Goal: Task Accomplishment & Management: Manage account settings

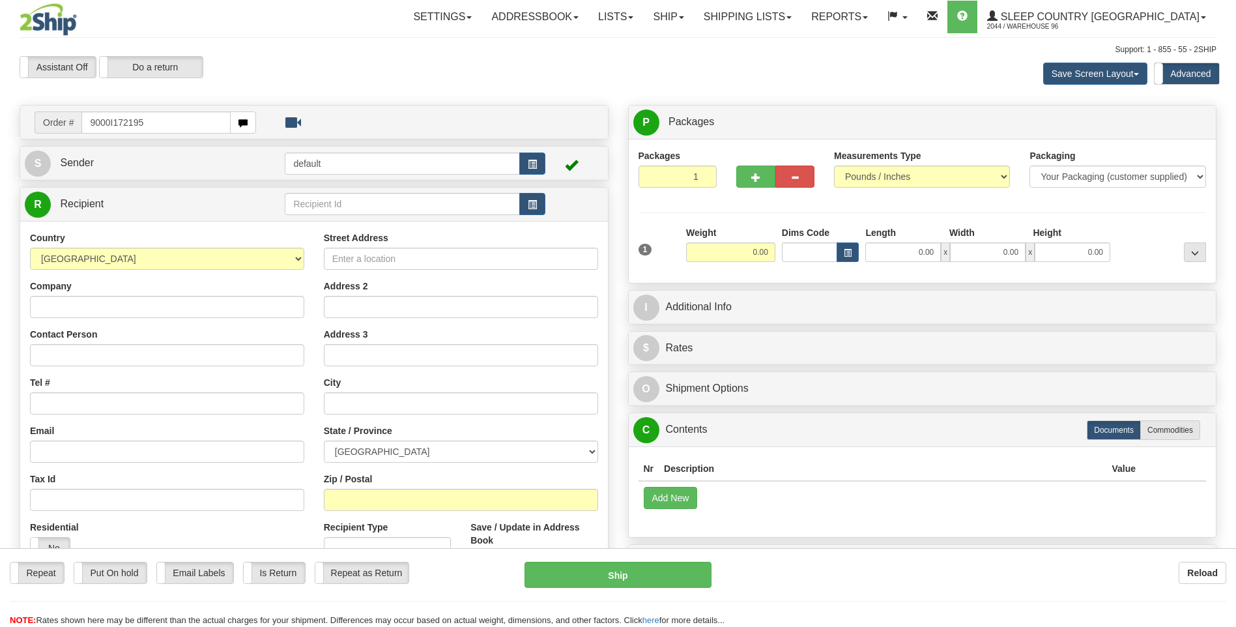
type input "9000I172195"
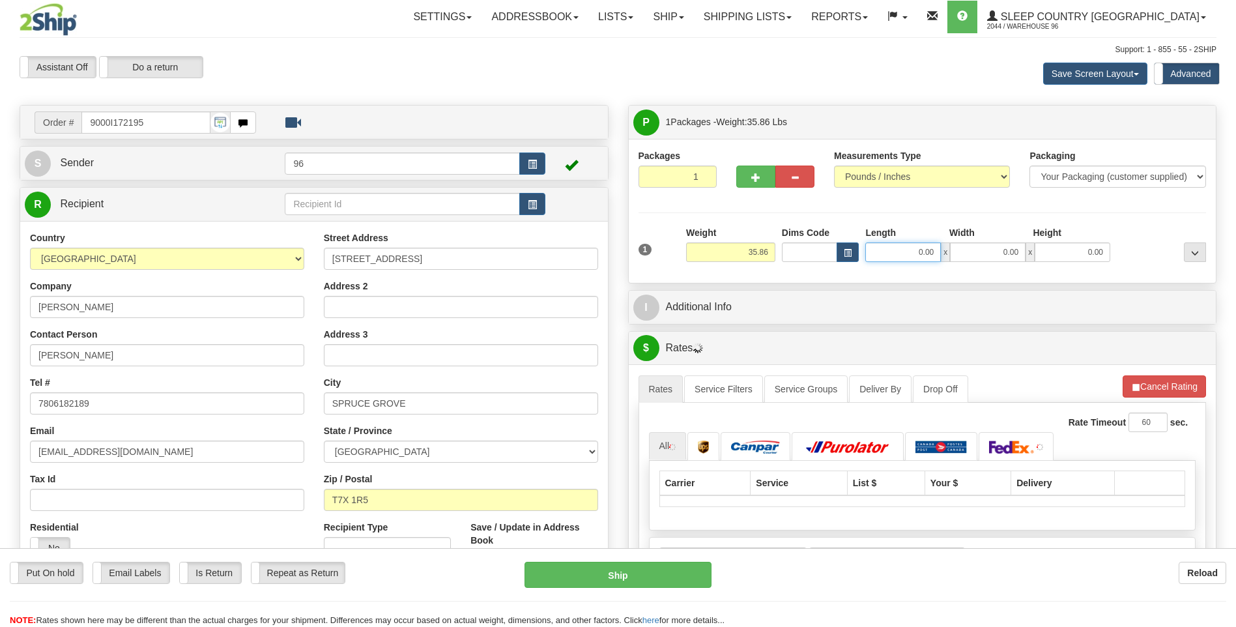
click at [938, 251] on input "0.00" at bounding box center [903, 252] width 76 height 20
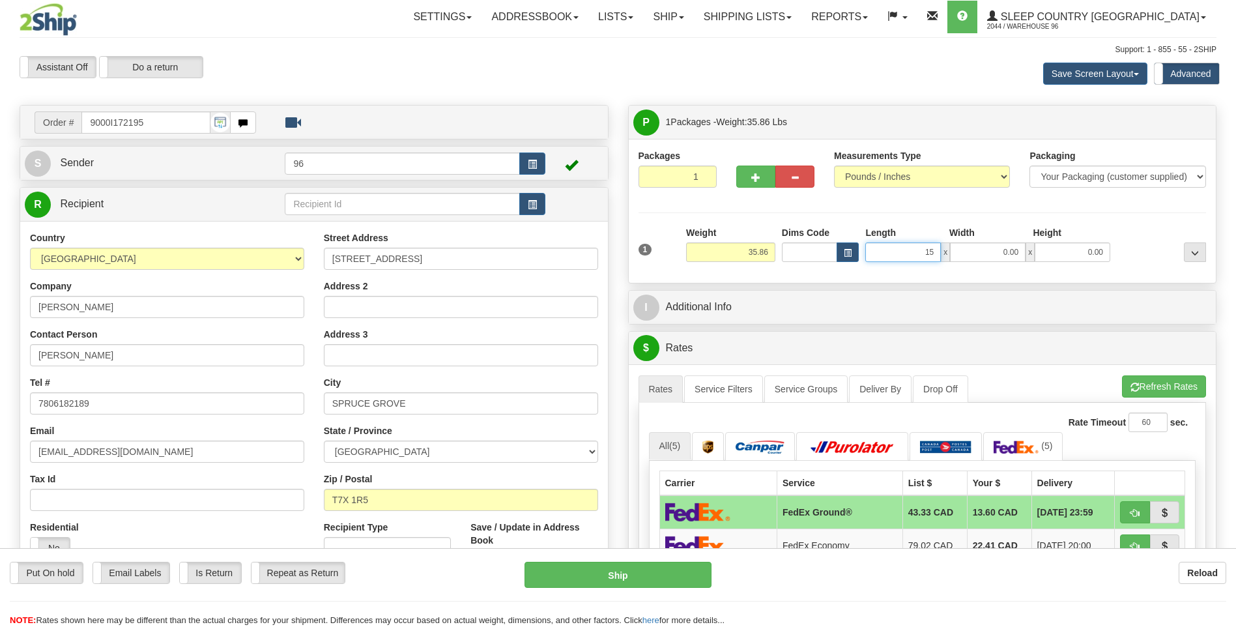
type input "15.00"
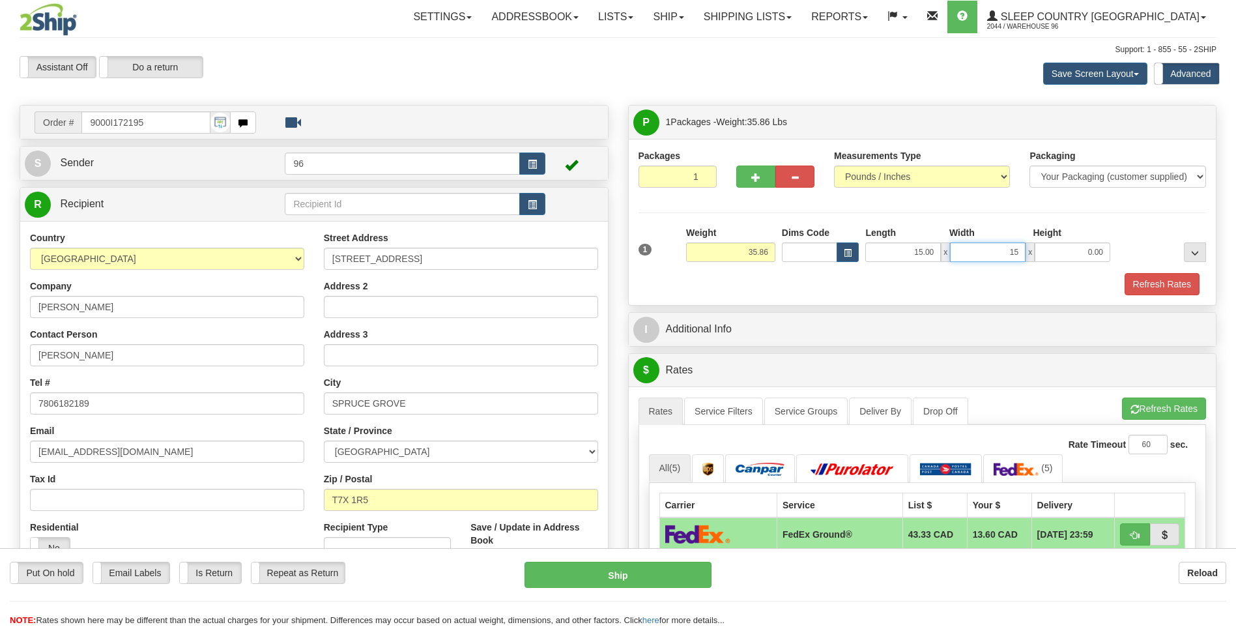
type input "15.00"
type input "42.00"
click at [1144, 278] on button "Refresh Rates" at bounding box center [1162, 284] width 75 height 22
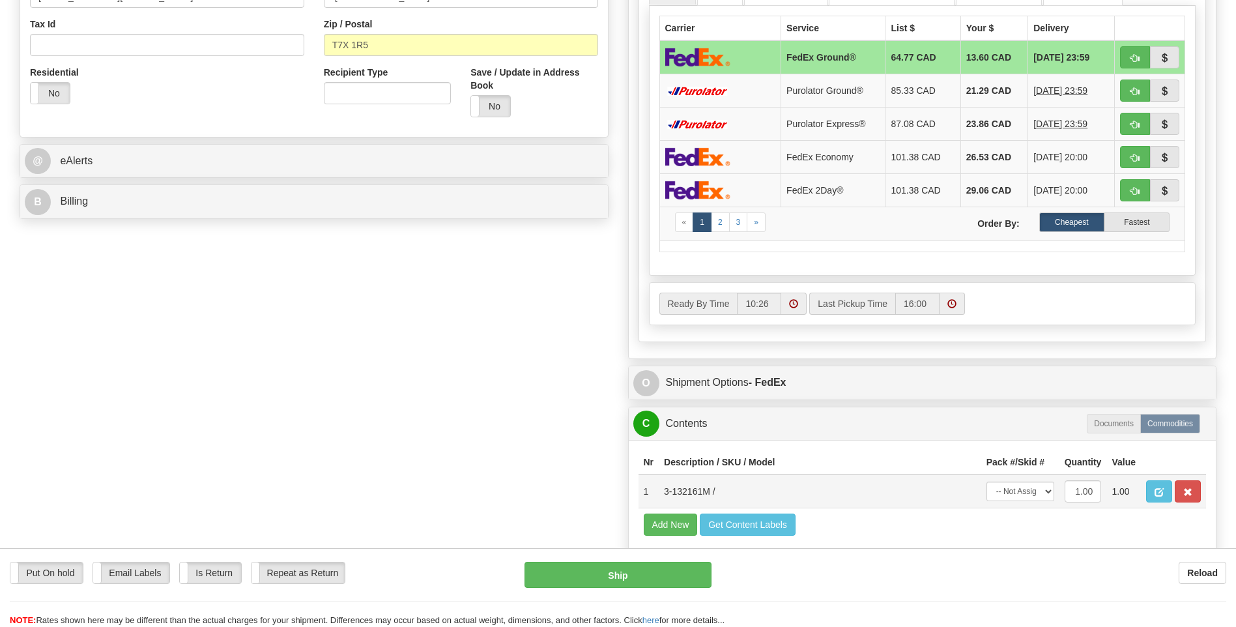
scroll to position [456, 0]
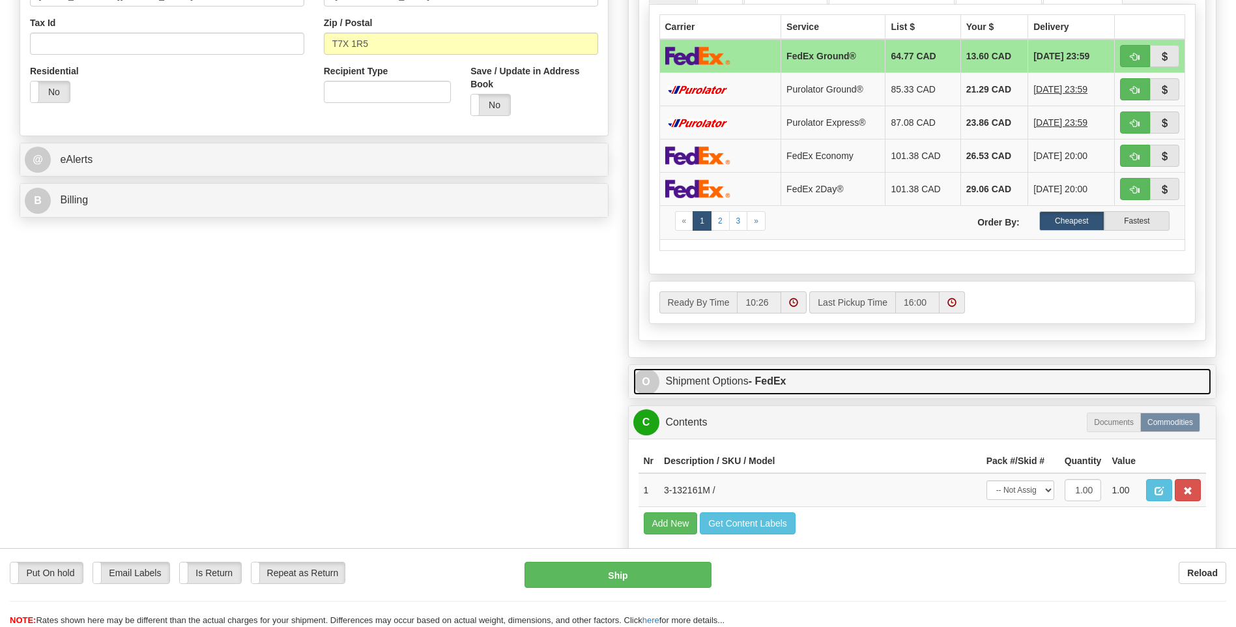
click at [781, 382] on strong "- FedEx" at bounding box center [768, 380] width 38 height 11
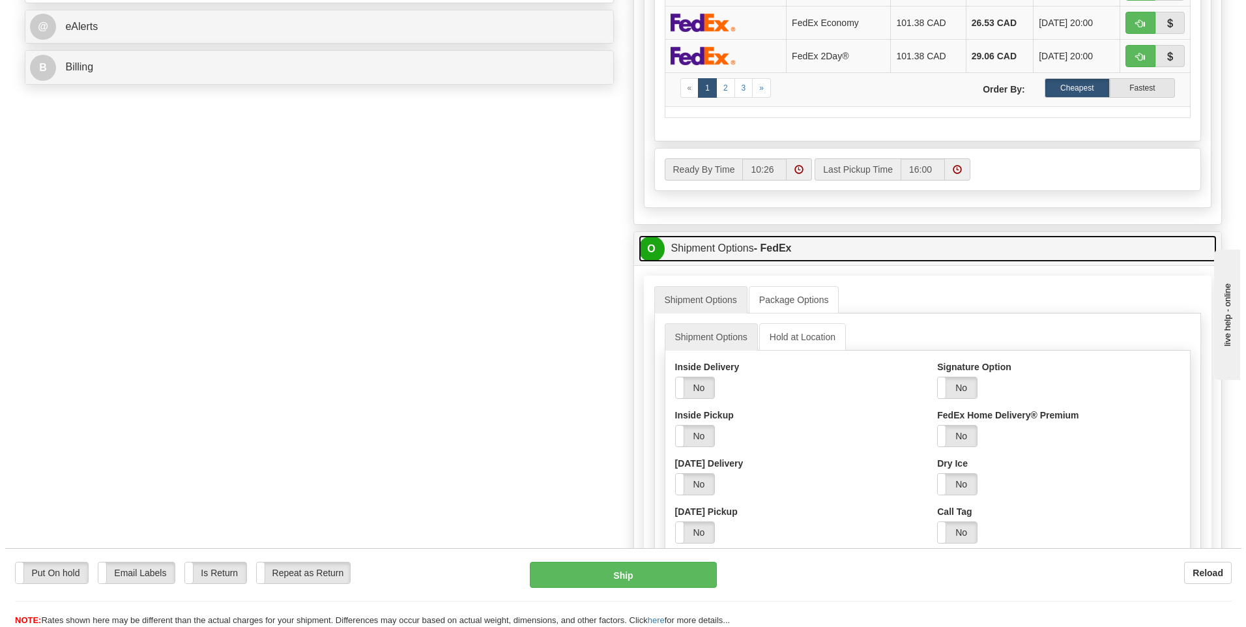
scroll to position [782, 0]
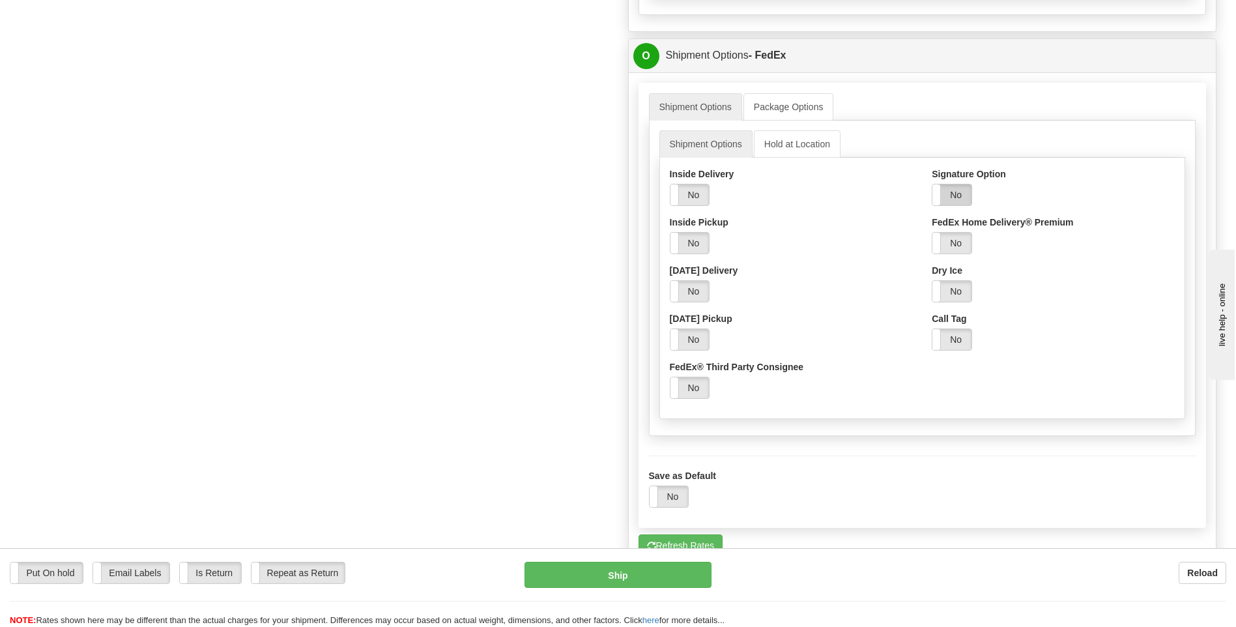
click at [955, 195] on label "No" at bounding box center [952, 194] width 39 height 21
click at [973, 246] on select "Adult Direct Indirect No Signature Required Service Default" at bounding box center [987, 243] width 111 height 22
select select "2"
click at [932, 232] on select "Adult Direct Indirect No Signature Required Service Default" at bounding box center [987, 243] width 111 height 22
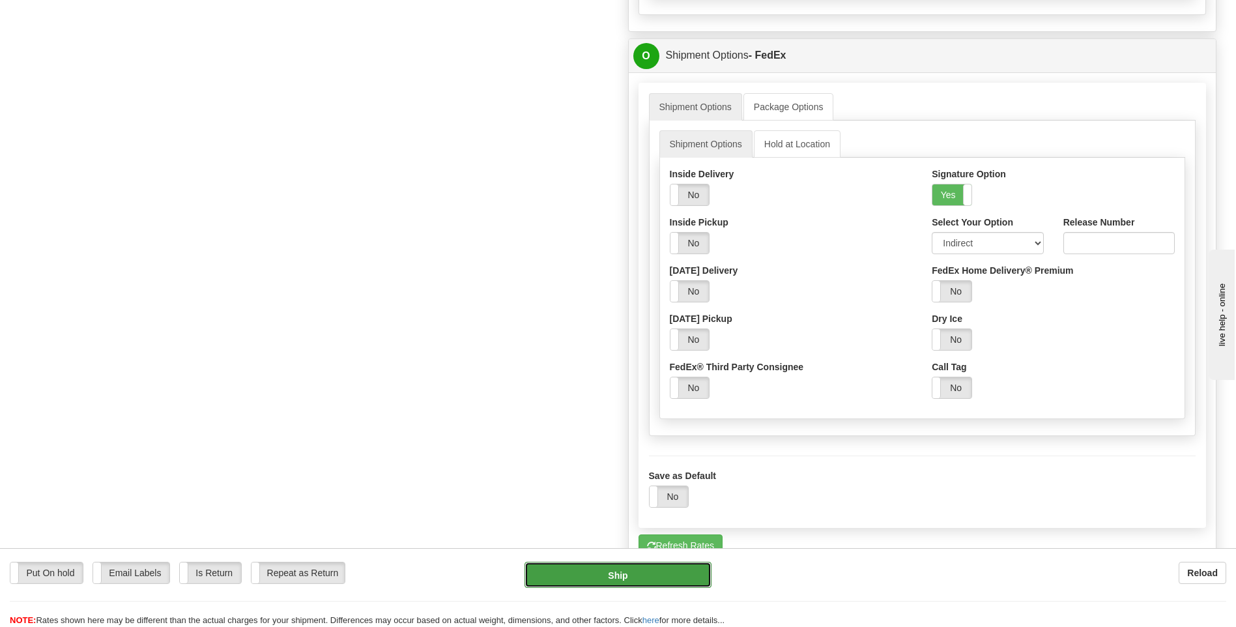
click at [631, 573] on button "Ship" at bounding box center [618, 575] width 186 height 26
type input "92"
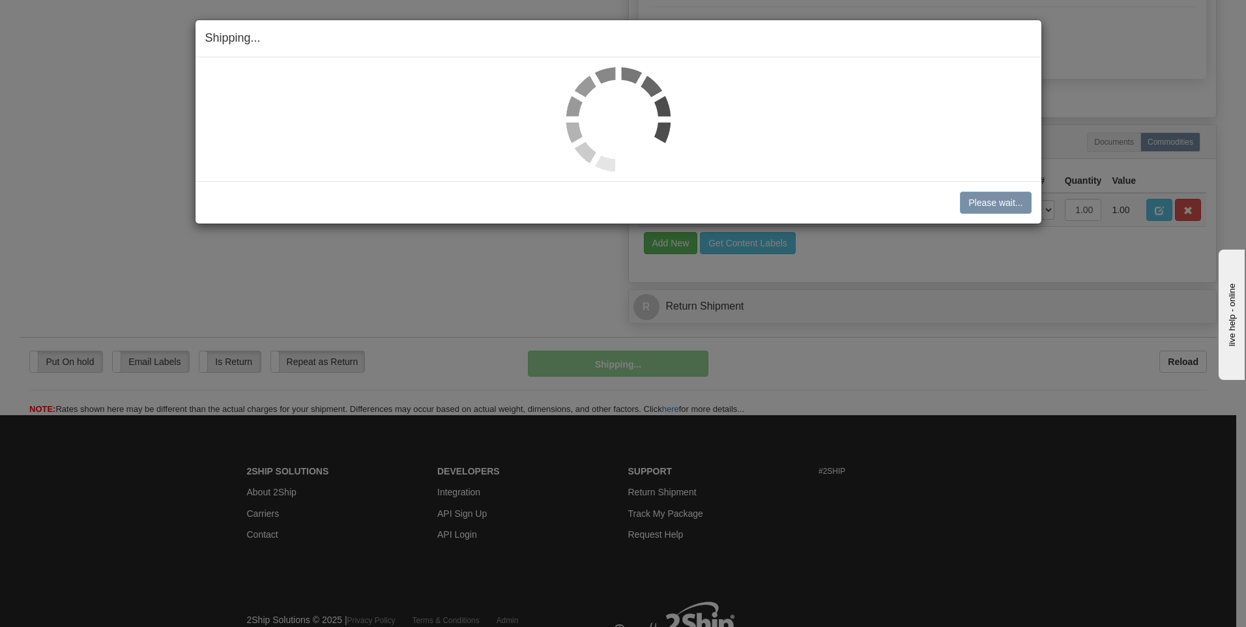
scroll to position [777, 0]
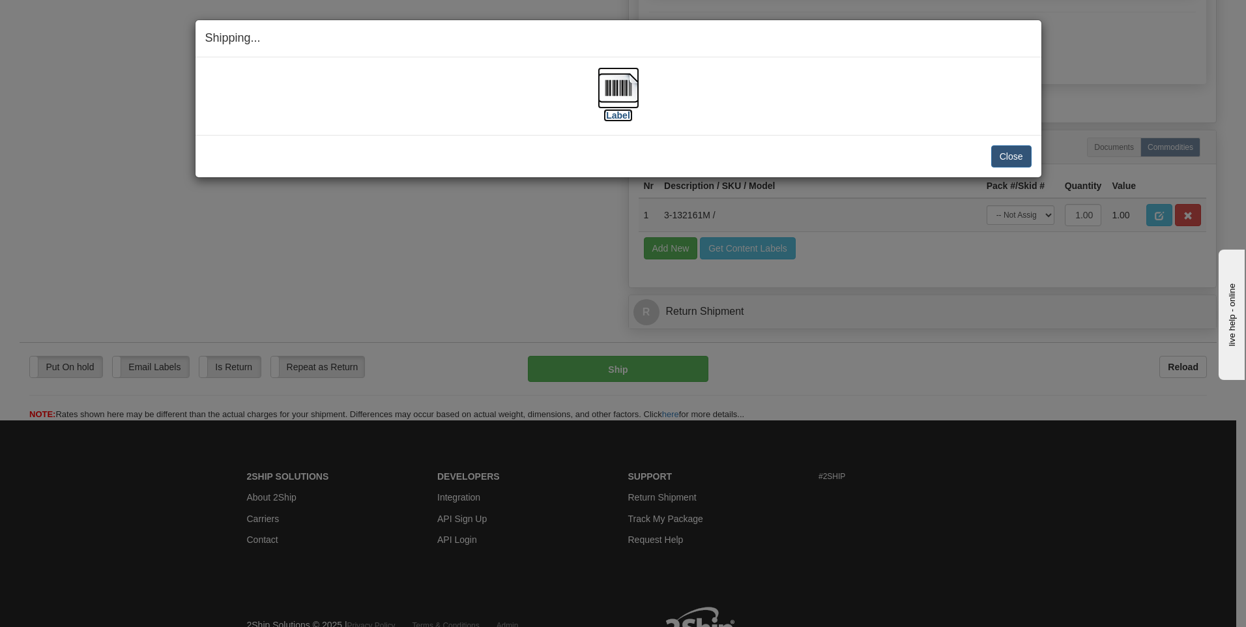
click at [616, 95] on img at bounding box center [619, 88] width 42 height 42
click at [1004, 160] on button "Close" at bounding box center [1011, 156] width 40 height 22
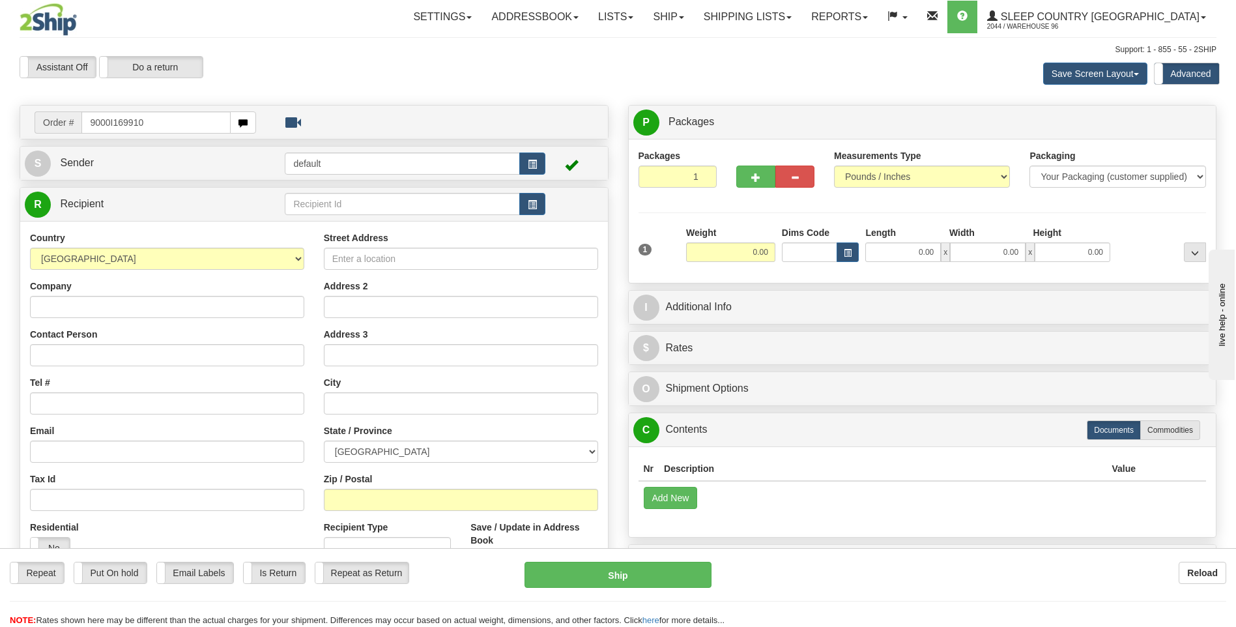
type input "9000I169910"
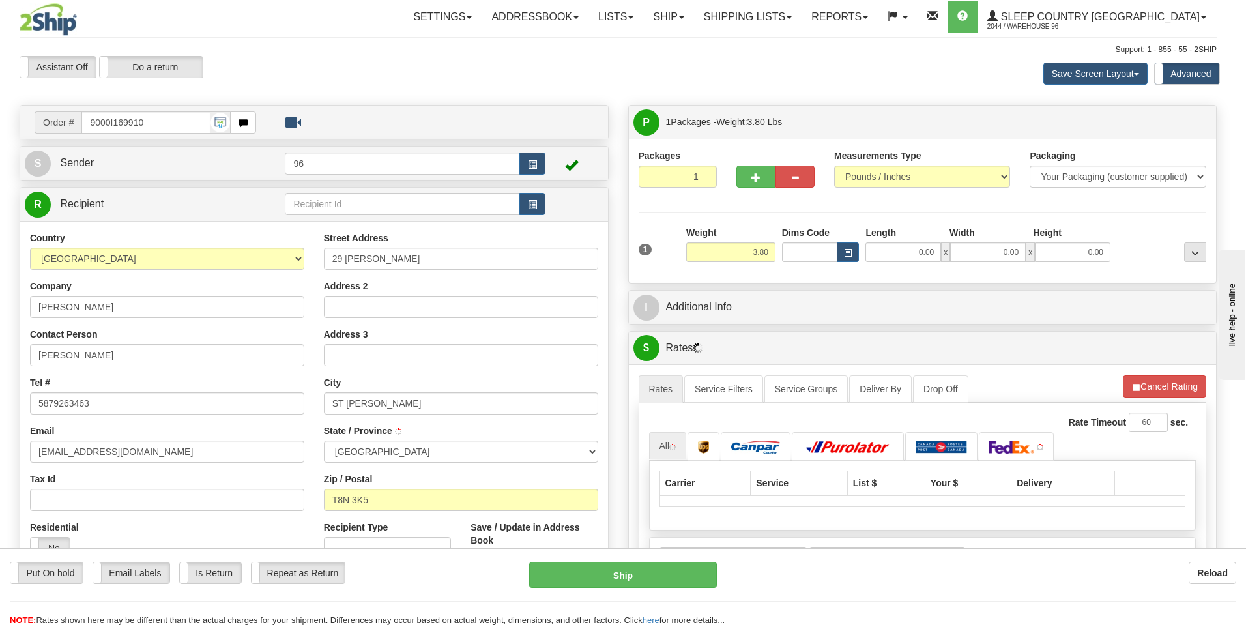
type input "ST. ALBERT"
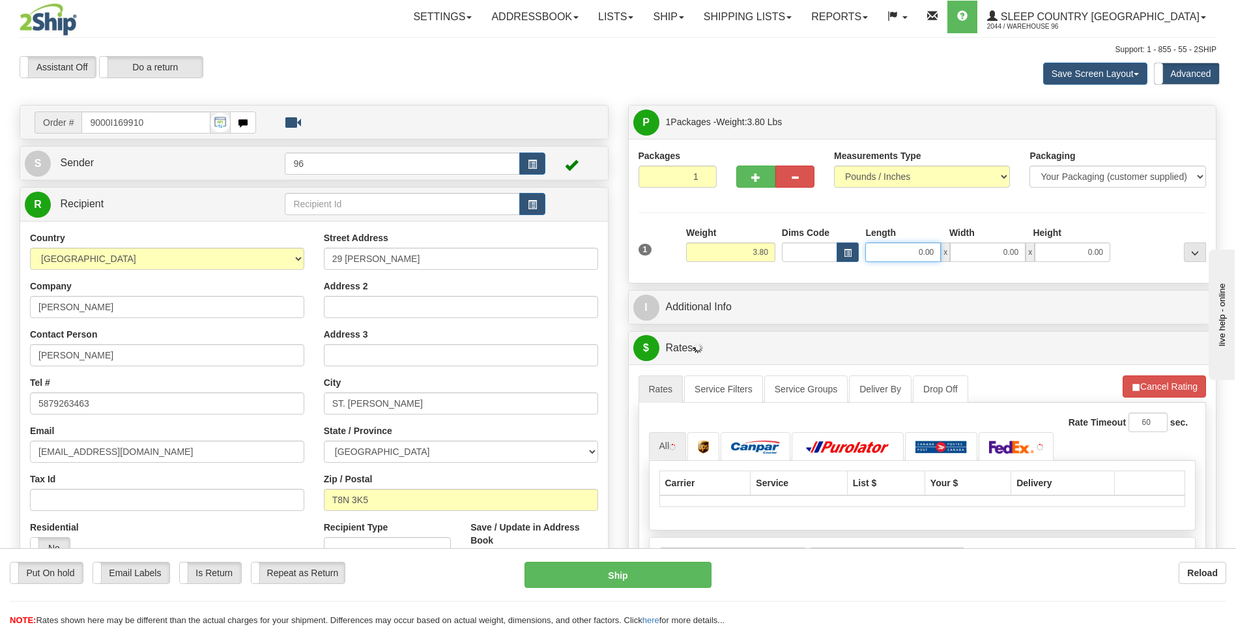
click at [936, 252] on input "0.00" at bounding box center [903, 252] width 76 height 20
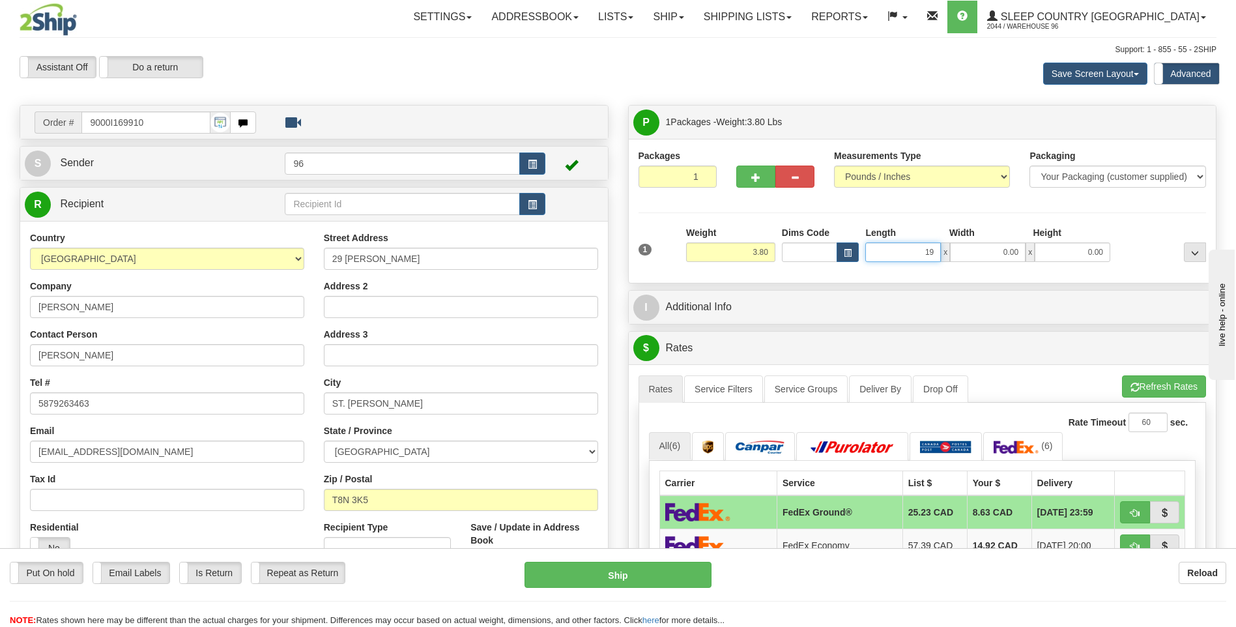
type input "19.00"
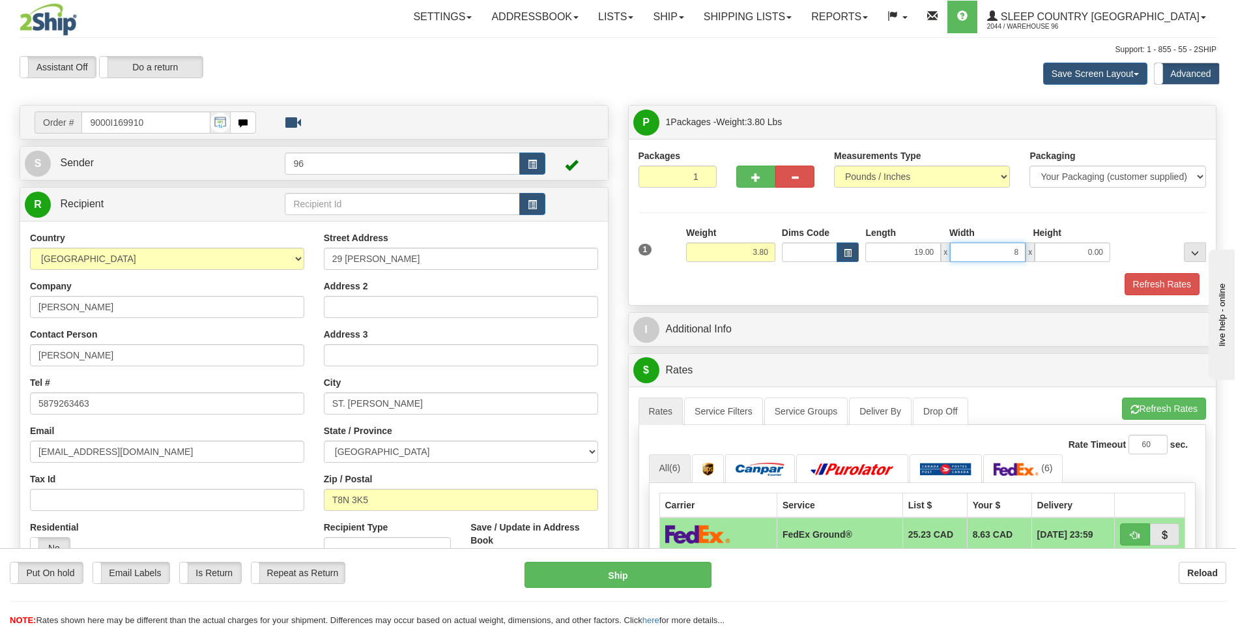
type input "8.00"
type input "0.00"
click at [1102, 254] on input "0.00" at bounding box center [1073, 252] width 76 height 20
type input "9.00"
click at [609, 577] on button "Ship" at bounding box center [618, 575] width 186 height 26
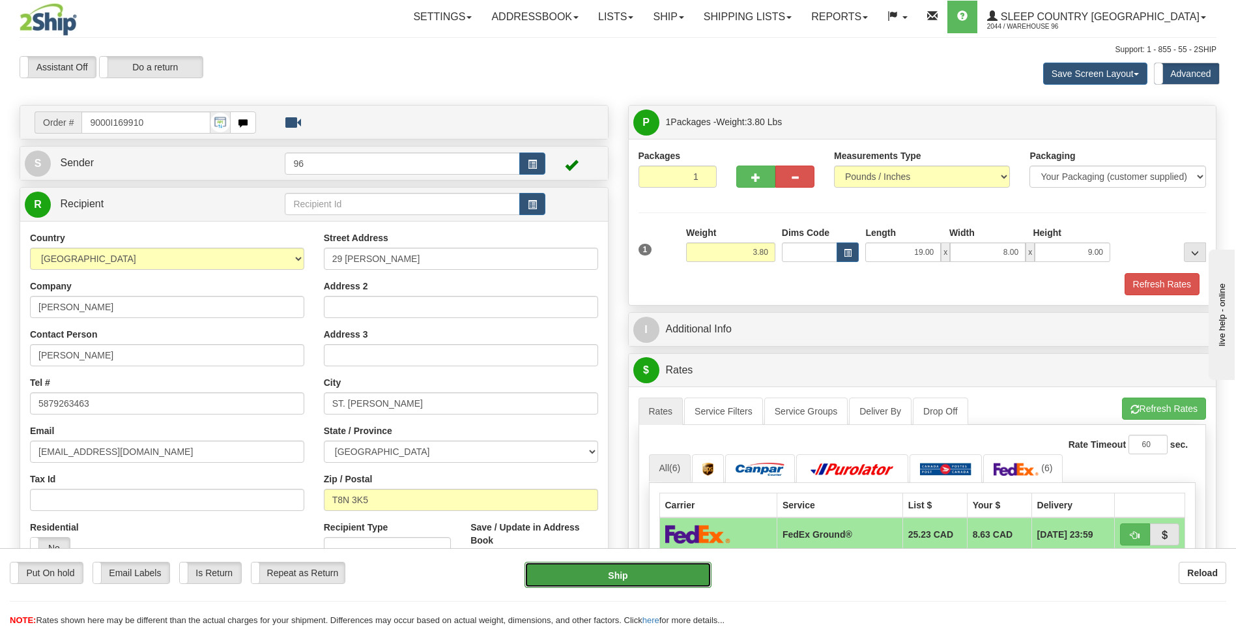
type input "92"
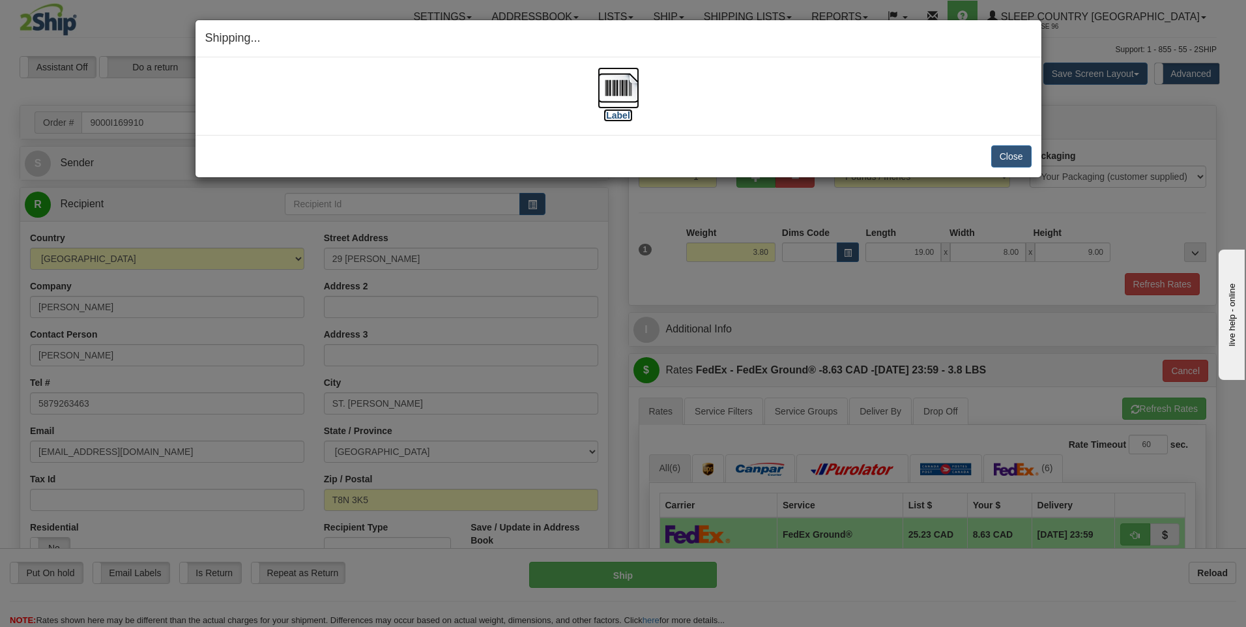
click at [621, 87] on img at bounding box center [619, 88] width 42 height 42
click at [1004, 157] on button "Close" at bounding box center [1011, 156] width 40 height 22
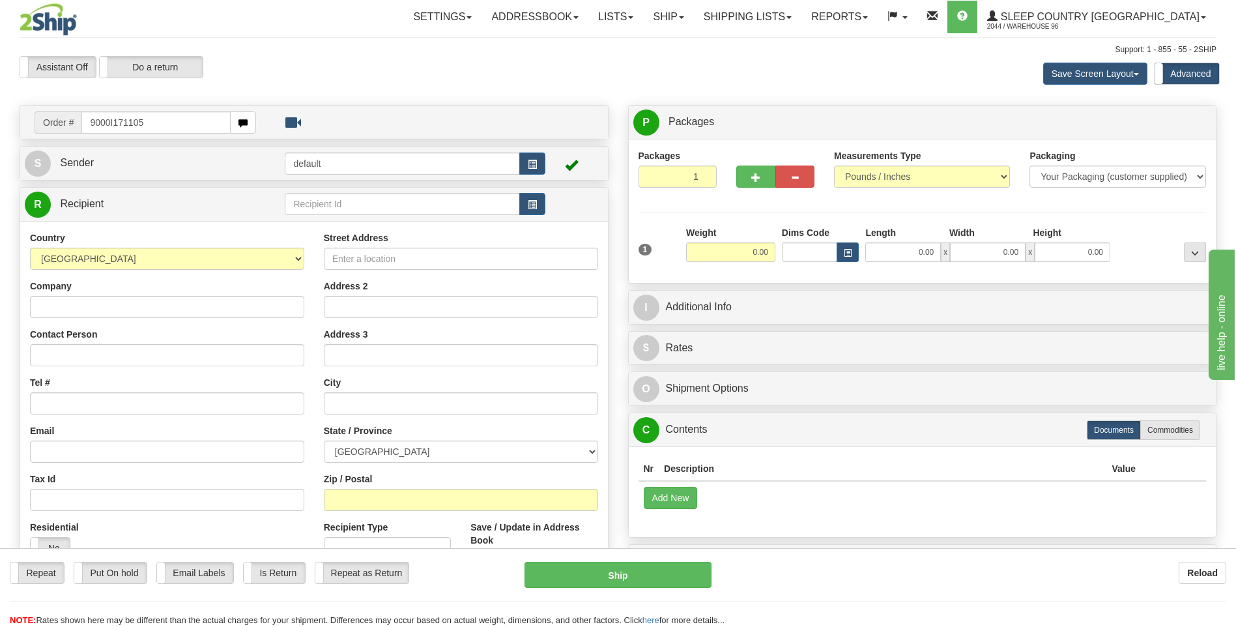
type input "9000I171105"
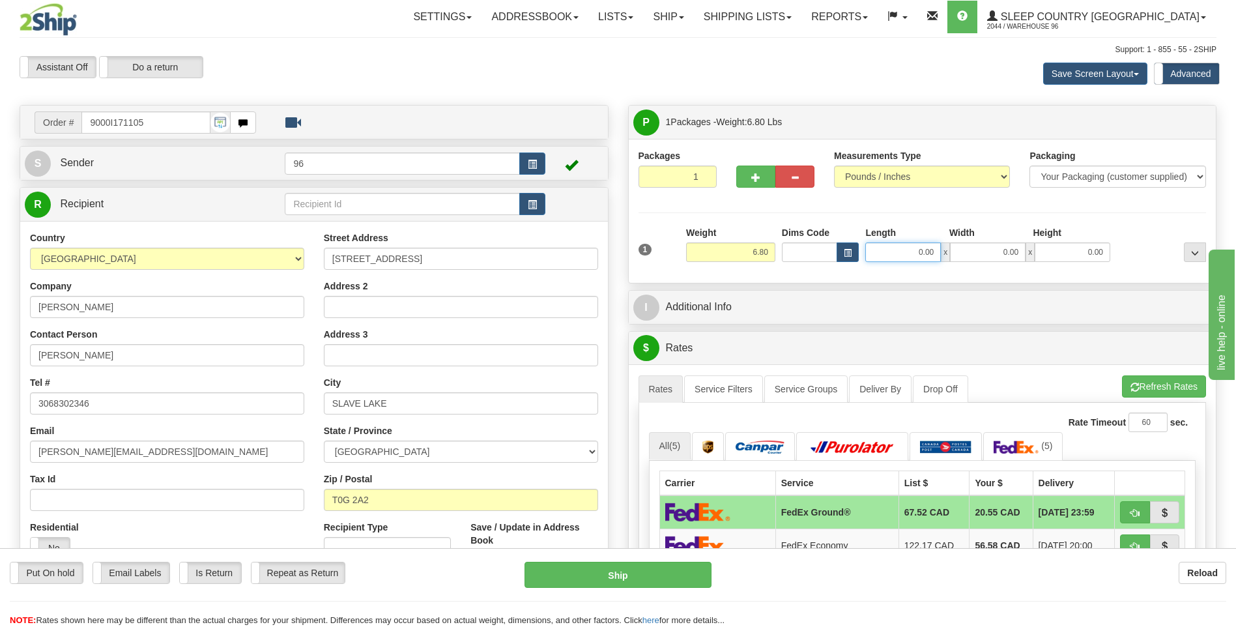
click at [940, 248] on input "0.00" at bounding box center [903, 252] width 76 height 20
type input "19.00"
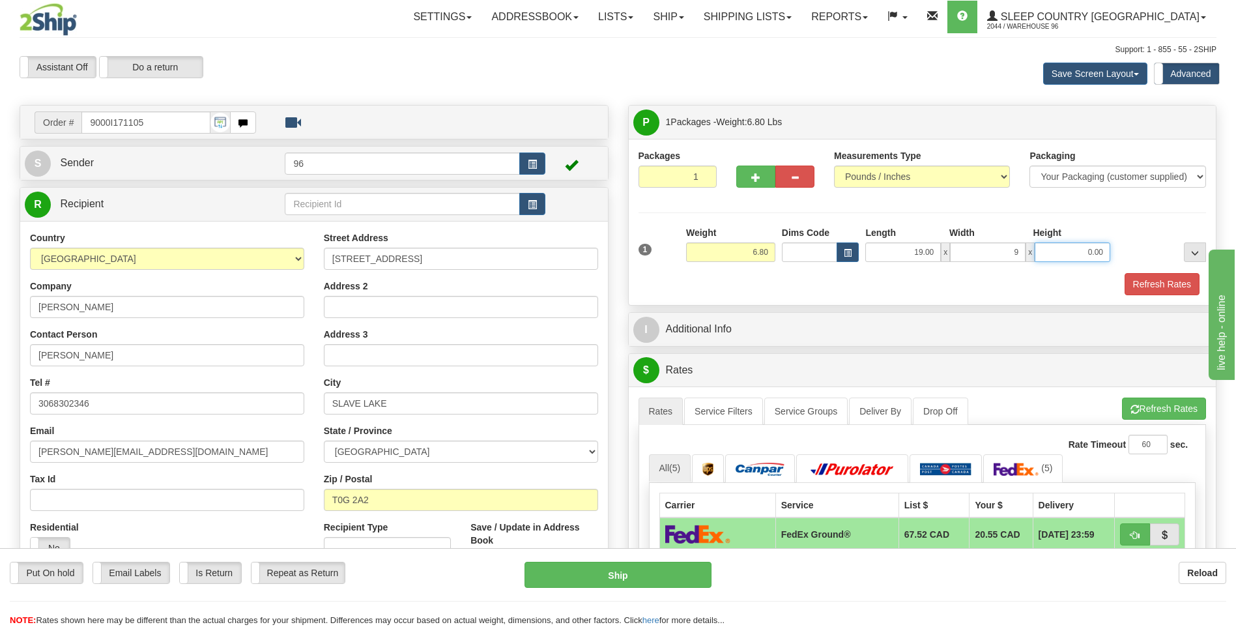
type input "9.00"
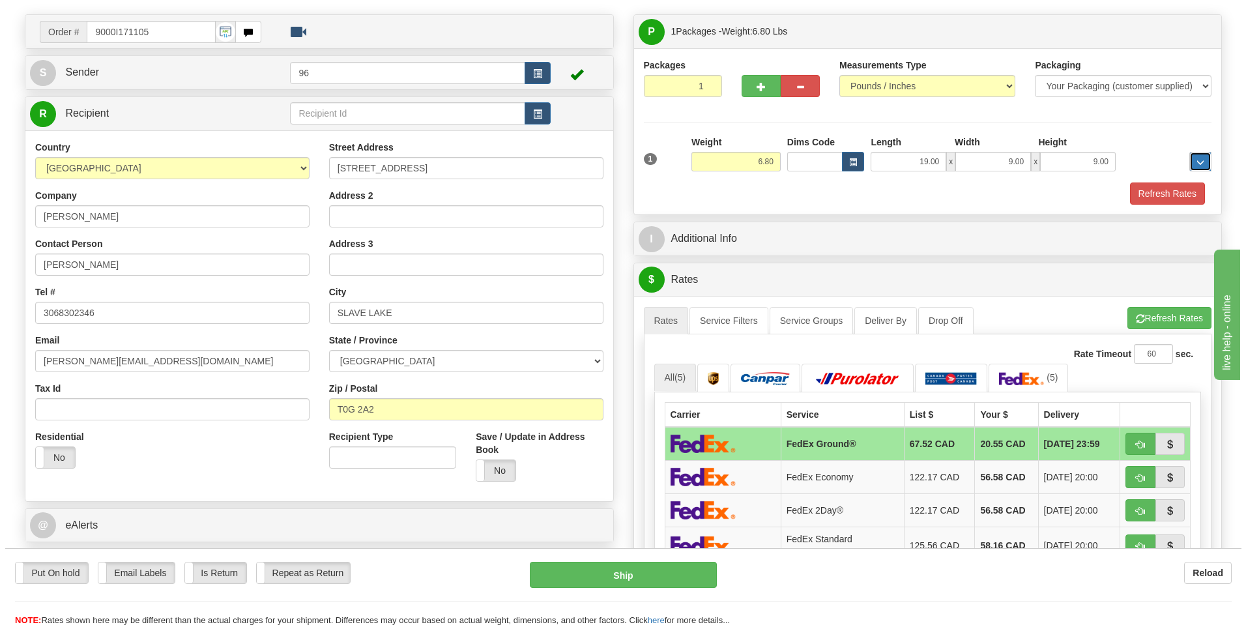
scroll to position [326, 0]
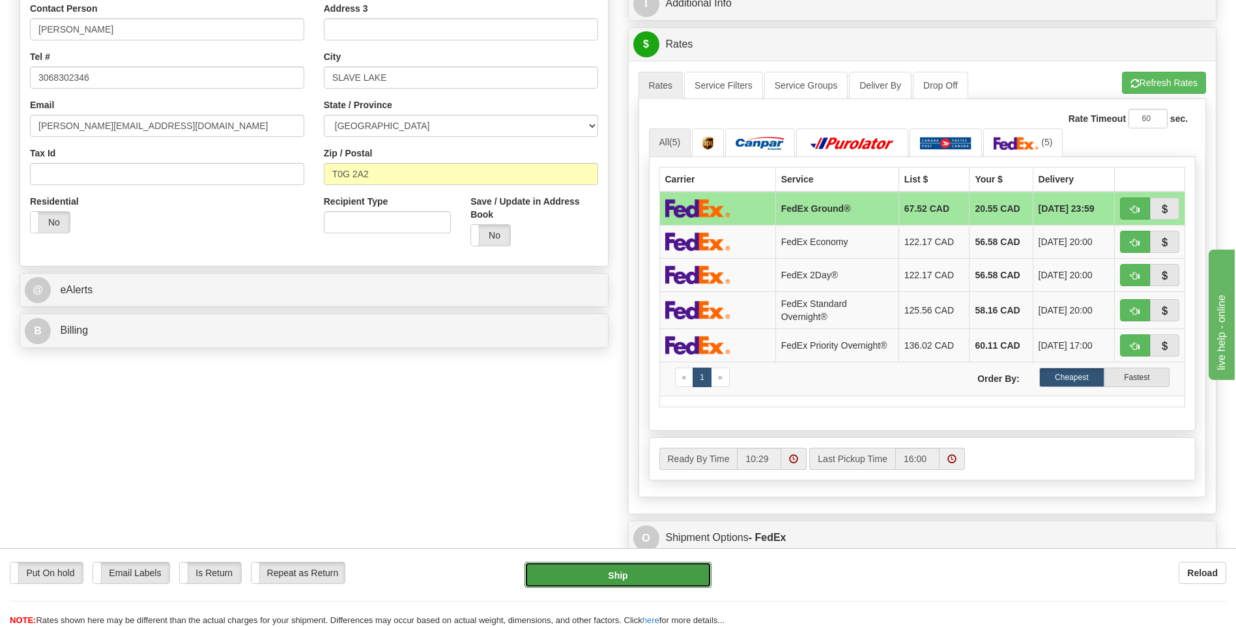
click at [646, 571] on button "Ship" at bounding box center [618, 575] width 186 height 26
type input "92"
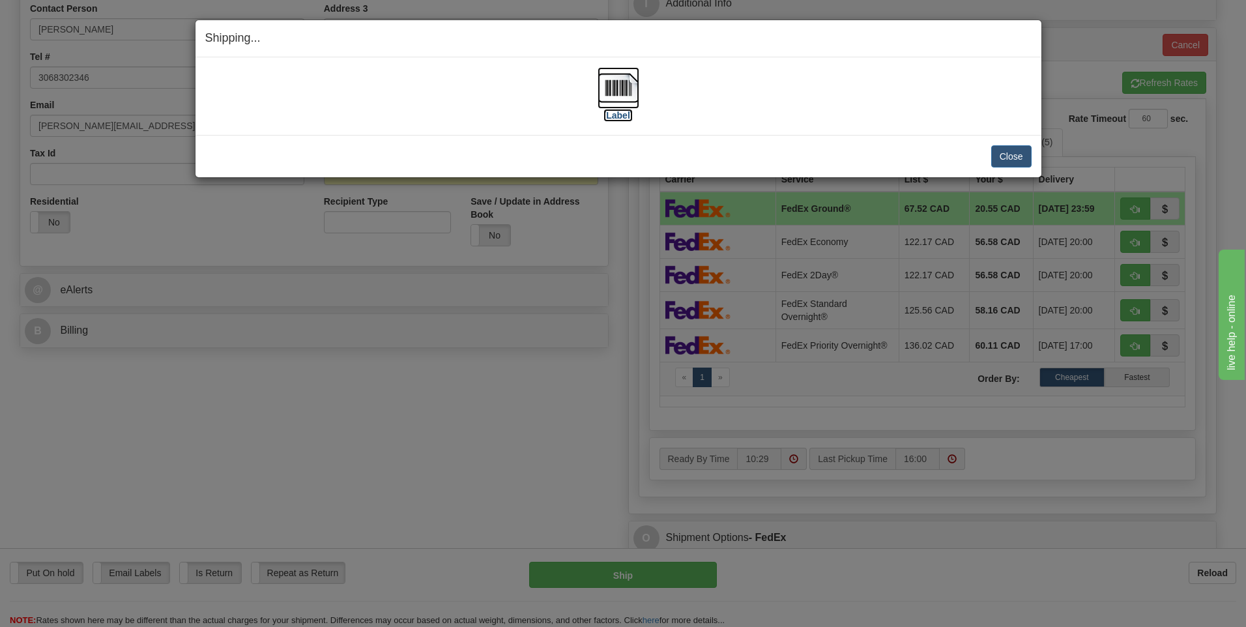
click at [615, 82] on img at bounding box center [619, 88] width 42 height 42
click at [1024, 157] on button "Close" at bounding box center [1011, 156] width 40 height 22
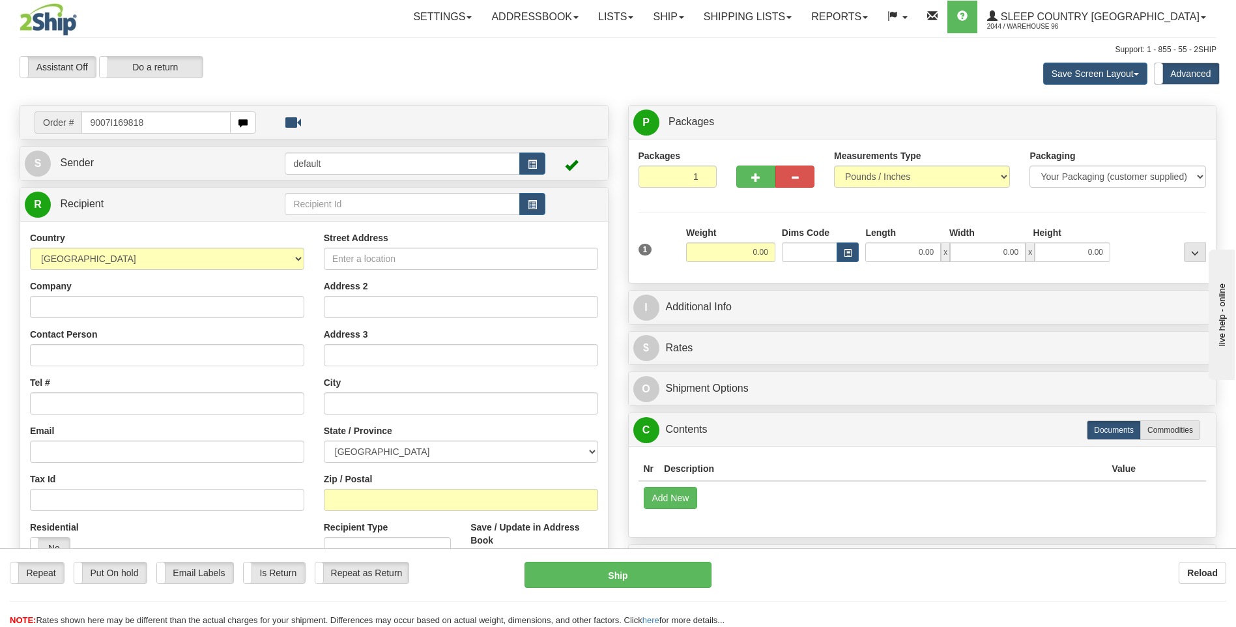
type input "9007I169818"
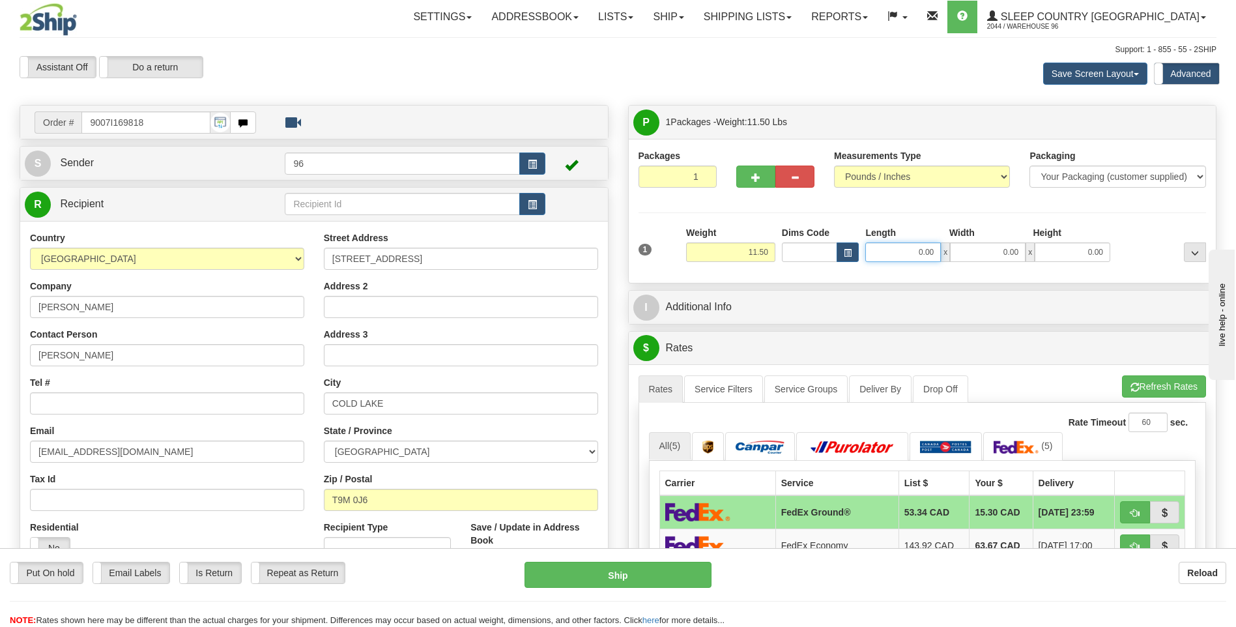
click at [940, 252] on input "0.00" at bounding box center [903, 252] width 76 height 20
type input "13.00"
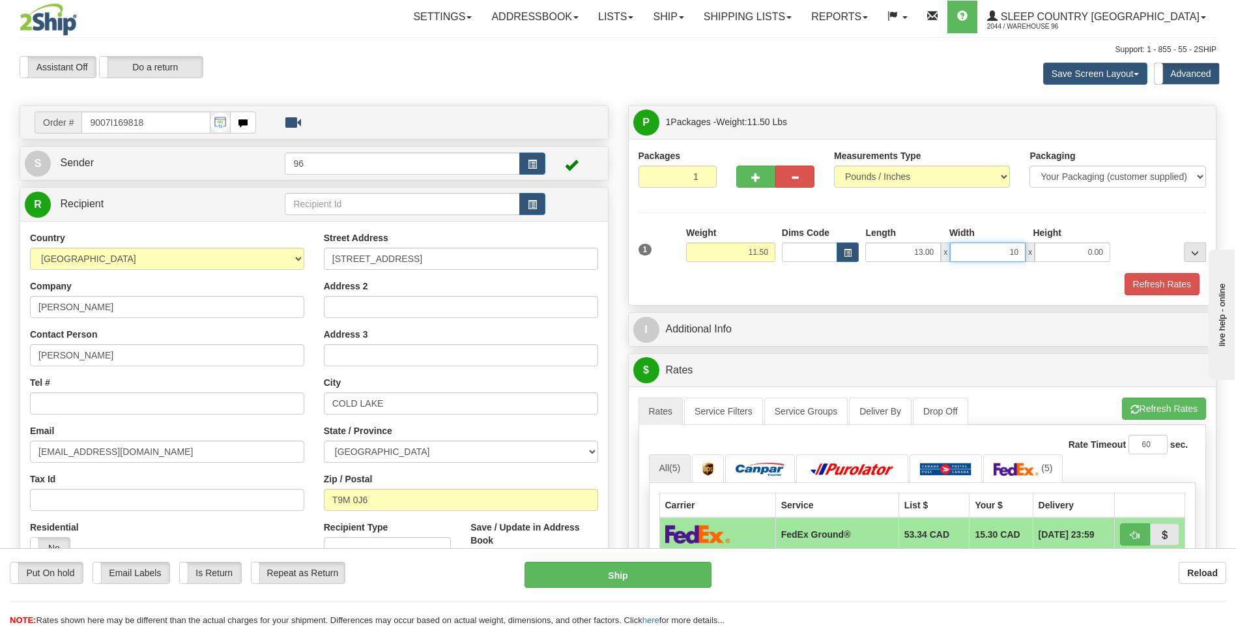
type input "10.00"
type input "8.00"
click at [1162, 278] on button "Refresh Rates" at bounding box center [1162, 284] width 75 height 22
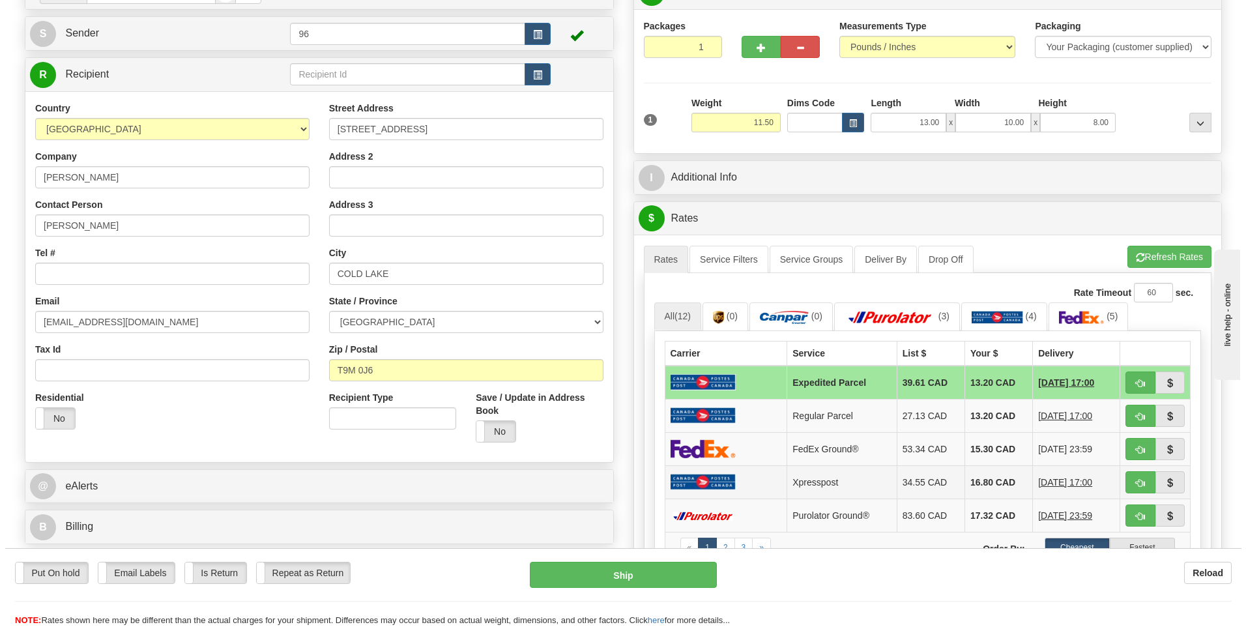
scroll to position [130, 0]
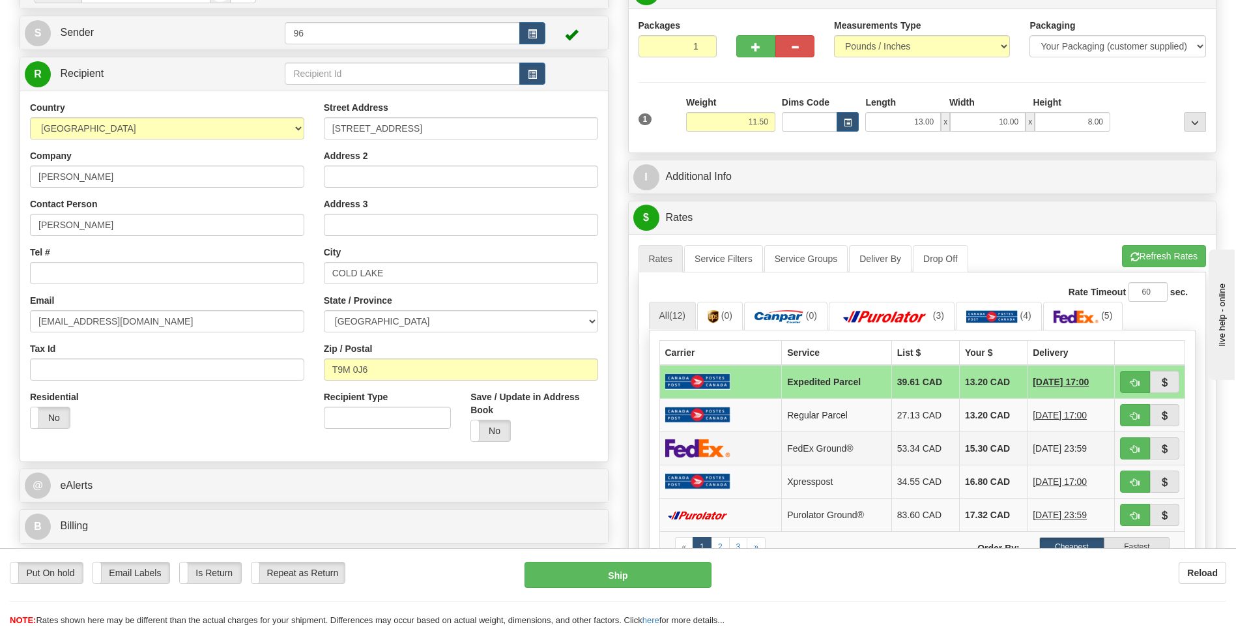
click at [679, 442] on img at bounding box center [697, 448] width 65 height 19
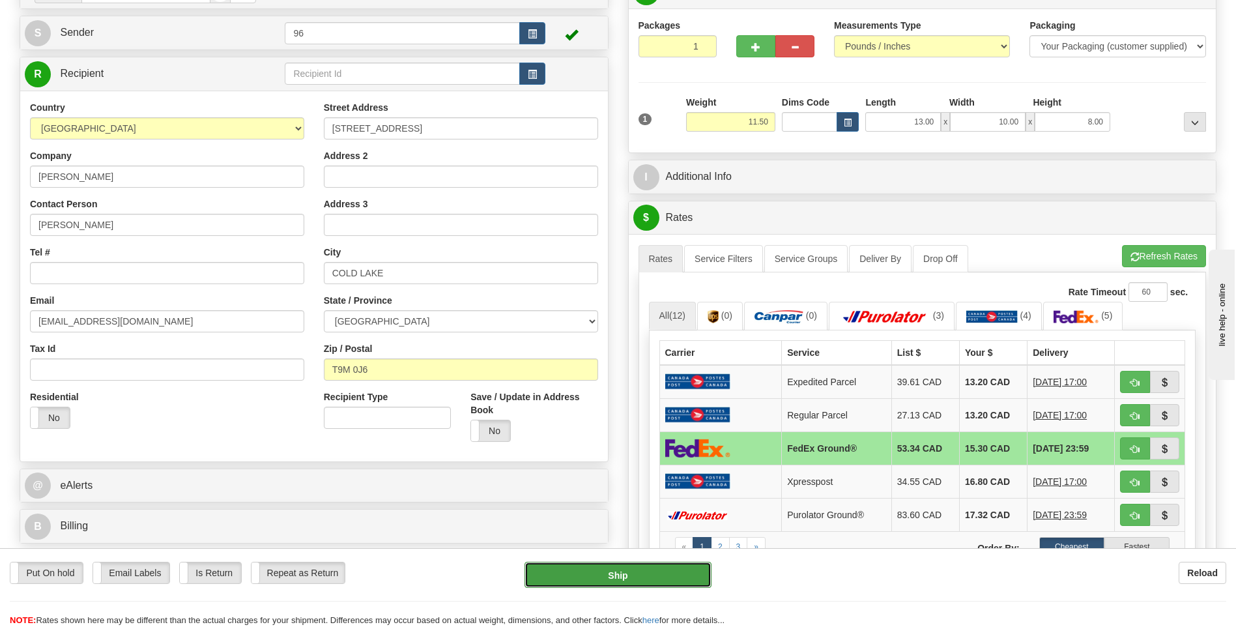
click at [646, 573] on button "Ship" at bounding box center [618, 575] width 186 height 26
type input "92"
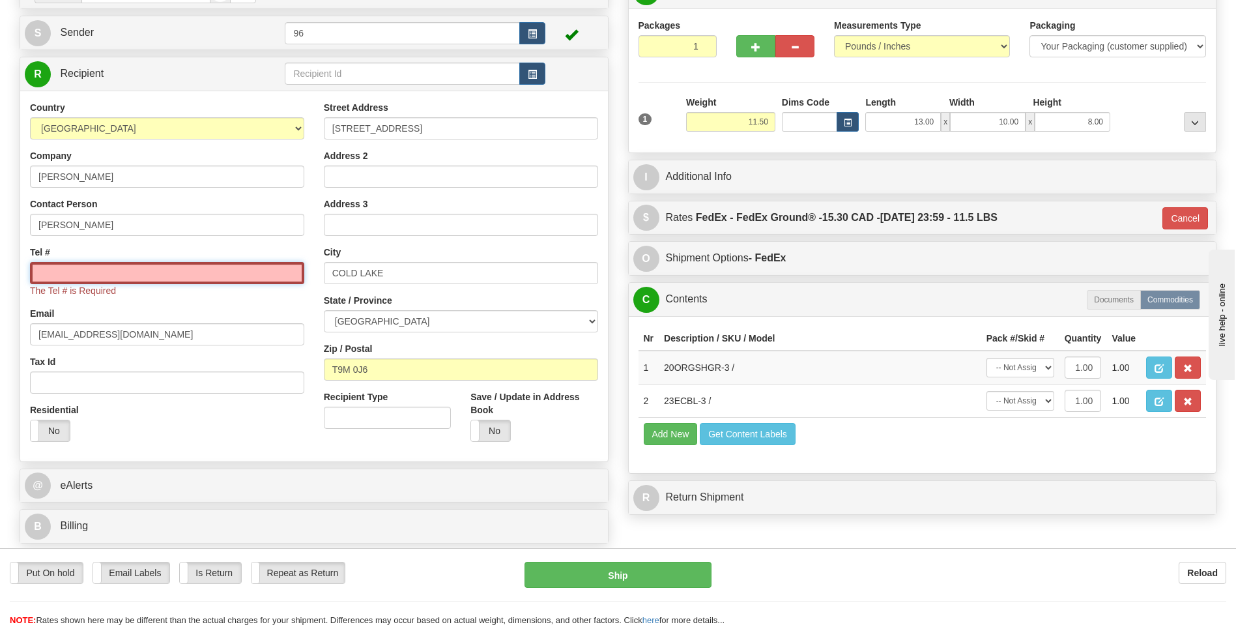
click at [64, 272] on input "Tel #" at bounding box center [167, 273] width 274 height 22
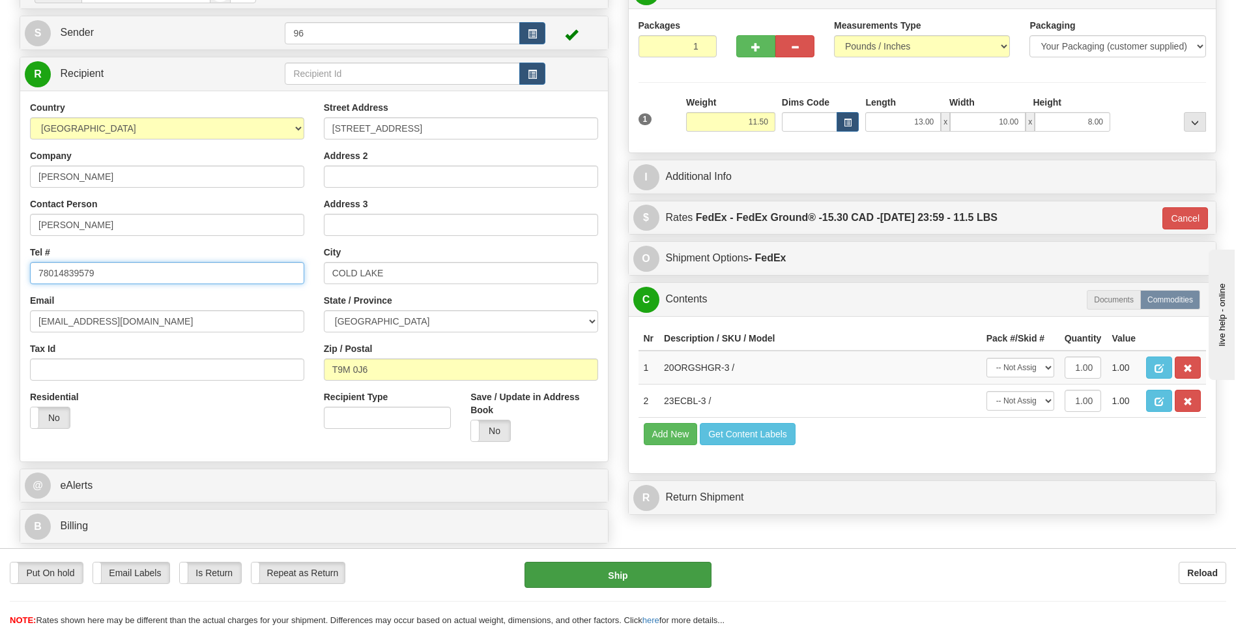
type input "78014839579"
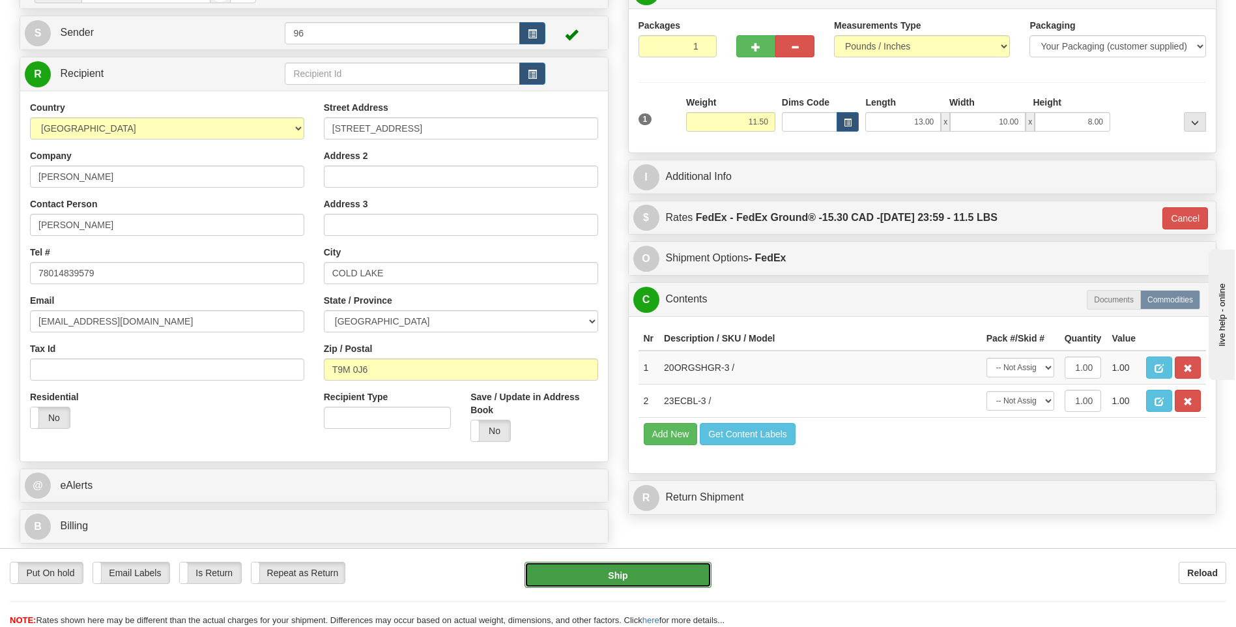
click at [634, 574] on button "Ship" at bounding box center [618, 575] width 186 height 26
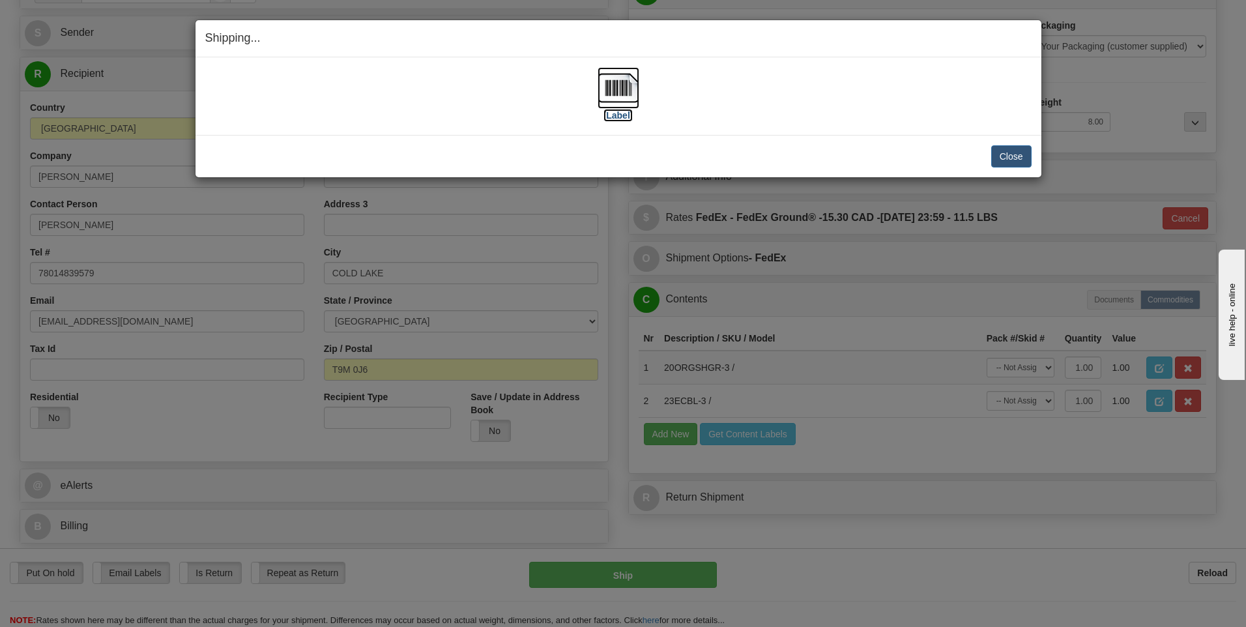
click at [620, 88] on img at bounding box center [619, 88] width 42 height 42
click at [1009, 158] on button "Close" at bounding box center [1011, 156] width 40 height 22
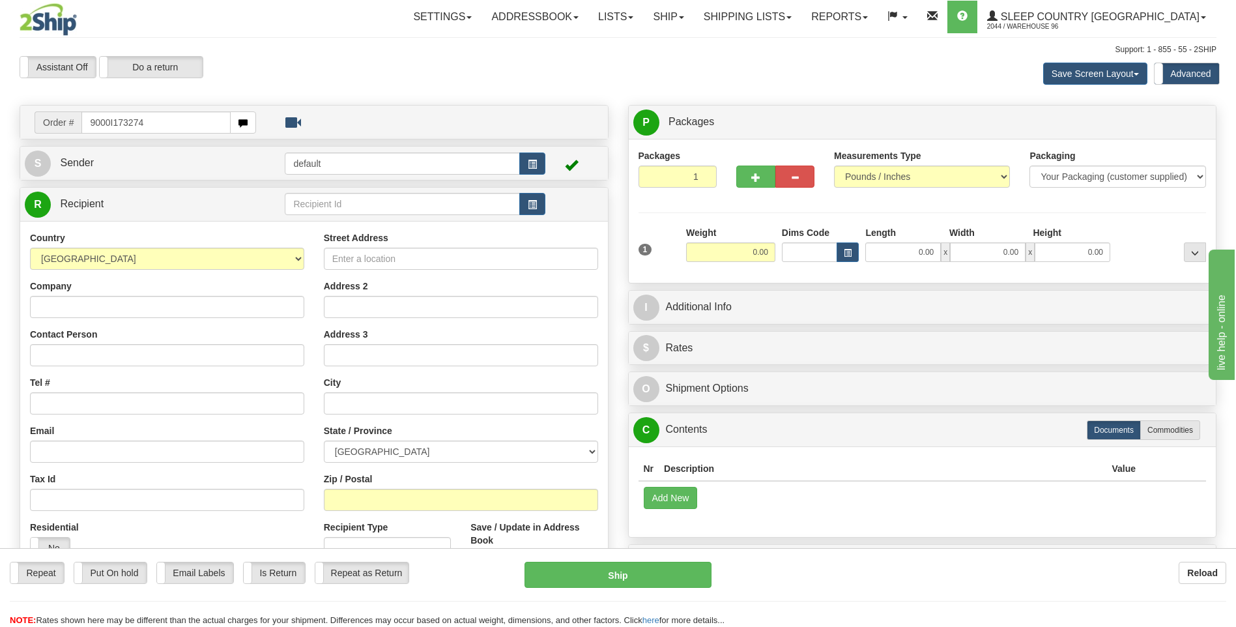
type input "9000I173274"
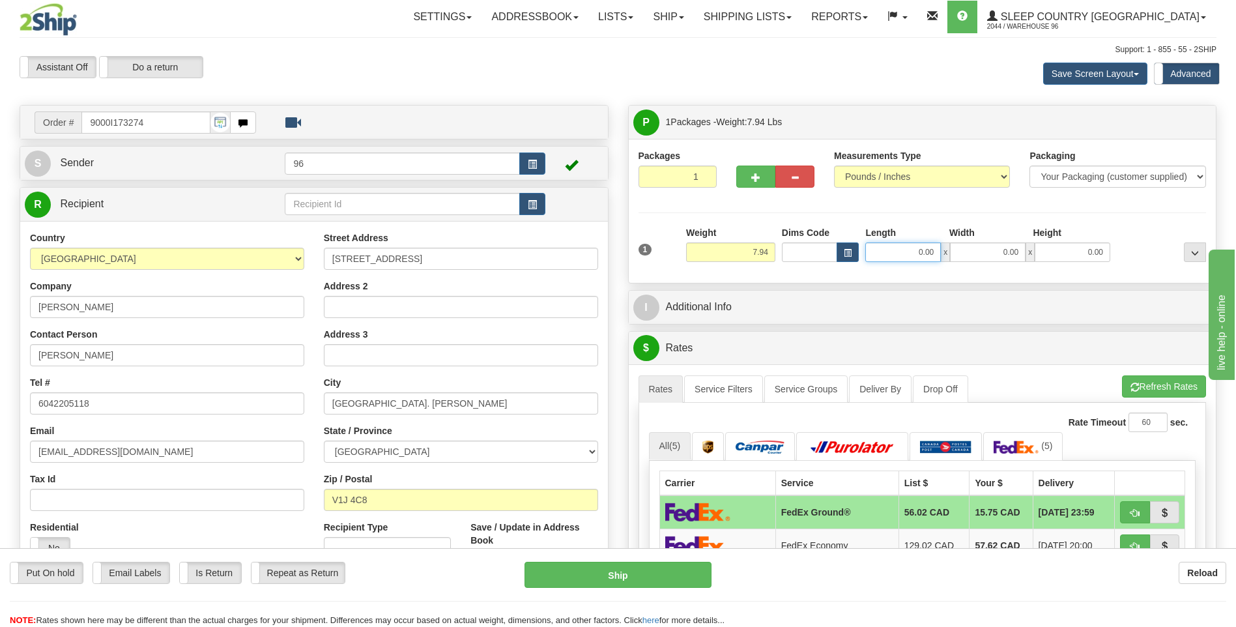
click at [933, 250] on input "0.00" at bounding box center [903, 252] width 76 height 20
type input "16.00"
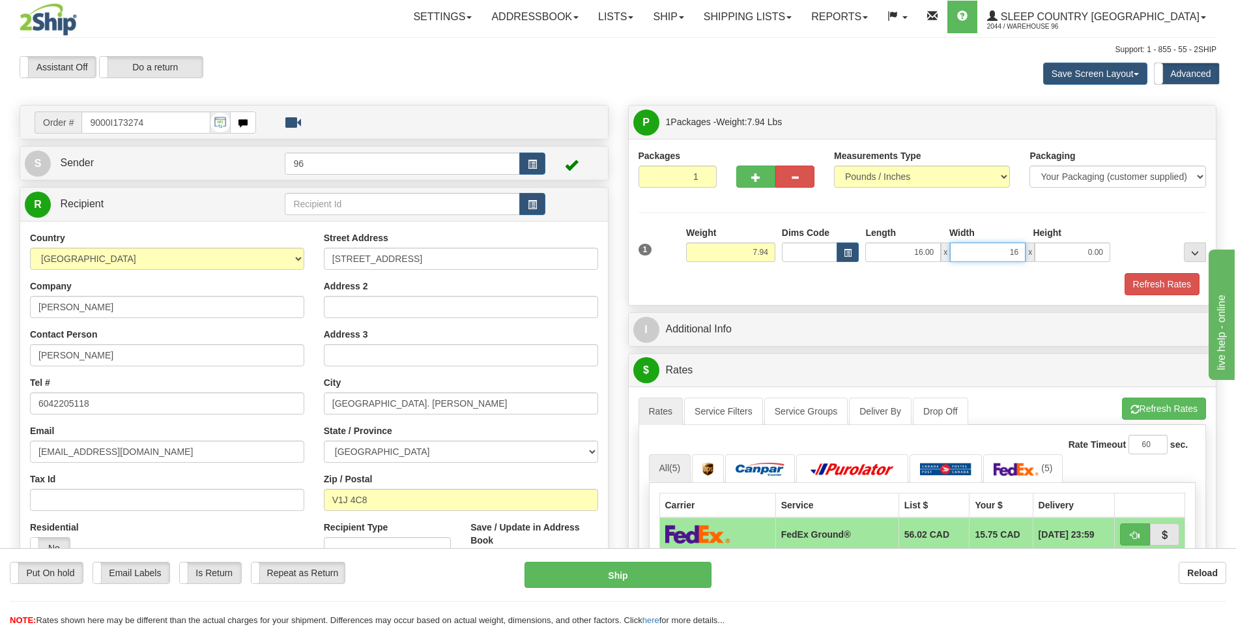
type input "16.00"
type input "9.00"
click at [1161, 282] on button "Refresh Rates" at bounding box center [1162, 284] width 75 height 22
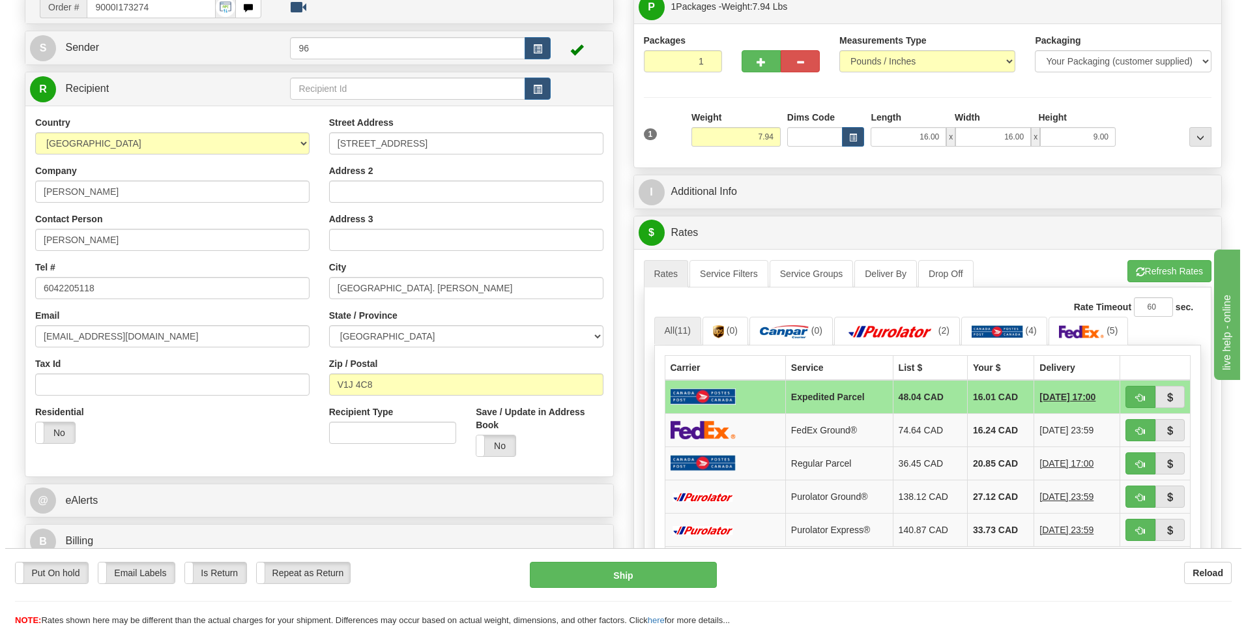
scroll to position [130, 0]
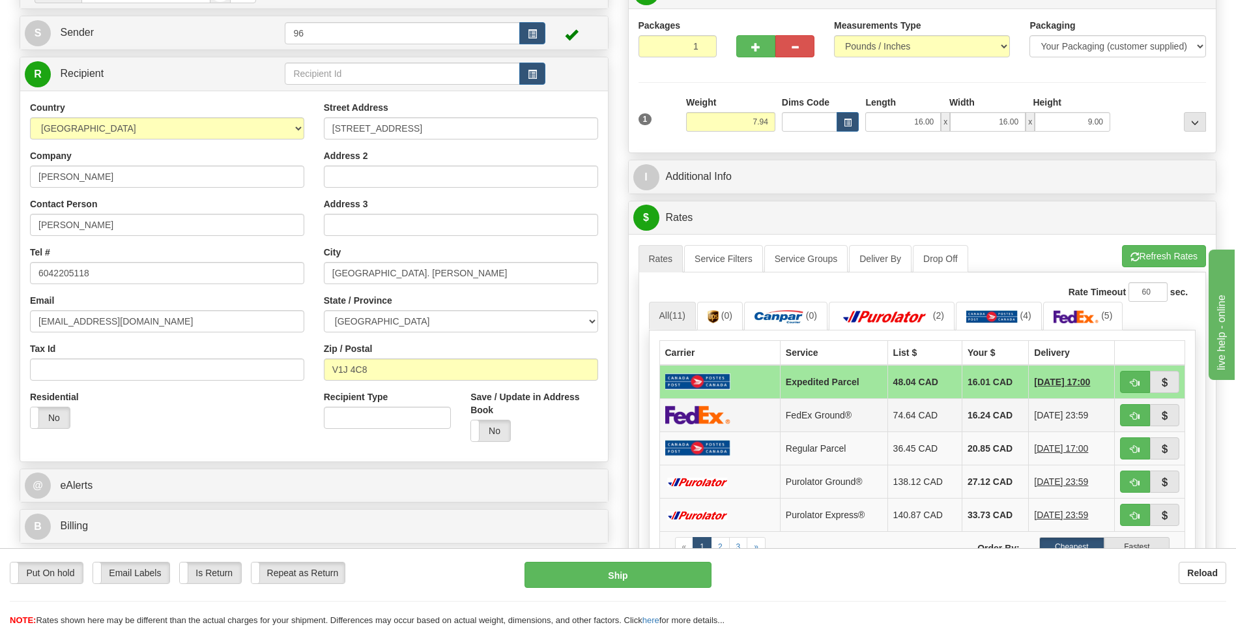
click at [723, 409] on img at bounding box center [697, 414] width 65 height 19
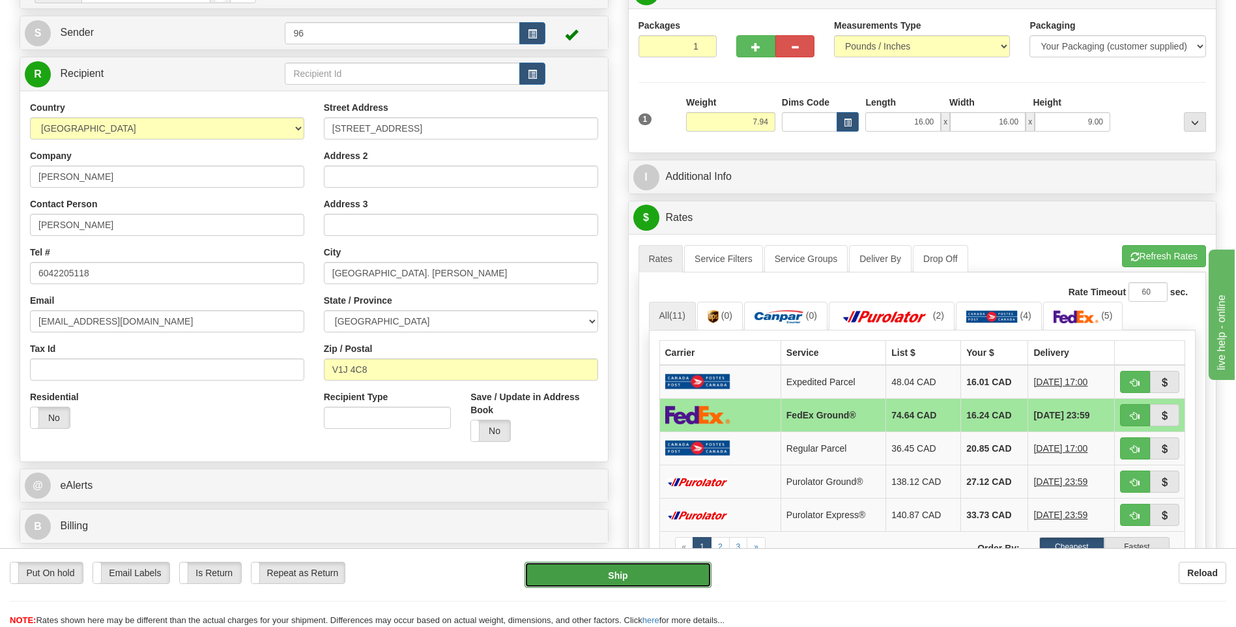
click at [665, 573] on button "Ship" at bounding box center [618, 575] width 186 height 26
type input "92"
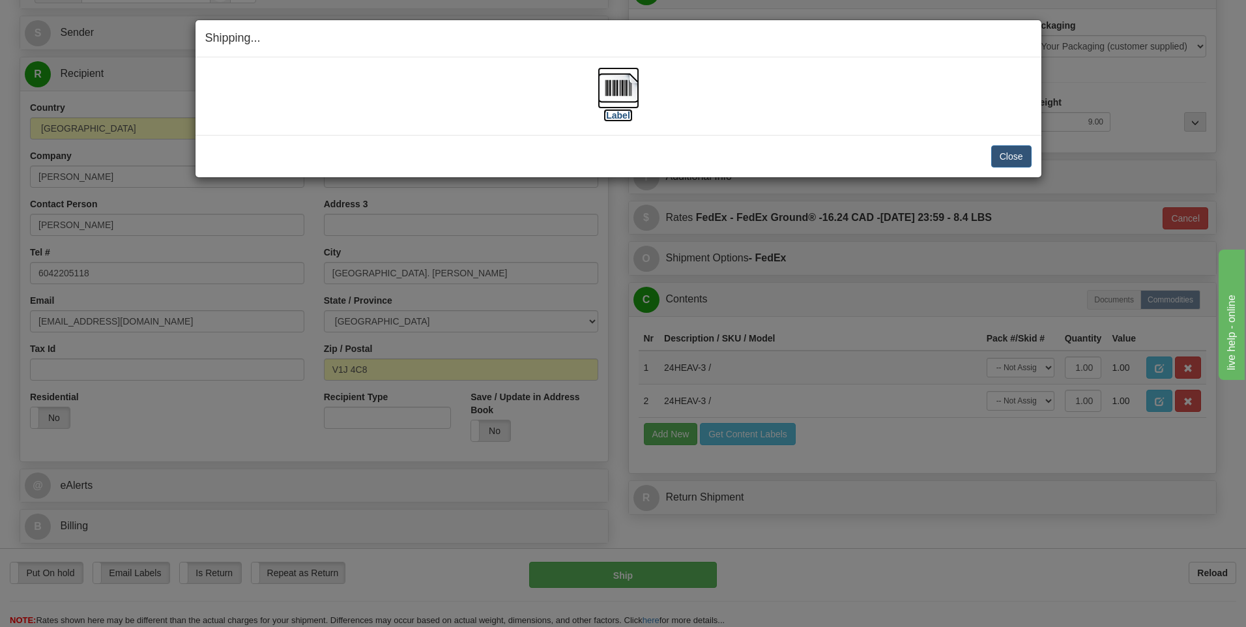
click at [619, 91] on img at bounding box center [619, 88] width 42 height 42
click at [1009, 154] on button "Close" at bounding box center [1011, 156] width 40 height 22
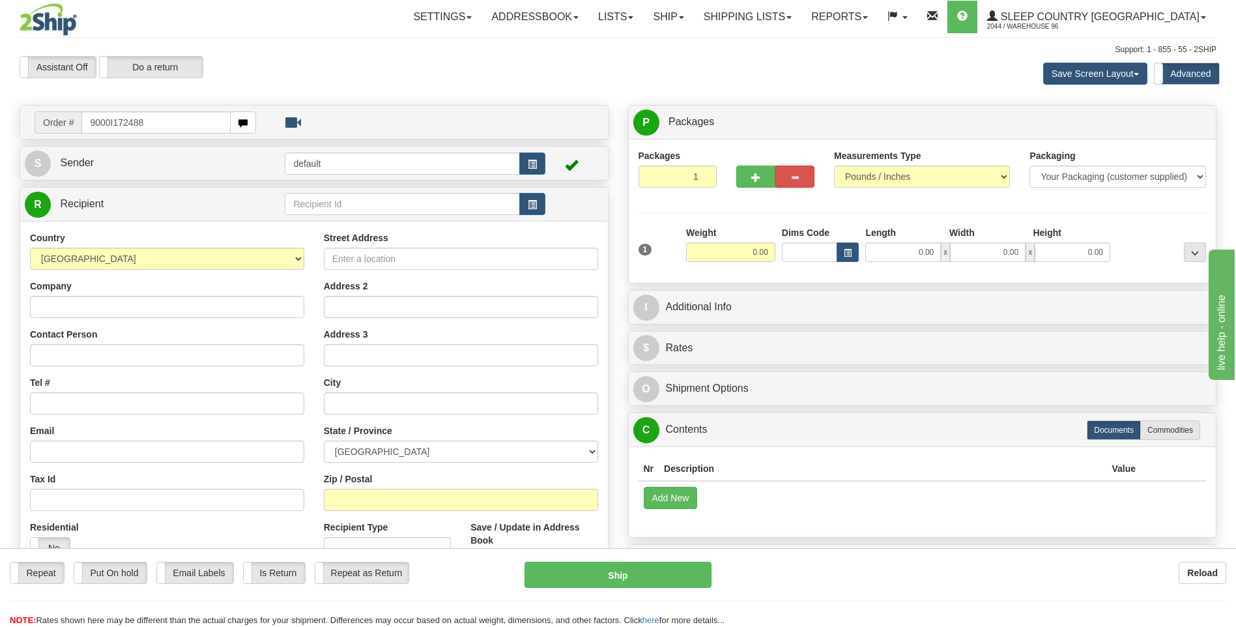
type input "9000I172488"
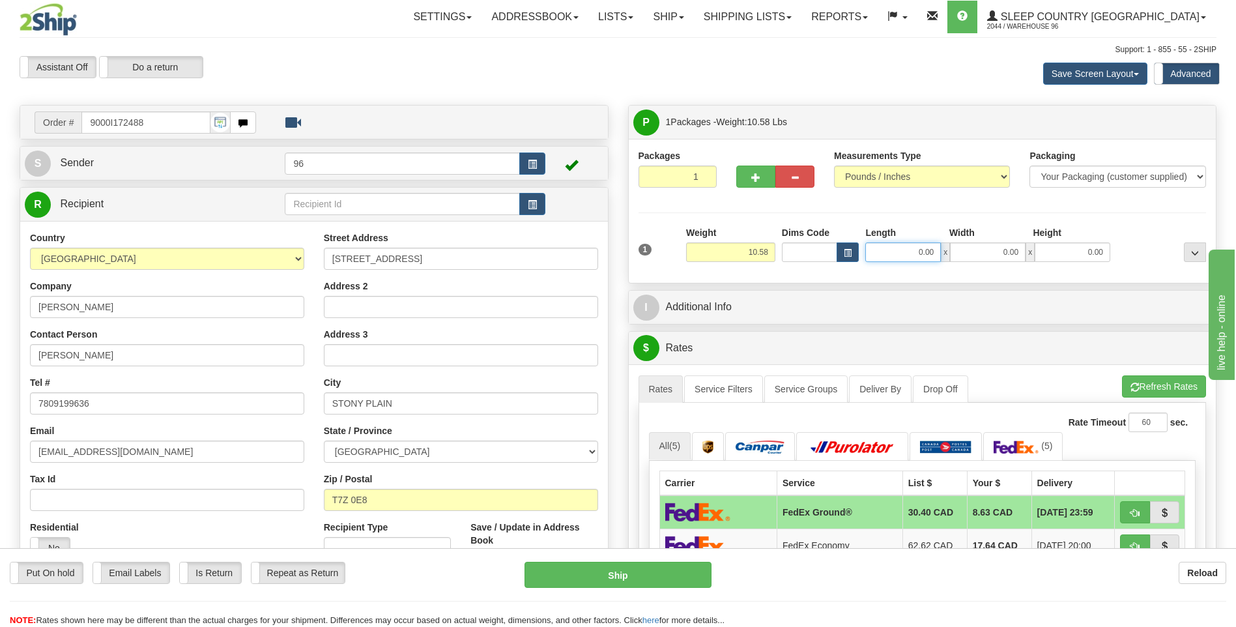
click at [936, 250] on input "0.00" at bounding box center [903, 252] width 76 height 20
type input "19.00"
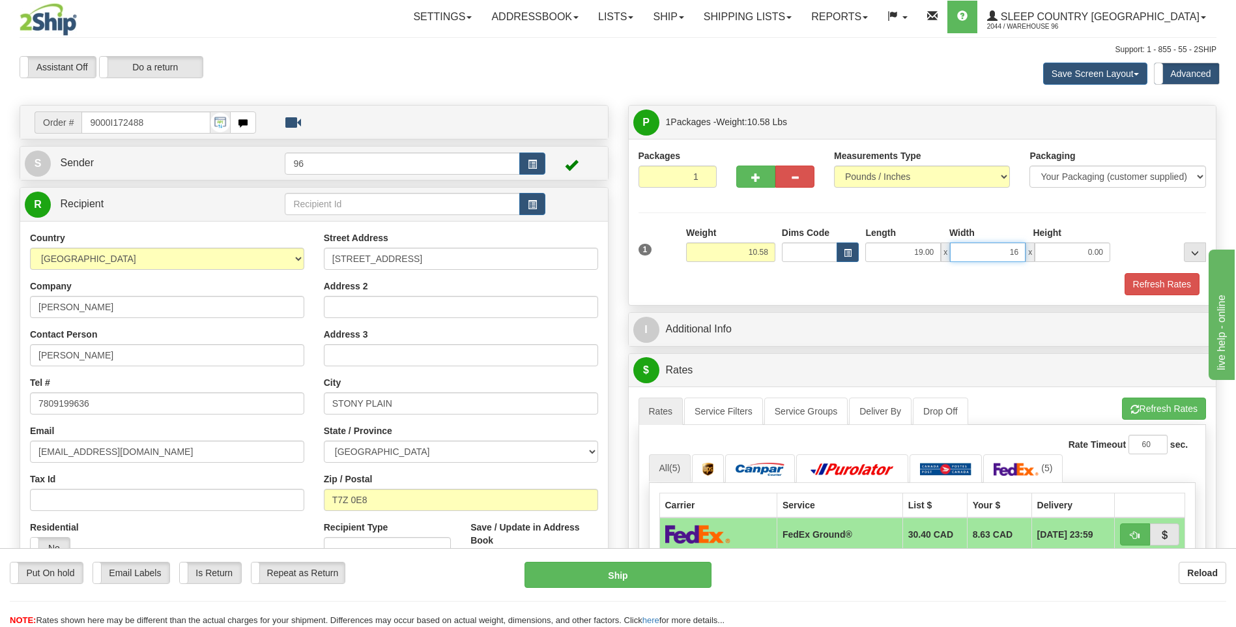
type input "16.00"
type input "10.00"
drag, startPoint x: 1161, startPoint y: 291, endPoint x: 1054, endPoint y: 551, distance: 281.7
click at [1159, 304] on div "Packages 1 1 Measurements Type" at bounding box center [923, 222] width 588 height 166
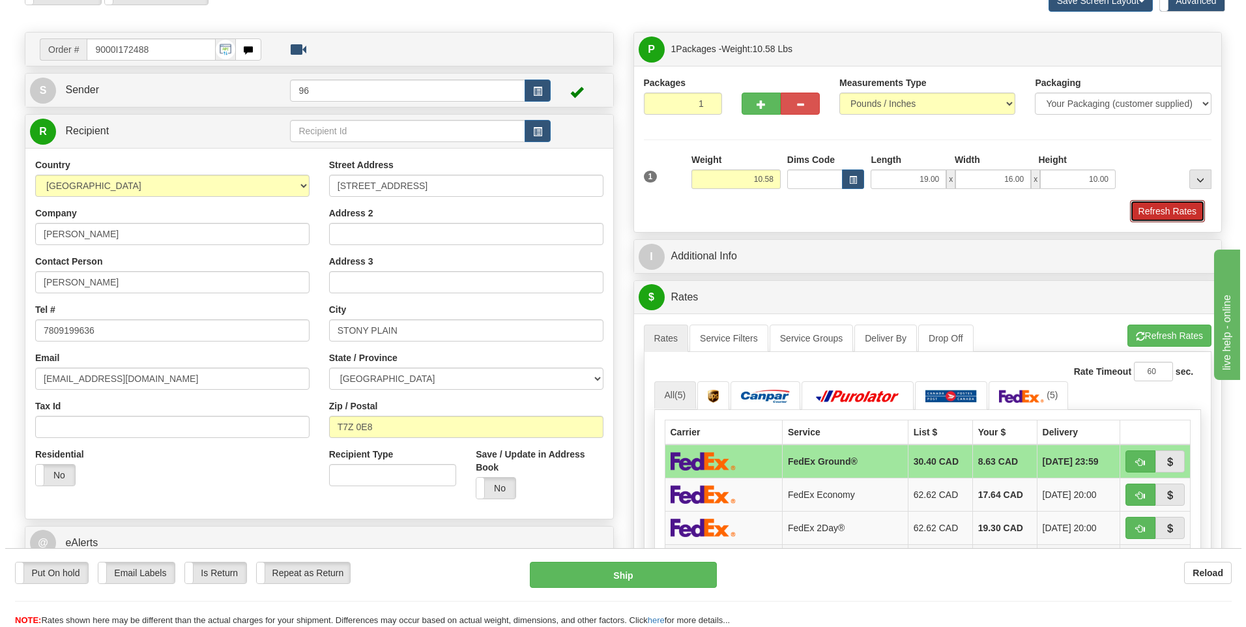
scroll to position [195, 0]
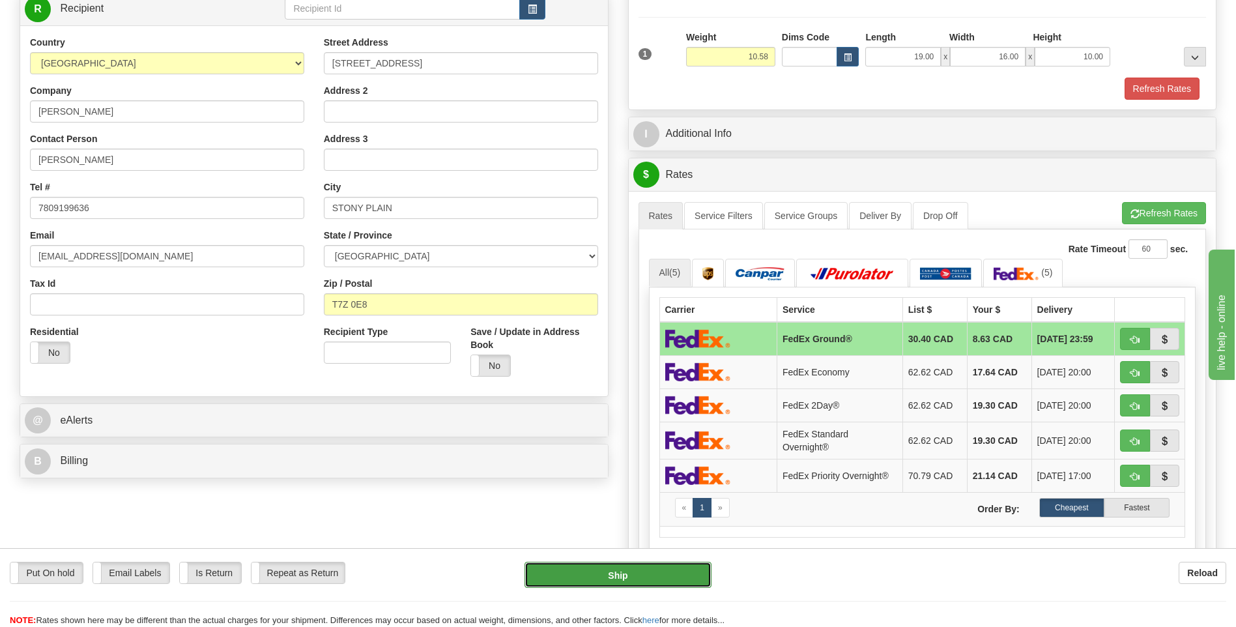
click at [637, 570] on button "Ship" at bounding box center [618, 575] width 186 height 26
type input "92"
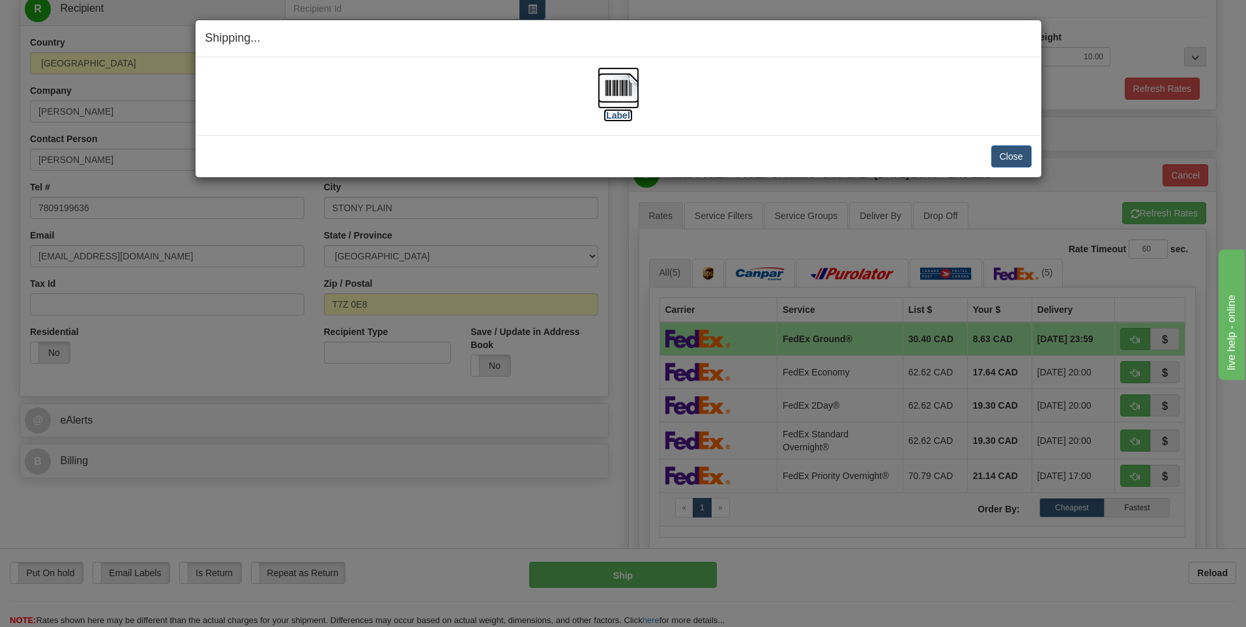
click at [622, 83] on img at bounding box center [619, 88] width 42 height 42
click at [1016, 158] on button "Close" at bounding box center [1011, 156] width 40 height 22
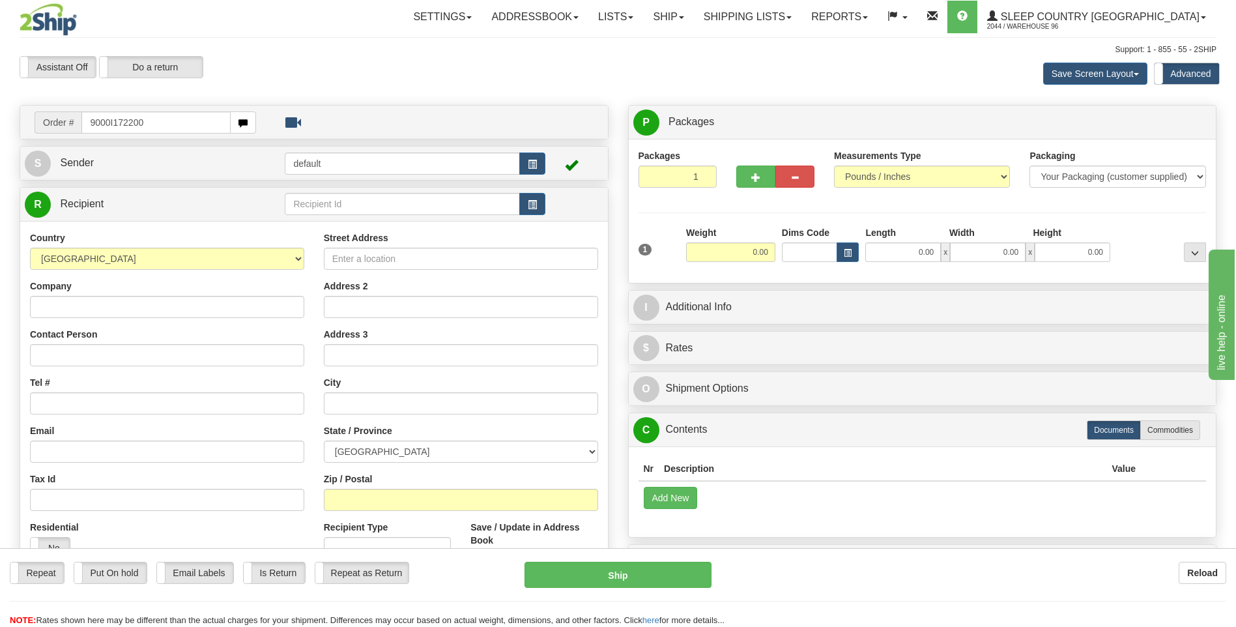
type input "9000I172200"
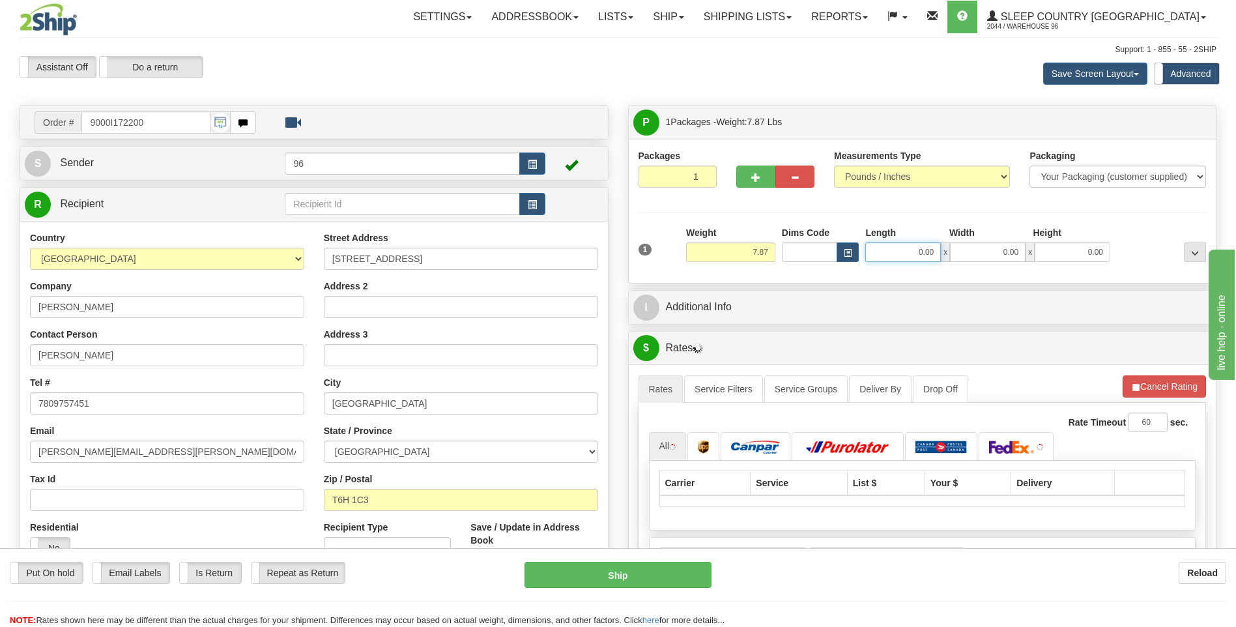
click at [935, 252] on input "0.00" at bounding box center [903, 252] width 76 height 20
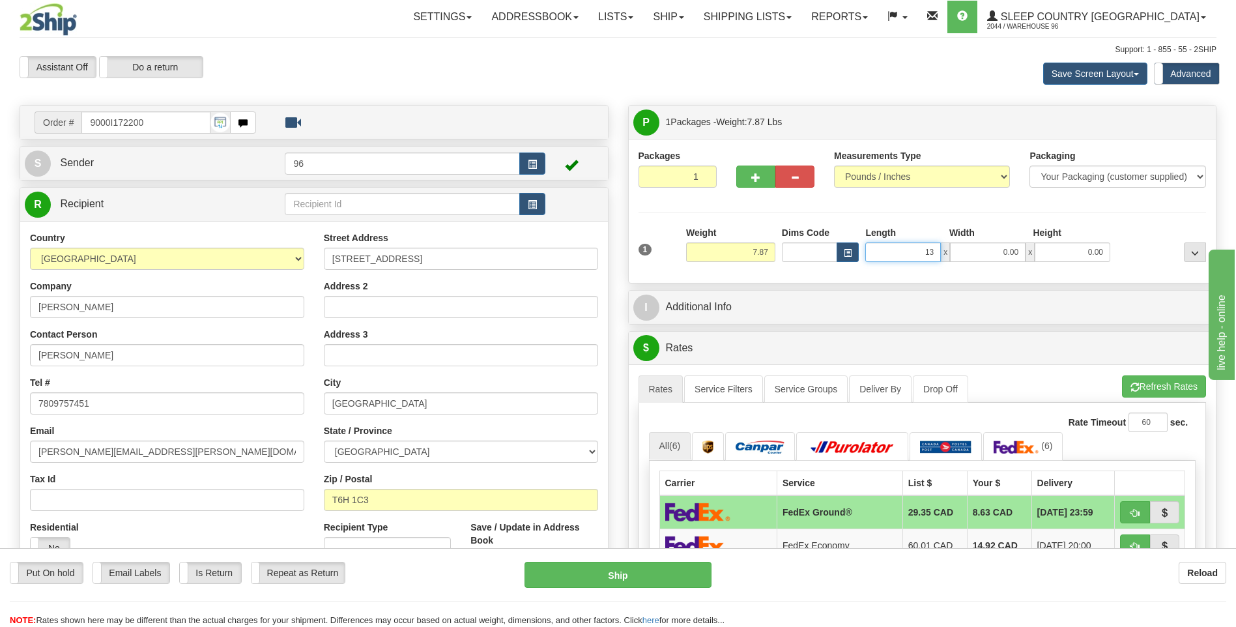
type input "13.00"
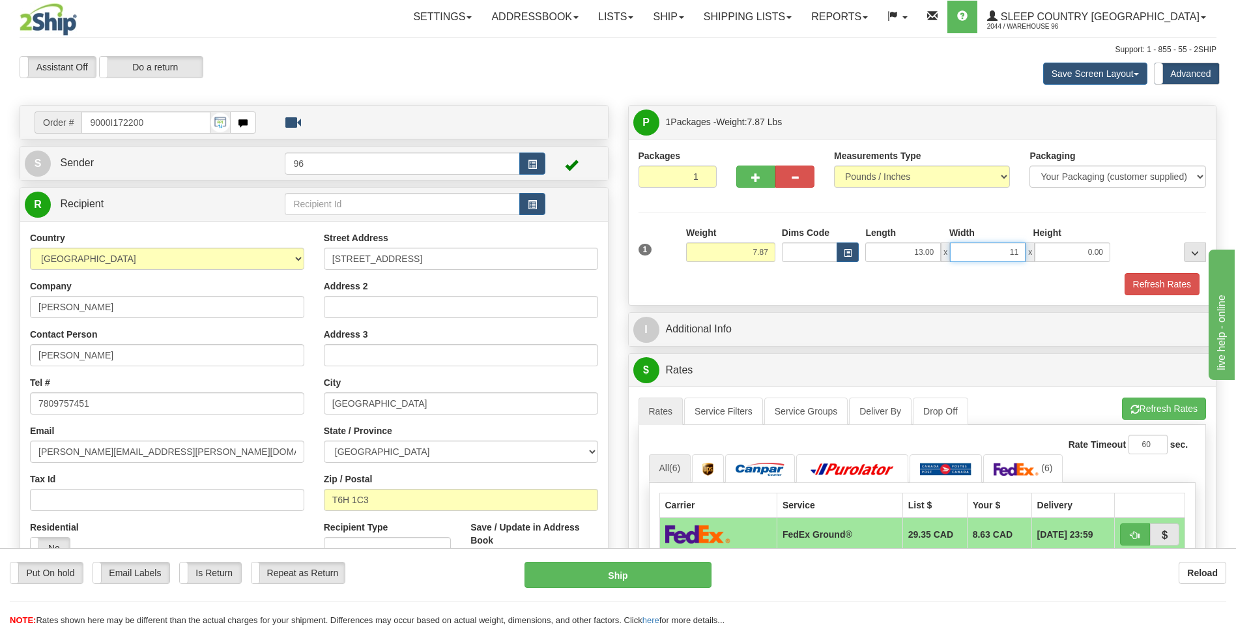
type input "11.00"
type input "6.00"
drag, startPoint x: 1155, startPoint y: 284, endPoint x: 1141, endPoint y: 289, distance: 15.3
click at [1155, 284] on button "Refresh Rates" at bounding box center [1162, 284] width 75 height 22
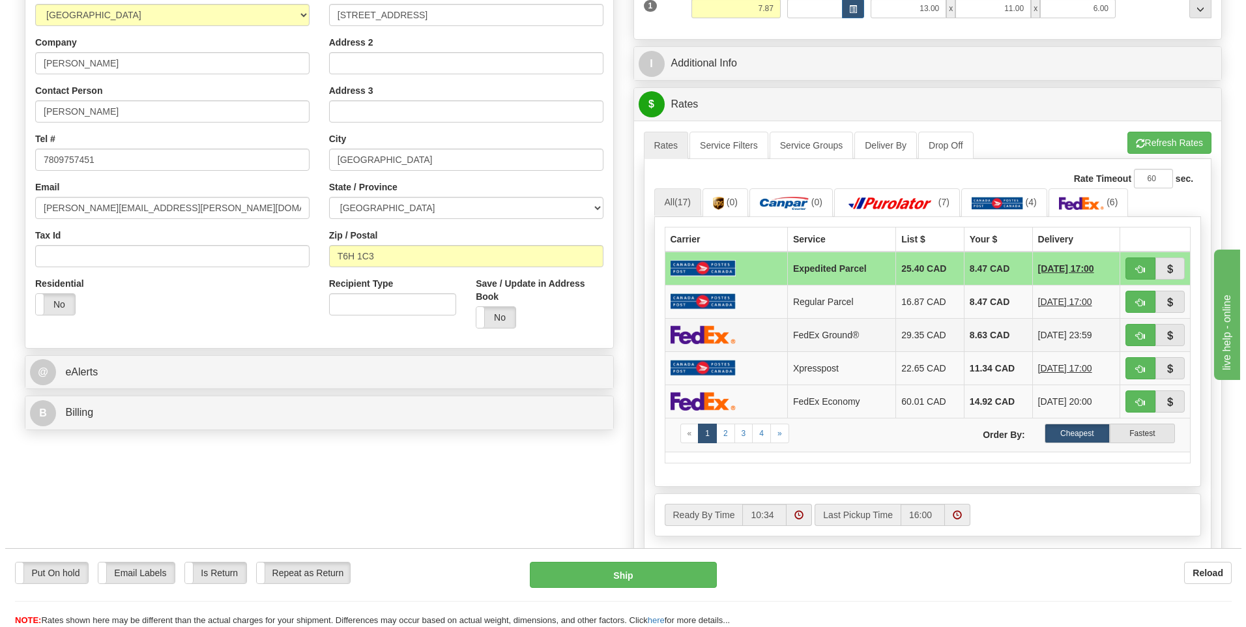
scroll to position [261, 0]
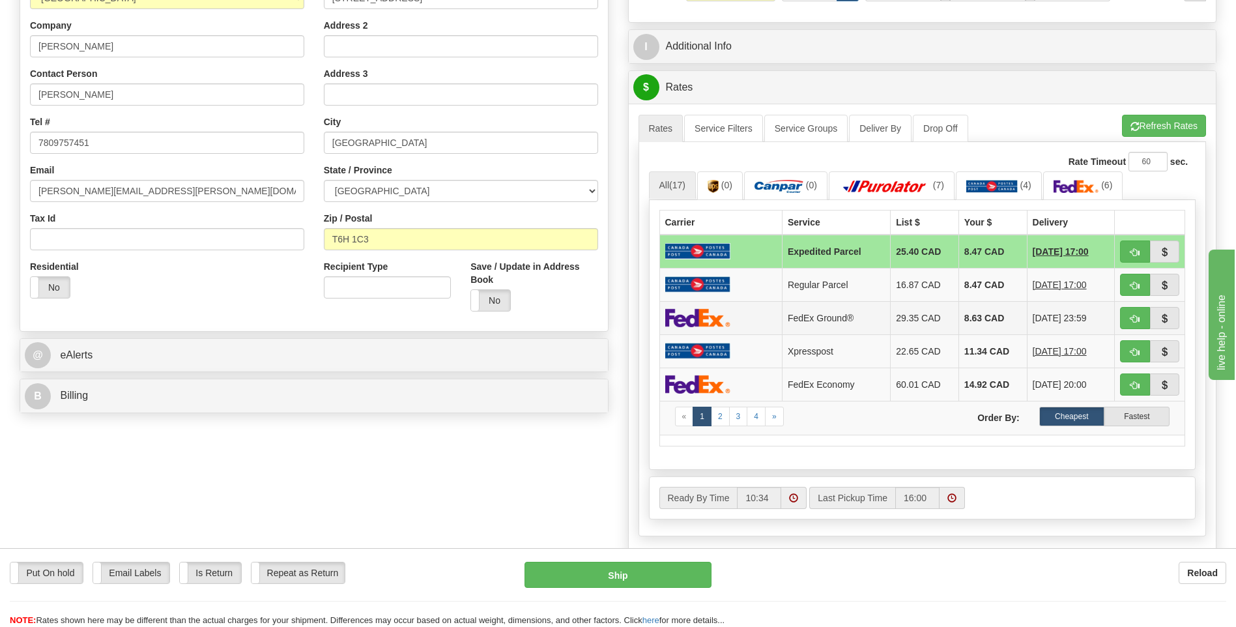
click at [711, 313] on img at bounding box center [697, 317] width 65 height 19
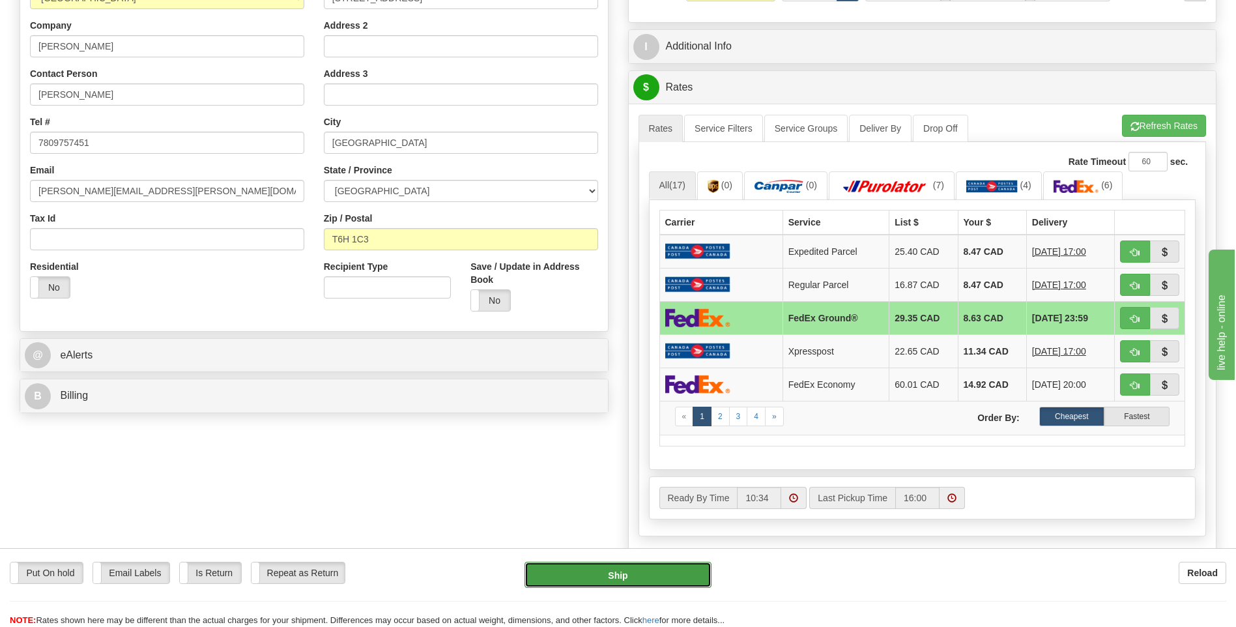
click at [598, 576] on button "Ship" at bounding box center [618, 575] width 186 height 26
type input "92"
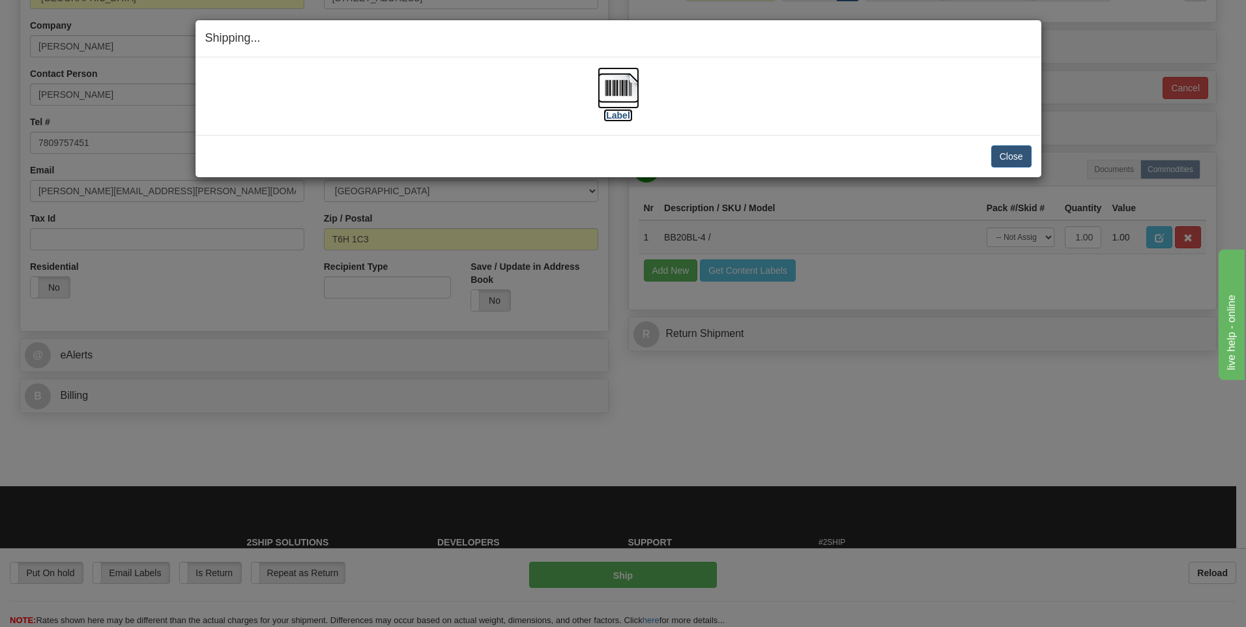
click at [619, 89] on img at bounding box center [619, 88] width 42 height 42
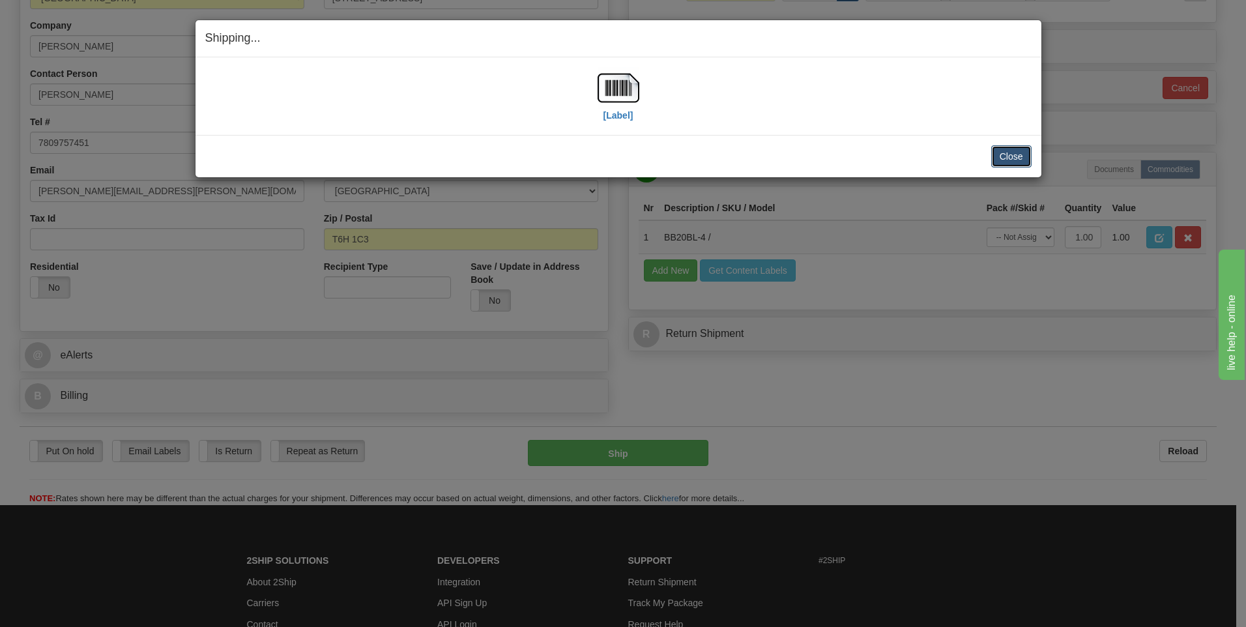
click at [1024, 153] on button "Close" at bounding box center [1011, 156] width 40 height 22
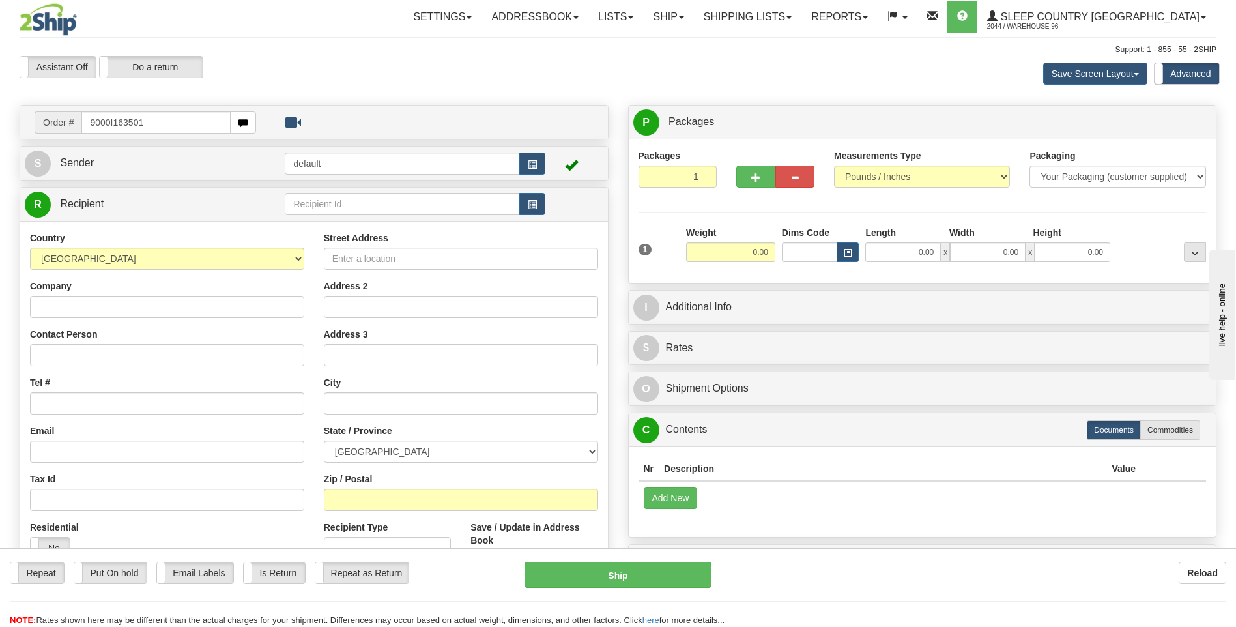
type input "9000I163501"
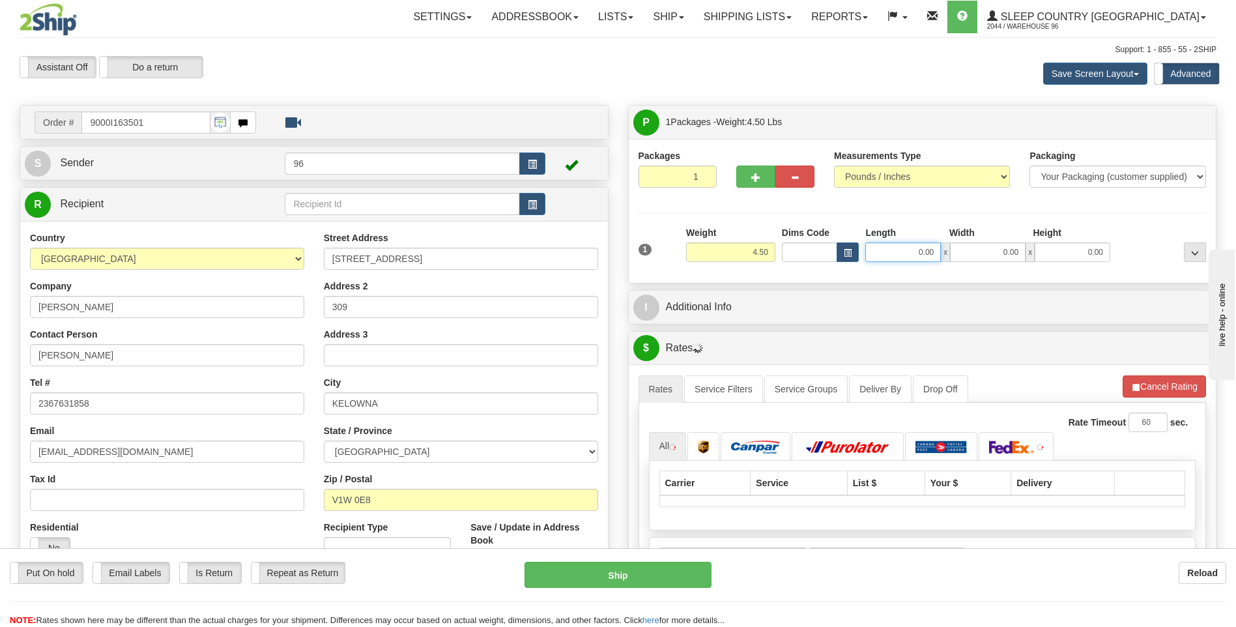
click at [935, 252] on input "0.00" at bounding box center [903, 252] width 76 height 20
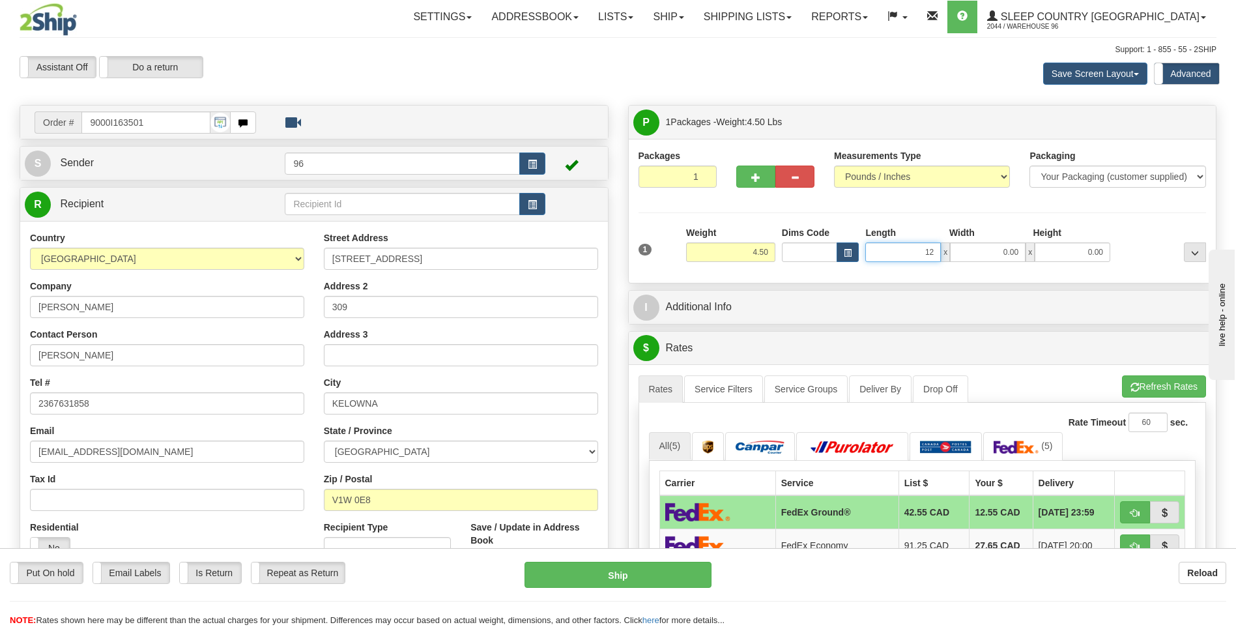
type input "12.00"
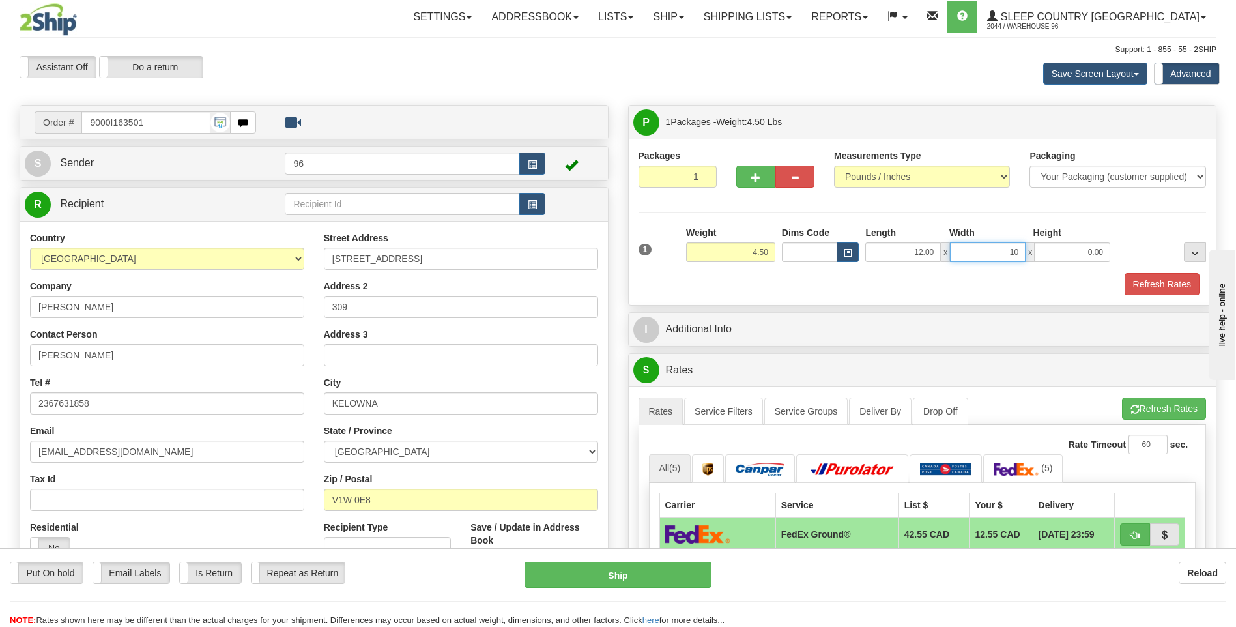
type input "10.00"
type input "5.00"
click at [1142, 282] on button "Refresh Rates" at bounding box center [1162, 284] width 75 height 22
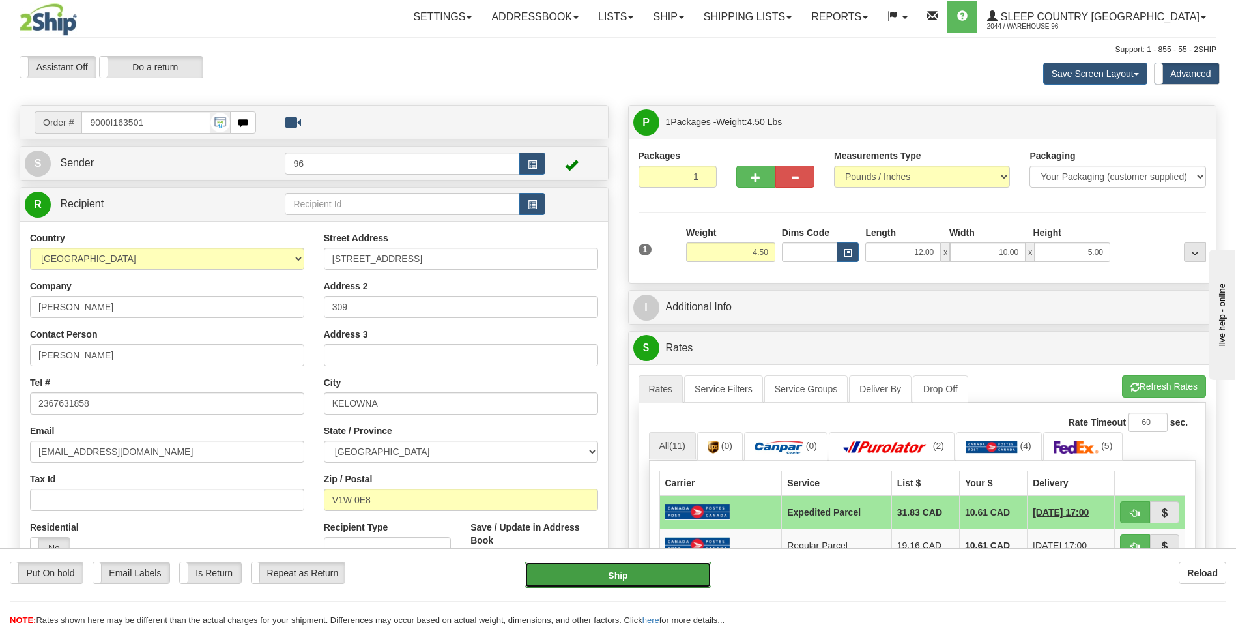
click at [633, 578] on button "Ship" at bounding box center [618, 575] width 186 height 26
type input "DOM.EP"
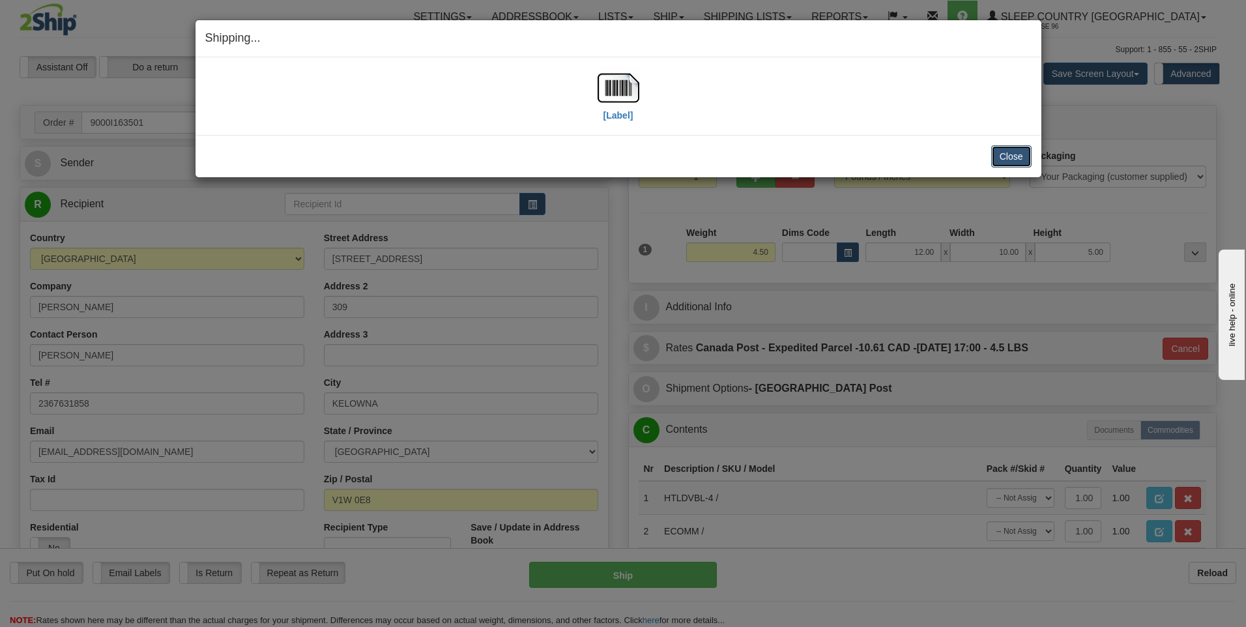
click at [1009, 151] on button "Close" at bounding box center [1011, 156] width 40 height 22
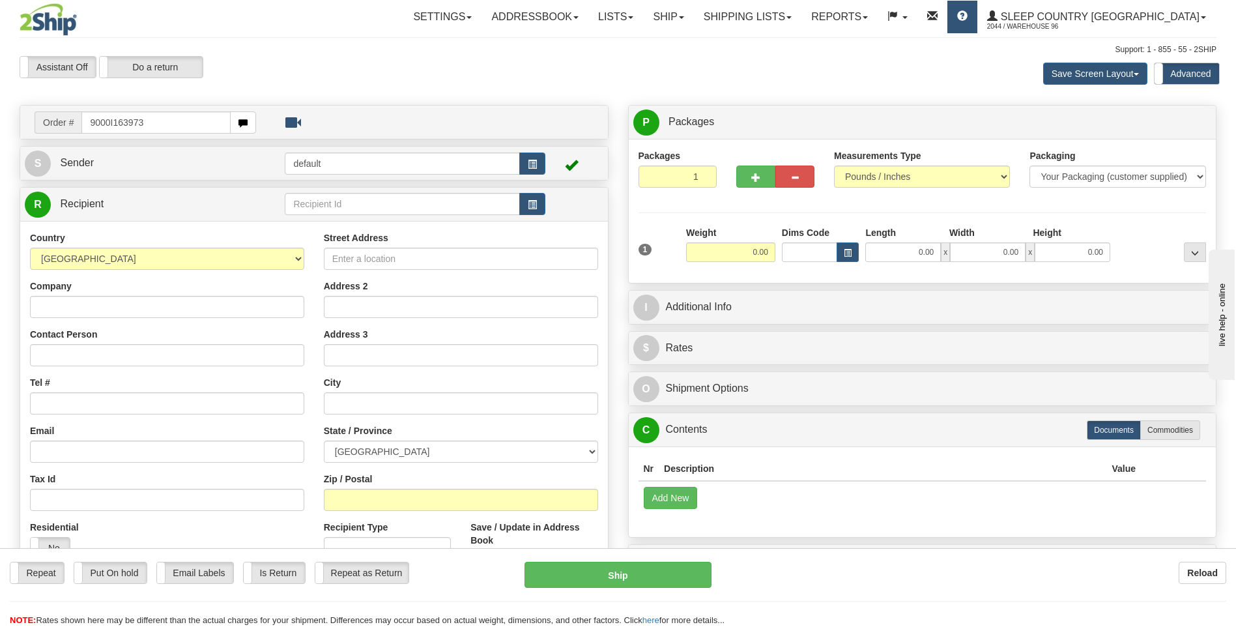
type input "9000I163973"
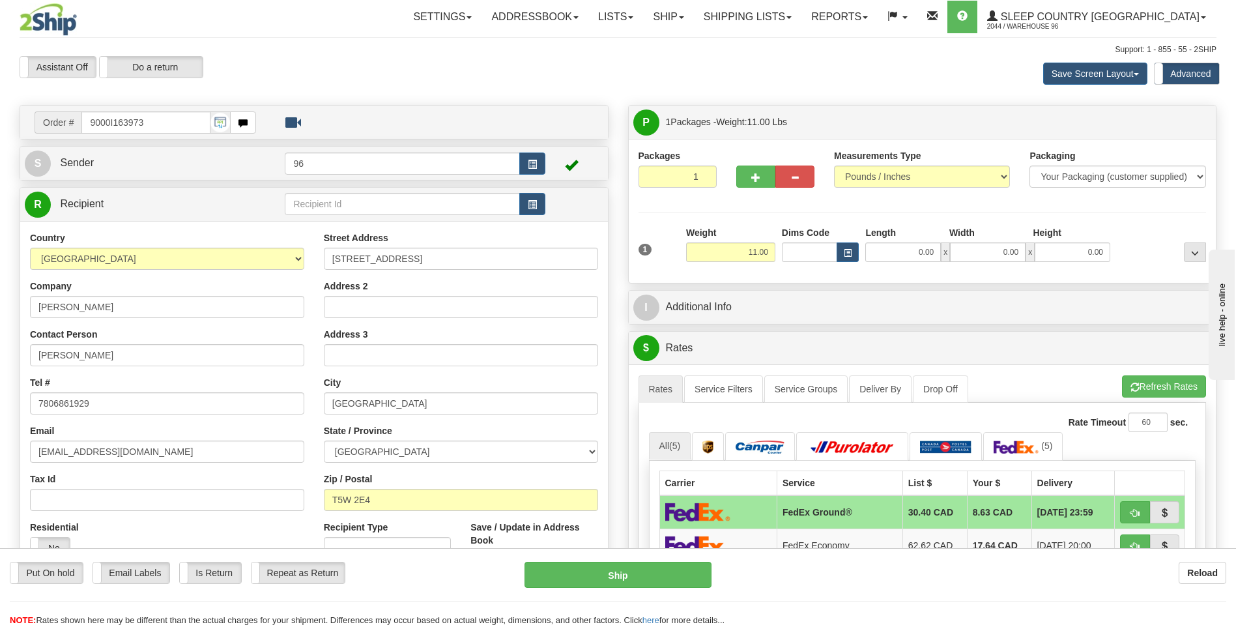
click at [942, 255] on span "x" at bounding box center [945, 252] width 9 height 20
click at [940, 252] on input "0.00" at bounding box center [903, 252] width 76 height 20
type input "19.00"
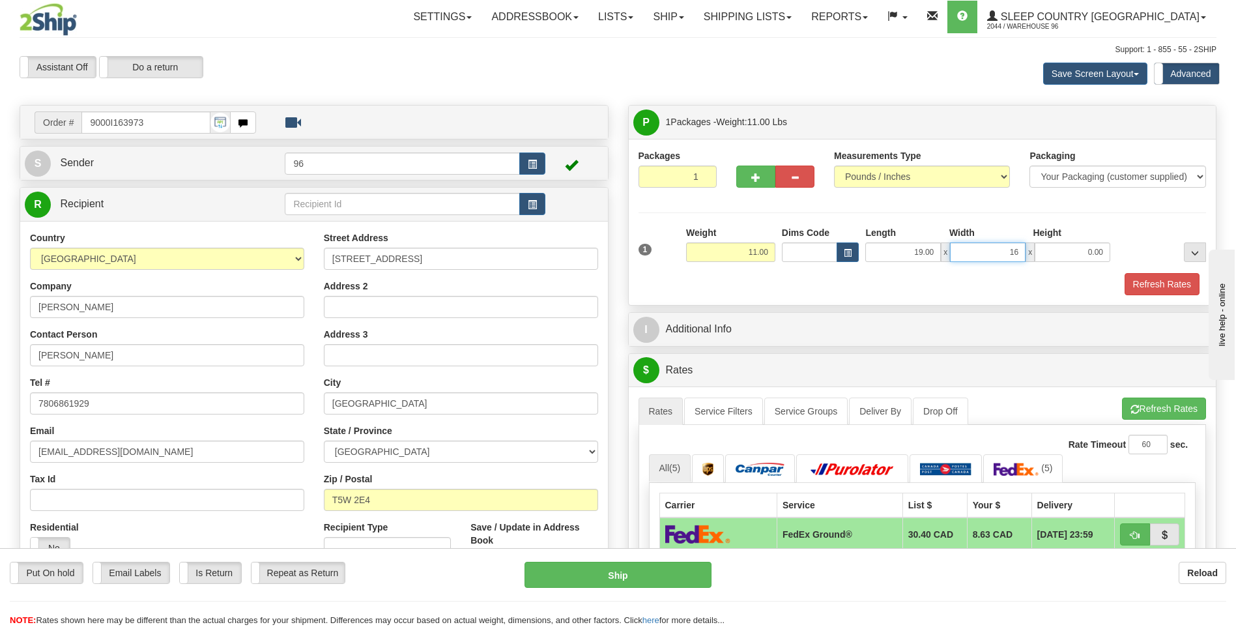
type input "16.00"
type input "9.00"
click at [1149, 289] on button "Refresh Rates" at bounding box center [1162, 284] width 75 height 22
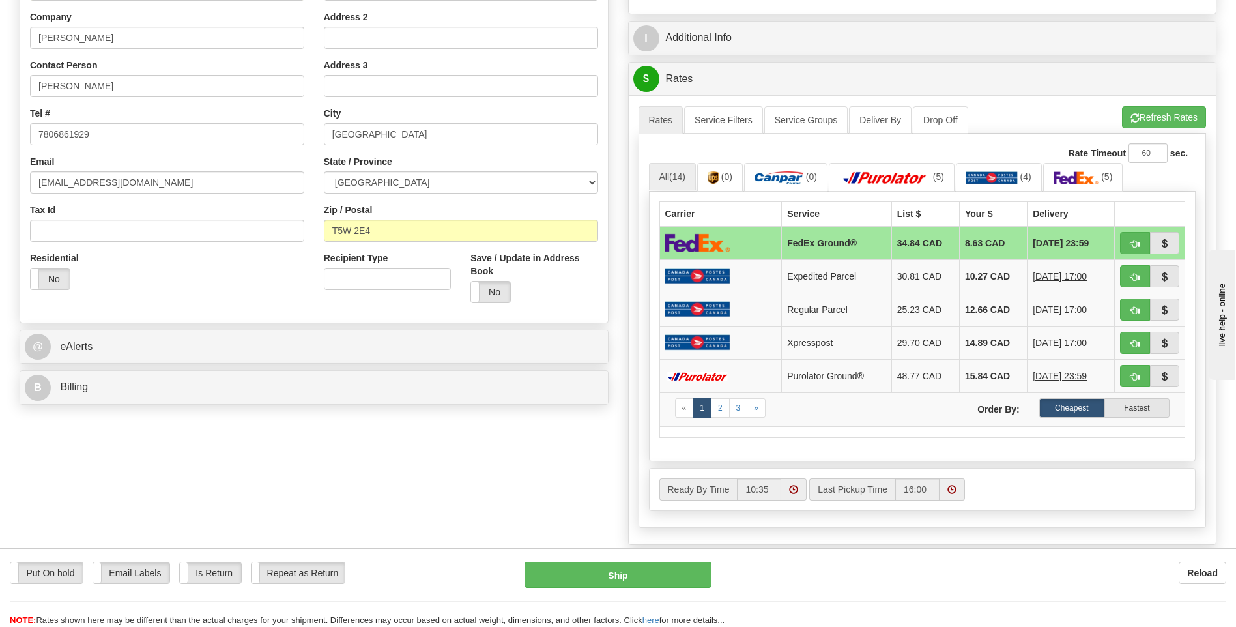
scroll to position [326, 0]
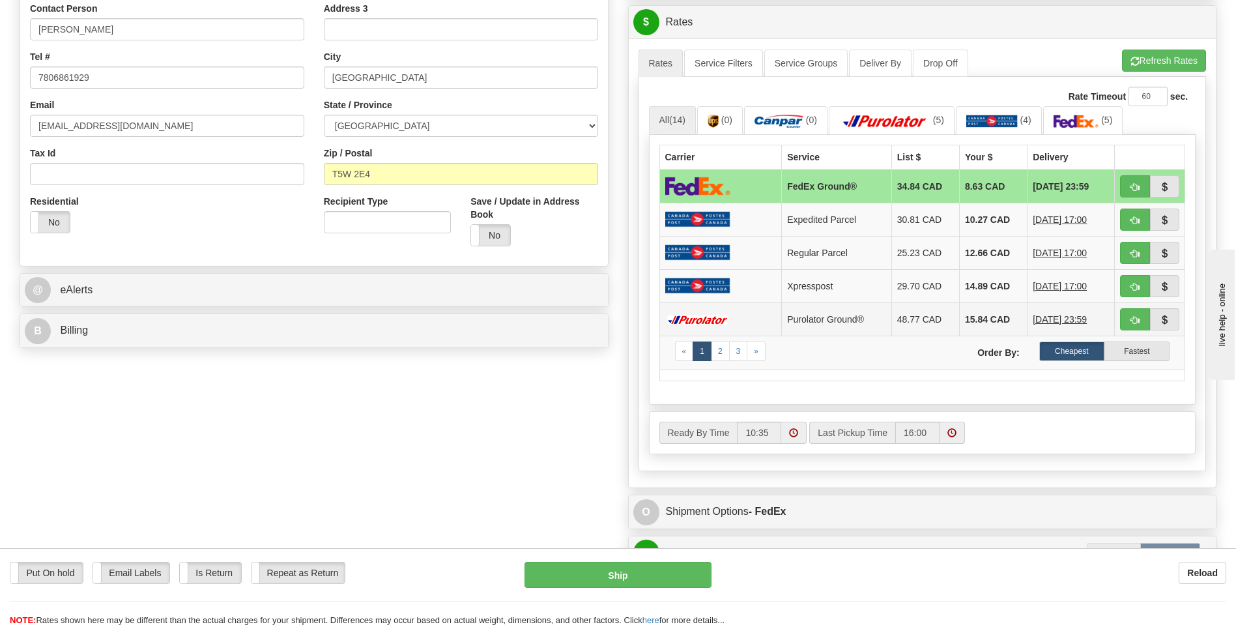
click at [756, 320] on td at bounding box center [720, 318] width 123 height 33
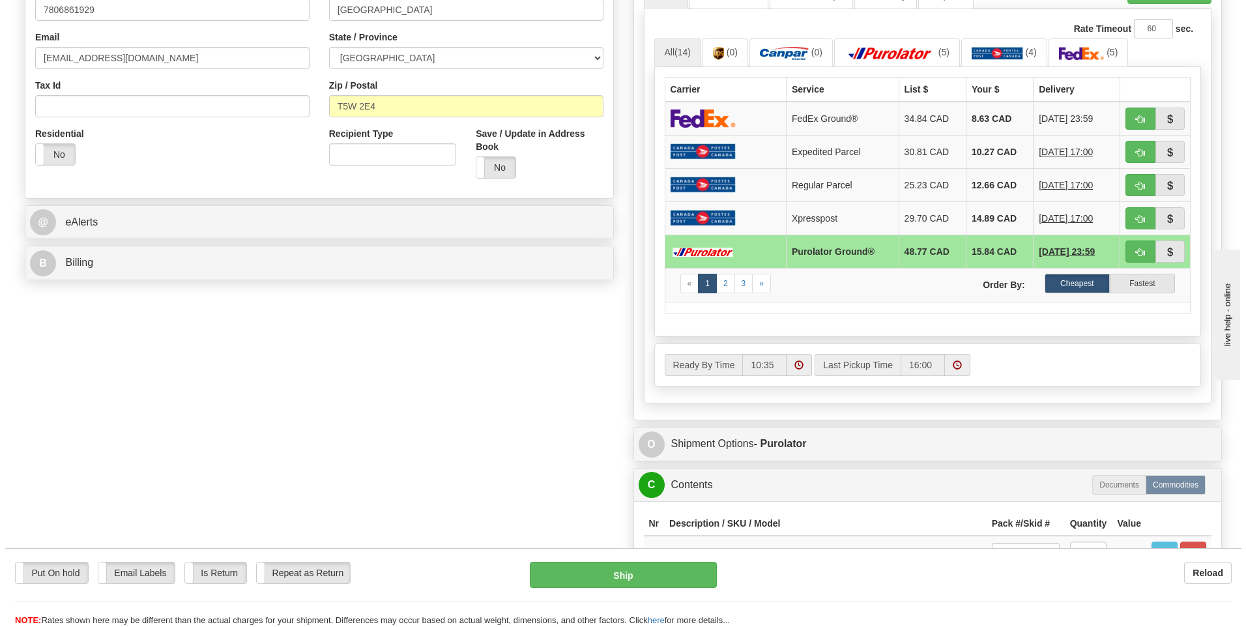
scroll to position [652, 0]
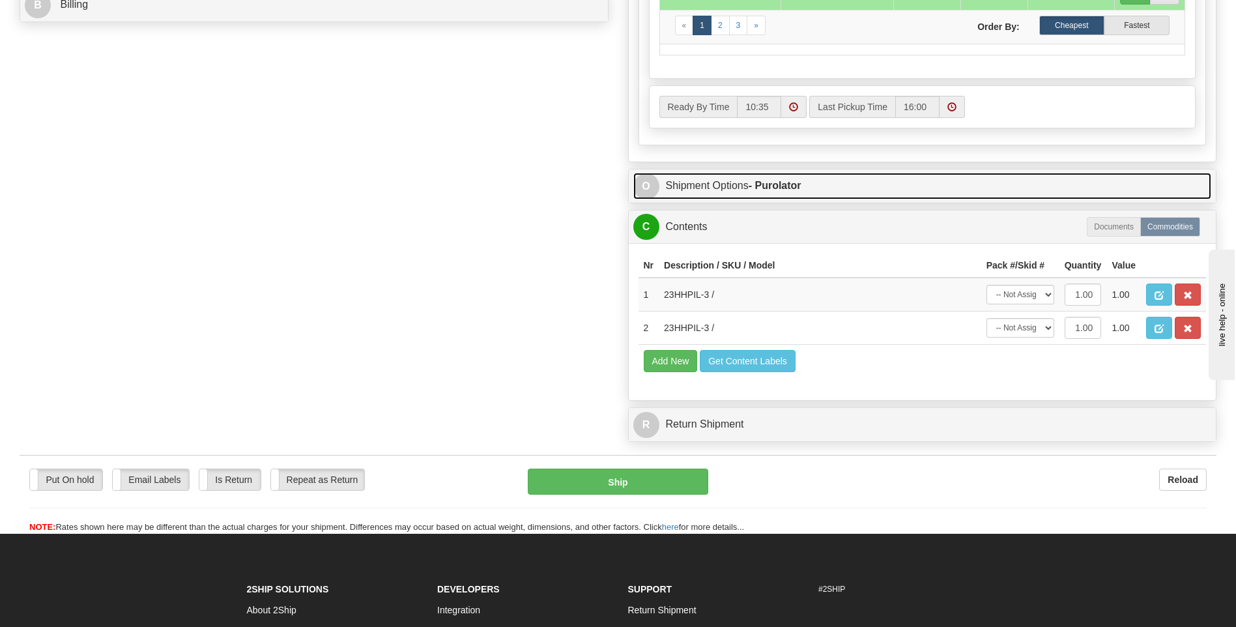
click at [790, 185] on strong "- Purolator" at bounding box center [775, 185] width 53 height 11
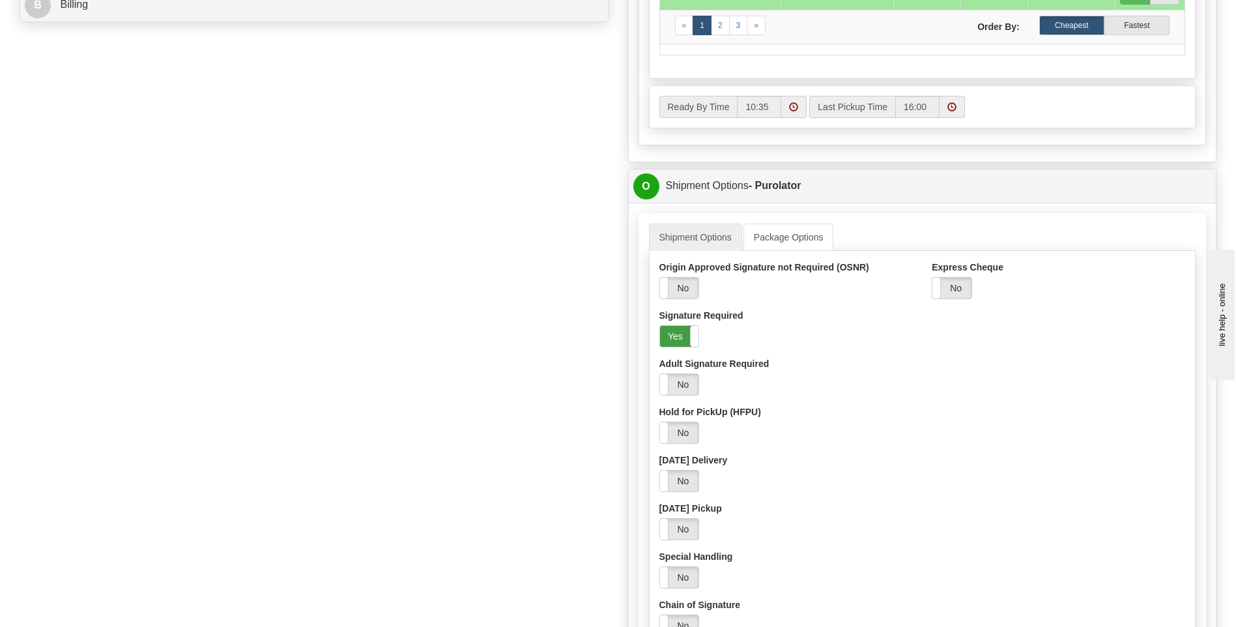
click at [680, 340] on label "Yes" at bounding box center [679, 336] width 39 height 21
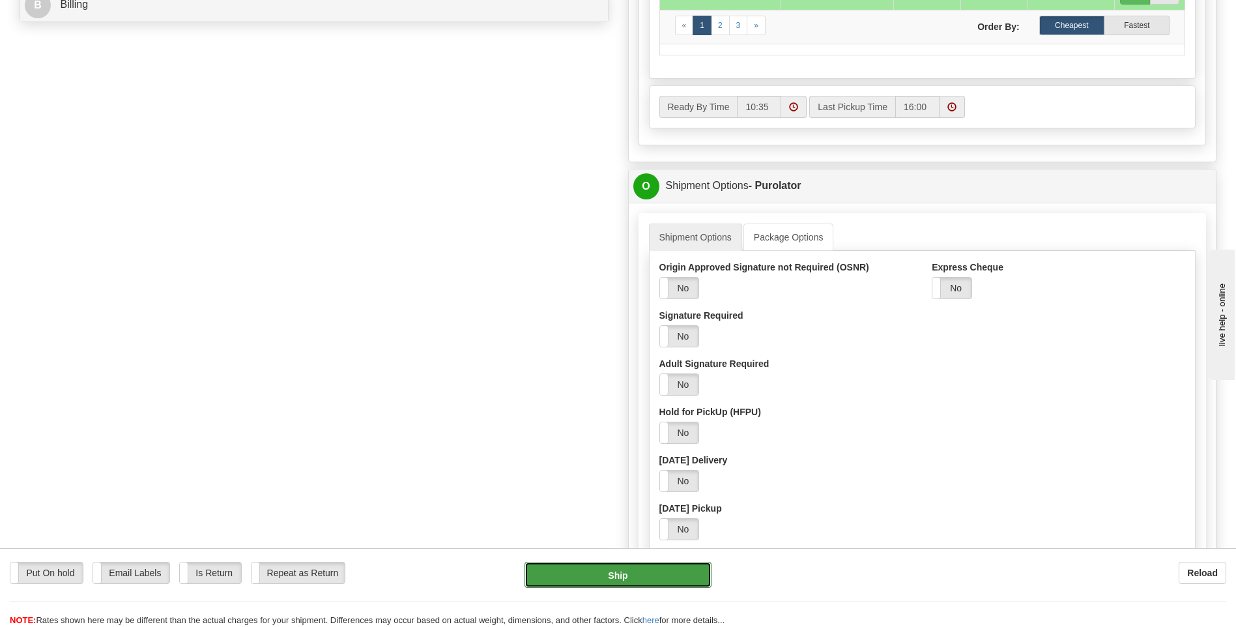
click at [652, 573] on button "Ship" at bounding box center [618, 575] width 186 height 26
type input "260"
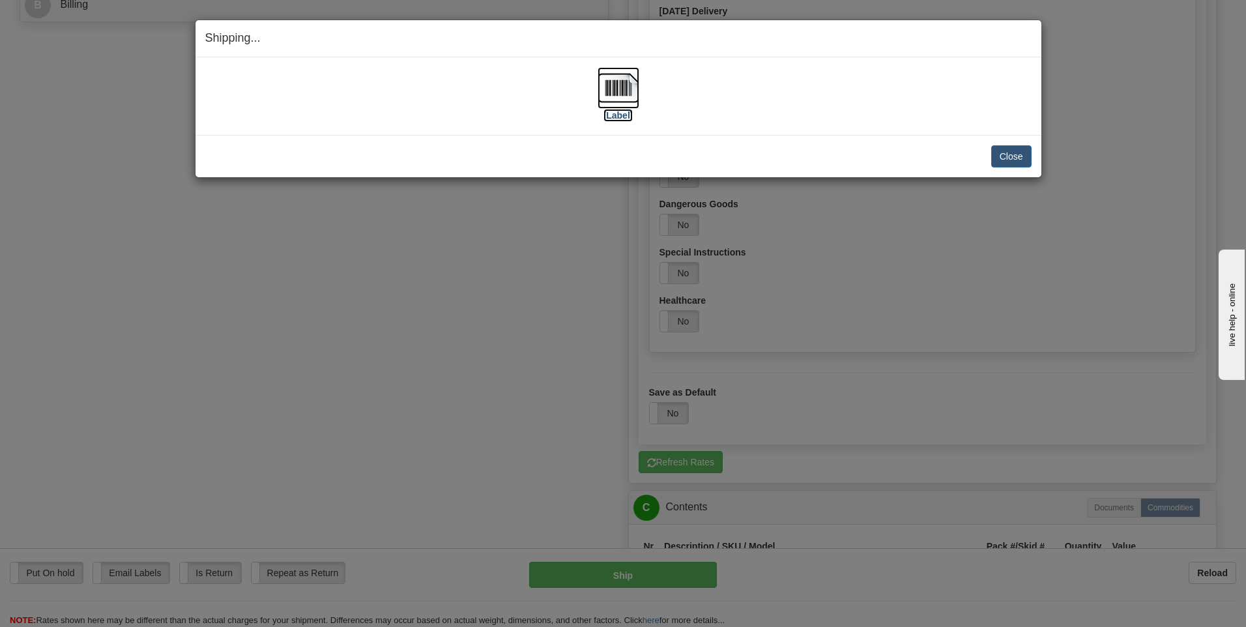
click at [623, 88] on img at bounding box center [619, 88] width 42 height 42
click at [1011, 151] on button "Close" at bounding box center [1011, 156] width 40 height 22
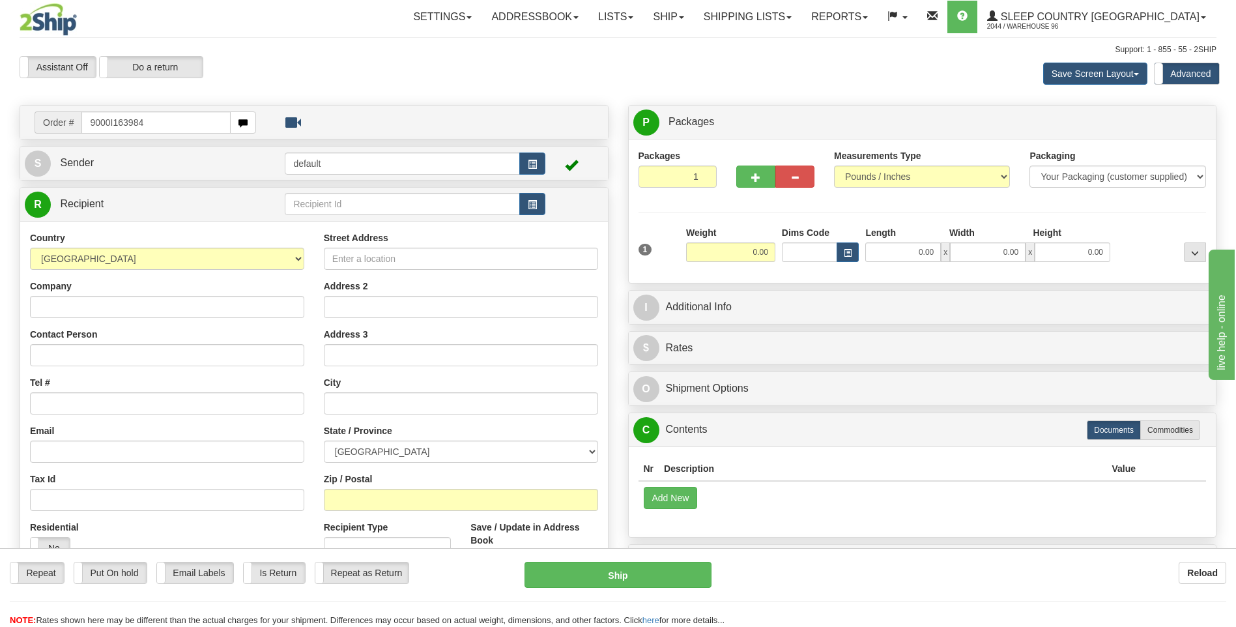
type input "9000I163984"
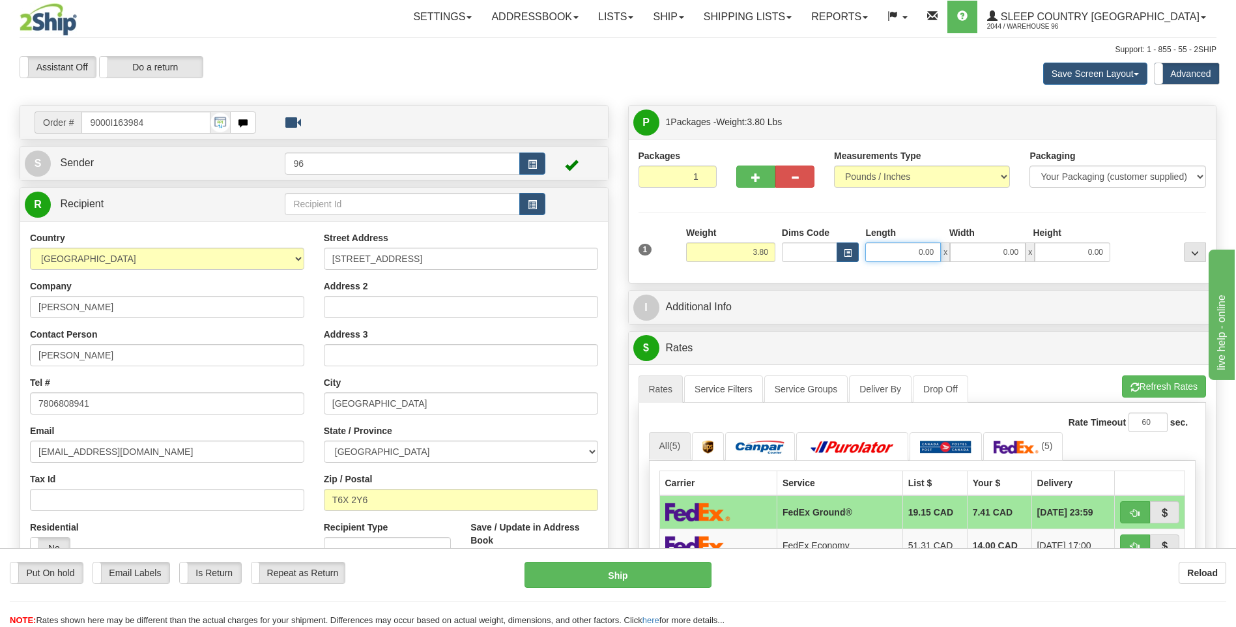
click at [938, 255] on input "0.00" at bounding box center [903, 252] width 76 height 20
type input "30.00"
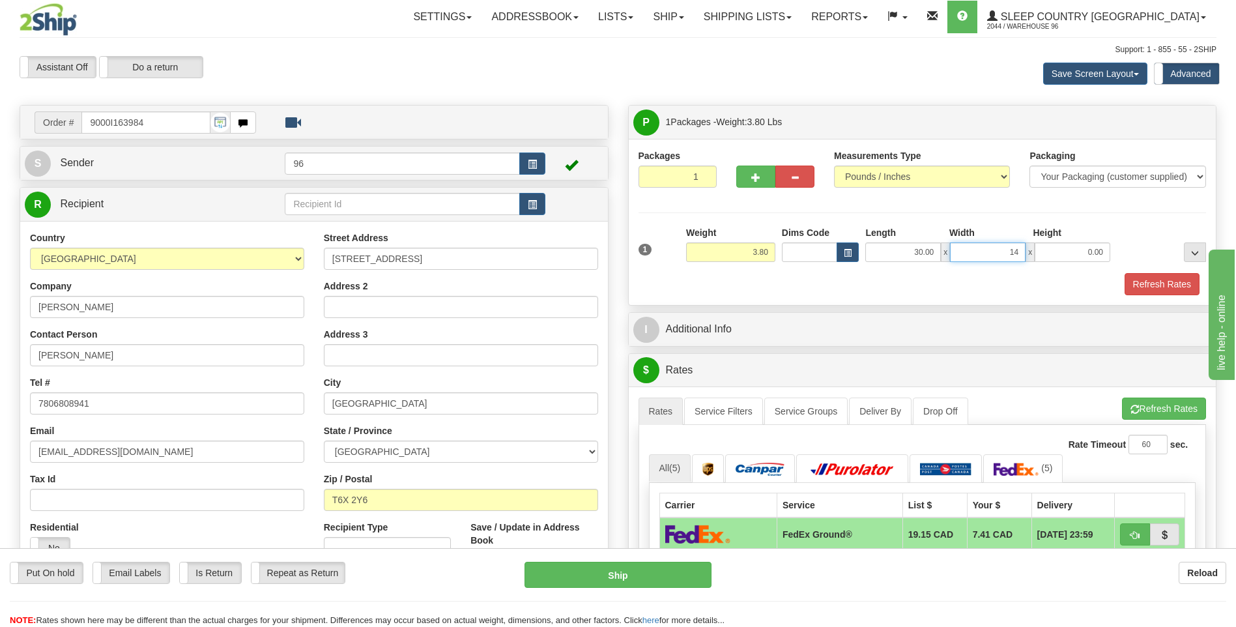
type input "14.00"
type input "5.00"
click at [1164, 280] on button "Refresh Rates" at bounding box center [1162, 284] width 75 height 22
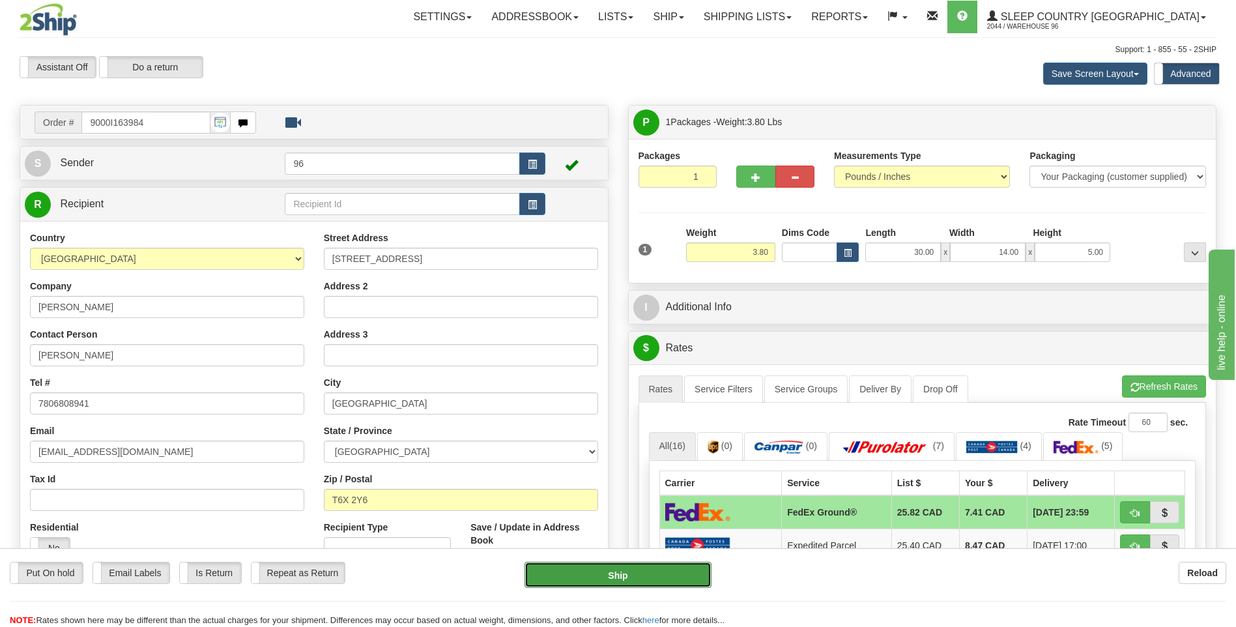
click at [661, 578] on button "Ship" at bounding box center [618, 575] width 186 height 26
type input "92"
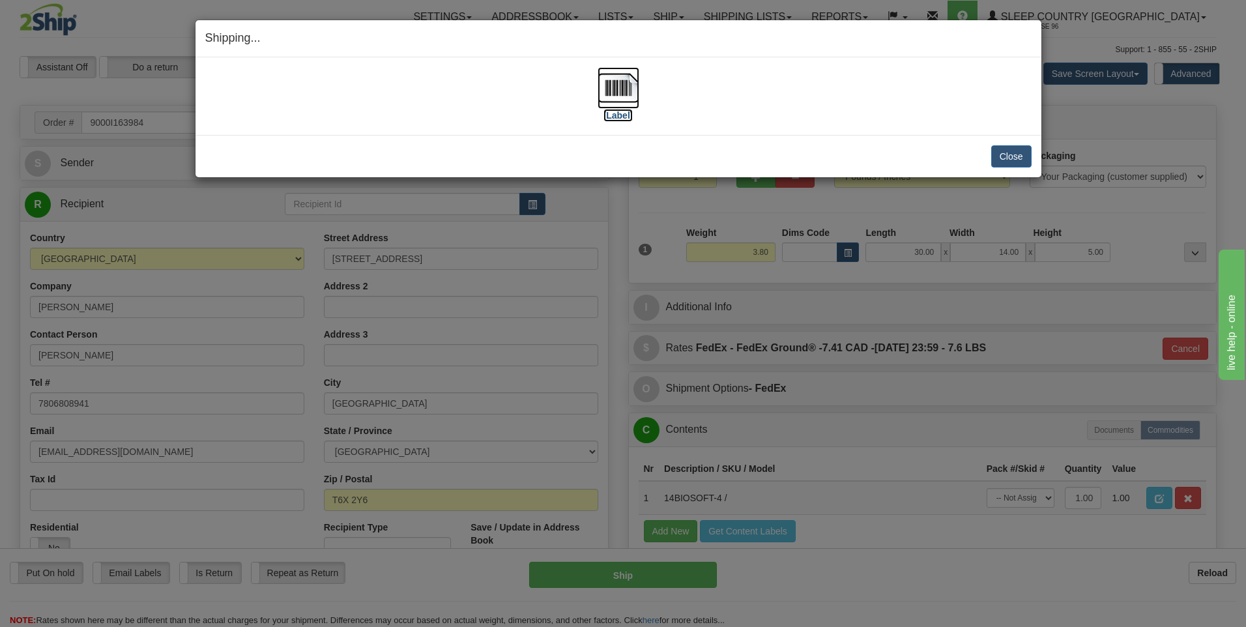
click at [616, 90] on img at bounding box center [619, 88] width 42 height 42
click at [1013, 160] on button "Close" at bounding box center [1011, 156] width 40 height 22
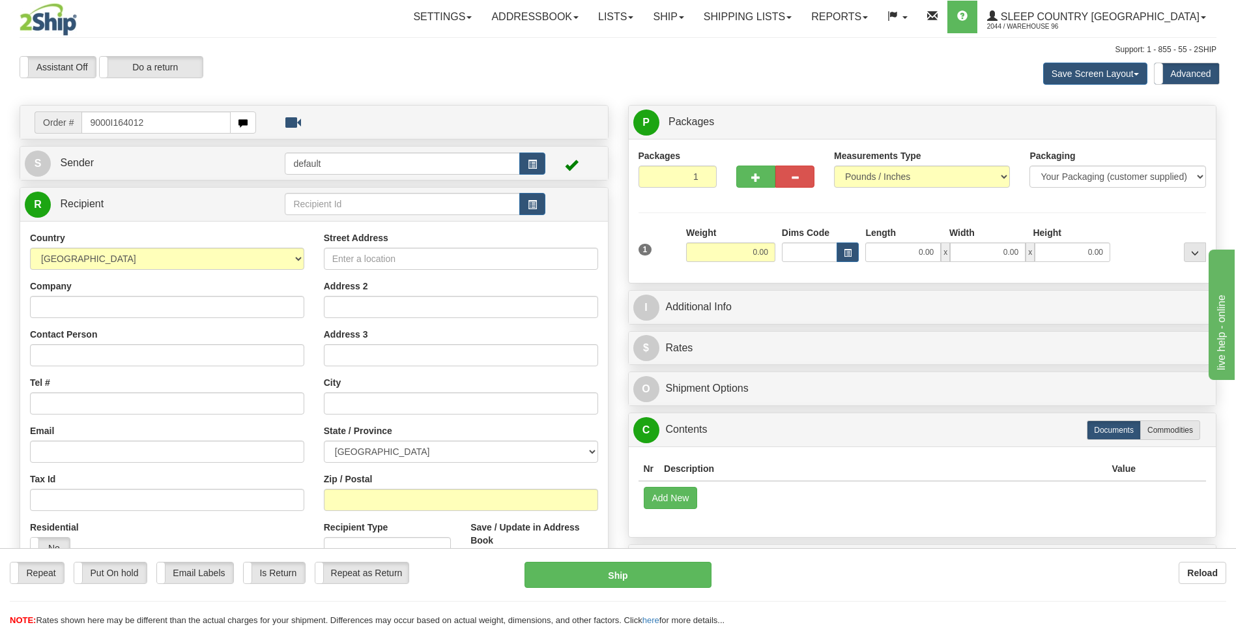
type input "9000I164012"
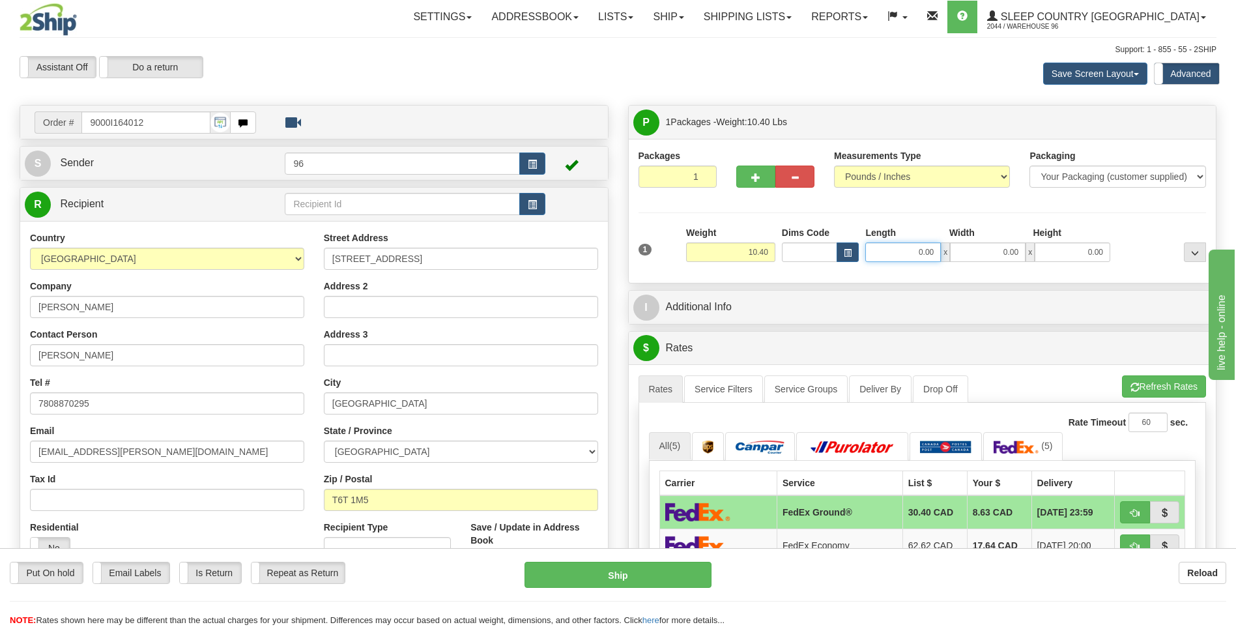
click at [934, 253] on input "0.00" at bounding box center [903, 252] width 76 height 20
type input "25.00"
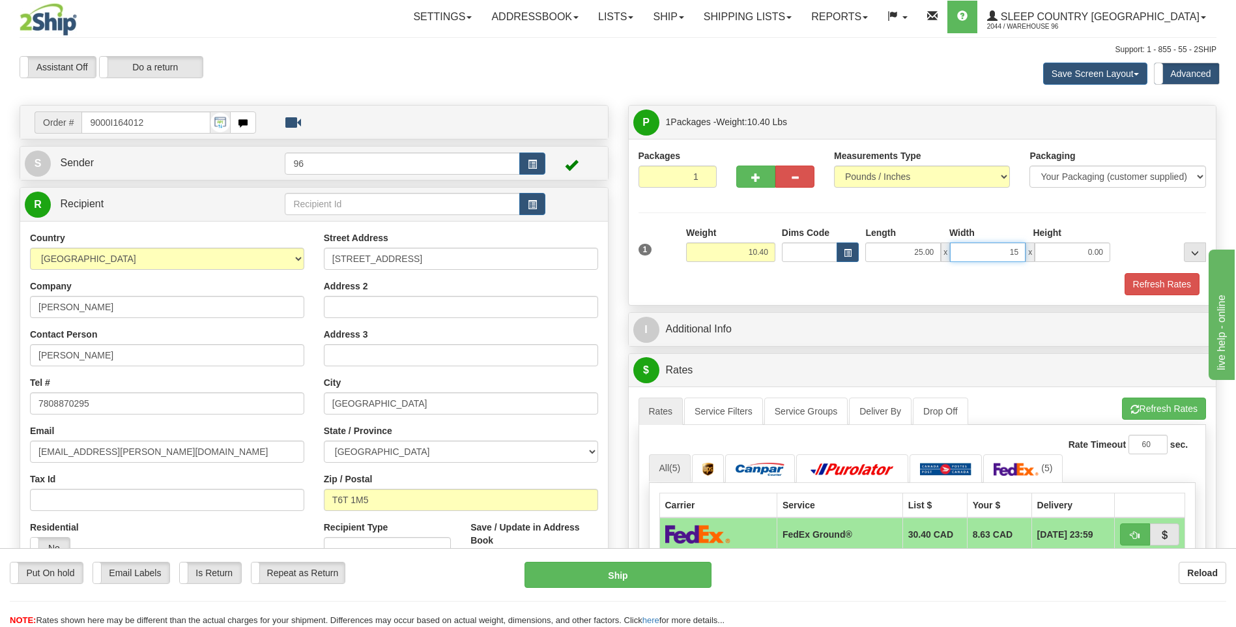
type input "15.00"
type input "14.00"
click at [1149, 285] on button "Refresh Rates" at bounding box center [1162, 284] width 75 height 22
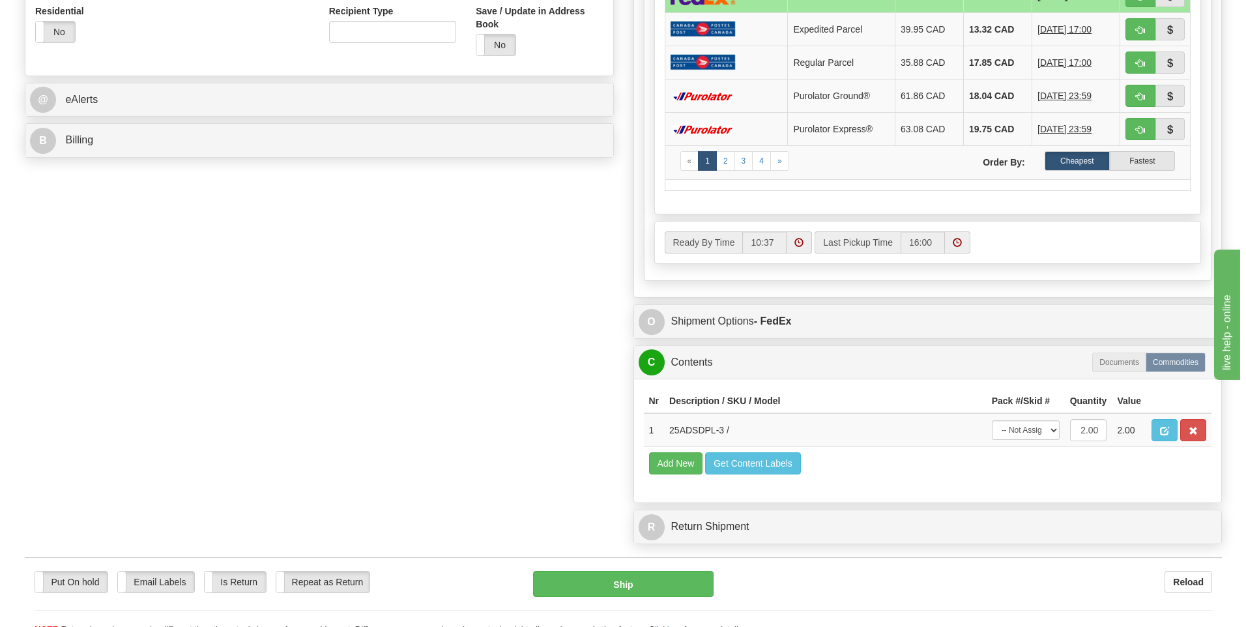
scroll to position [521, 0]
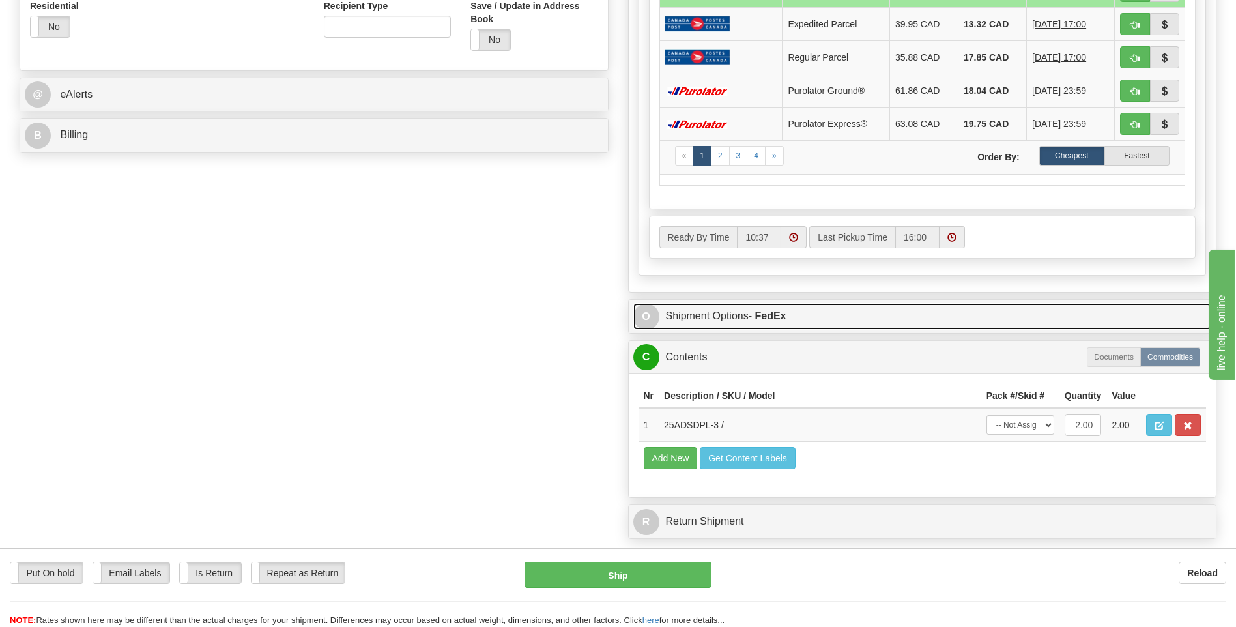
click at [776, 316] on strong "- FedEx" at bounding box center [768, 315] width 38 height 11
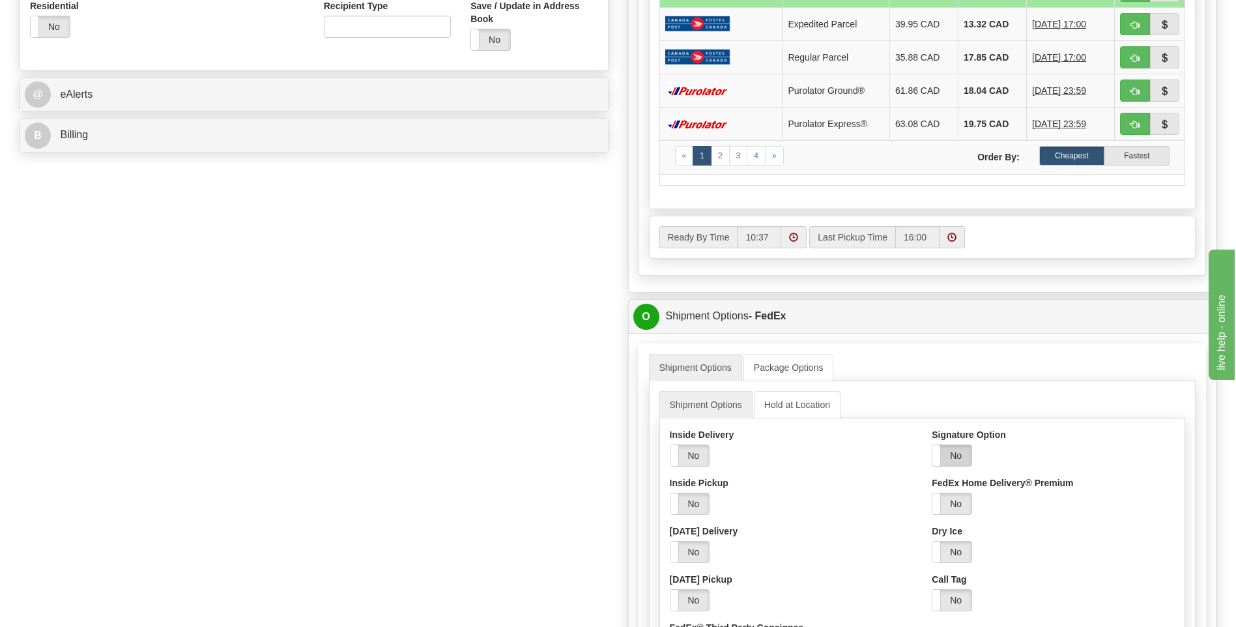
drag, startPoint x: 959, startPoint y: 449, endPoint x: 966, endPoint y: 495, distance: 46.9
click at [959, 450] on label "No" at bounding box center [952, 455] width 39 height 21
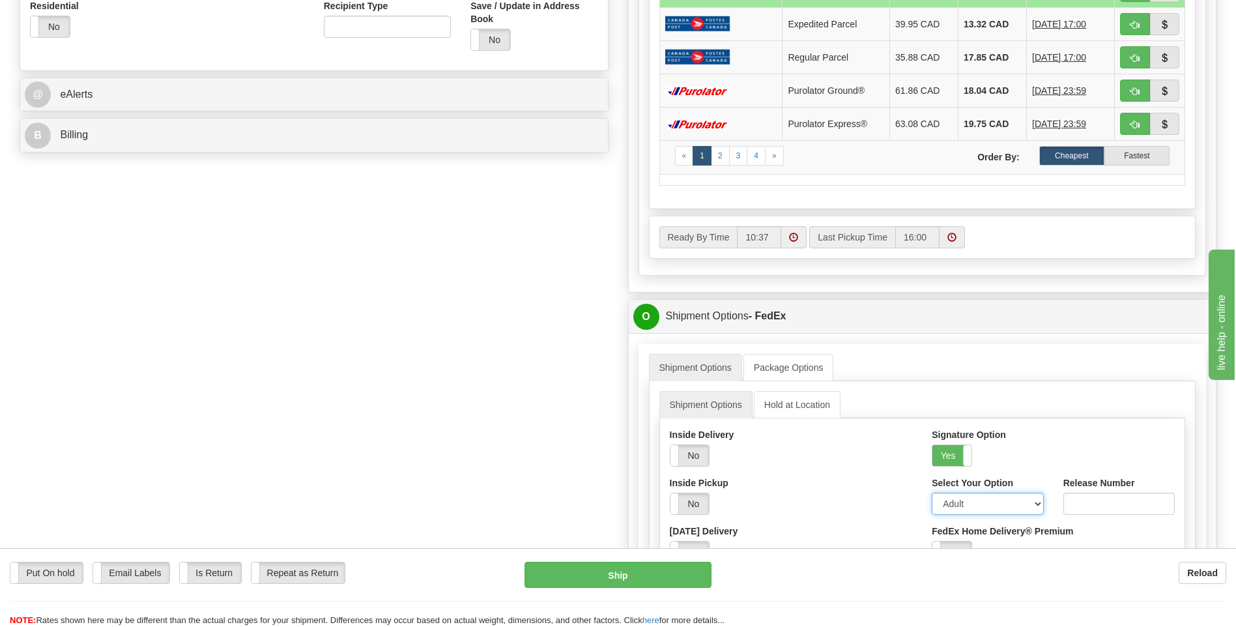
click at [967, 499] on select "Adult Direct Indirect No Signature Required Service Default" at bounding box center [987, 504] width 111 height 22
select select "2"
click at [932, 493] on select "Adult Direct Indirect No Signature Required Service Default" at bounding box center [987, 504] width 111 height 22
click at [611, 576] on button "Ship" at bounding box center [618, 575] width 186 height 26
type input "92"
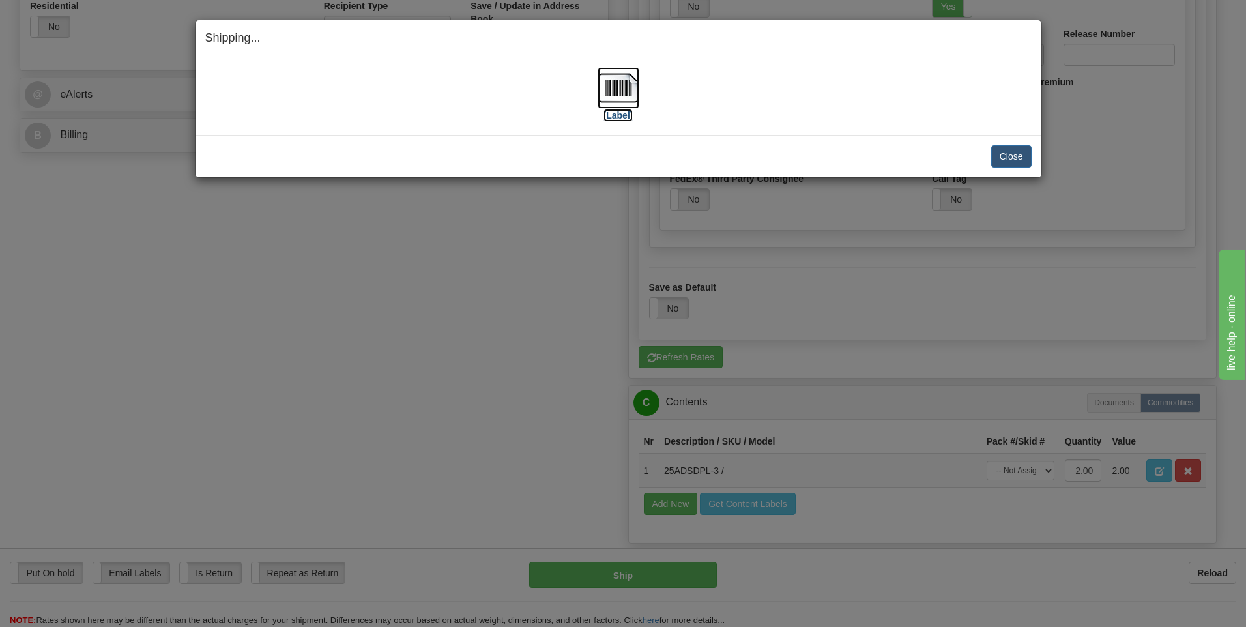
click at [613, 91] on img at bounding box center [619, 88] width 42 height 42
click at [999, 155] on button "Close" at bounding box center [1011, 156] width 40 height 22
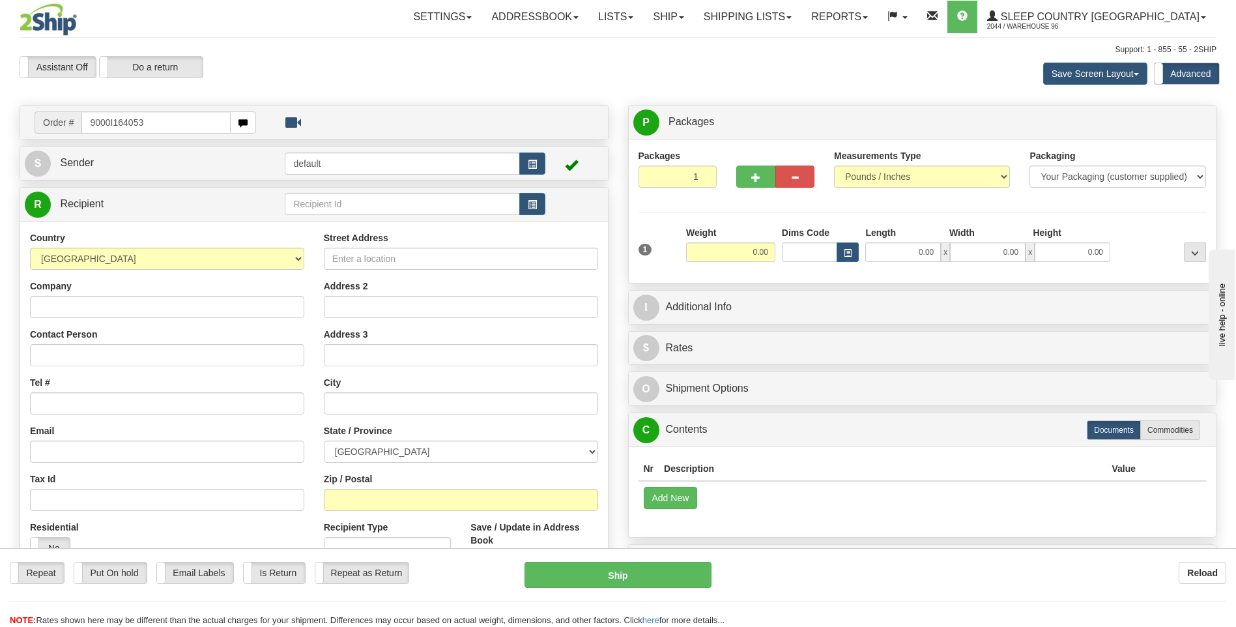
type input "9000I164053"
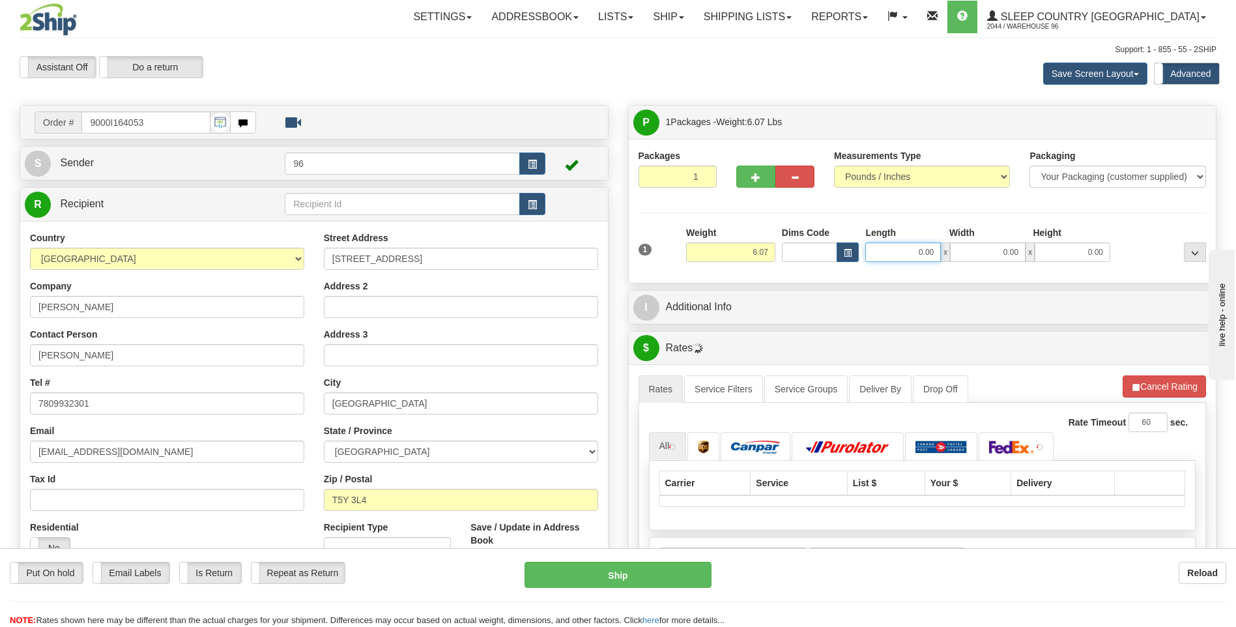
click at [937, 253] on input "0.00" at bounding box center [903, 252] width 76 height 20
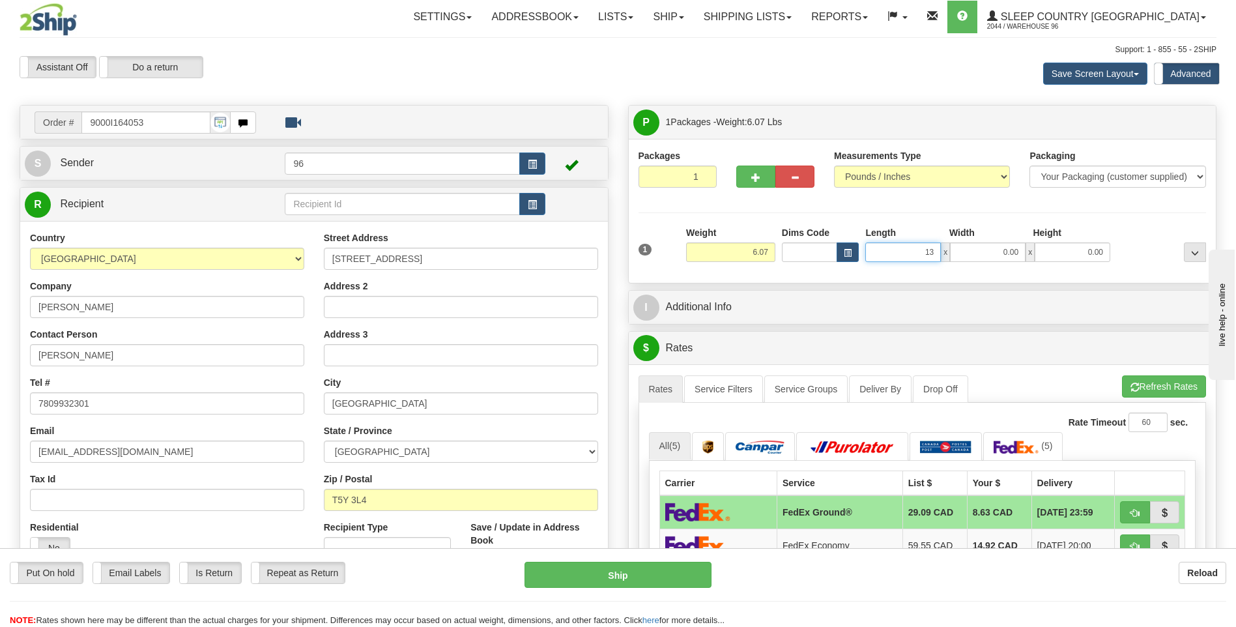
type input "13.00"
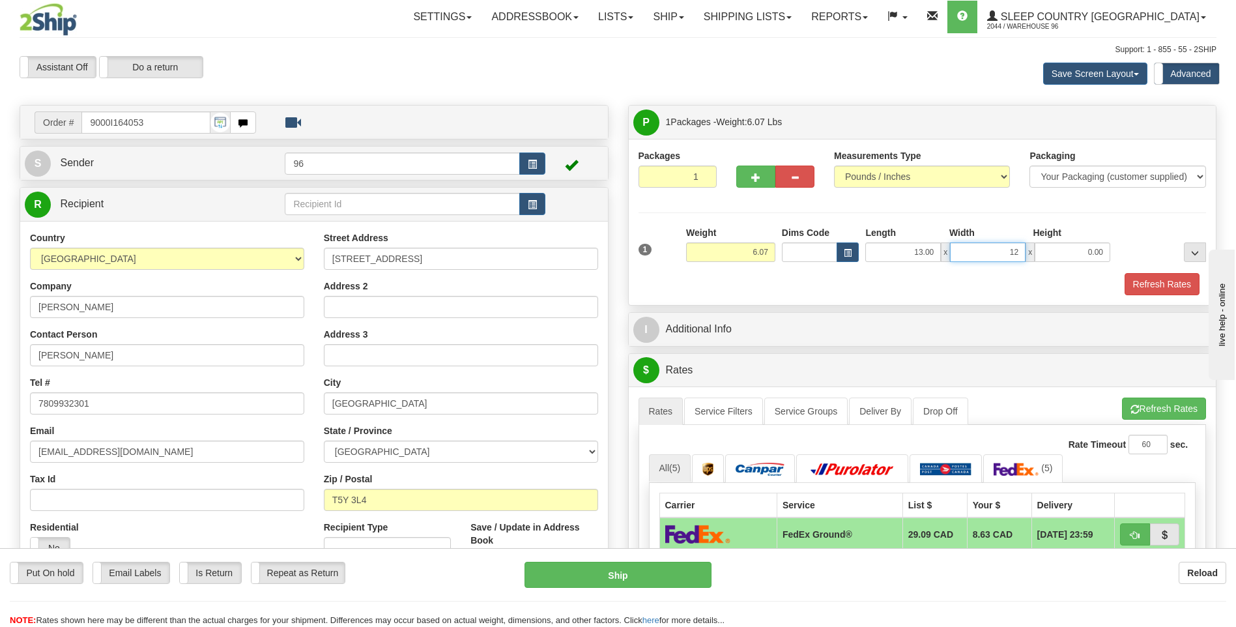
type input "12.00"
type input "4.00"
click at [1148, 285] on button "Refresh Rates" at bounding box center [1162, 284] width 75 height 22
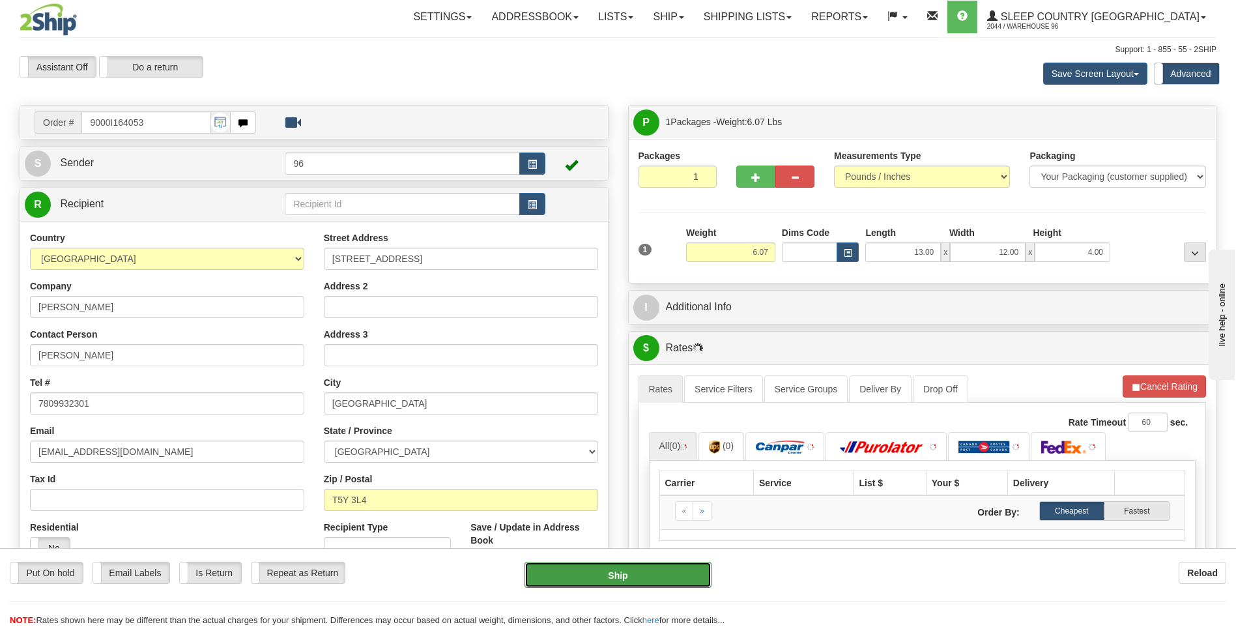
click at [607, 577] on button "Ship" at bounding box center [618, 575] width 186 height 26
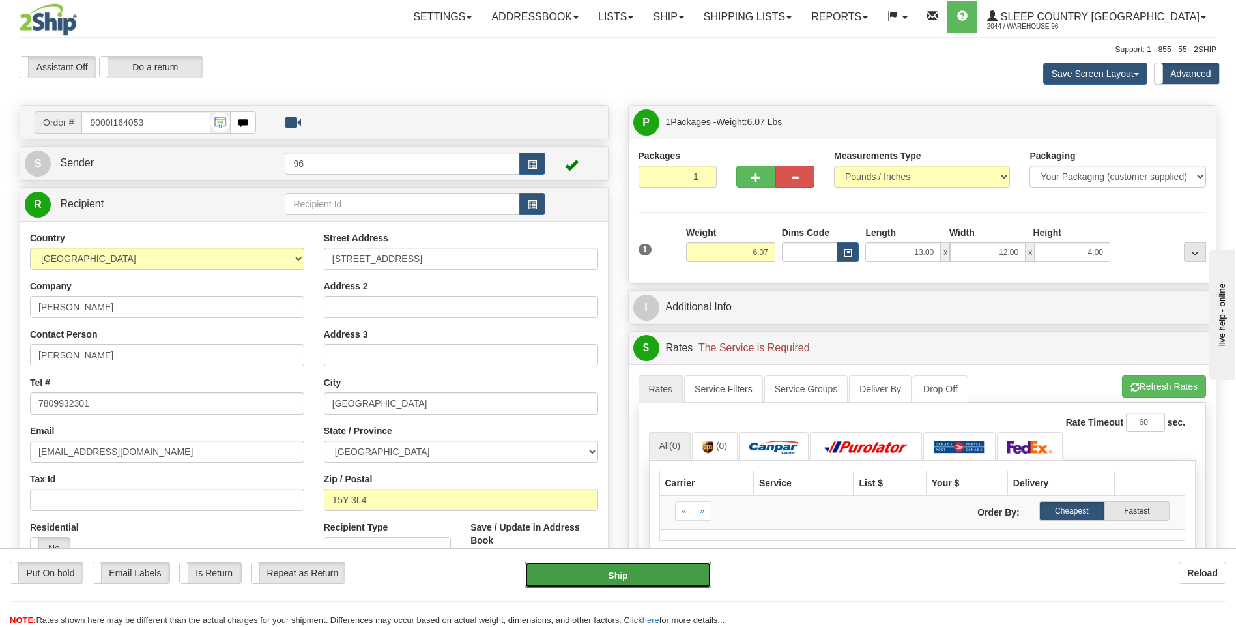
click at [623, 575] on button "Ship" at bounding box center [618, 575] width 186 height 26
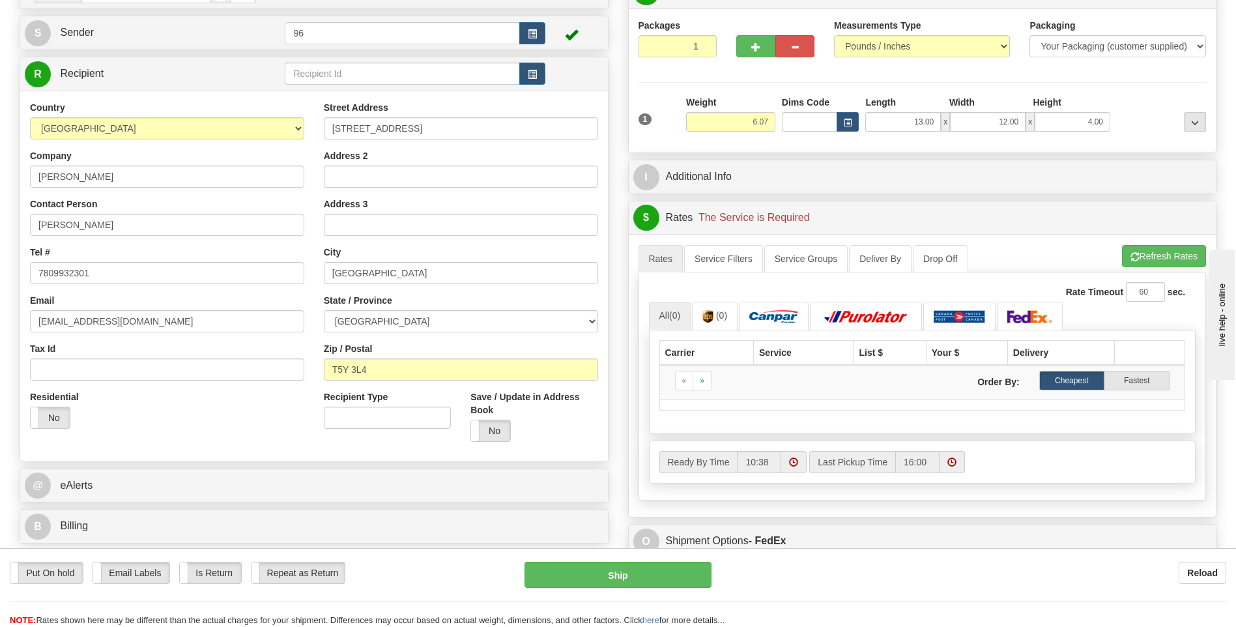
scroll to position [65, 0]
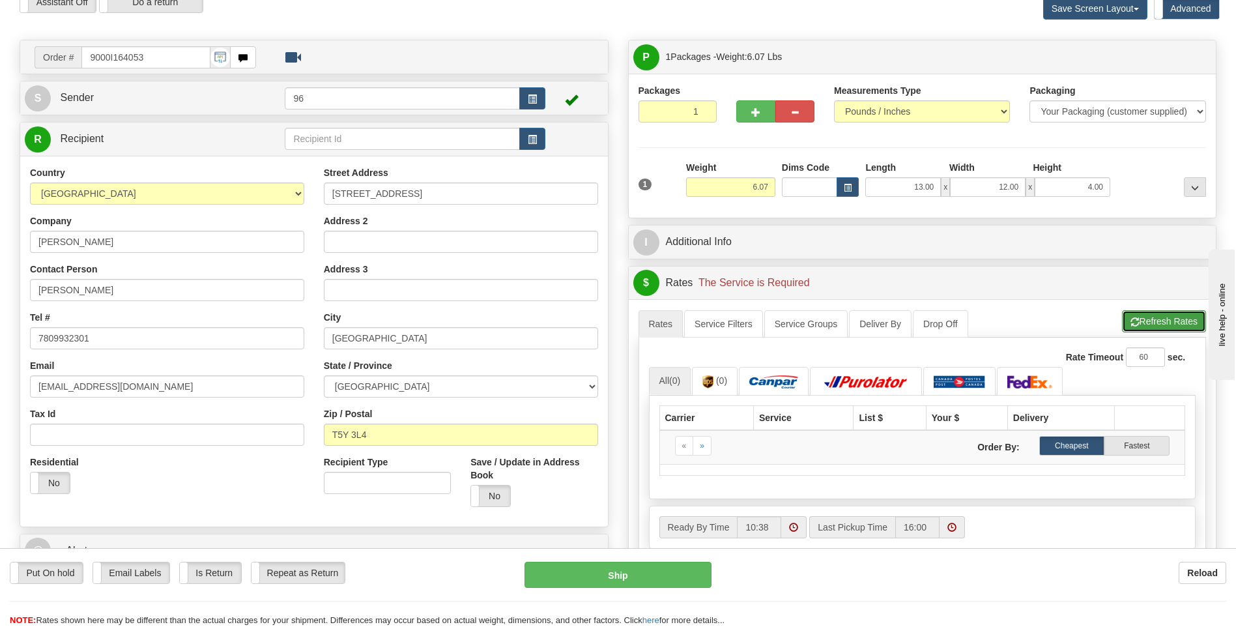
click at [1163, 321] on button "Refresh Rates" at bounding box center [1164, 321] width 84 height 22
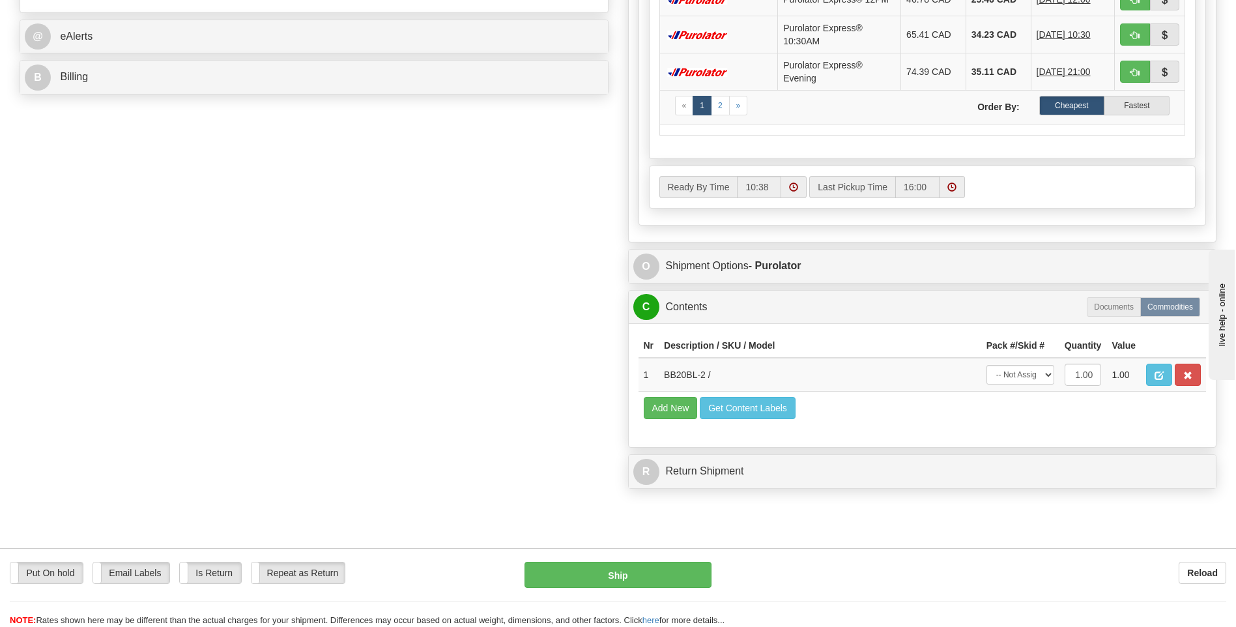
scroll to position [586, 0]
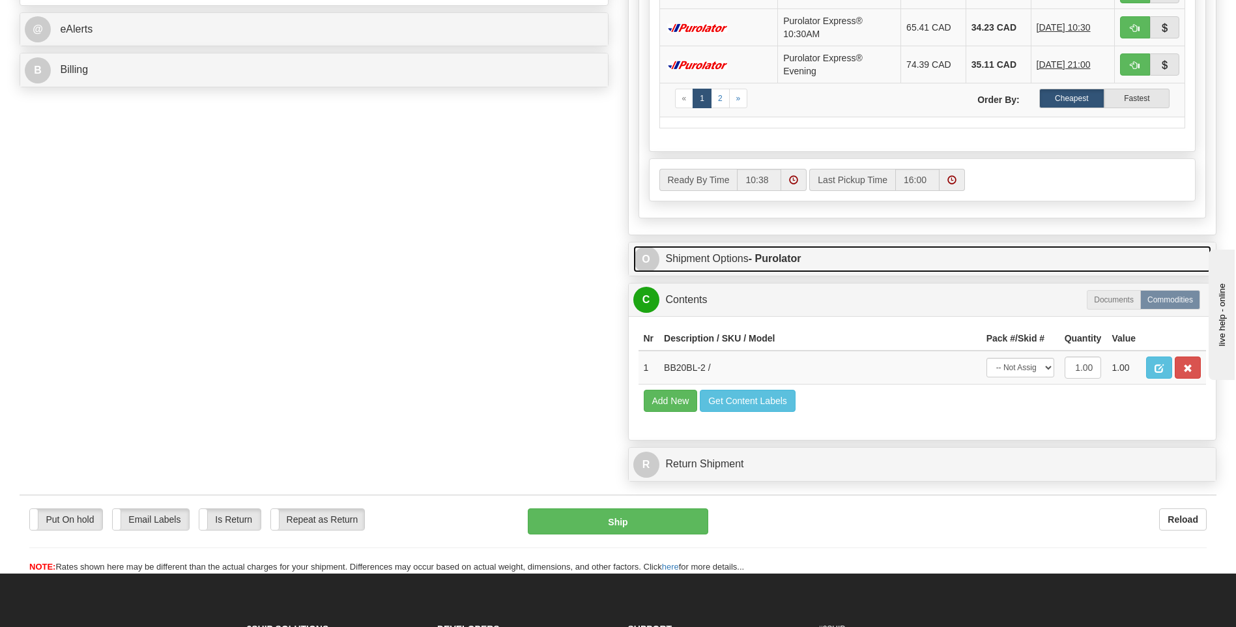
click at [786, 253] on strong "- Purolator" at bounding box center [775, 258] width 53 height 11
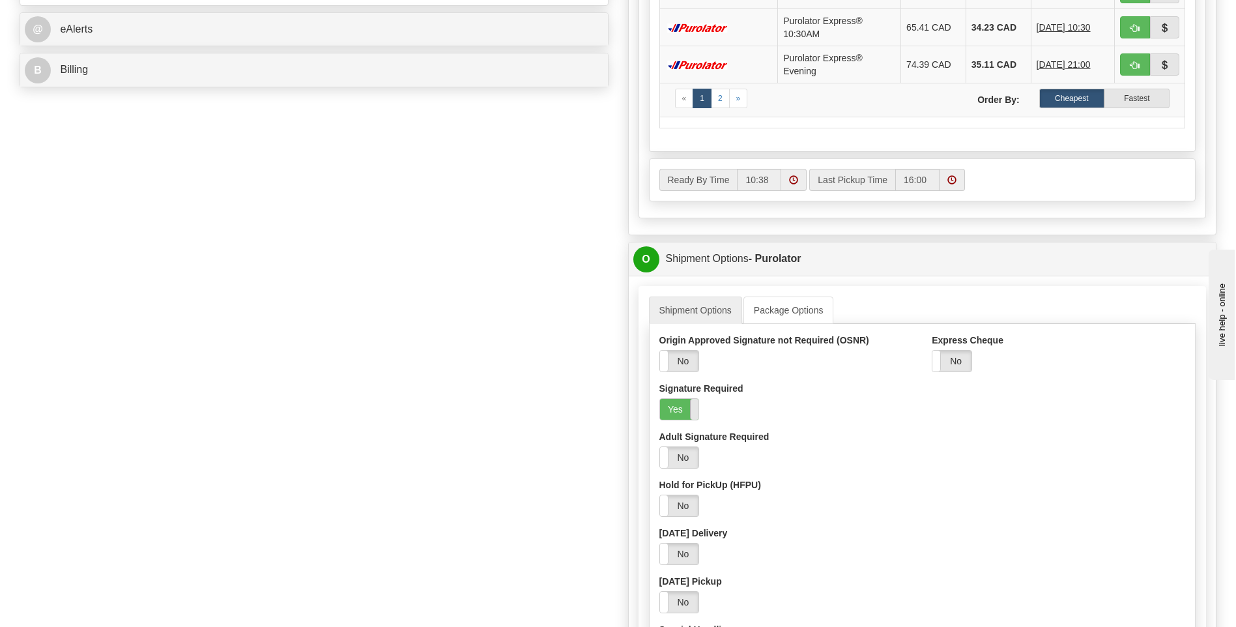
click at [692, 414] on span at bounding box center [698, 409] width 17 height 21
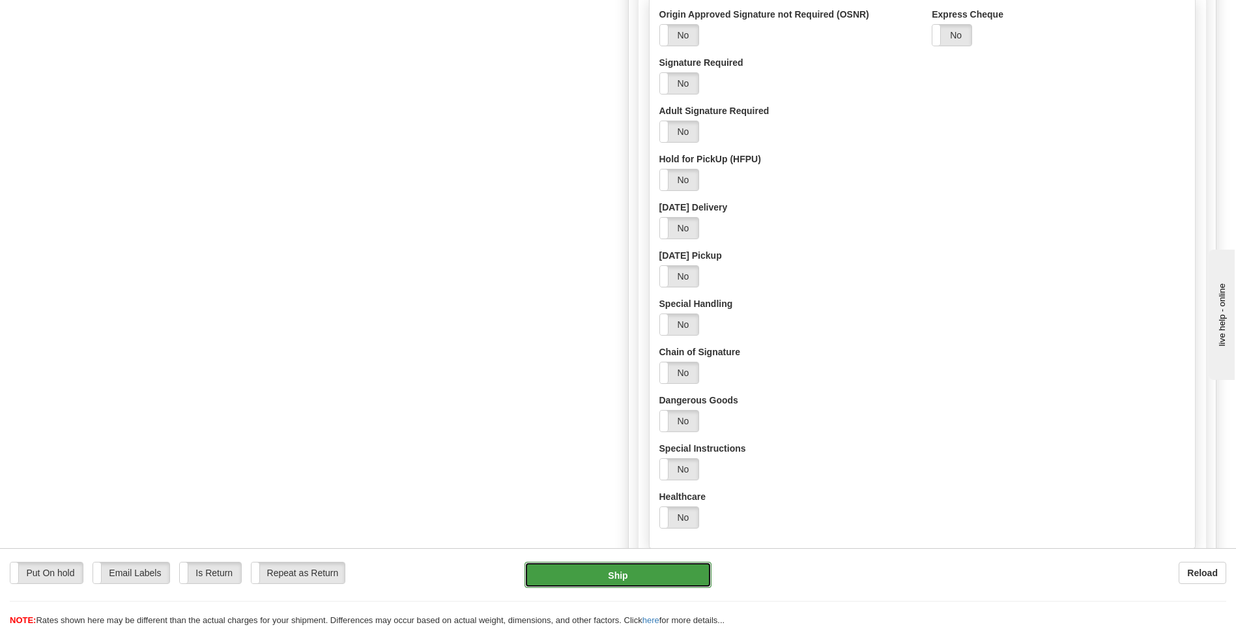
click at [656, 583] on button "Ship" at bounding box center [618, 575] width 186 height 26
type input "260"
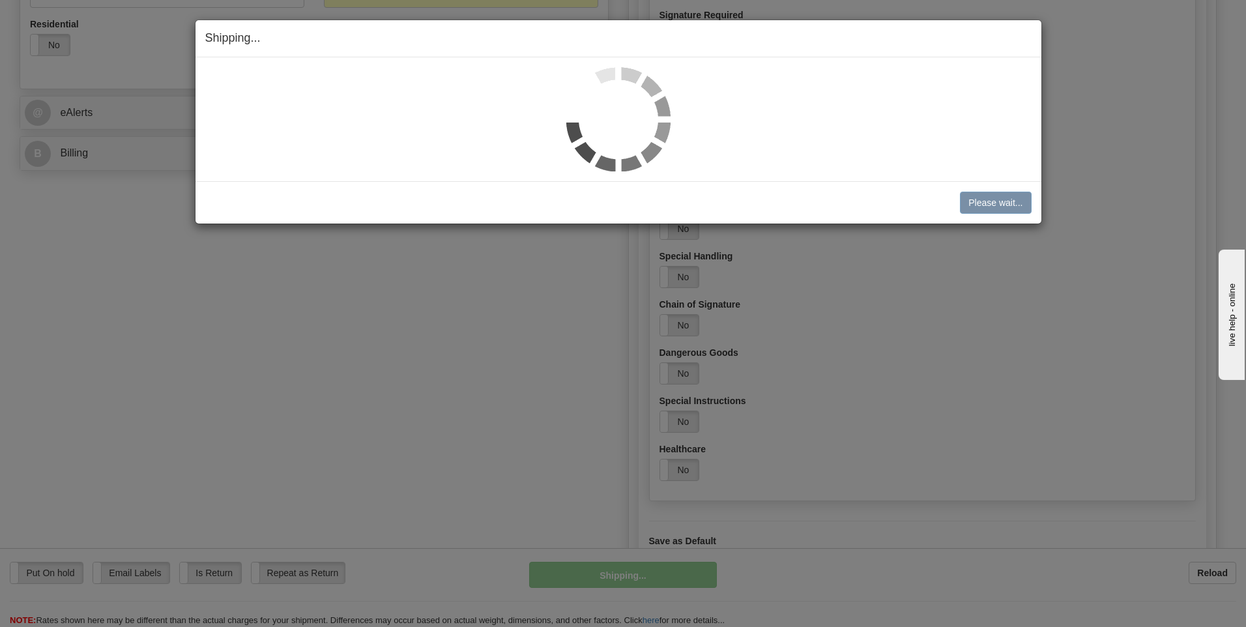
scroll to position [456, 0]
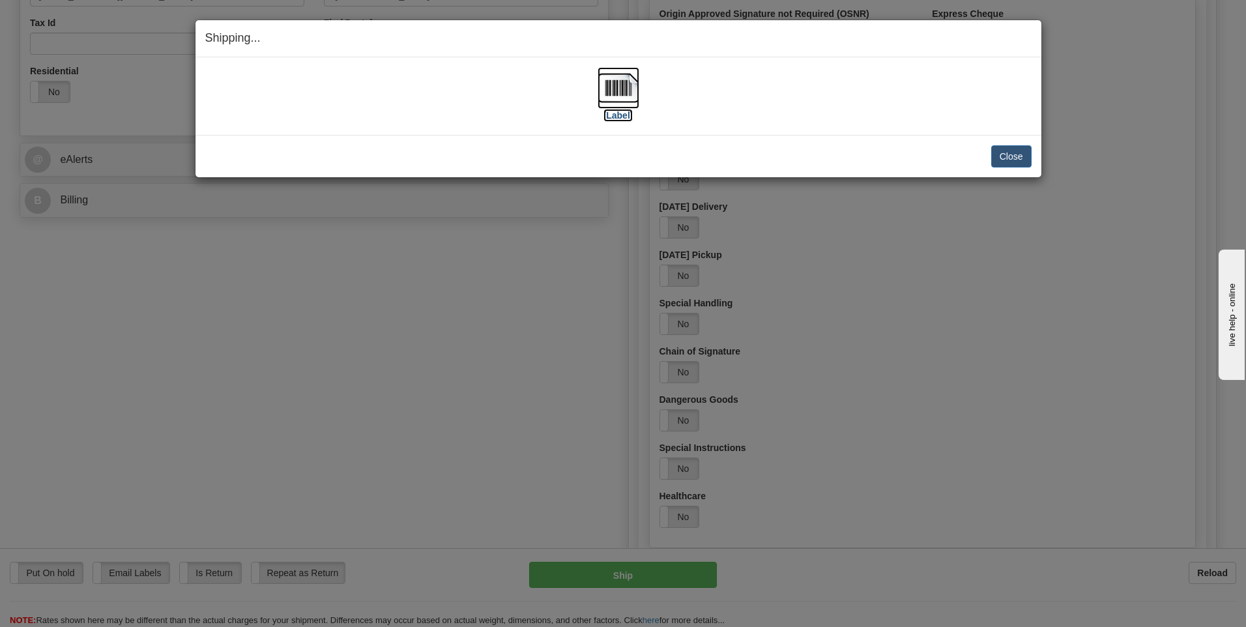
click at [626, 82] on img at bounding box center [619, 88] width 42 height 42
click at [1004, 154] on button "Close" at bounding box center [1011, 156] width 40 height 22
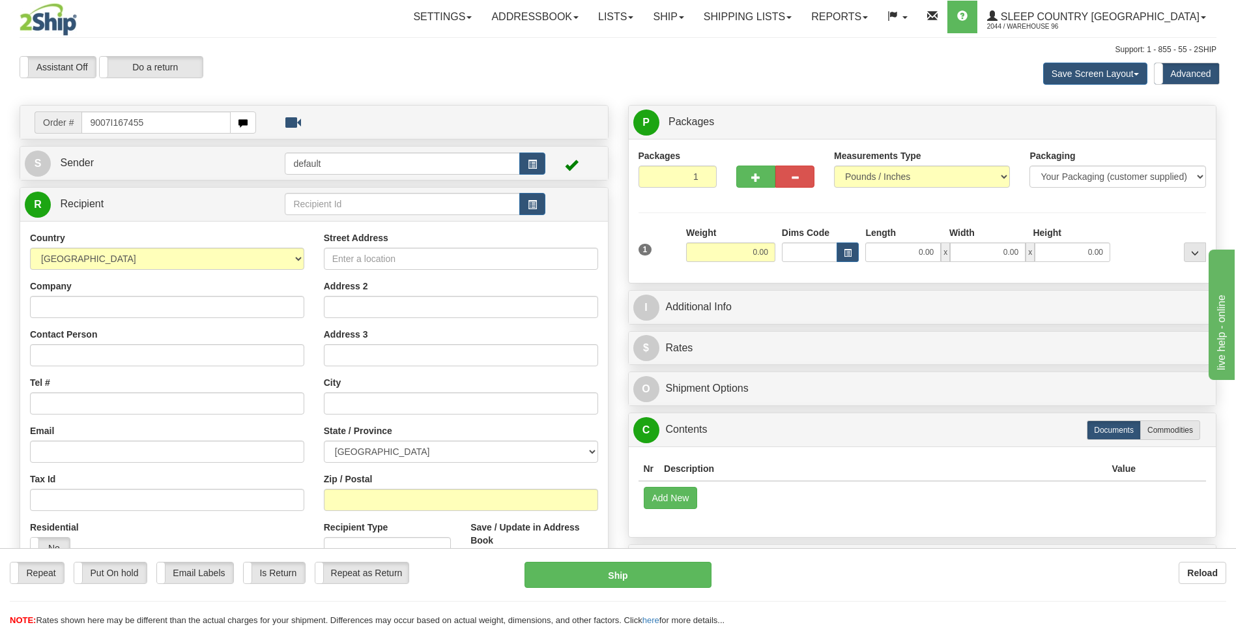
type input "9007I167455"
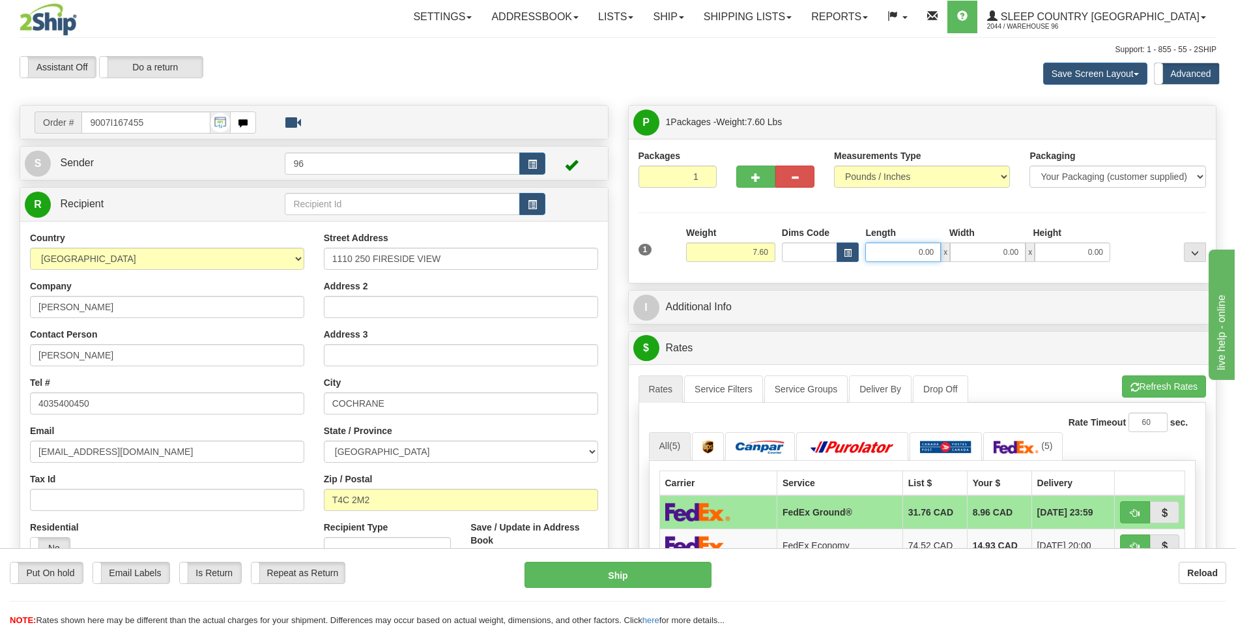
click at [933, 254] on input "0.00" at bounding box center [903, 252] width 76 height 20
type input "15.00"
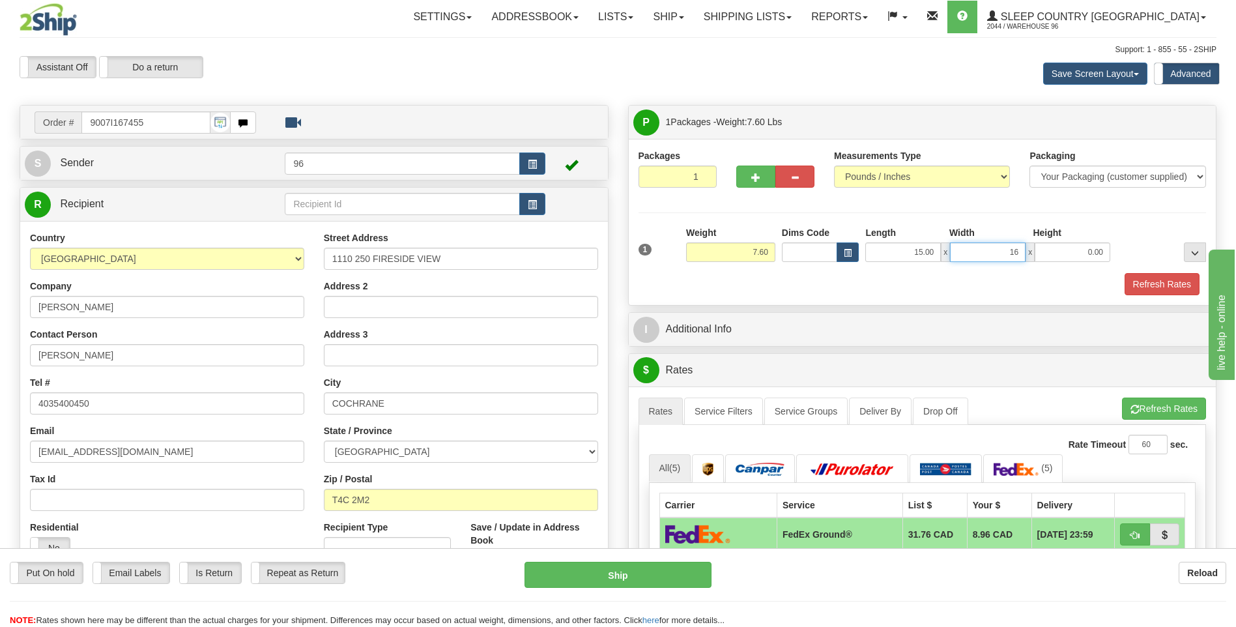
type input "16.00"
type input "9.00"
click at [1168, 282] on button "Refresh Rates" at bounding box center [1162, 284] width 75 height 22
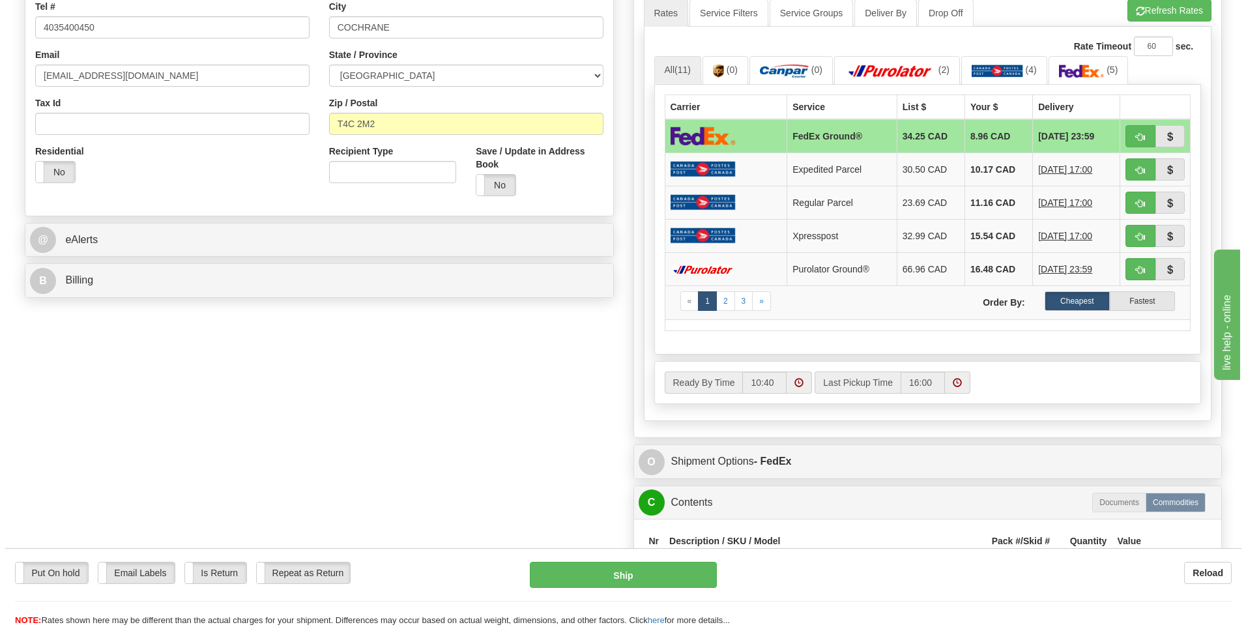
scroll to position [391, 0]
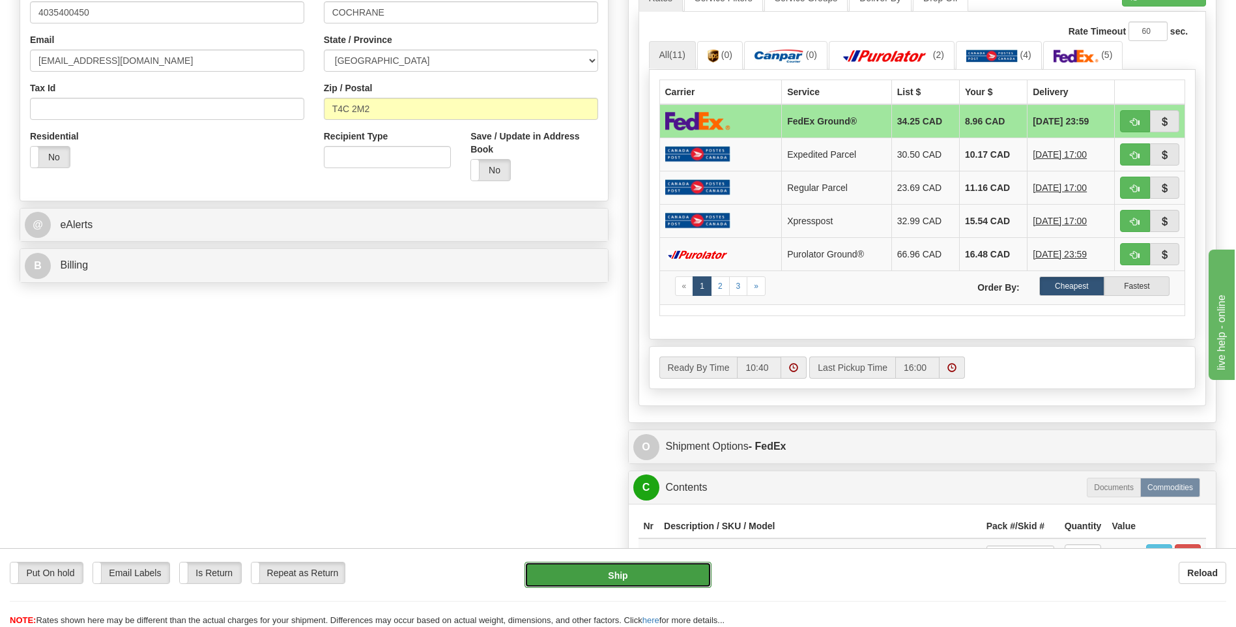
click at [672, 577] on button "Ship" at bounding box center [618, 575] width 186 height 26
type input "92"
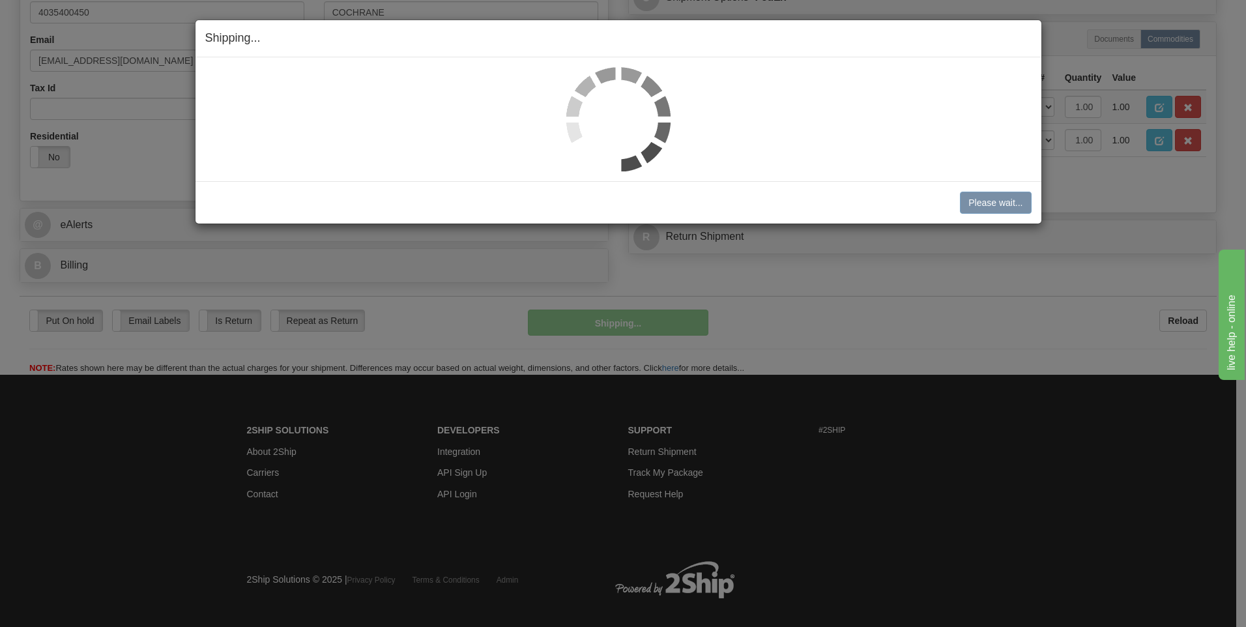
scroll to position [390, 0]
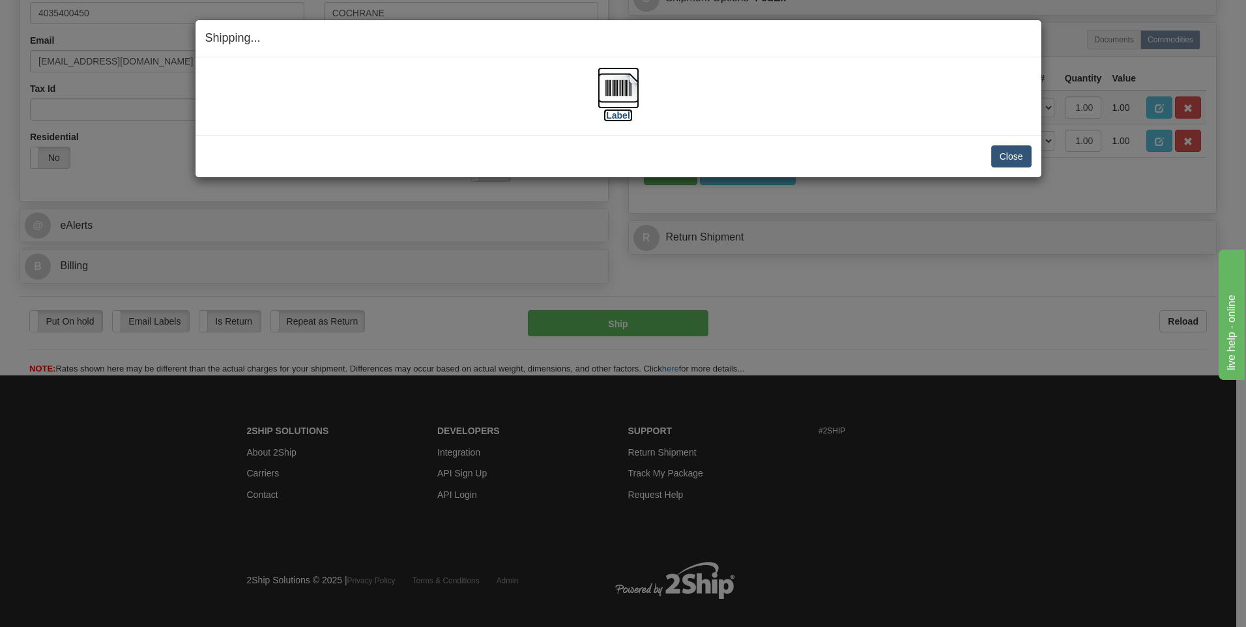
click at [618, 91] on img at bounding box center [619, 88] width 42 height 42
click at [1001, 160] on button "Close" at bounding box center [1011, 156] width 40 height 22
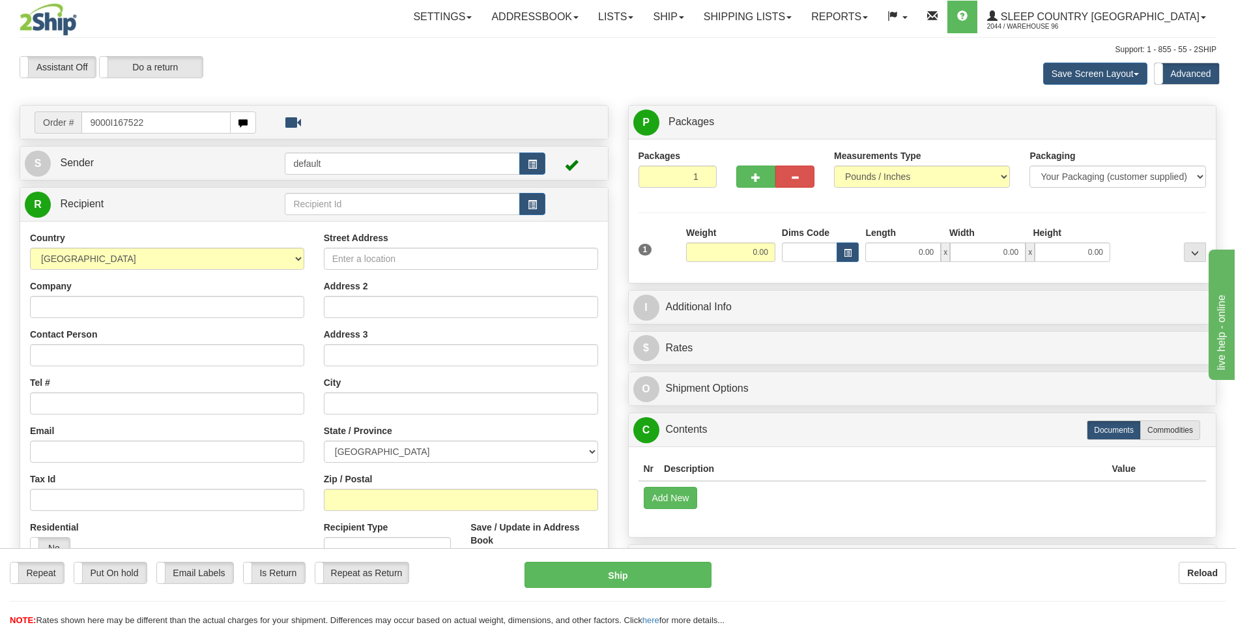
type input "9000I167522"
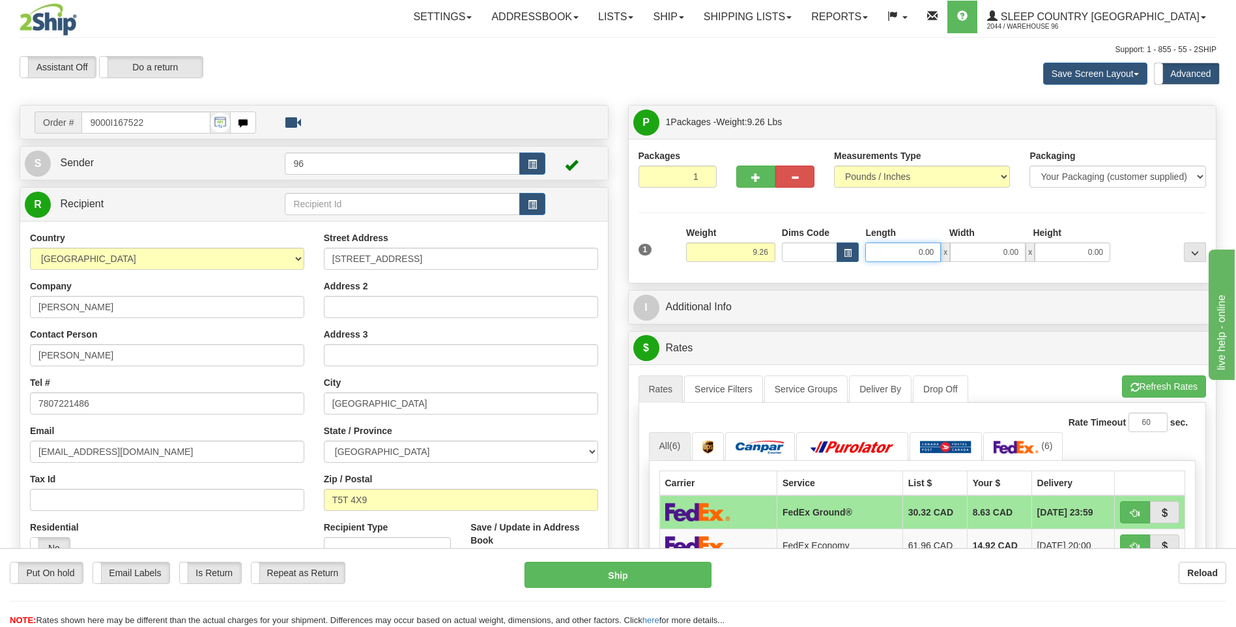
click at [936, 255] on input "0.00" at bounding box center [903, 252] width 76 height 20
type input "18.00"
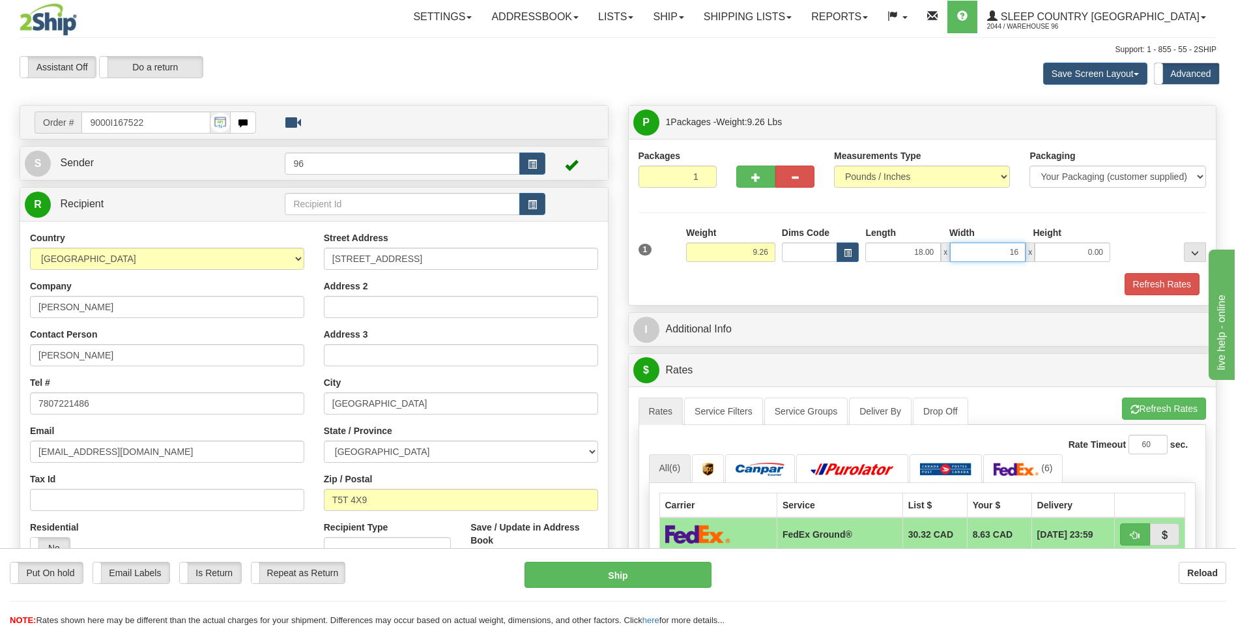
type input "16.00"
type input "10.00"
click at [1159, 280] on button "Refresh Rates" at bounding box center [1162, 284] width 75 height 22
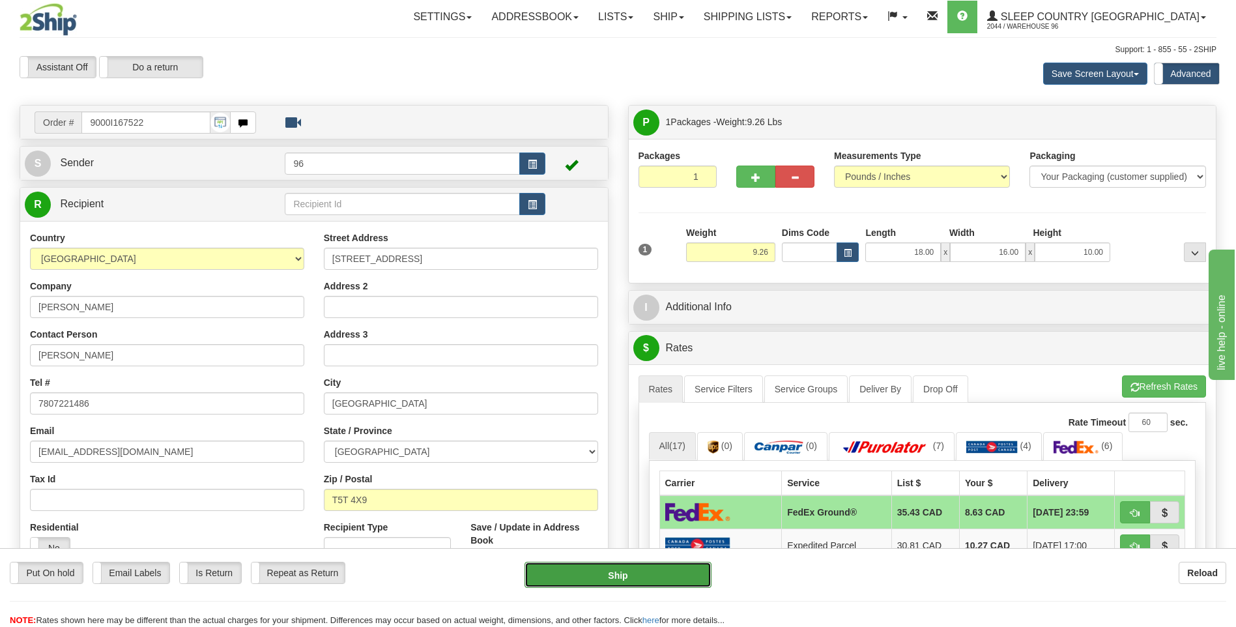
click at [656, 572] on button "Ship" at bounding box center [618, 575] width 186 height 26
type input "92"
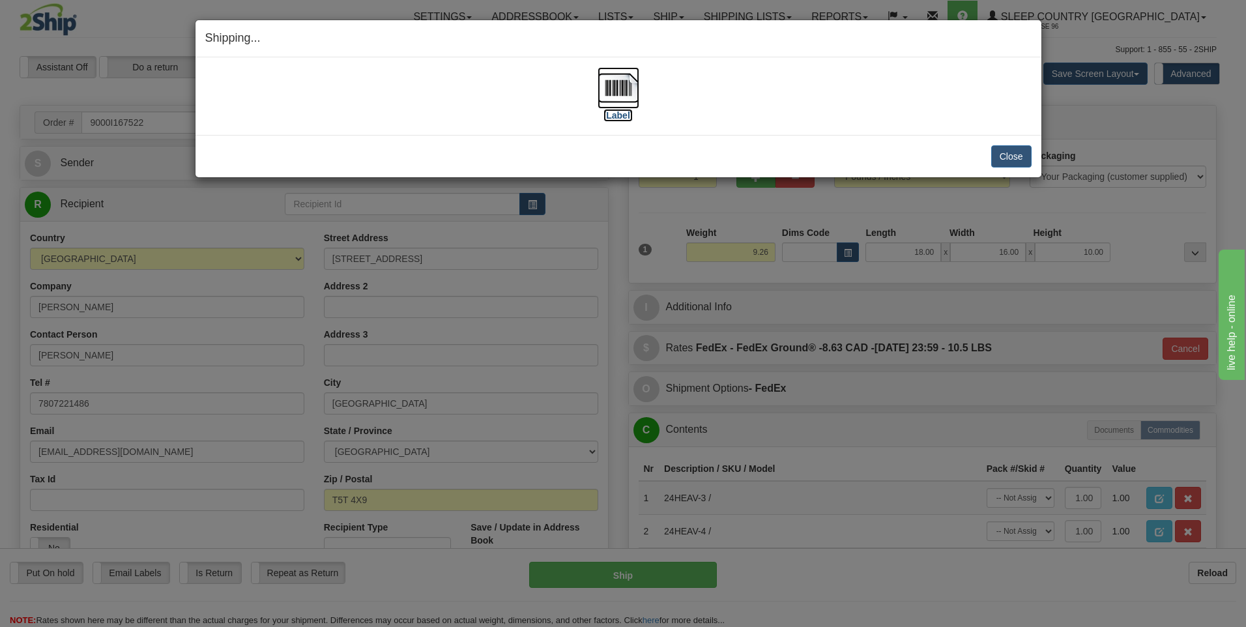
click at [623, 90] on img at bounding box center [619, 88] width 42 height 42
click at [1009, 158] on button "Close" at bounding box center [1011, 156] width 40 height 22
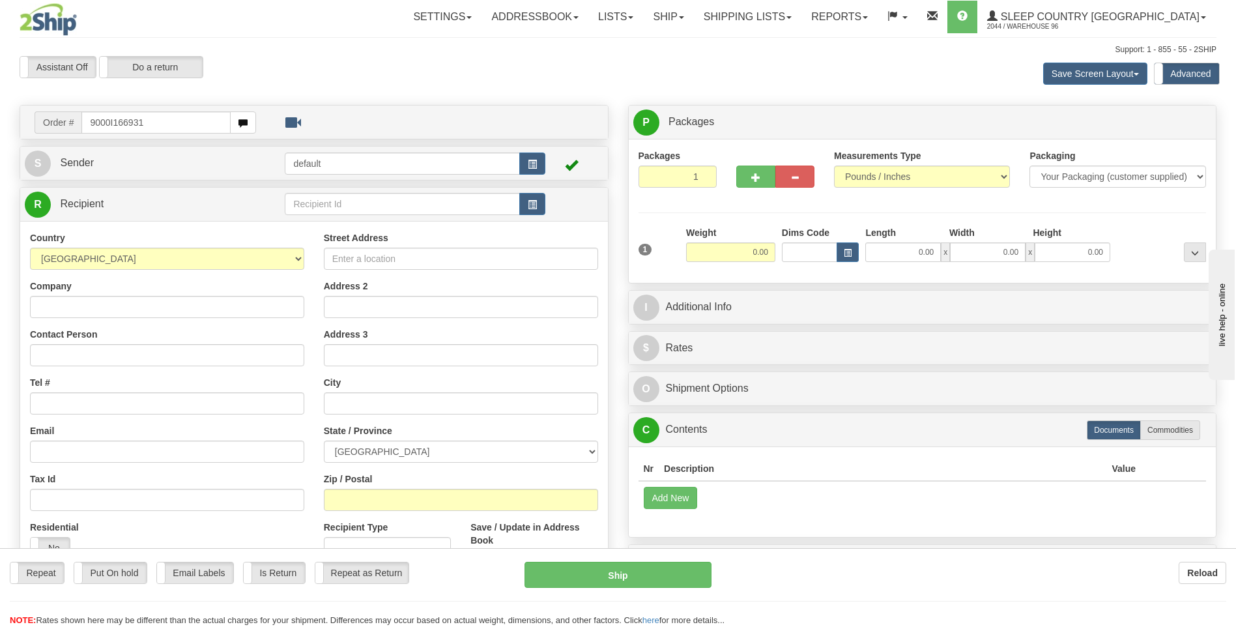
type input "9000I166931"
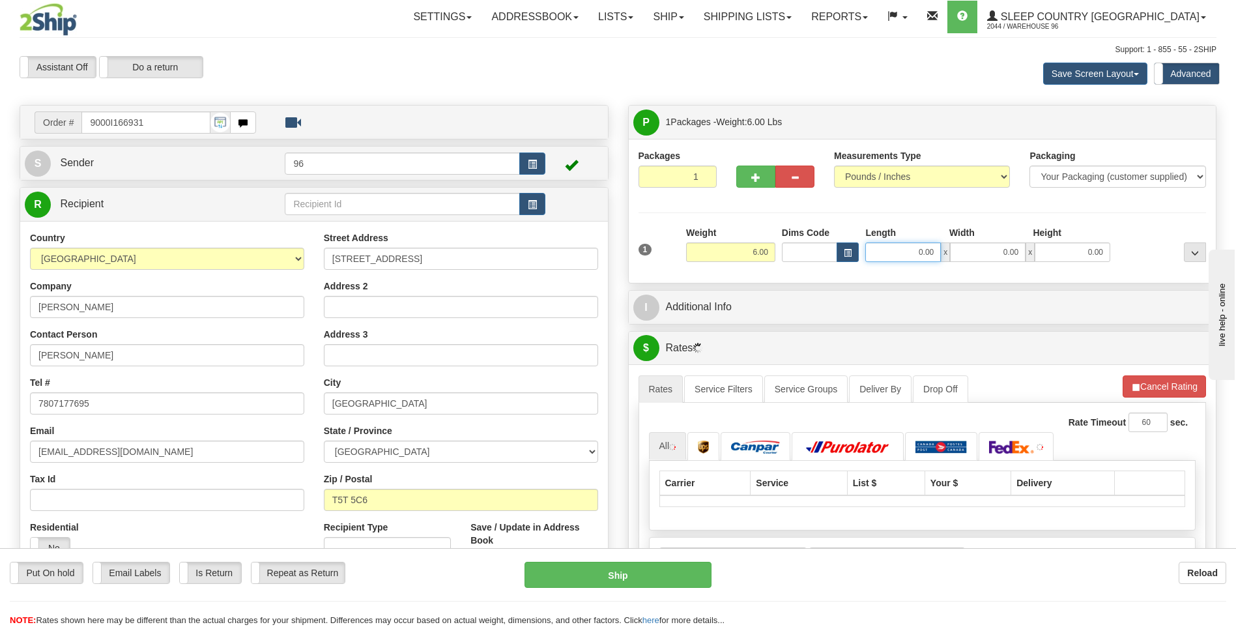
click at [937, 255] on input "0.00" at bounding box center [903, 252] width 76 height 20
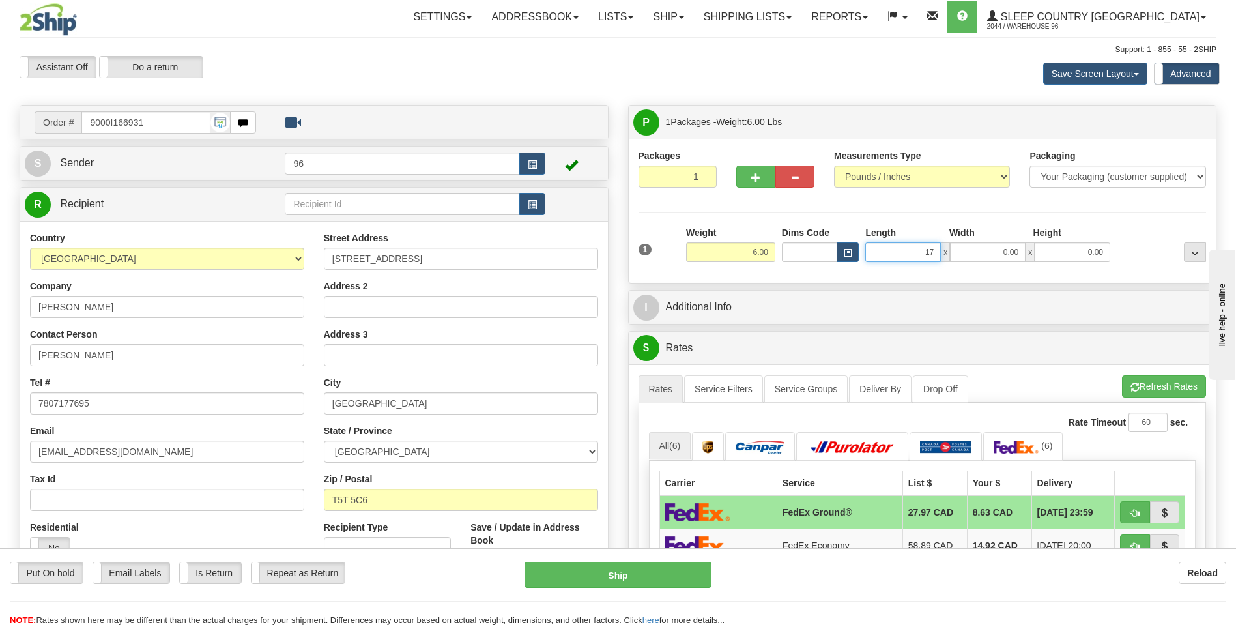
type input "17.00"
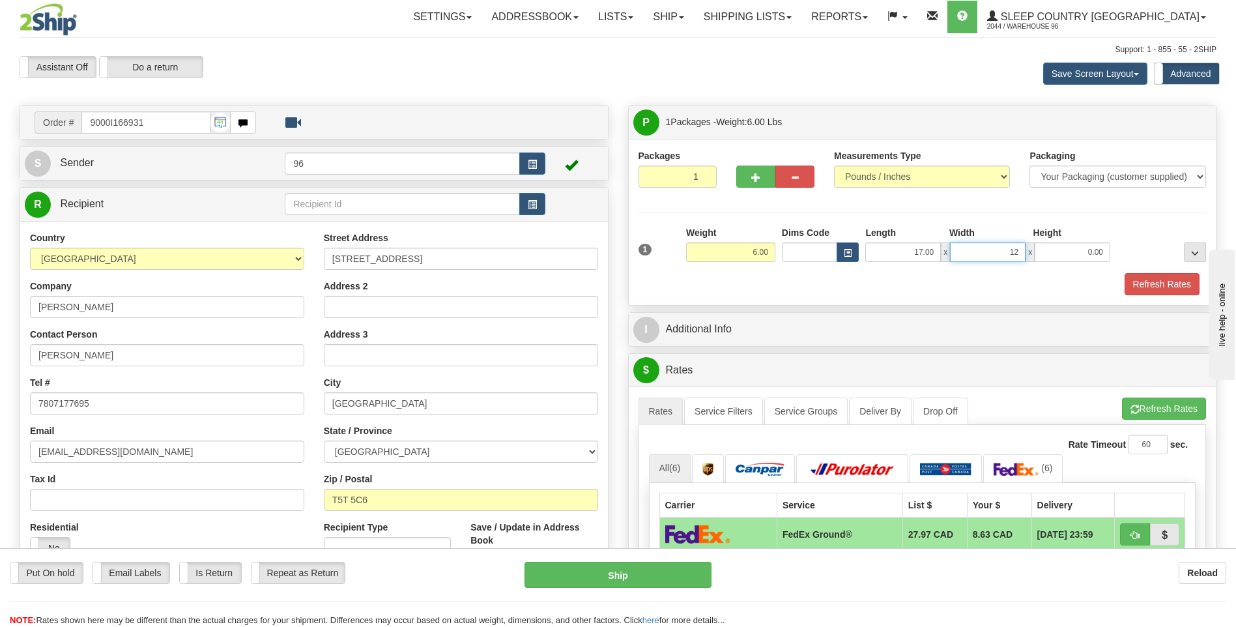
type input "12.00"
type input "7.00"
click at [1168, 285] on button "Refresh Rates" at bounding box center [1162, 284] width 75 height 22
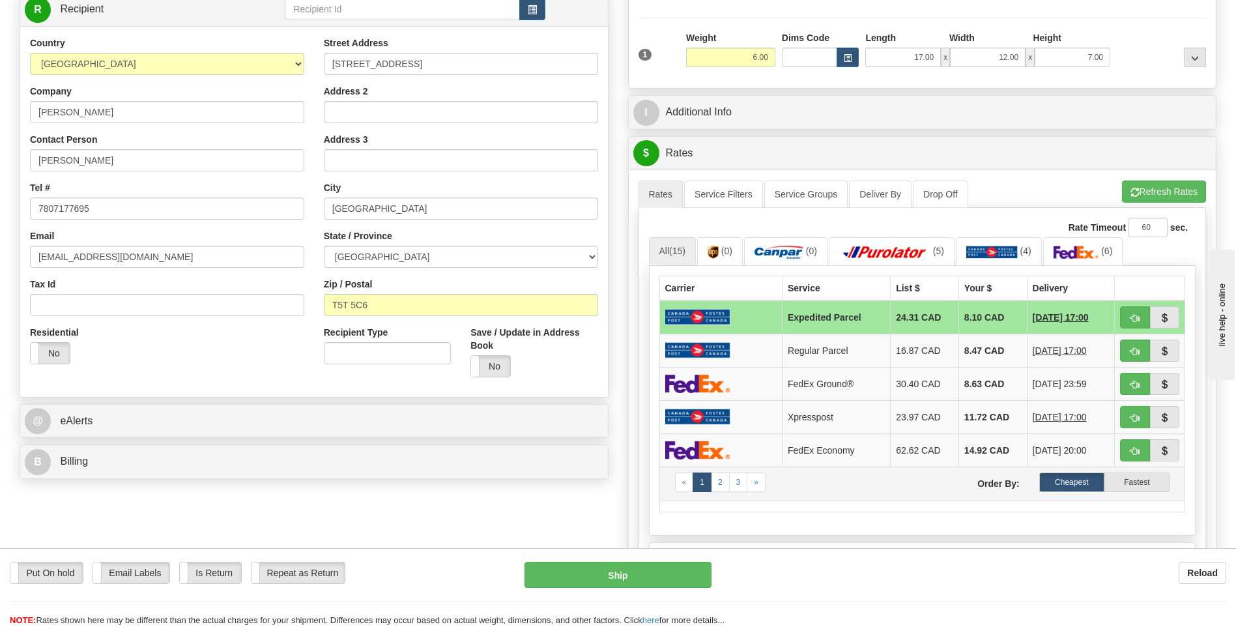
scroll to position [195, 0]
click at [743, 387] on td at bounding box center [720, 382] width 123 height 33
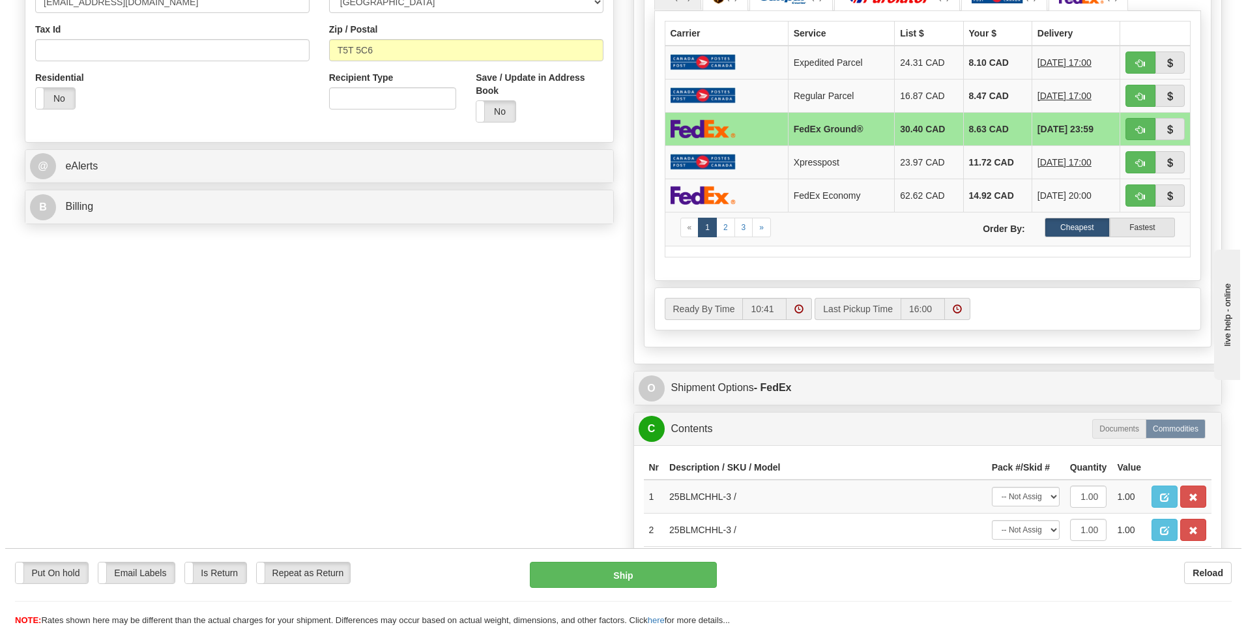
scroll to position [456, 0]
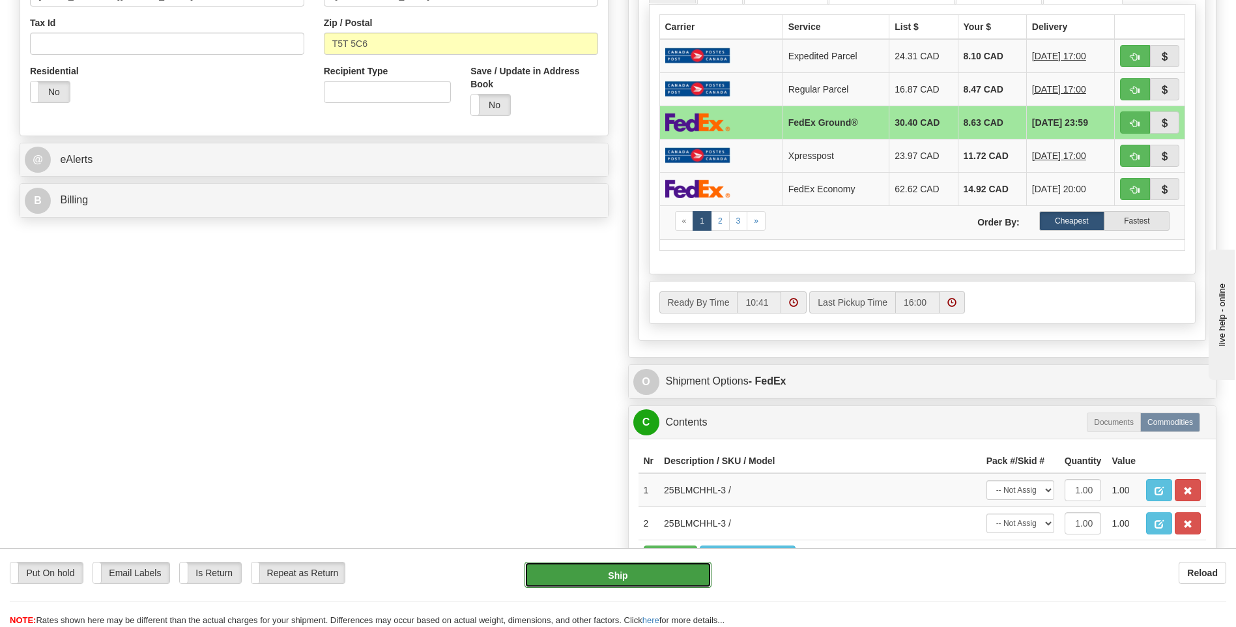
click at [603, 578] on button "Ship" at bounding box center [618, 575] width 186 height 26
type input "92"
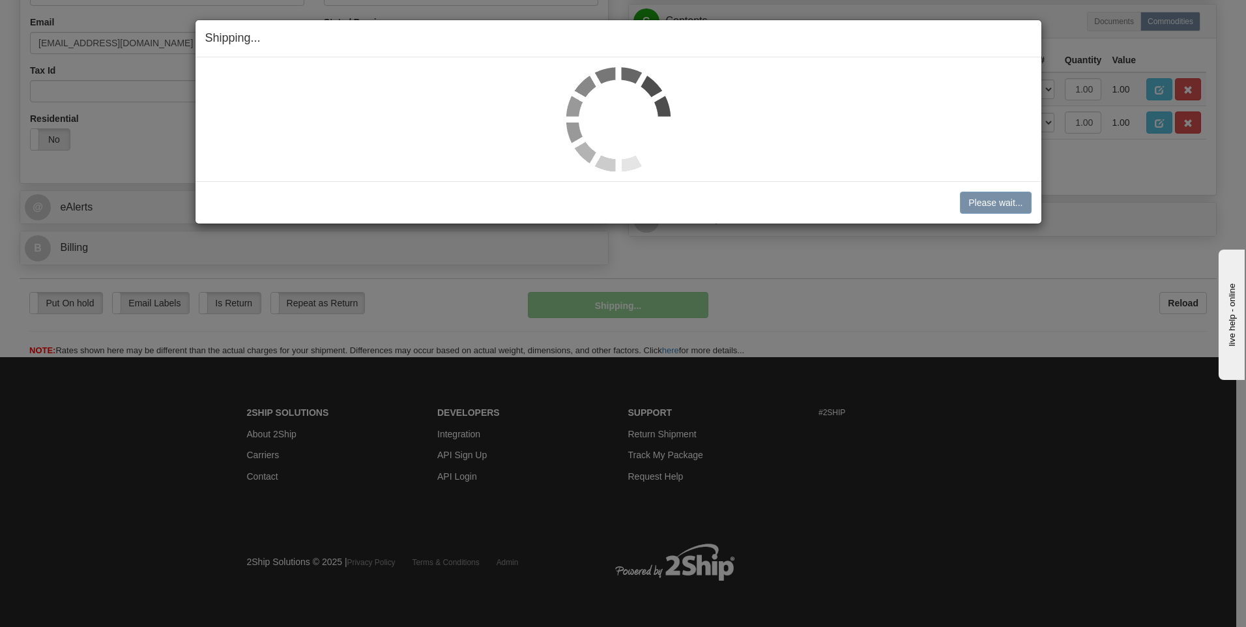
scroll to position [409, 0]
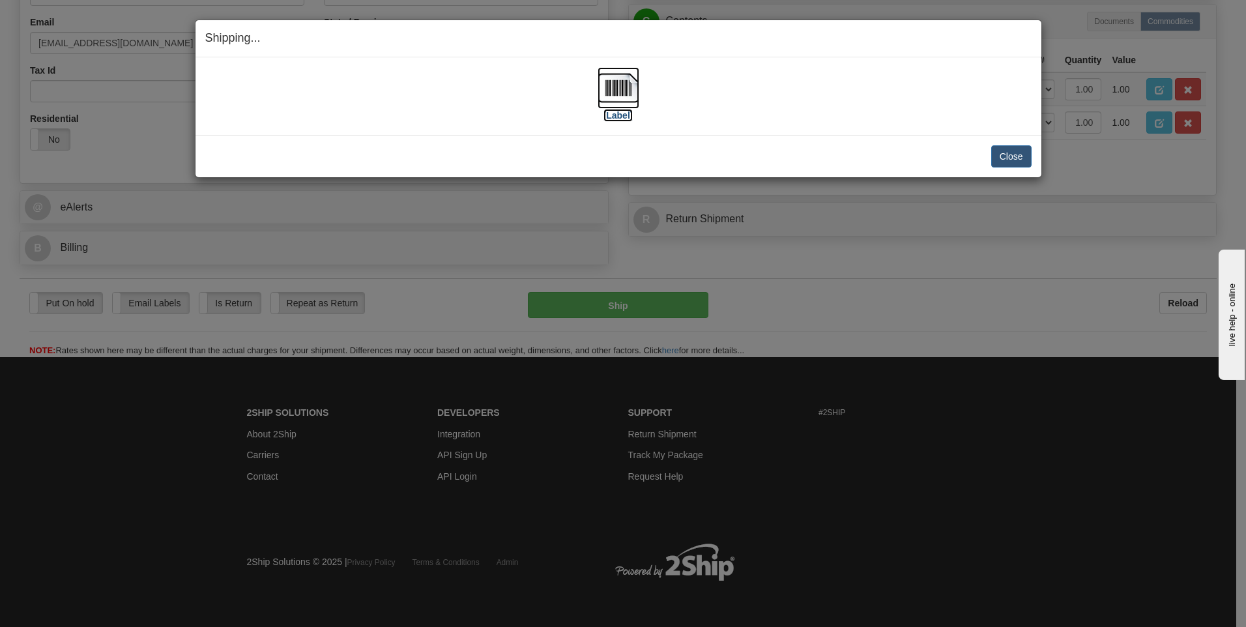
click at [620, 82] on img at bounding box center [619, 88] width 42 height 42
click at [1007, 160] on button "Close" at bounding box center [1011, 156] width 40 height 22
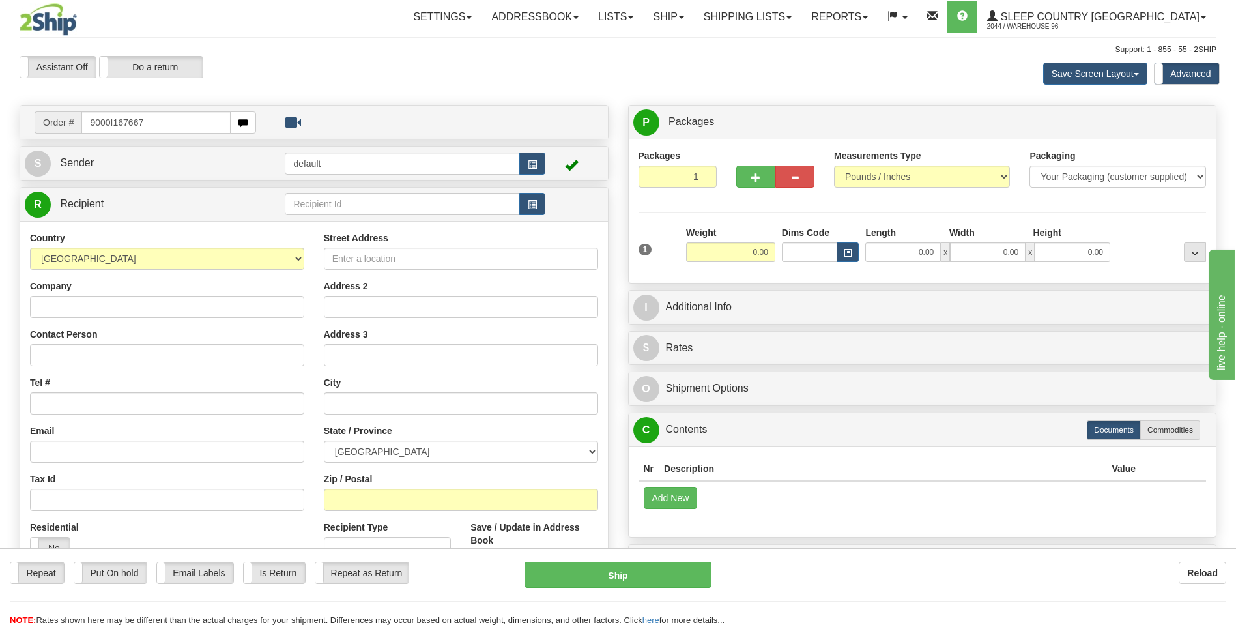
type input "9000I167667"
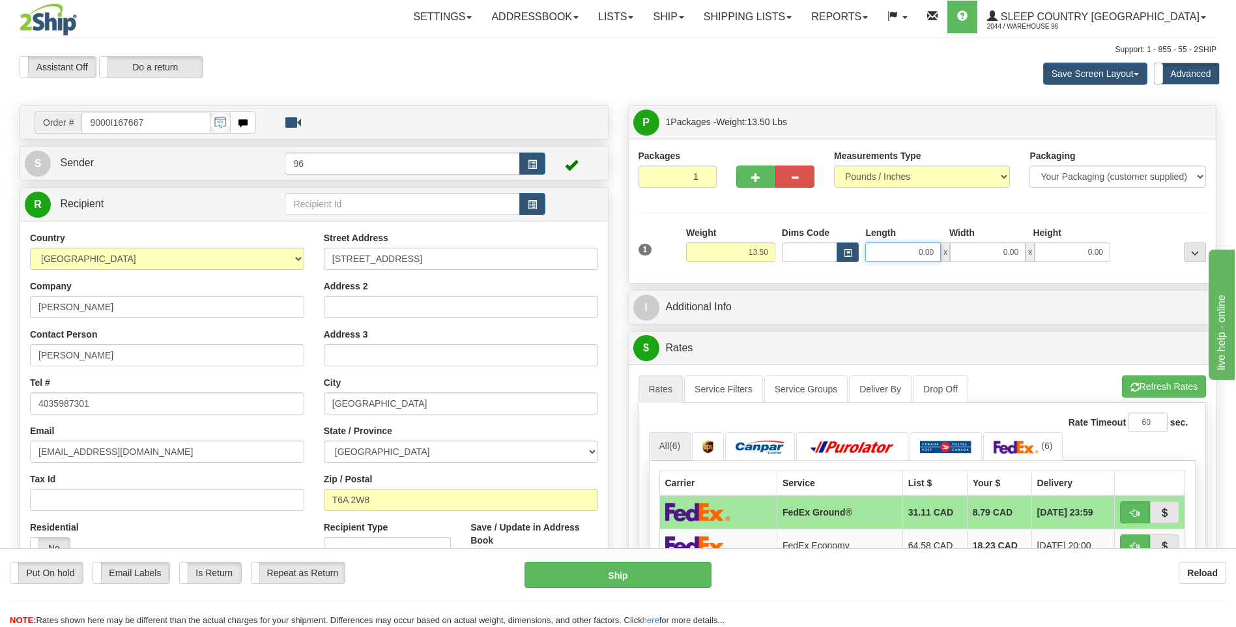
click at [938, 252] on input "0.00" at bounding box center [903, 252] width 76 height 20
type input "20.00"
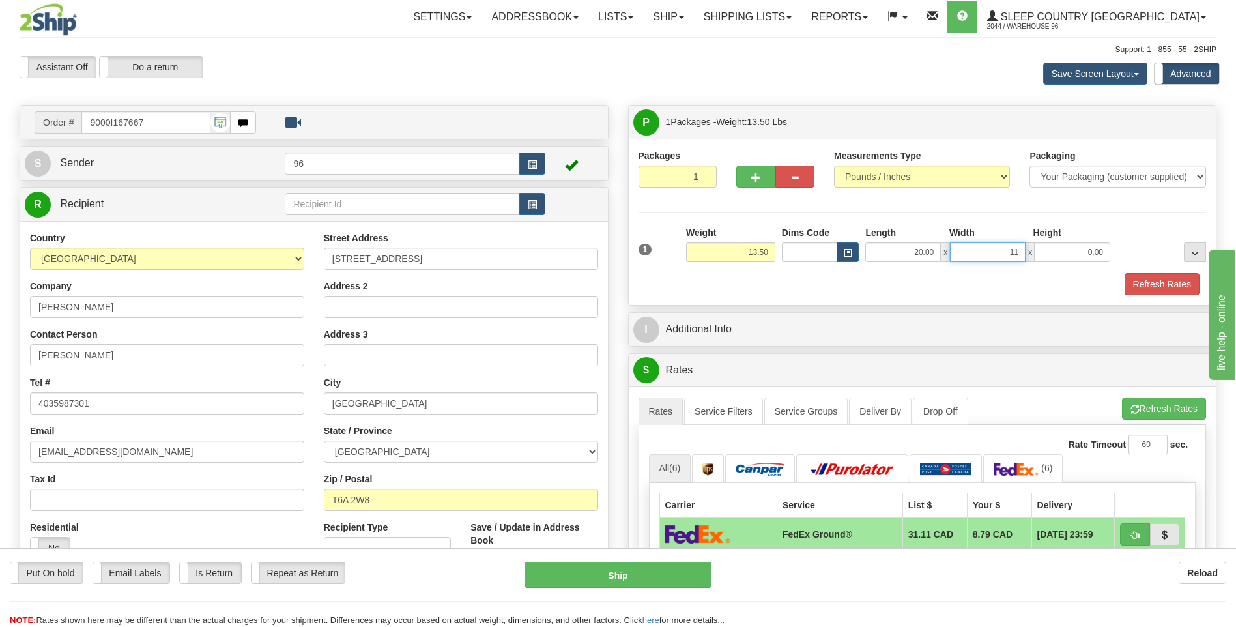
type input "11.00"
click at [1162, 286] on button "Refresh Rates" at bounding box center [1162, 284] width 75 height 22
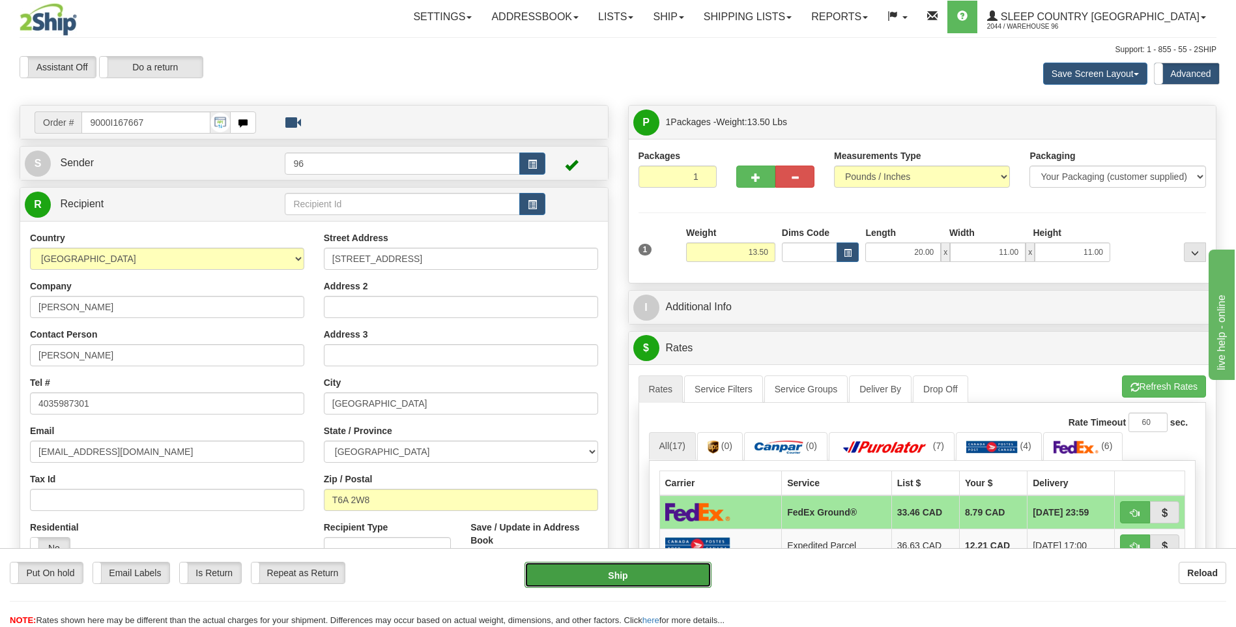
click at [607, 570] on button "Ship" at bounding box center [618, 575] width 186 height 26
type input "92"
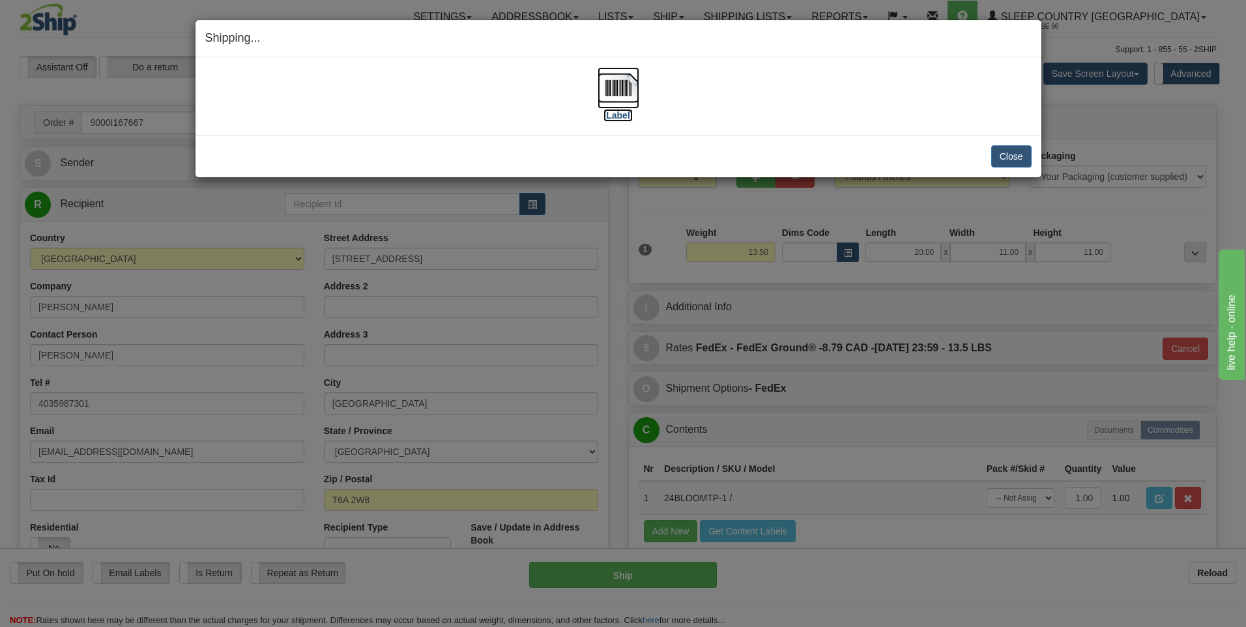
click at [629, 89] on img at bounding box center [619, 88] width 42 height 42
click at [1014, 155] on button "Close" at bounding box center [1011, 156] width 40 height 22
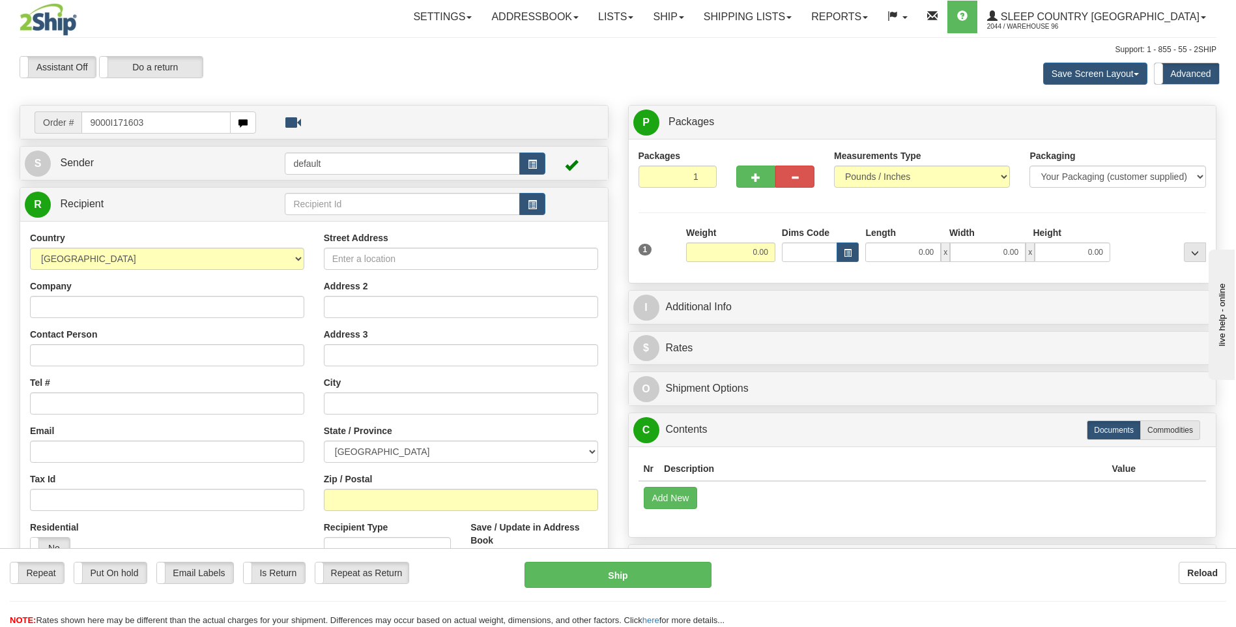
type input "9000I171603"
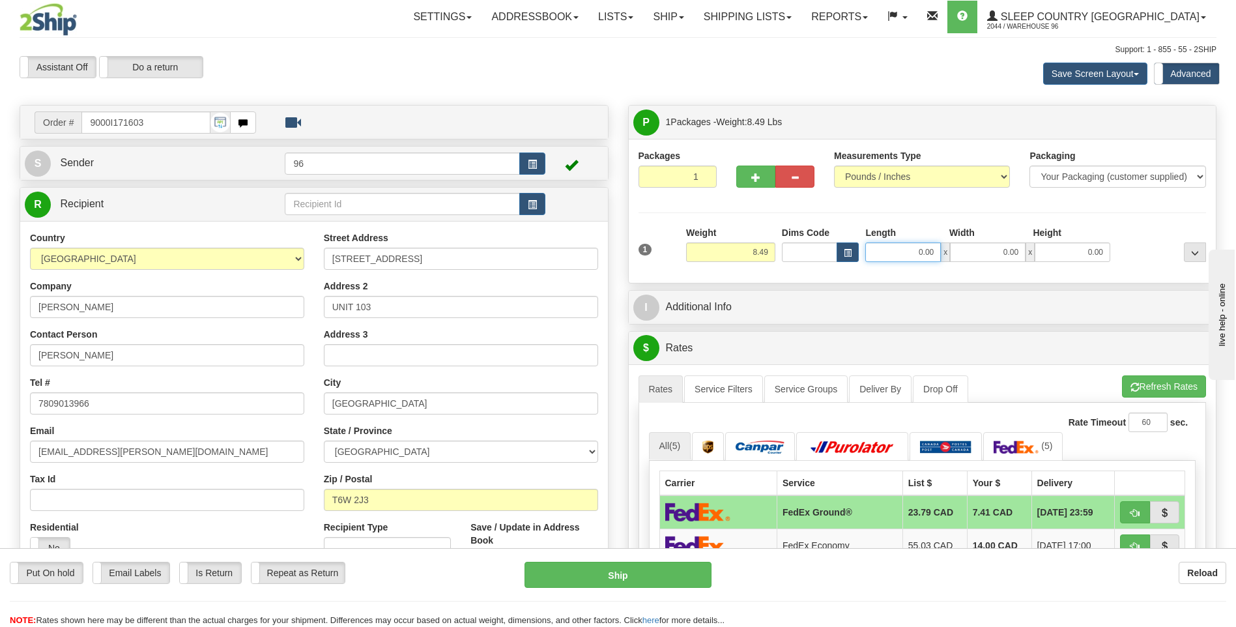
click at [937, 253] on input "0.00" at bounding box center [903, 252] width 76 height 20
type input "17.00"
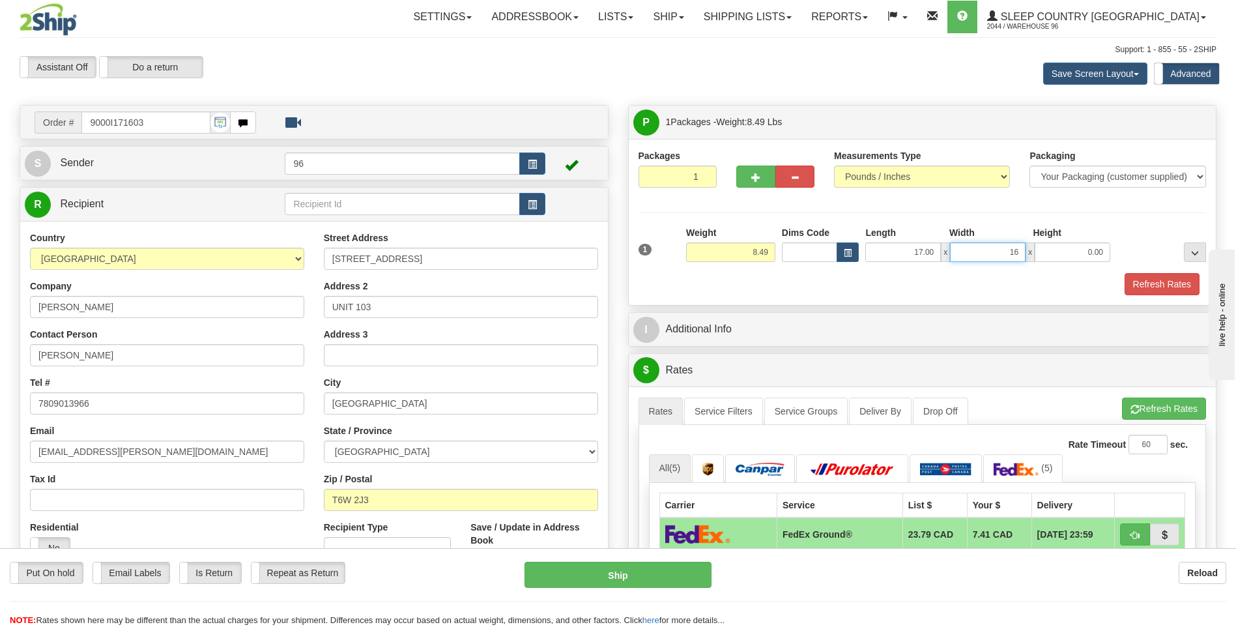
type input "16.00"
type input "8.00"
click at [1138, 282] on button "Refresh Rates" at bounding box center [1162, 284] width 75 height 22
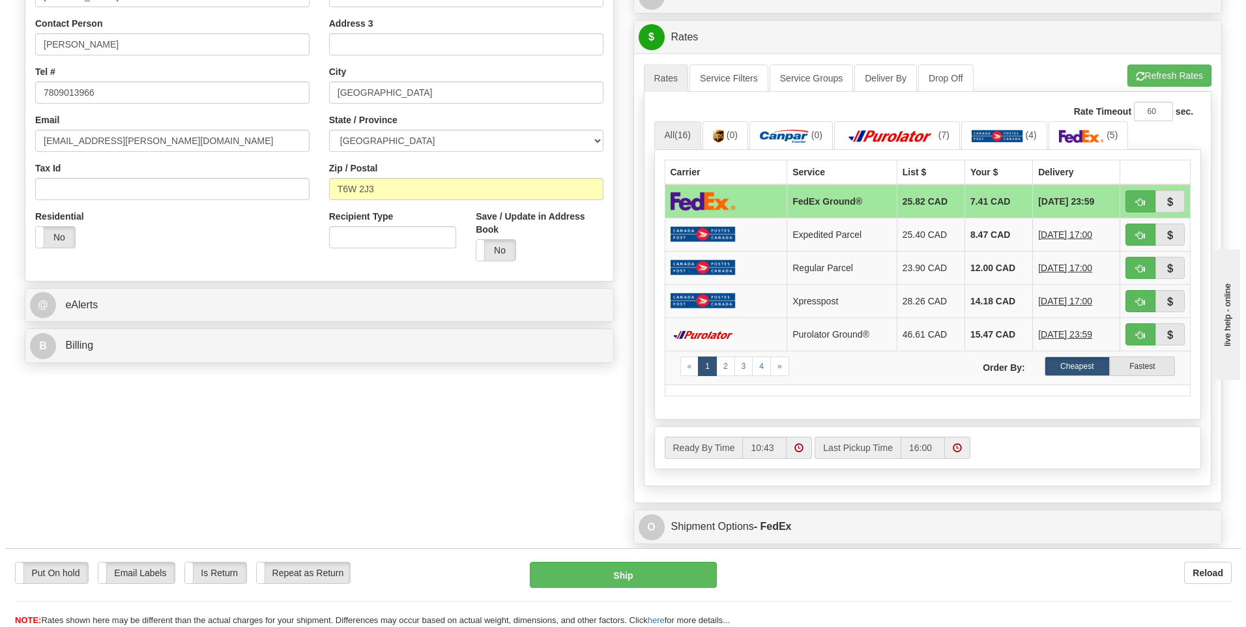
scroll to position [326, 0]
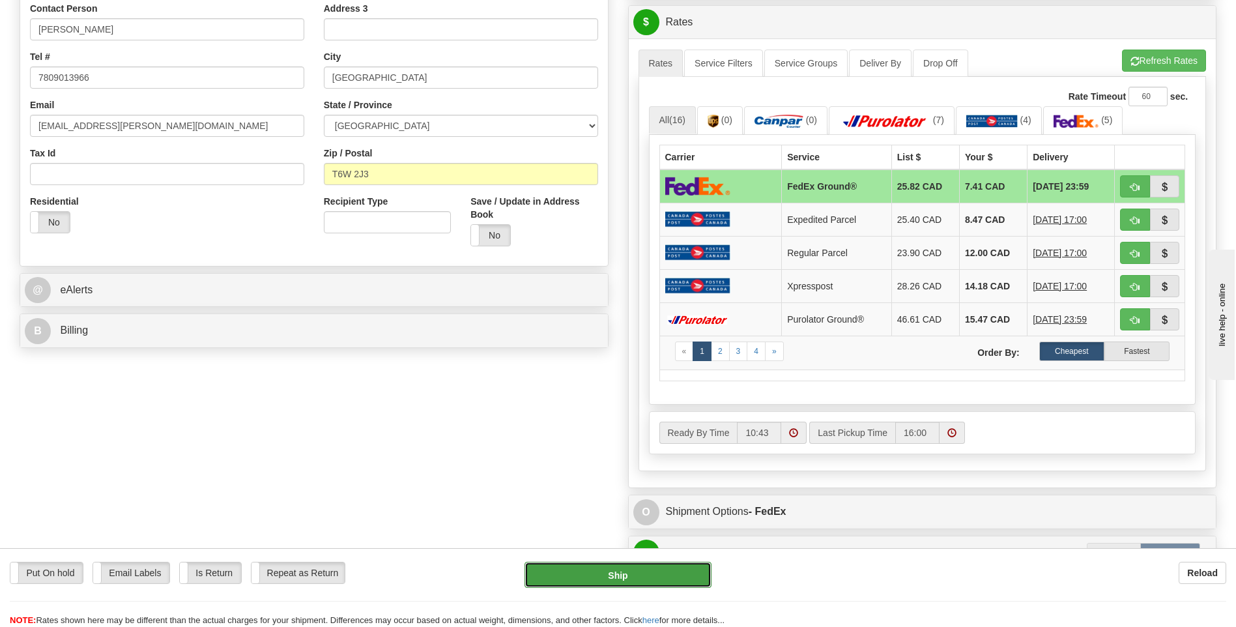
click at [624, 571] on button "Ship" at bounding box center [618, 575] width 186 height 26
type input "92"
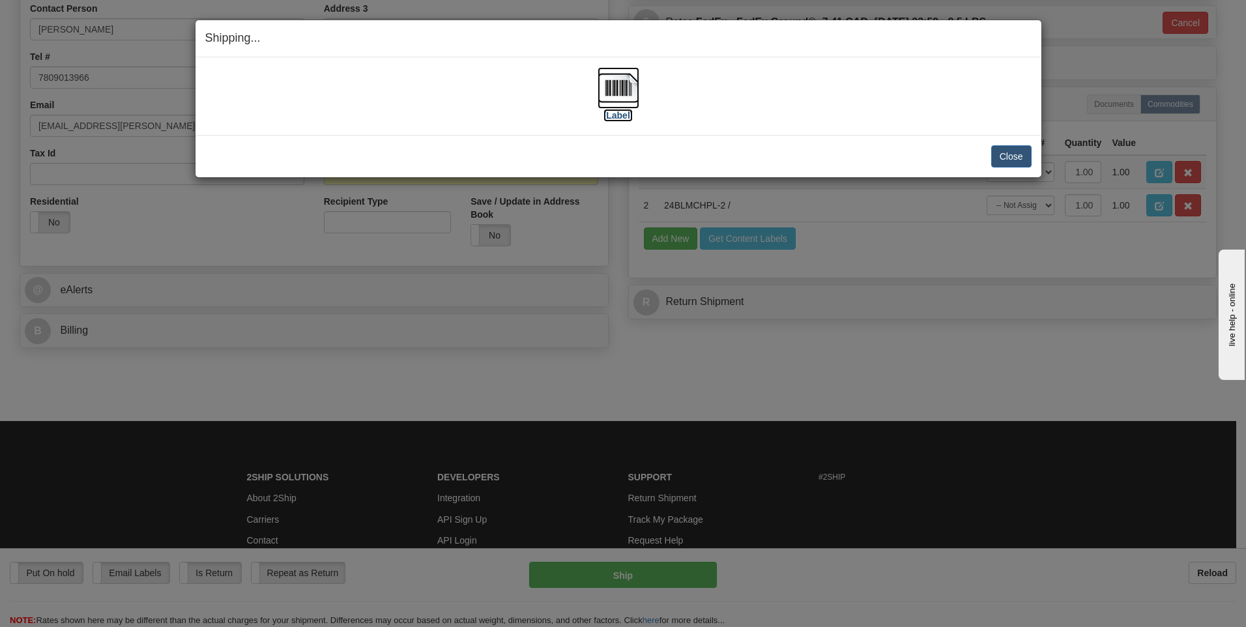
click at [622, 88] on img at bounding box center [619, 88] width 42 height 42
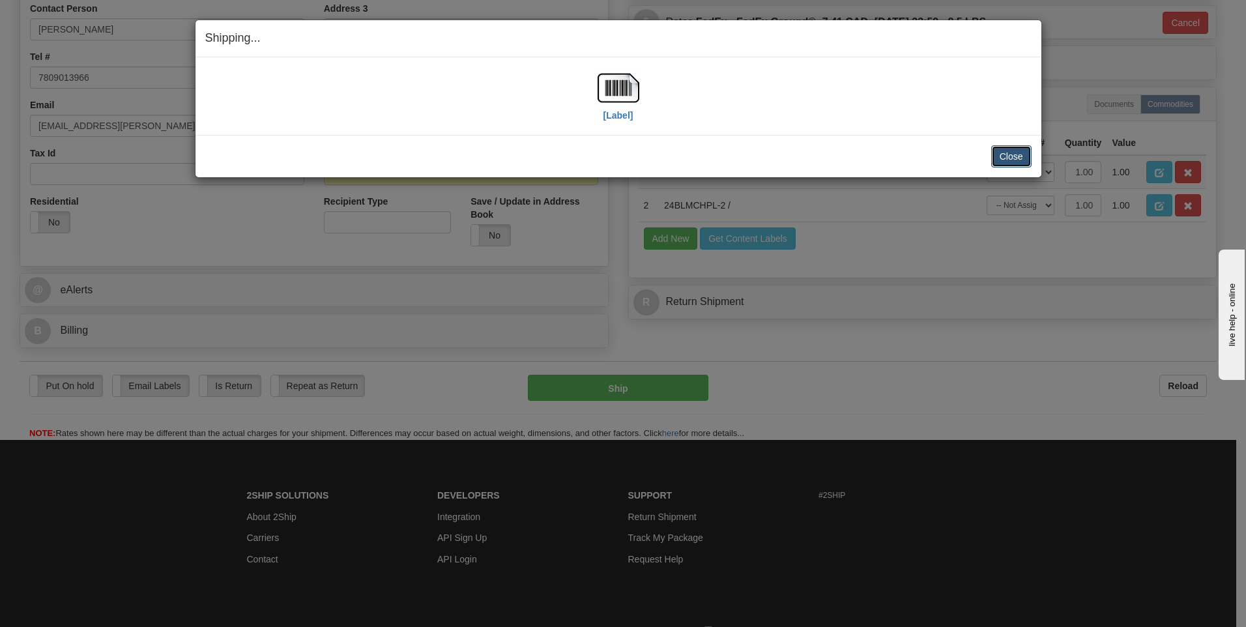
click at [1020, 153] on button "Close" at bounding box center [1011, 156] width 40 height 22
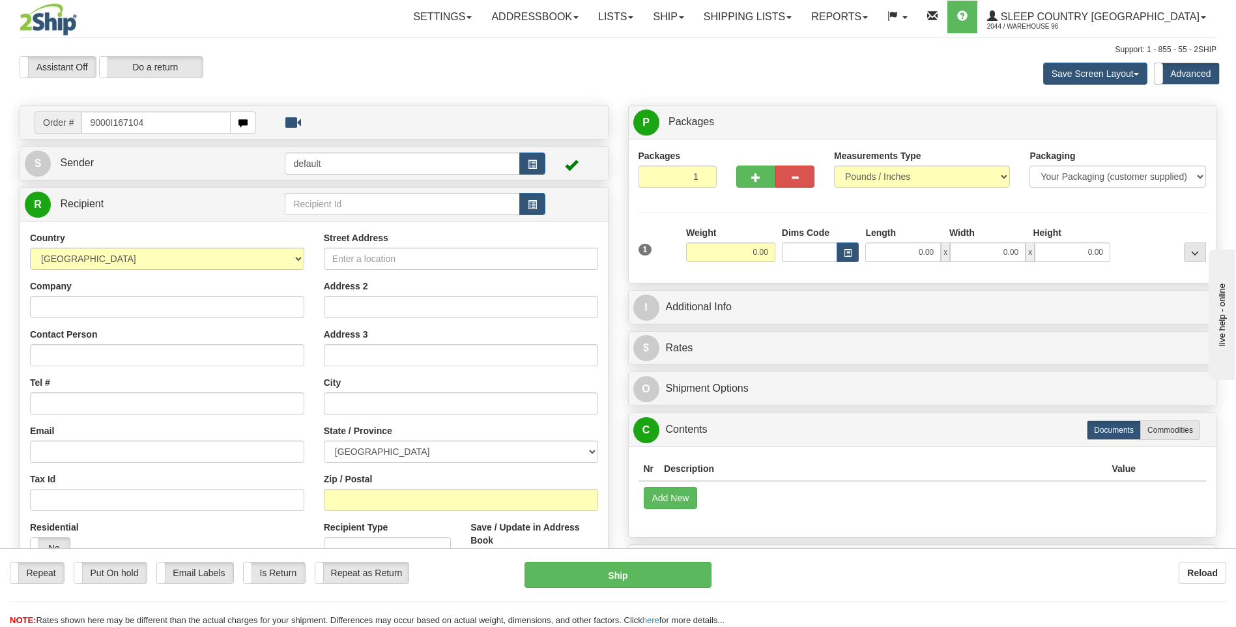
type input "9000I167104"
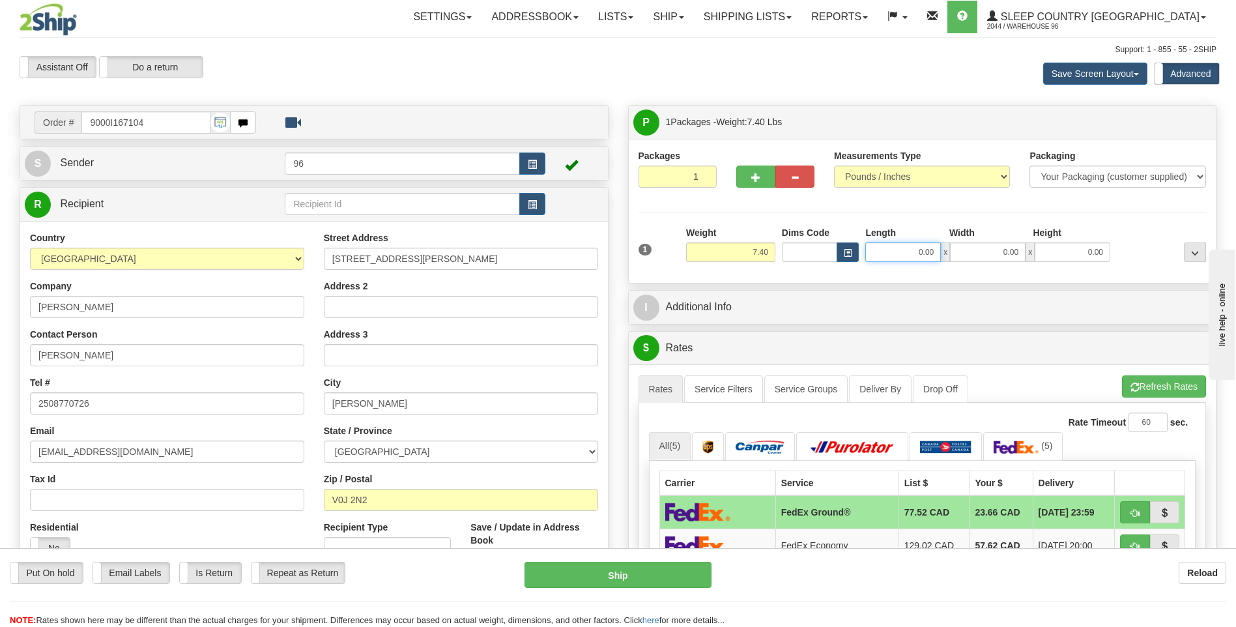
click at [937, 250] on input "0.00" at bounding box center [903, 252] width 76 height 20
type input "18.00"
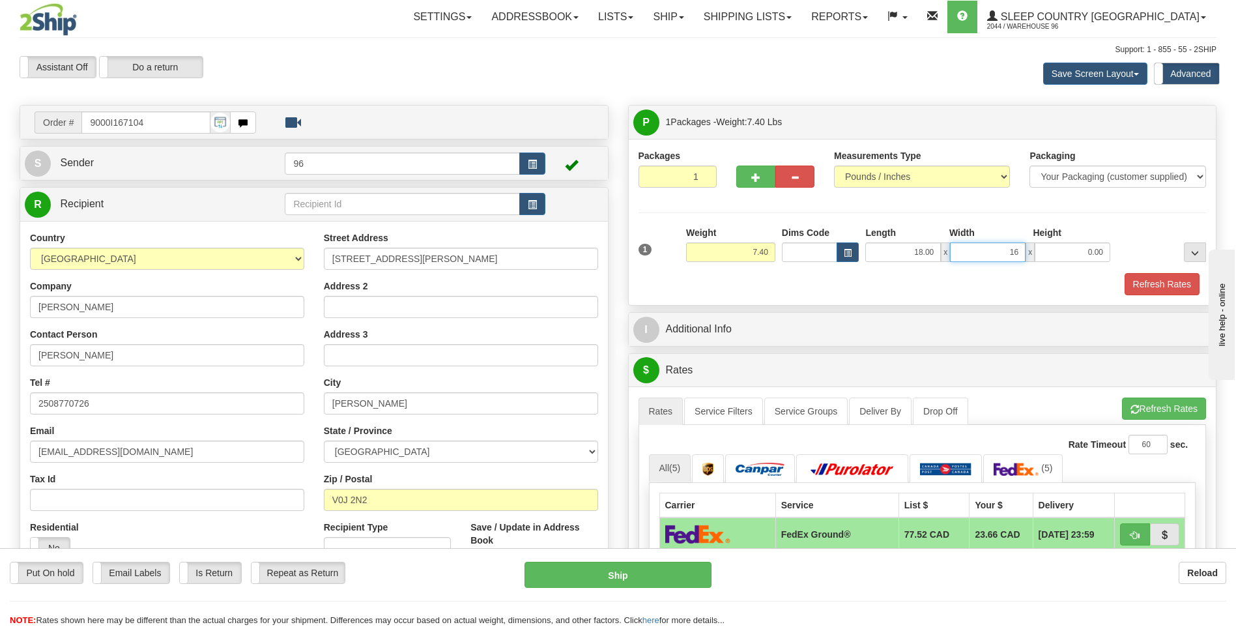
type input "16.00"
type input "9.00"
click at [1157, 284] on button "Refresh Rates" at bounding box center [1162, 284] width 75 height 22
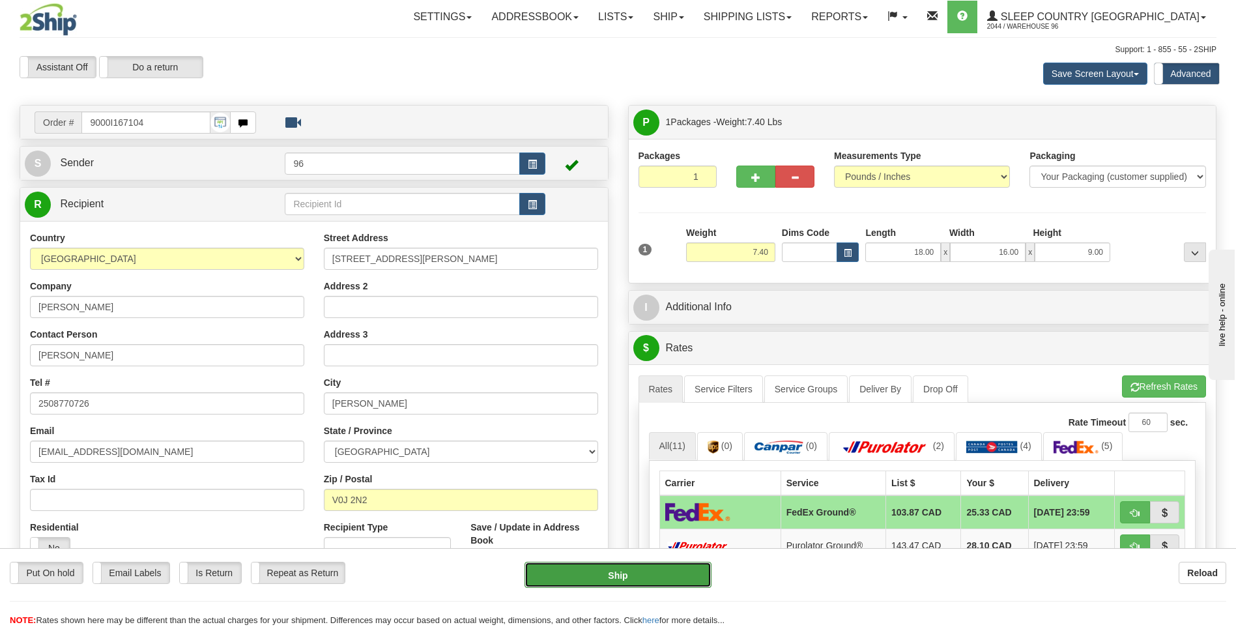
click at [592, 567] on button "Ship" at bounding box center [618, 575] width 186 height 26
type input "92"
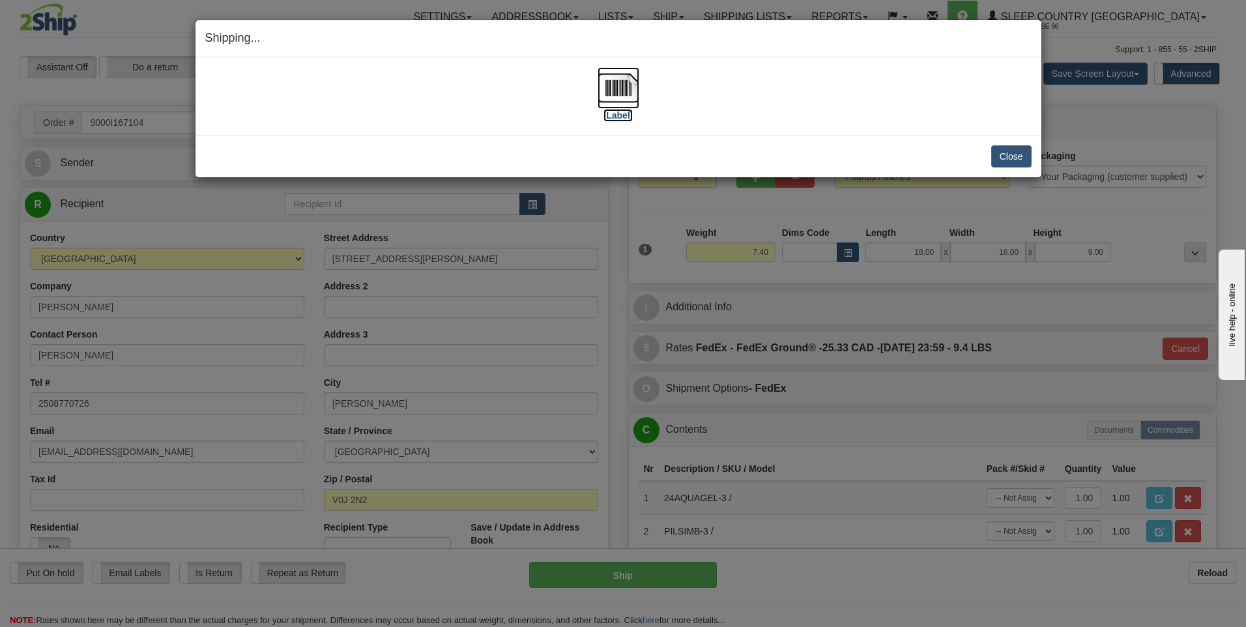
click at [620, 89] on img at bounding box center [619, 88] width 42 height 42
click at [1015, 151] on button "Close" at bounding box center [1011, 156] width 40 height 22
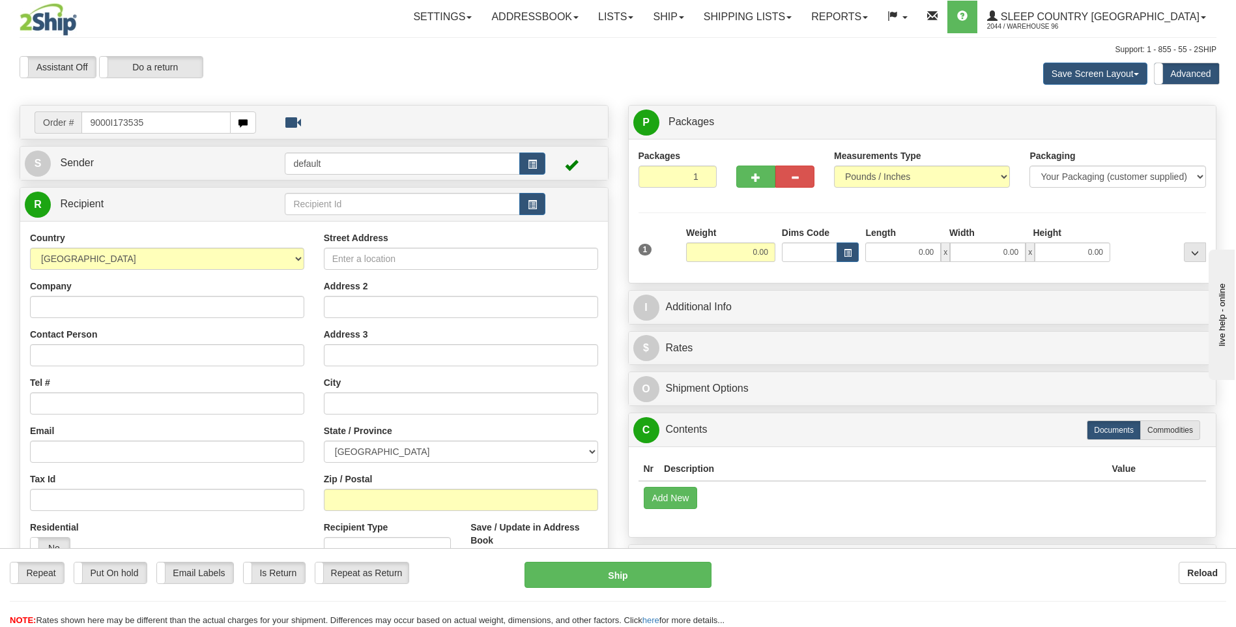
type input "9000I173535"
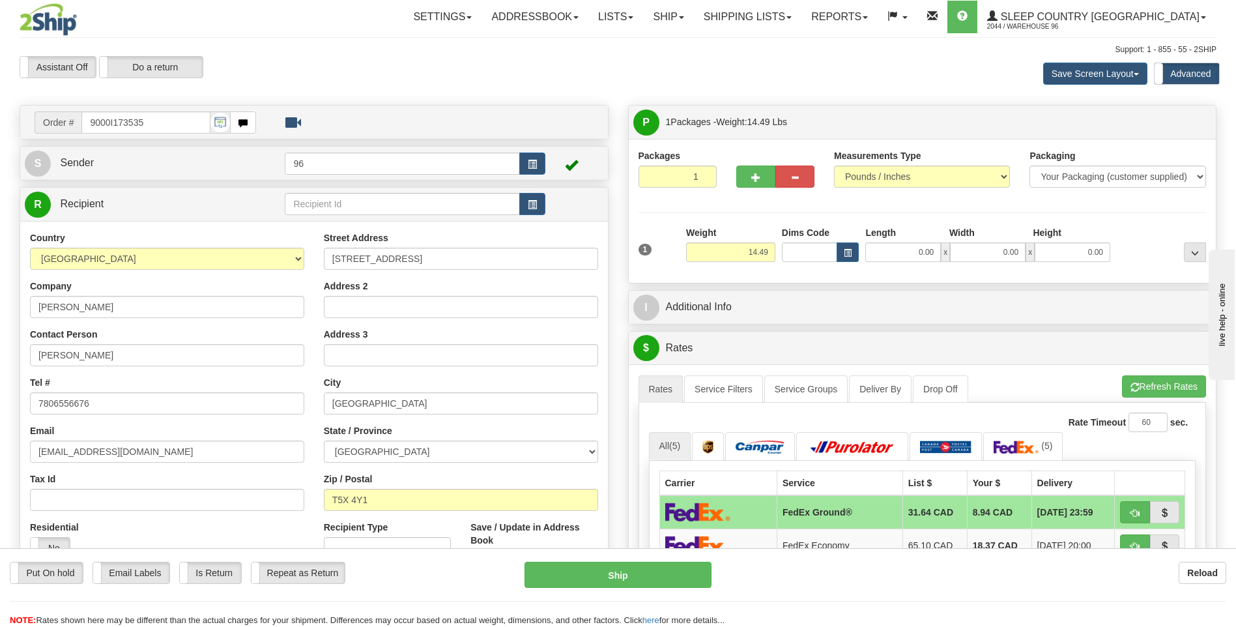
click at [942, 250] on span "x" at bounding box center [945, 252] width 9 height 20
click at [940, 253] on input "0.00" at bounding box center [903, 252] width 76 height 20
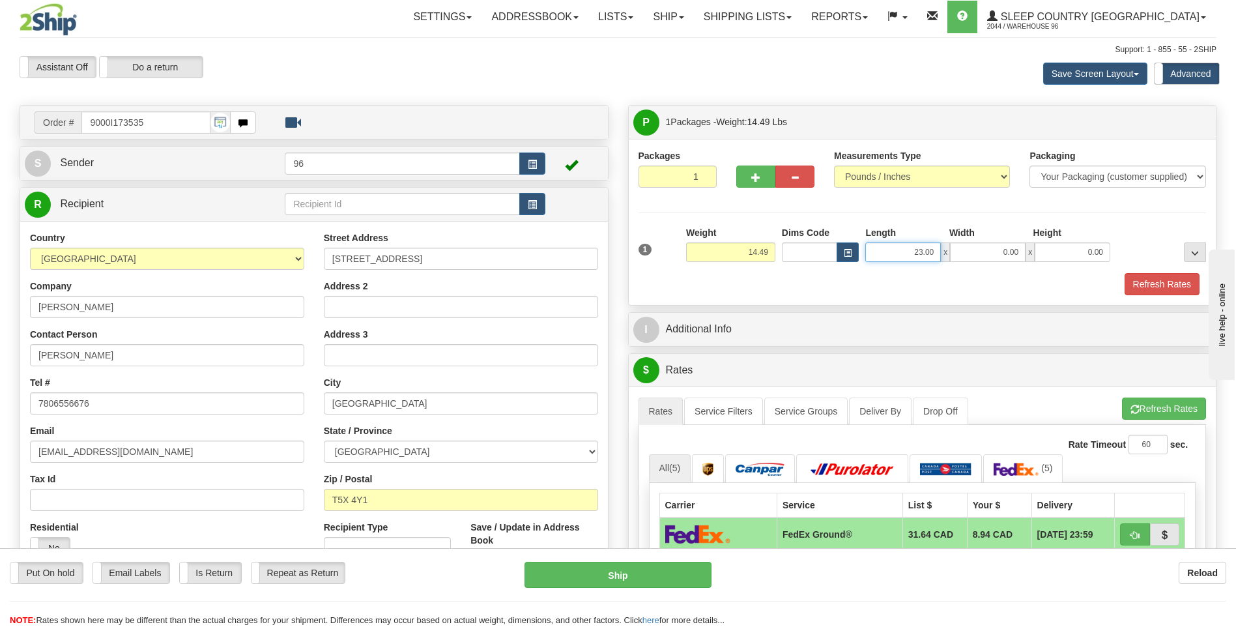
click at [922, 250] on input "23.00" at bounding box center [903, 252] width 76 height 20
type input "26.00"
type input "23.00"
type input "11.00"
click at [1150, 282] on button "Refresh Rates" at bounding box center [1162, 284] width 75 height 22
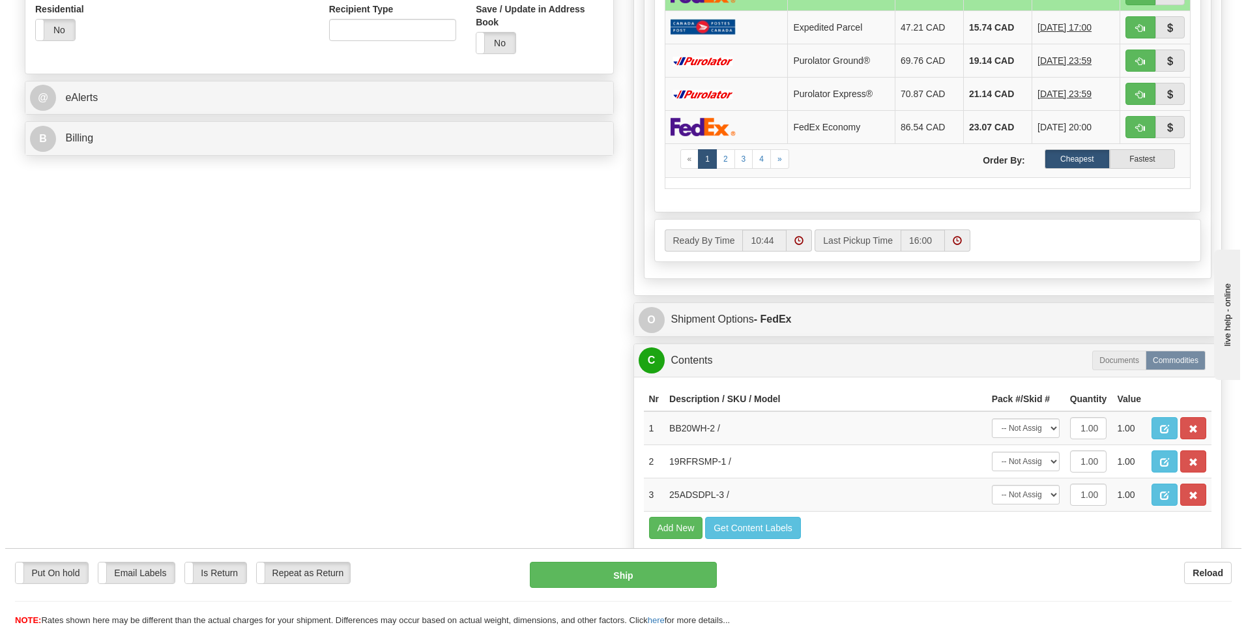
scroll to position [521, 0]
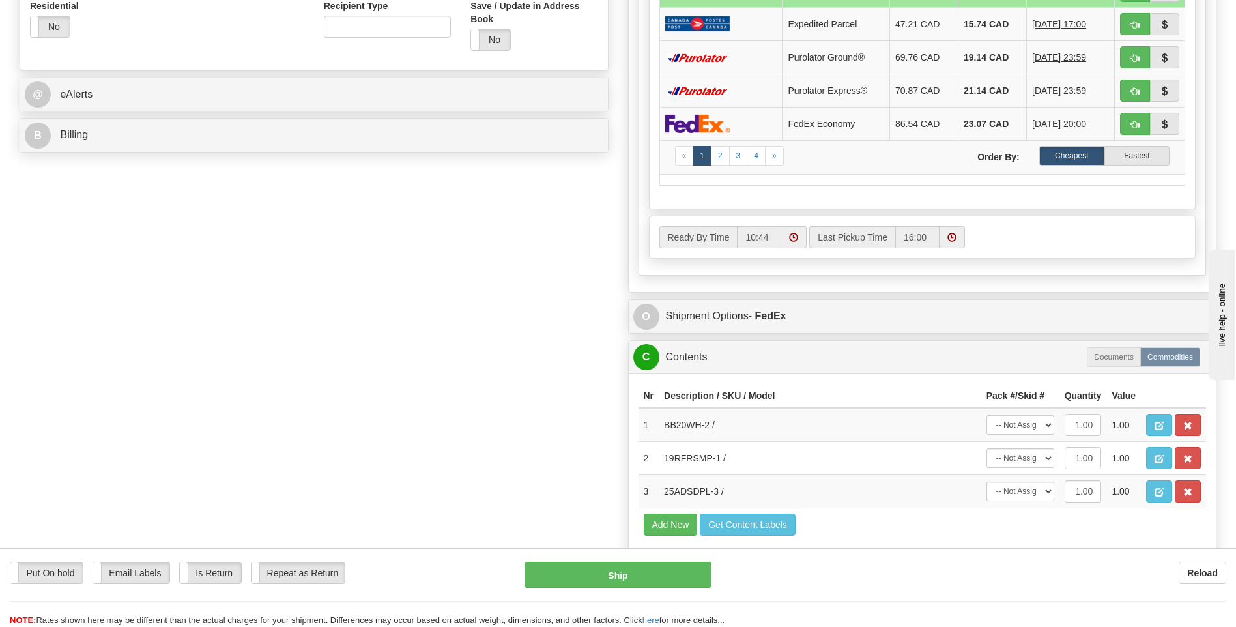
drag, startPoint x: 761, startPoint y: 300, endPoint x: 759, endPoint y: 311, distance: 11.2
click at [759, 311] on div "O Shipment Options - FedEx" at bounding box center [923, 316] width 588 height 33
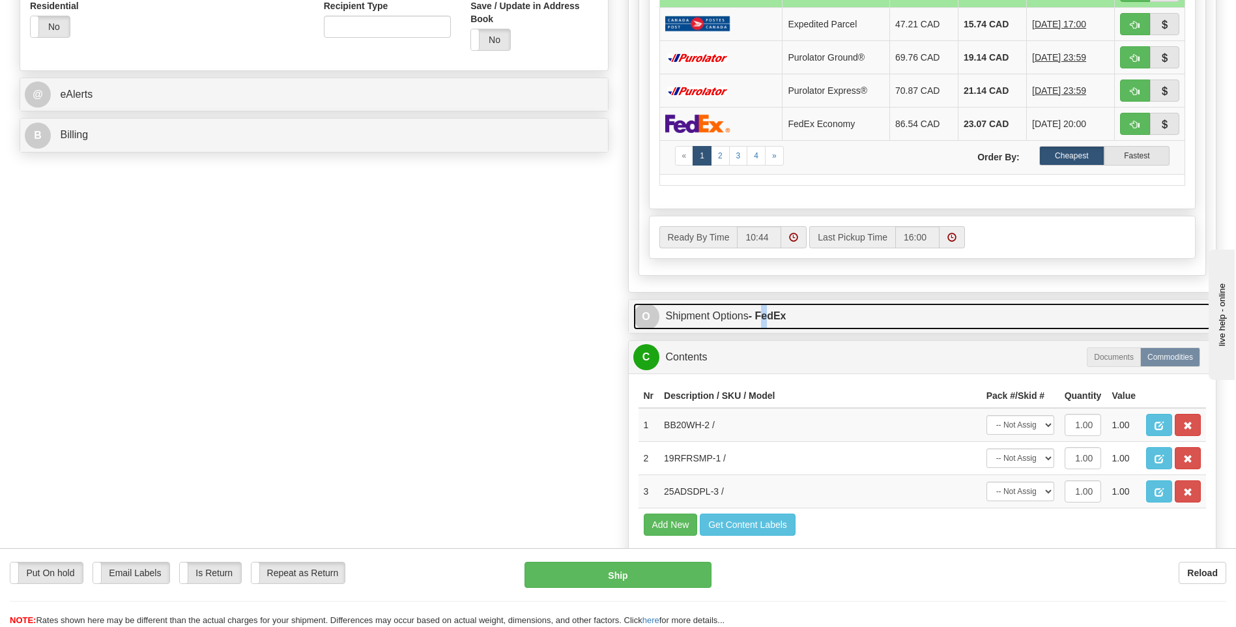
drag, startPoint x: 759, startPoint y: 311, endPoint x: 727, endPoint y: 320, distance: 33.7
click at [727, 320] on link "O Shipment Options - FedEx" at bounding box center [922, 316] width 579 height 27
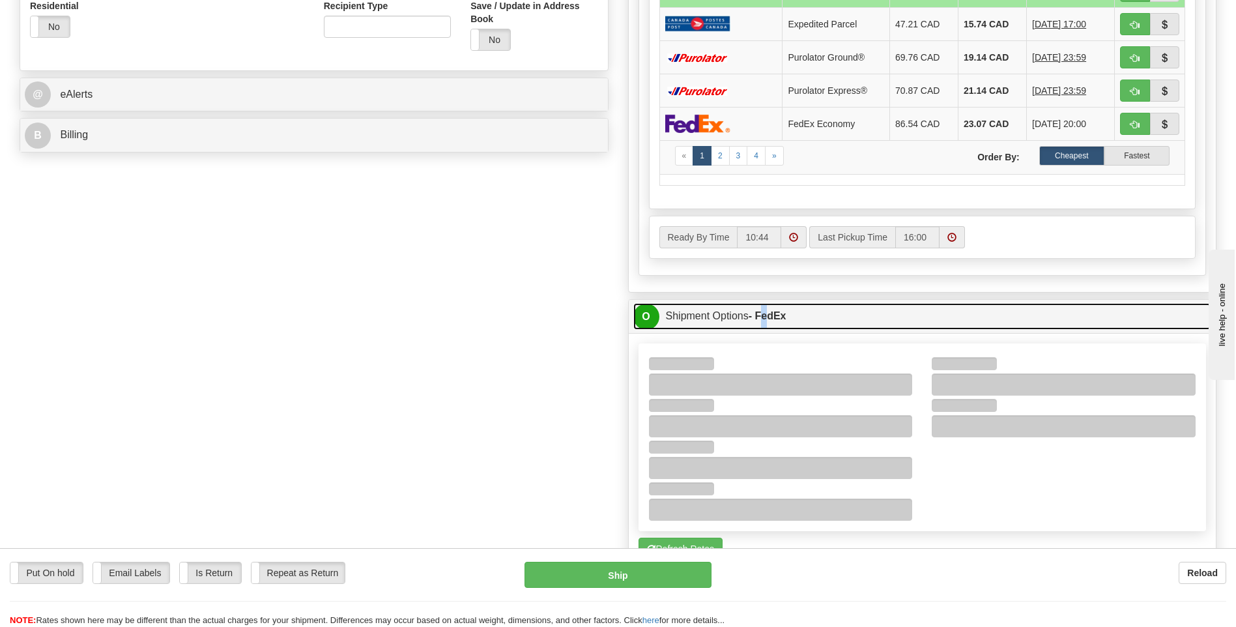
click at [774, 311] on strong "- FedEx" at bounding box center [768, 315] width 38 height 11
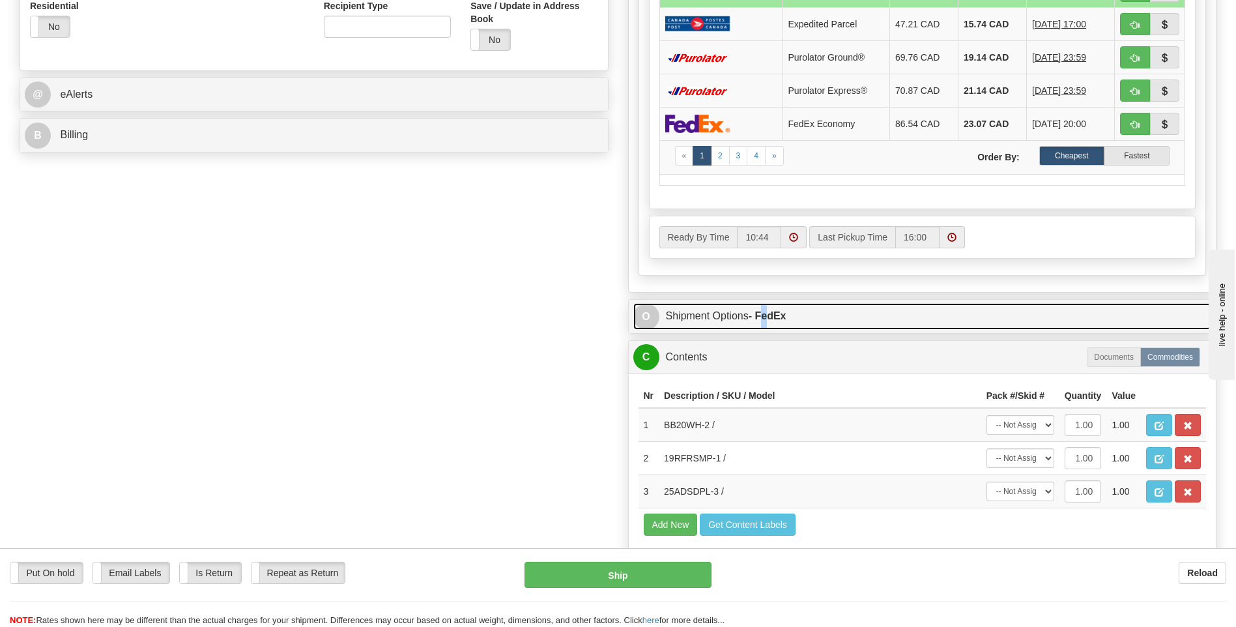
click at [774, 311] on strong "- FedEx" at bounding box center [768, 315] width 38 height 11
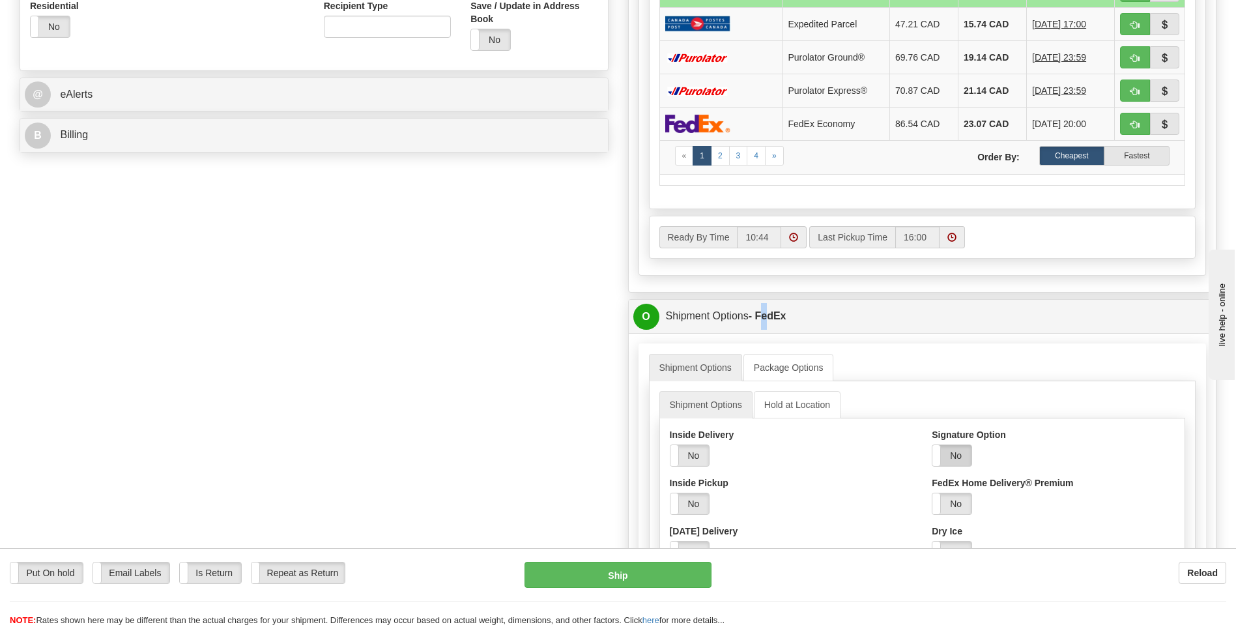
click at [968, 452] on label "No" at bounding box center [952, 455] width 39 height 21
drag, startPoint x: 975, startPoint y: 502, endPoint x: 975, endPoint y: 517, distance: 15.0
click at [975, 502] on select "Adult Direct Indirect No Signature Required Service Default" at bounding box center [987, 504] width 111 height 22
select select "2"
click at [932, 493] on select "Adult Direct Indirect No Signature Required Service Default" at bounding box center [987, 504] width 111 height 22
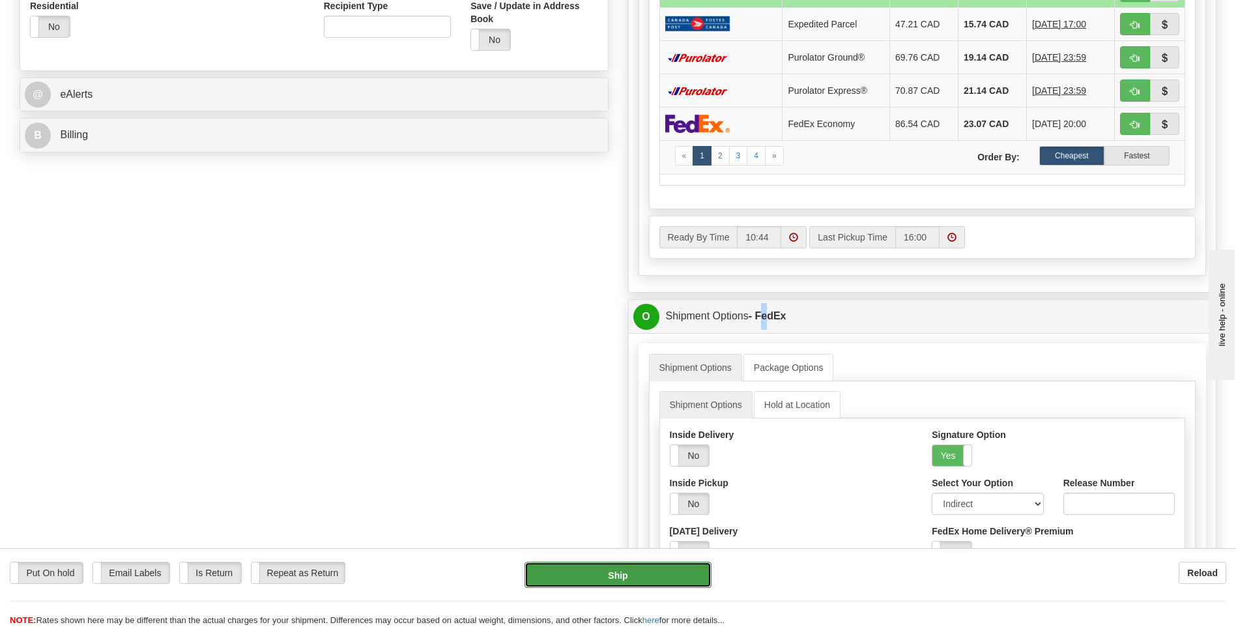
click at [634, 580] on button "Ship" at bounding box center [618, 575] width 186 height 26
type input "92"
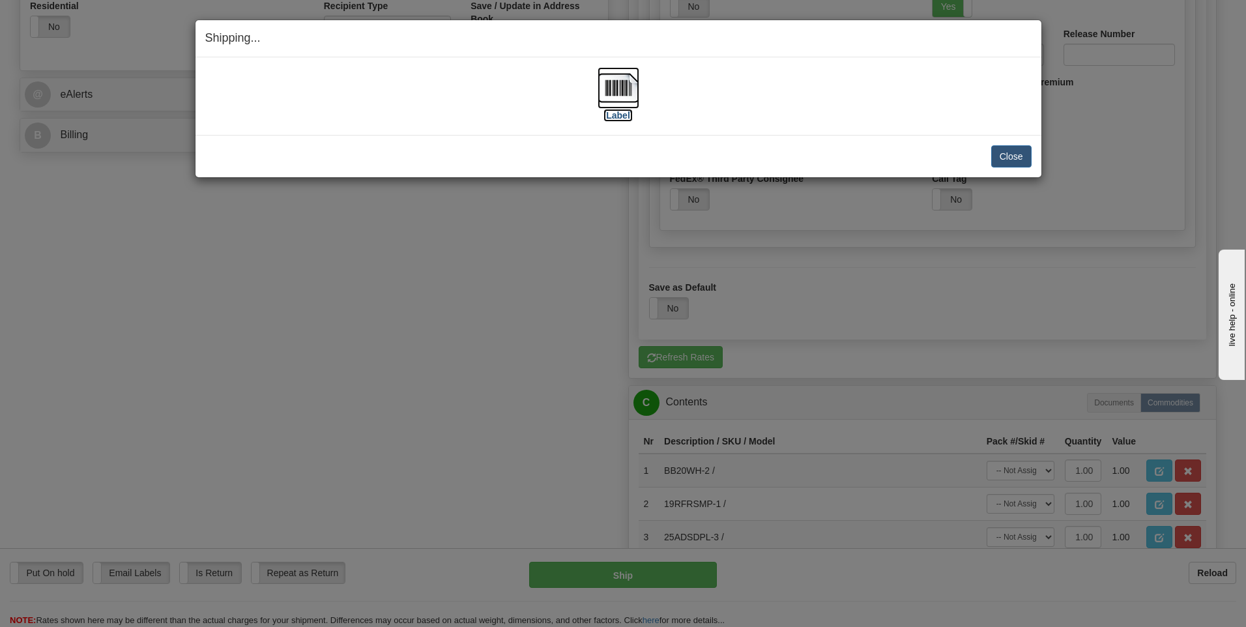
click at [620, 89] on img at bounding box center [619, 88] width 42 height 42
click at [1028, 158] on button "Close" at bounding box center [1011, 156] width 40 height 22
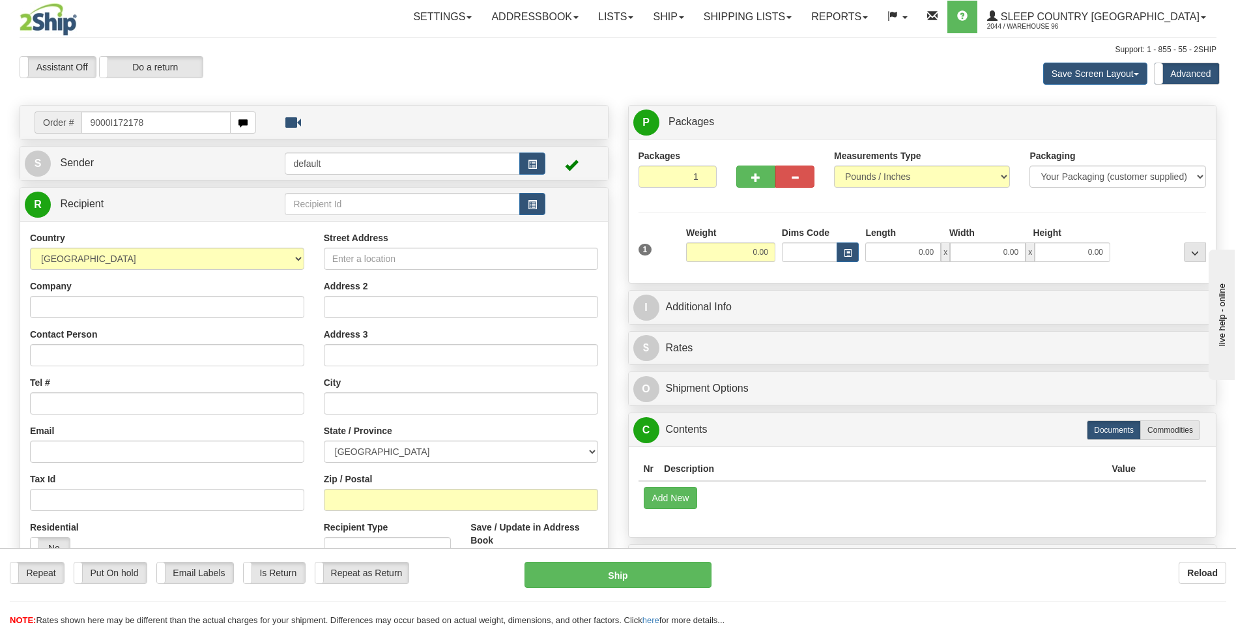
type input "9000I172178"
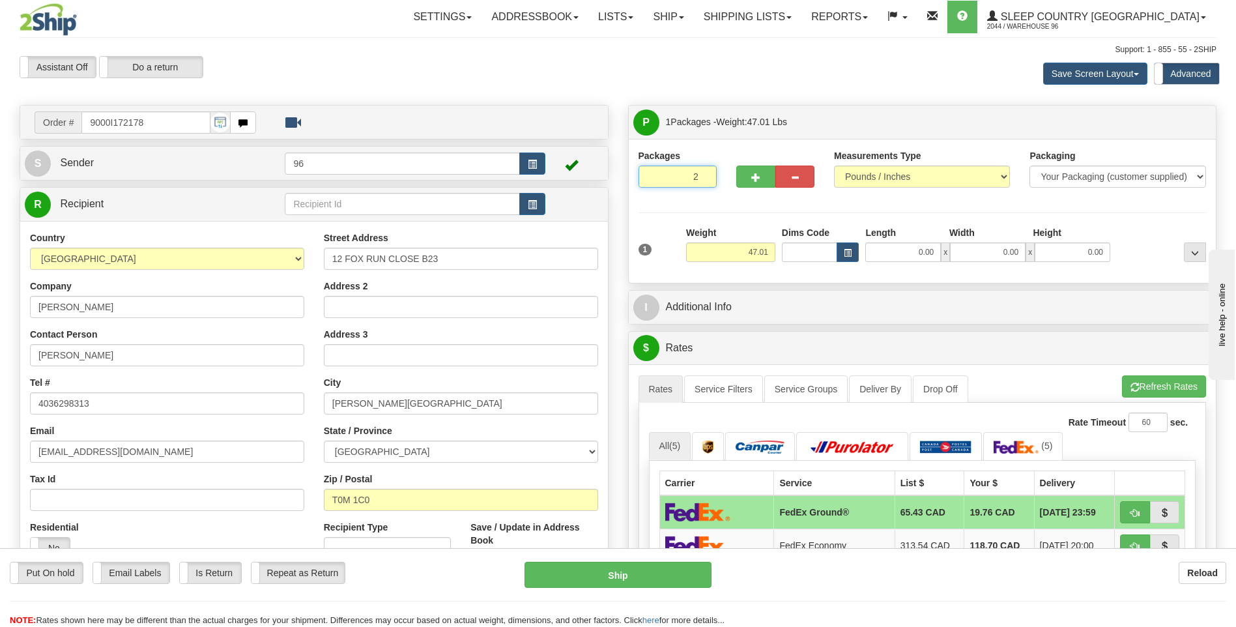
type input "2"
click at [704, 174] on input "2" at bounding box center [678, 177] width 78 height 22
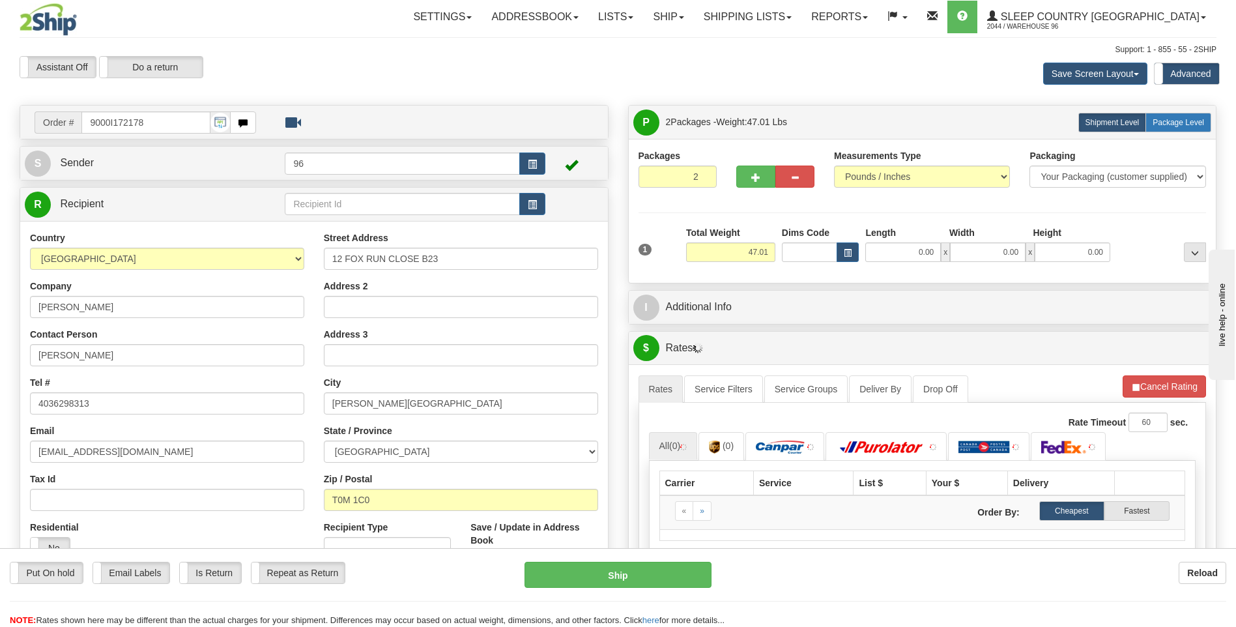
click at [1175, 119] on span "Package Level" at bounding box center [1178, 122] width 51 height 9
radio input "true"
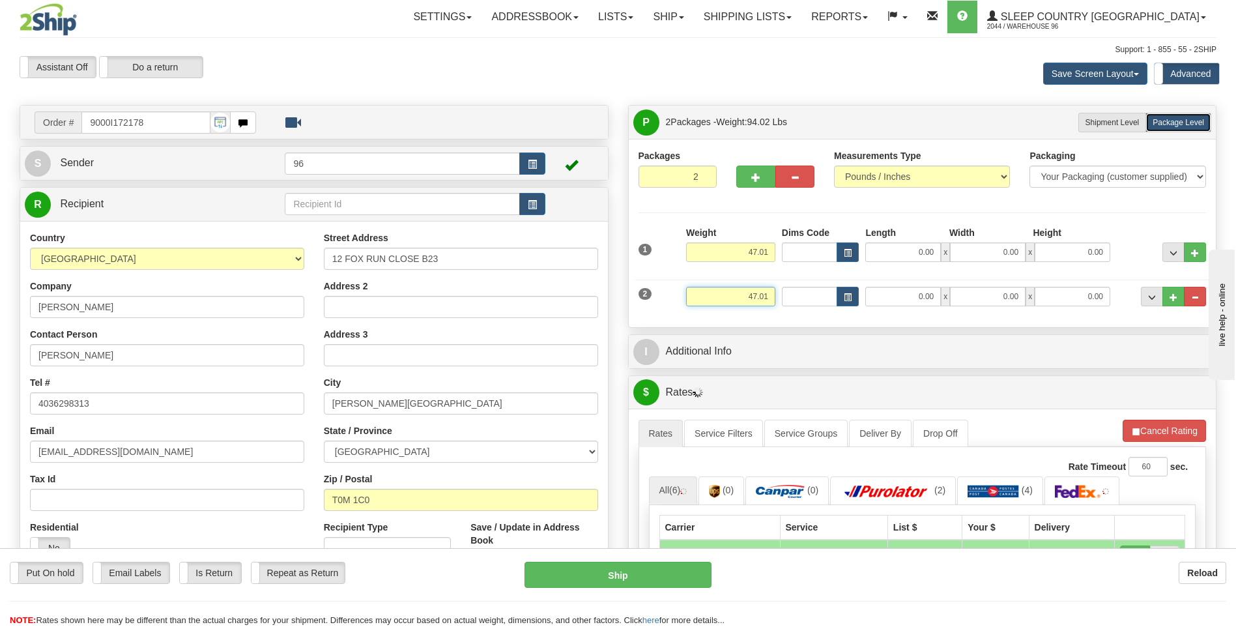
click at [775, 300] on input "47.01" at bounding box center [730, 297] width 89 height 20
type input "4"
type input "5.00"
click at [934, 250] on input "0.00" at bounding box center [903, 252] width 76 height 20
type input "15.00"
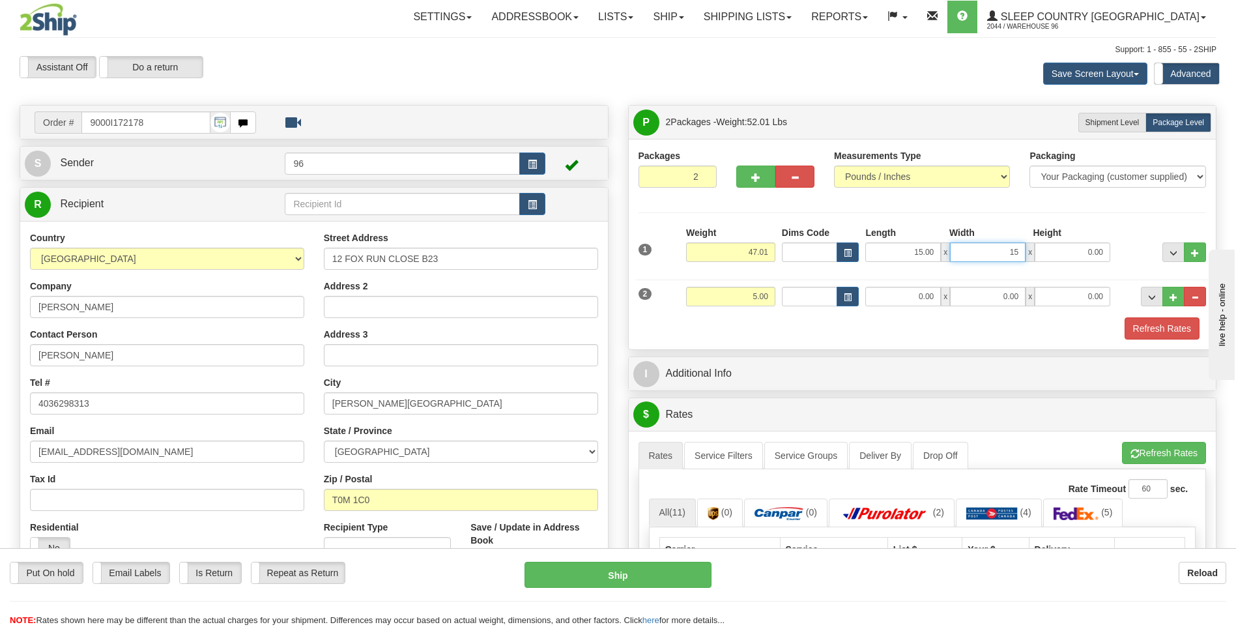
type input "15.00"
type input "41.00"
click at [933, 302] on input "0.00" at bounding box center [903, 297] width 76 height 20
type input "14.00"
type input "11.00"
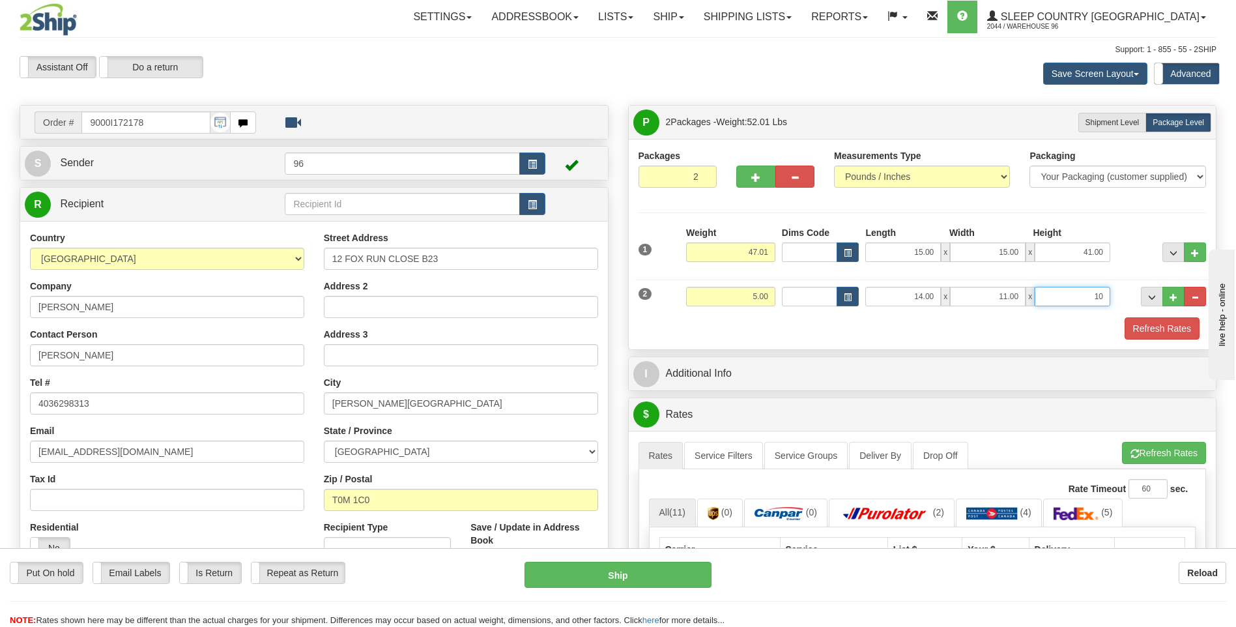
type input "10.00"
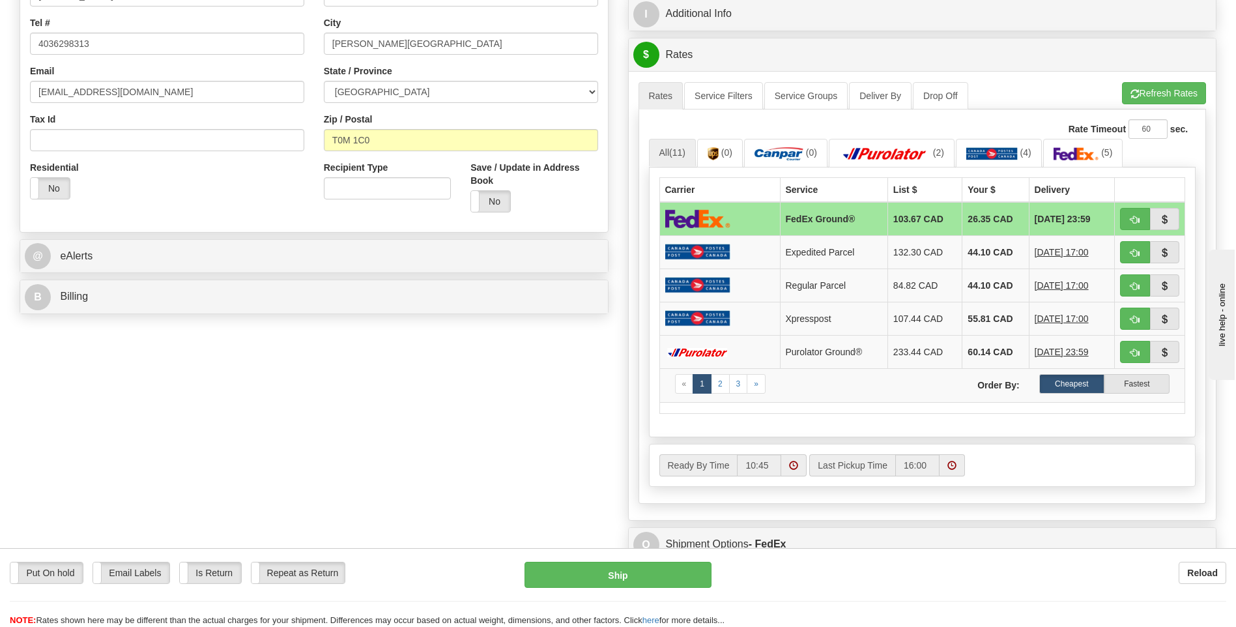
scroll to position [521, 0]
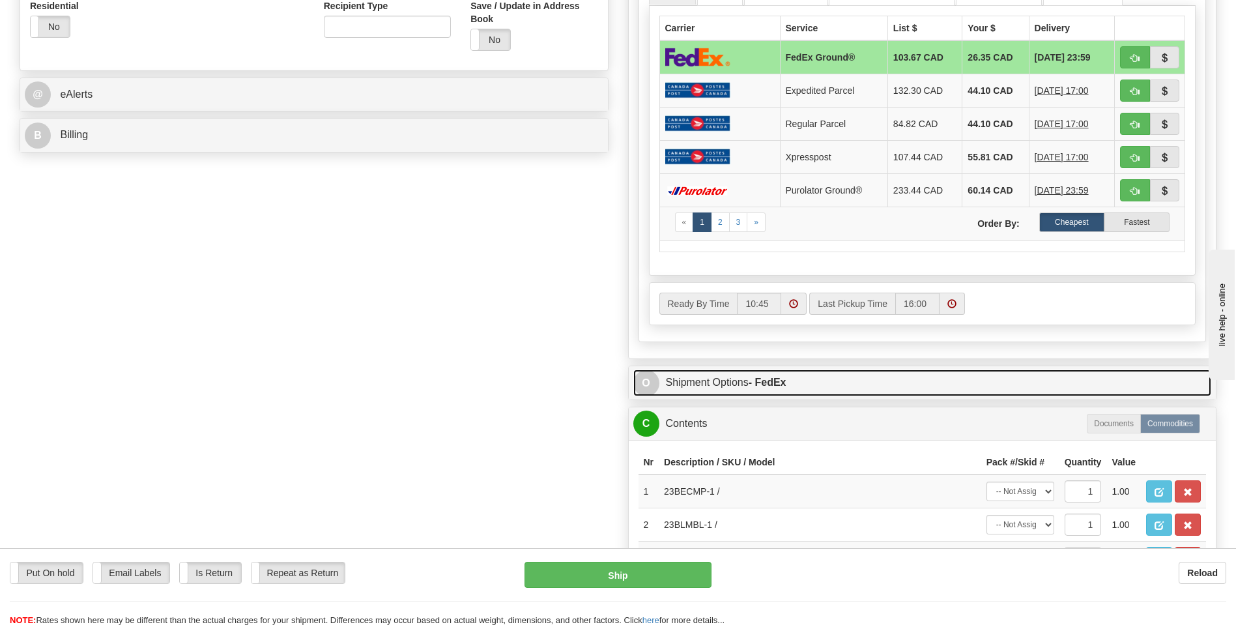
click at [765, 377] on strong "- FedEx" at bounding box center [768, 382] width 38 height 11
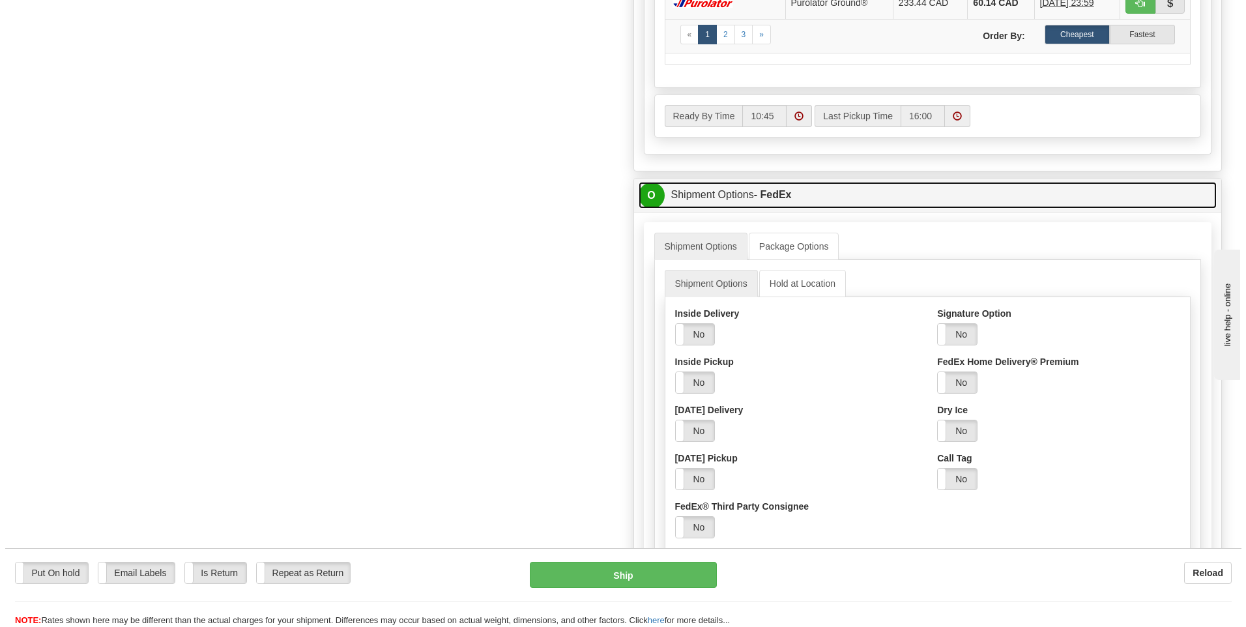
scroll to position [717, 0]
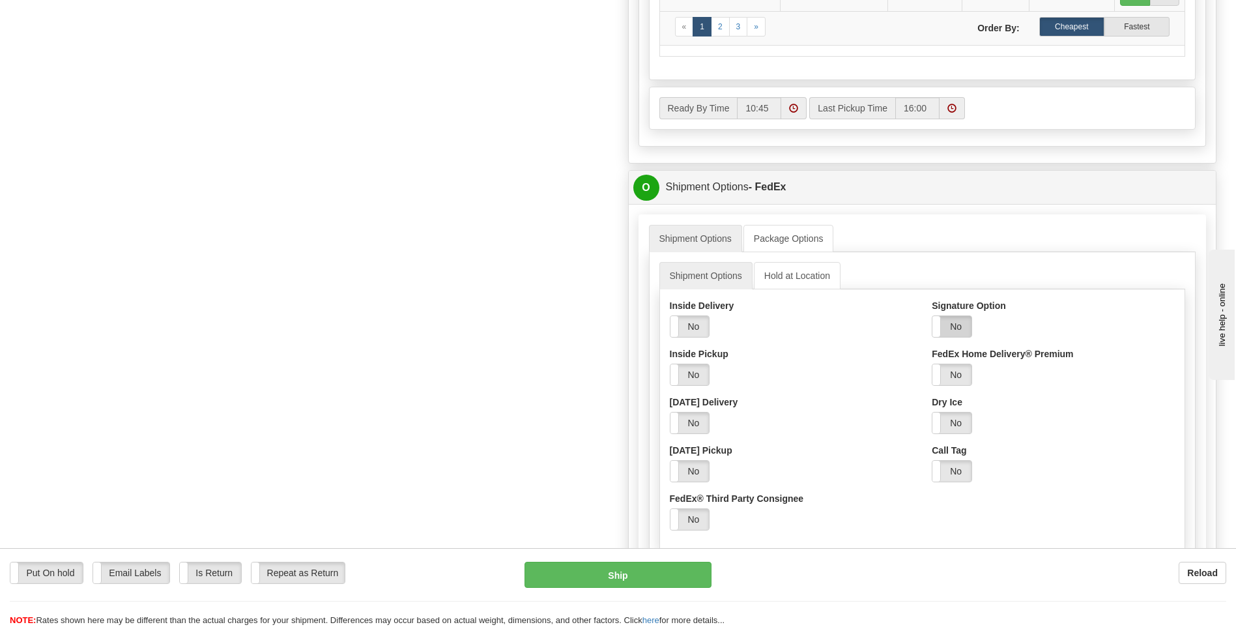
click at [953, 325] on label "No" at bounding box center [952, 326] width 39 height 21
drag, startPoint x: 973, startPoint y: 375, endPoint x: 971, endPoint y: 386, distance: 10.6
click at [973, 377] on select "Adult Direct Indirect No Signature Required Service Default" at bounding box center [987, 375] width 111 height 22
select select "2"
click at [932, 364] on select "Adult Direct Indirect No Signature Required Service Default" at bounding box center [987, 375] width 111 height 22
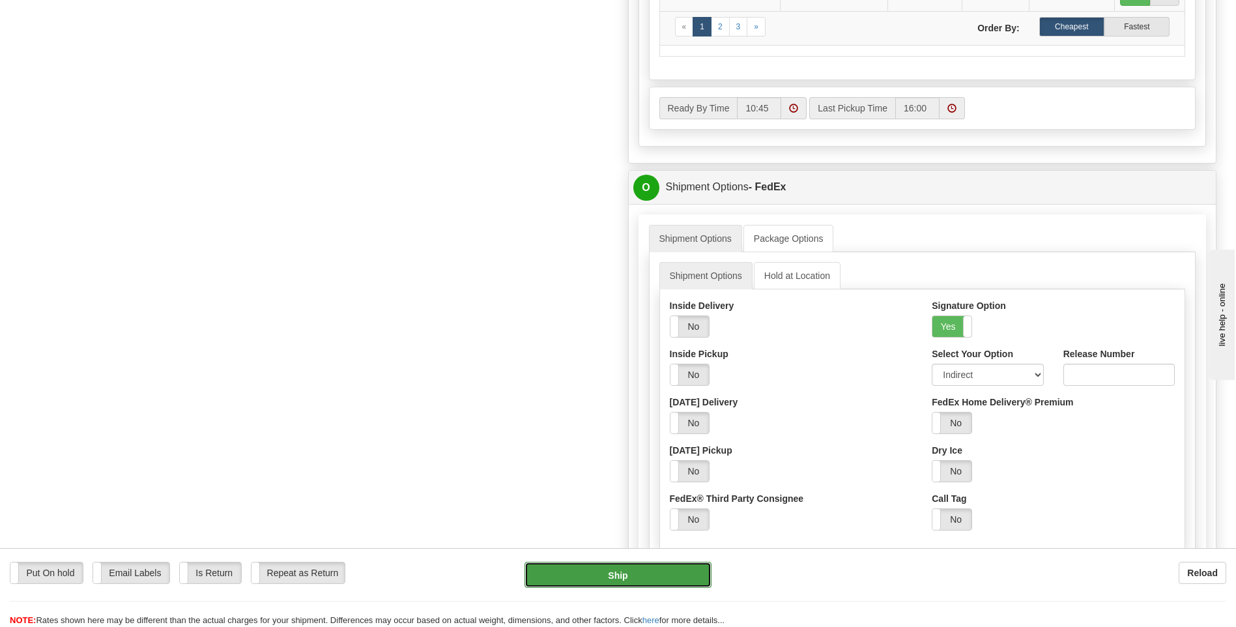
click at [629, 575] on button "Ship" at bounding box center [618, 575] width 186 height 26
type input "92"
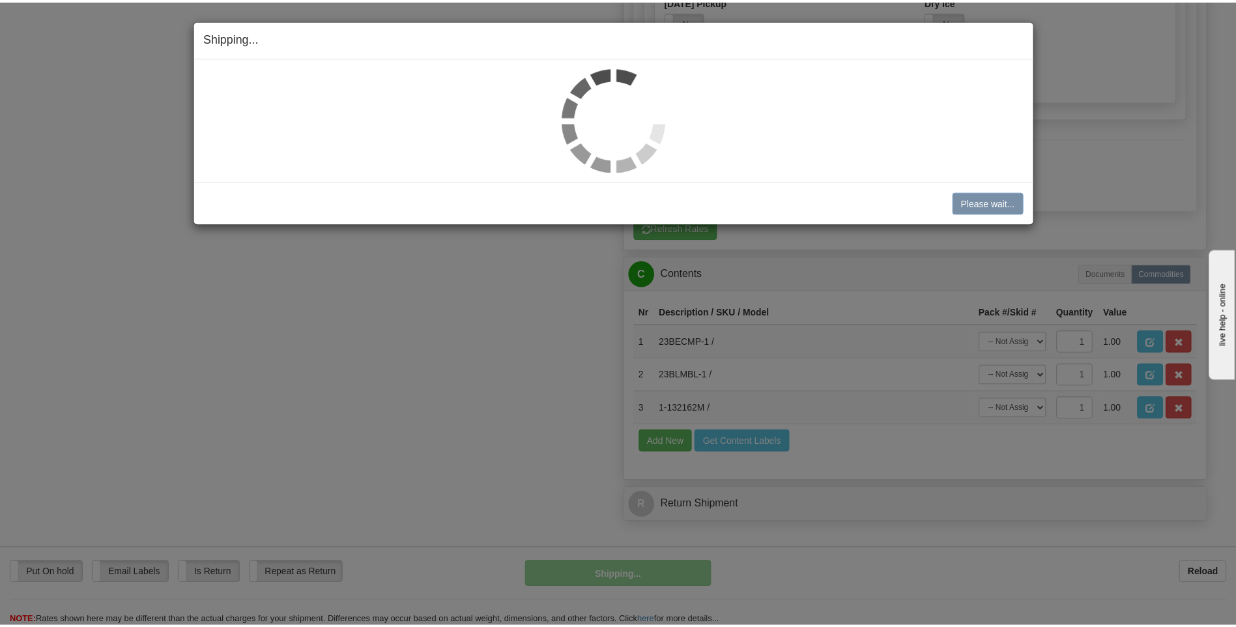
scroll to position [712, 0]
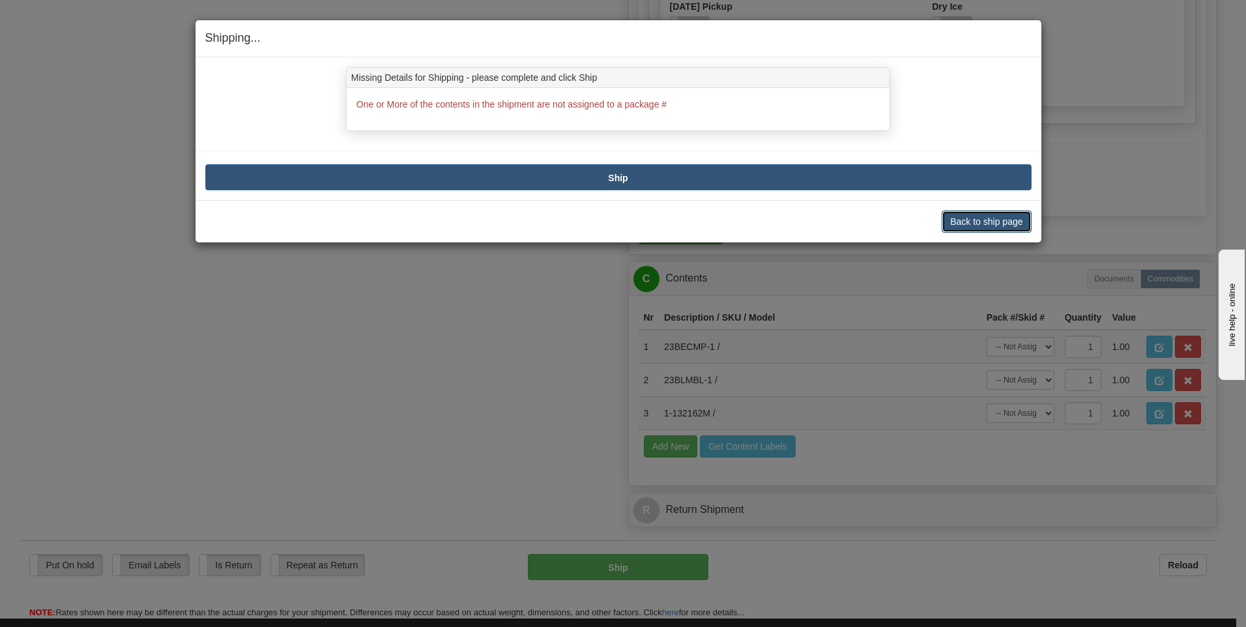
click at [981, 227] on button "Back to ship page" at bounding box center [986, 221] width 89 height 22
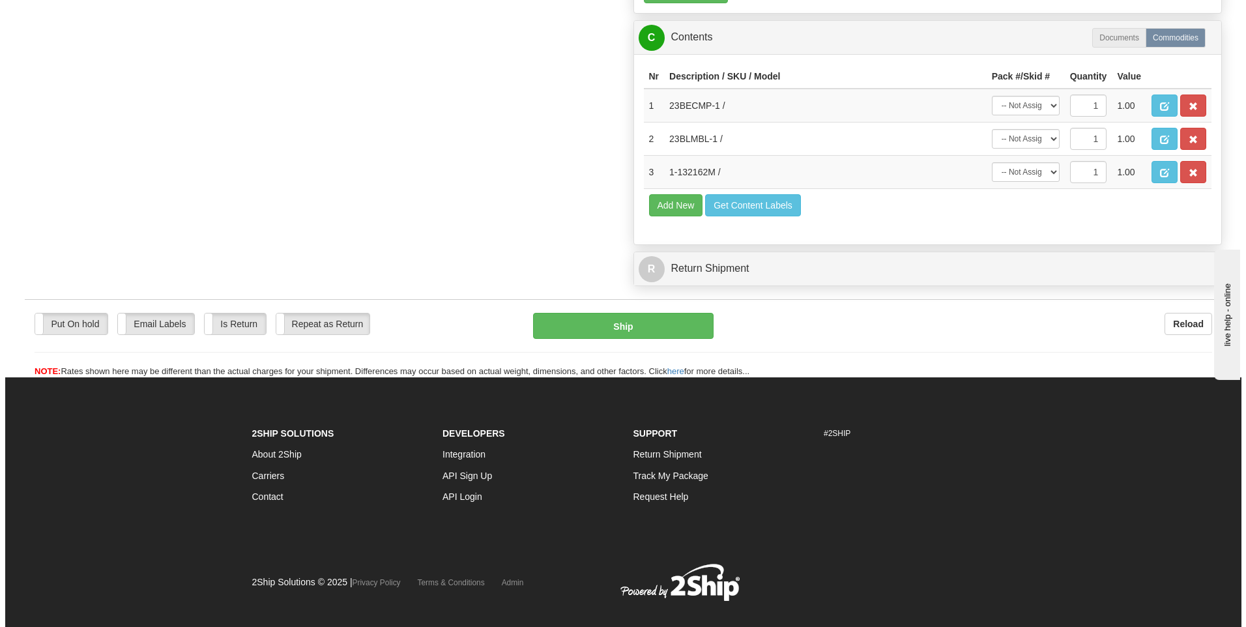
scroll to position [974, 0]
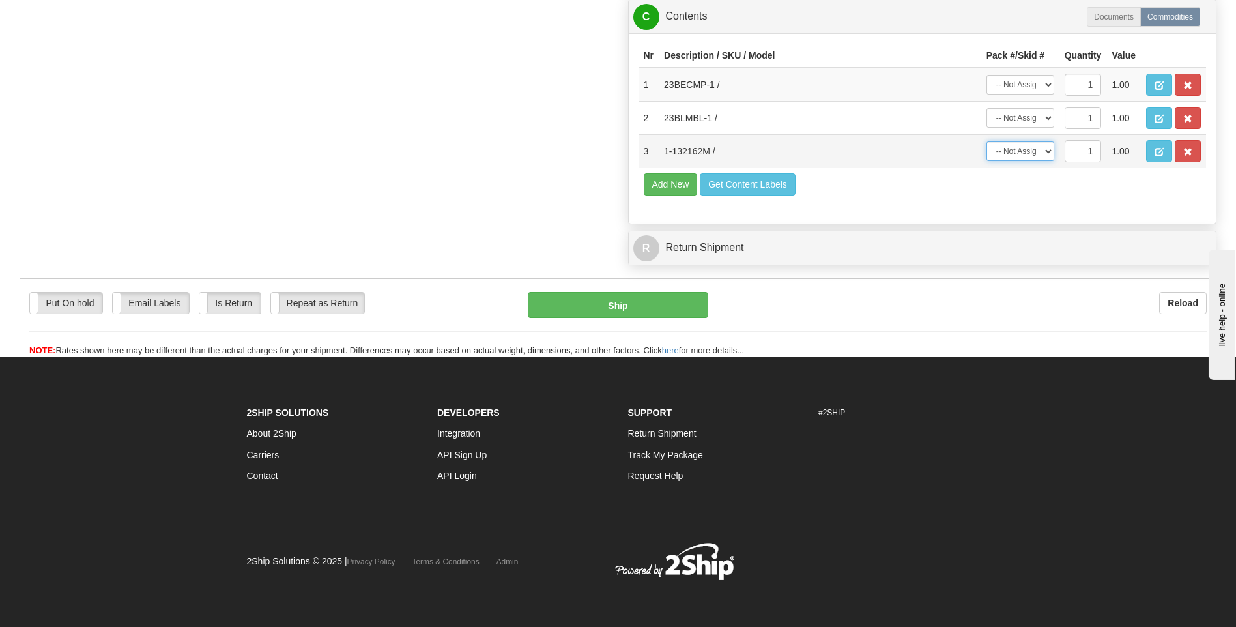
click at [1046, 152] on select "-- Not Assigned -- Package 1 Package 2" at bounding box center [1021, 151] width 68 height 20
select select "0"
click at [987, 141] on select "-- Not Assigned -- Package 1 Package 2" at bounding box center [1021, 151] width 68 height 20
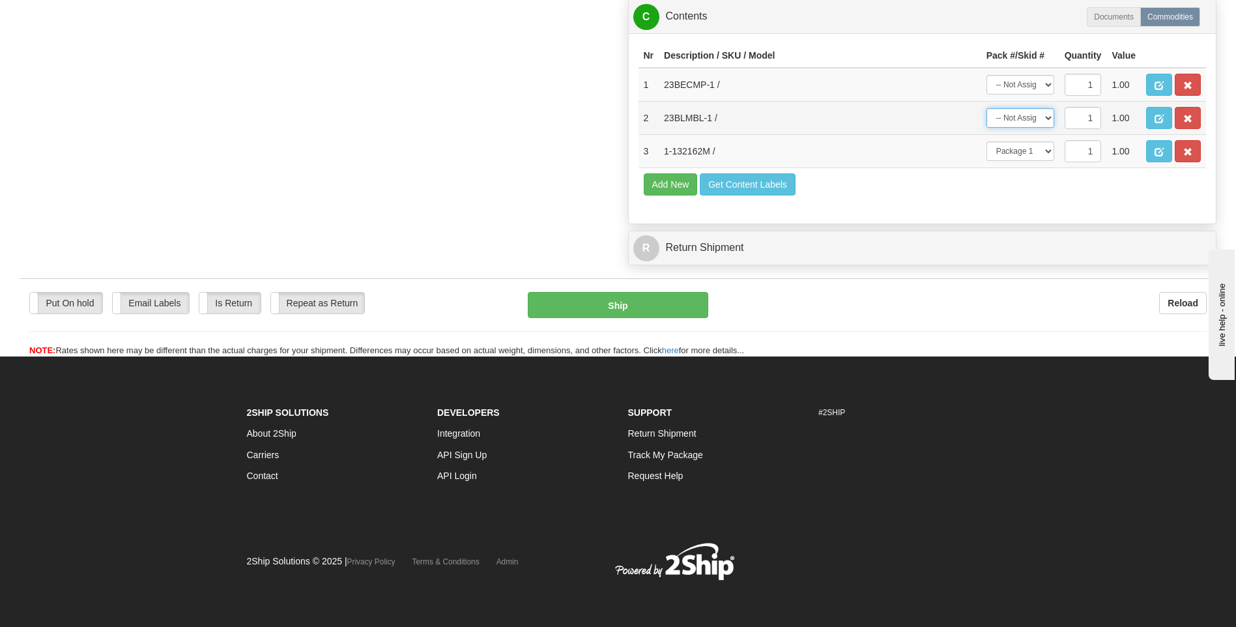
click at [1034, 120] on select "-- Not Assigned -- Package 1 Package 2" at bounding box center [1021, 118] width 68 height 20
select select "1"
click at [987, 108] on select "-- Not Assigned -- Package 1 Package 2" at bounding box center [1021, 118] width 68 height 20
drag, startPoint x: 1034, startPoint y: 81, endPoint x: 1037, endPoint y: 93, distance: 11.5
click at [1034, 81] on select "-- Not Assigned -- Package 1 Package 2" at bounding box center [1021, 85] width 68 height 20
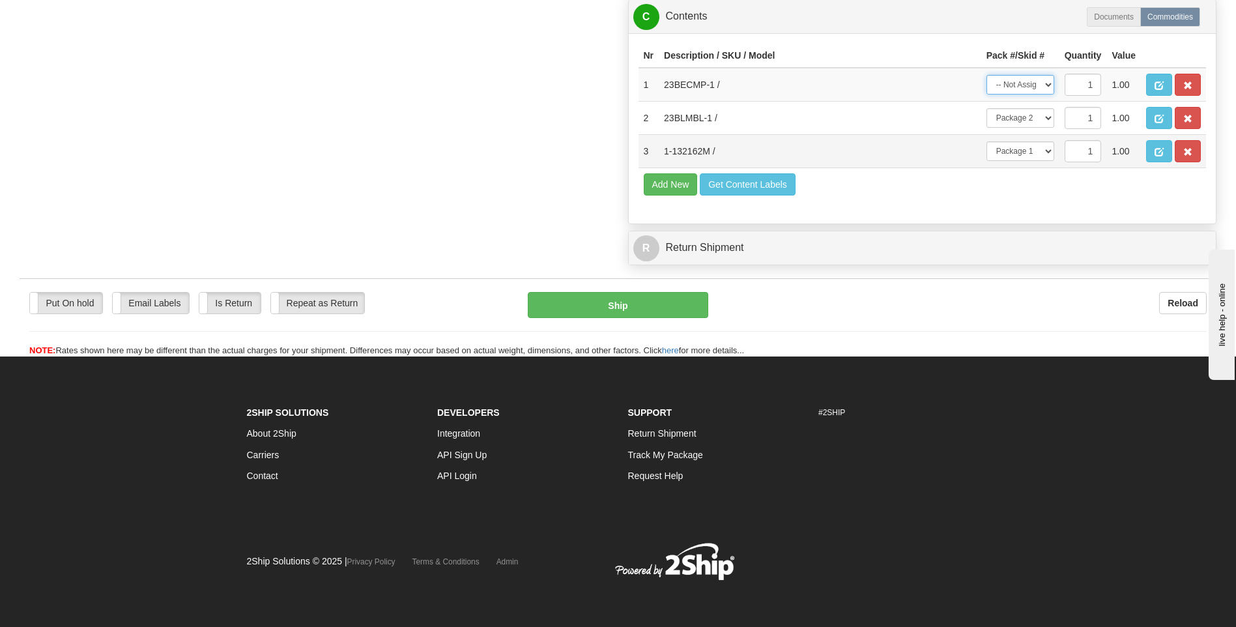
select select "1"
click at [987, 75] on select "-- Not Assigned -- Package 1 Package 2" at bounding box center [1021, 85] width 68 height 20
click at [652, 306] on button "Ship" at bounding box center [618, 305] width 180 height 26
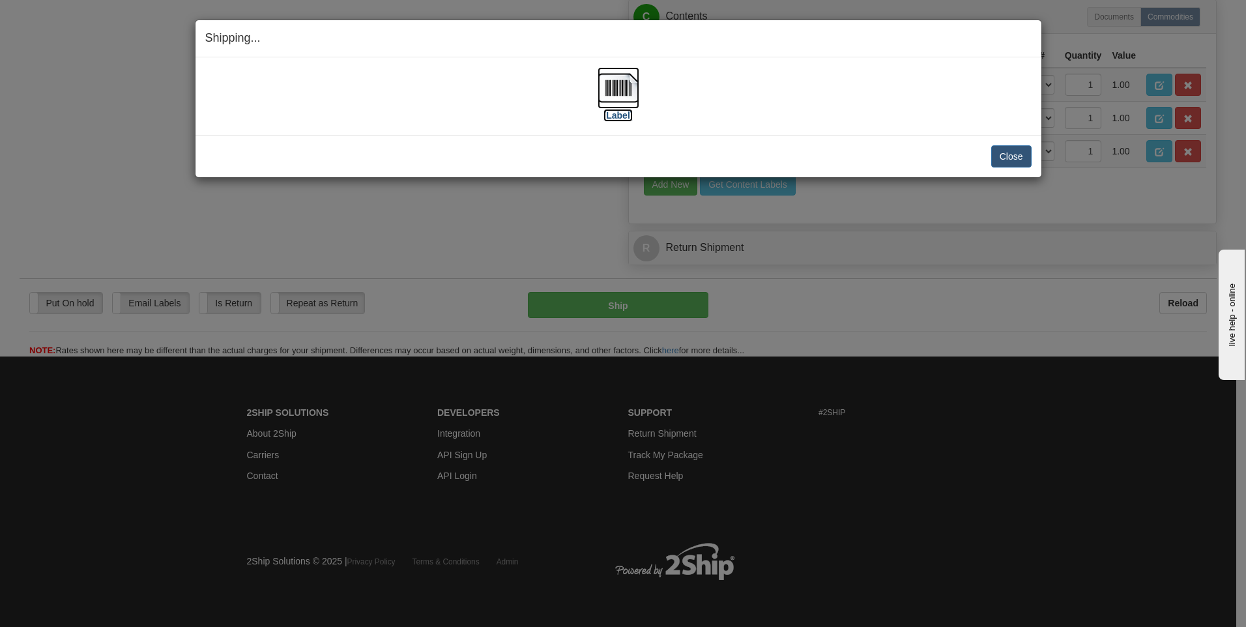
click at [627, 85] on img at bounding box center [619, 88] width 42 height 42
click at [1011, 155] on button "Close" at bounding box center [1011, 156] width 40 height 22
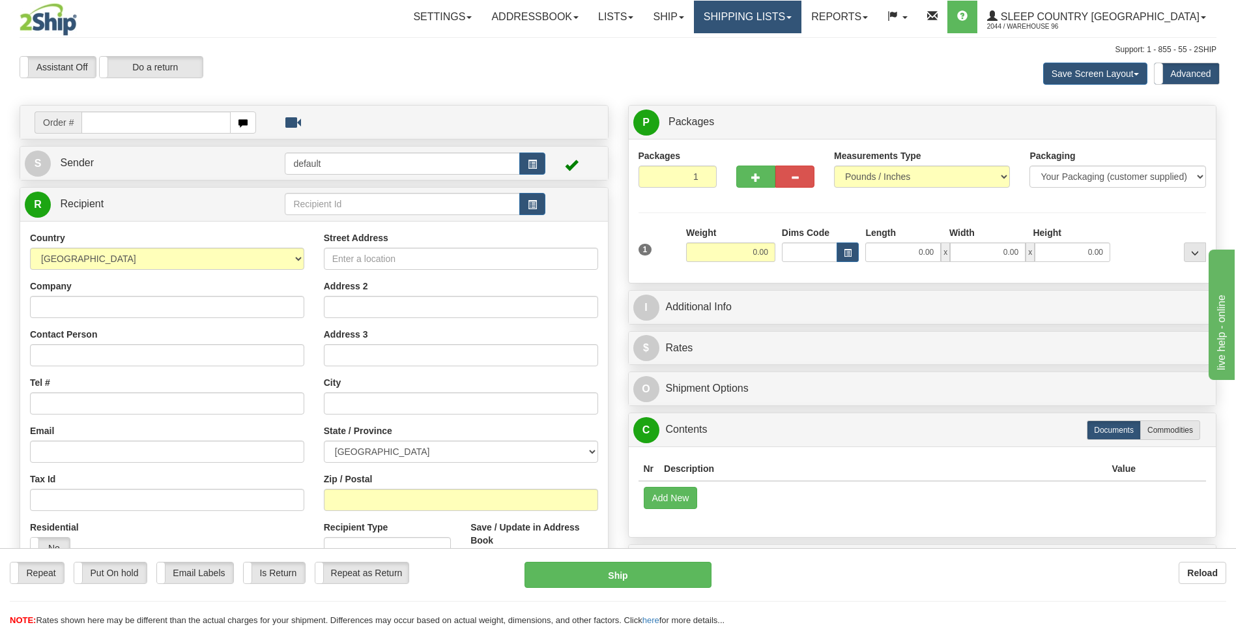
click at [802, 20] on link "Shipping lists" at bounding box center [748, 17] width 108 height 33
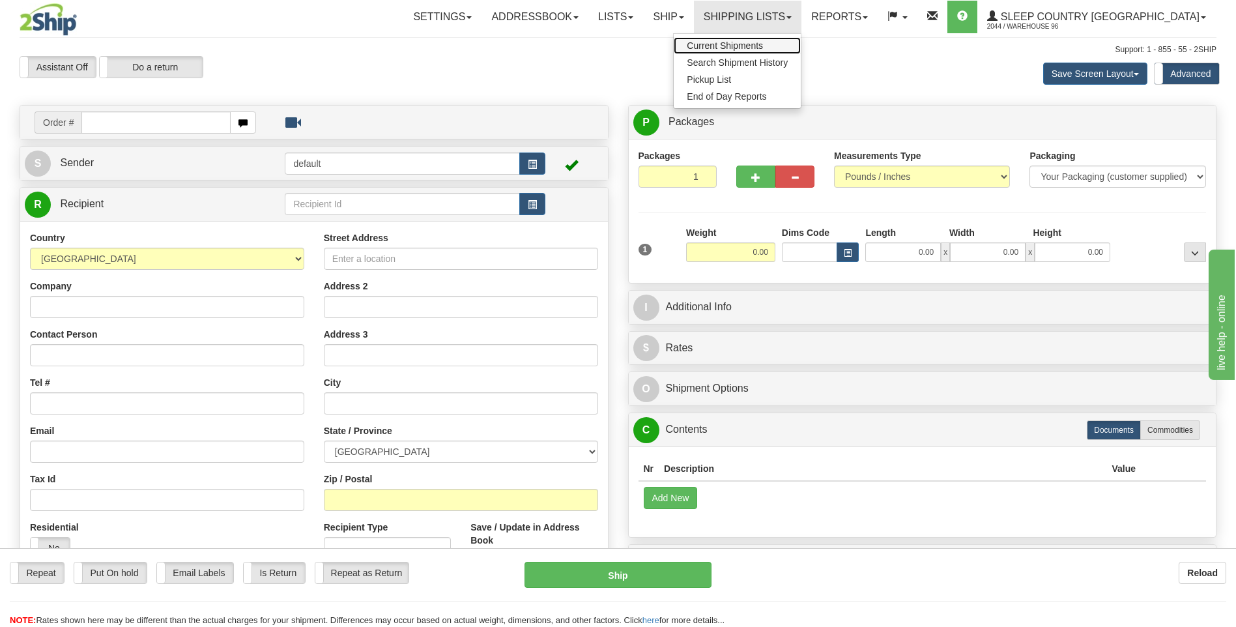
click at [763, 46] on span "Current Shipments" at bounding box center [725, 45] width 76 height 10
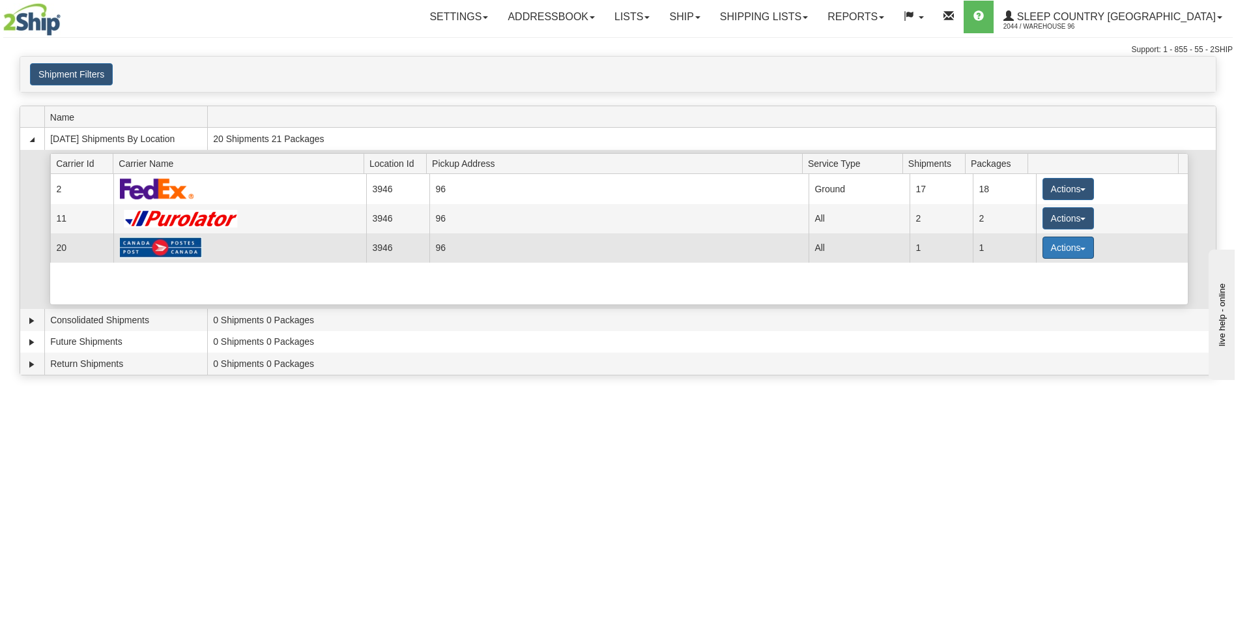
click at [1075, 246] on button "Actions" at bounding box center [1069, 248] width 52 height 22
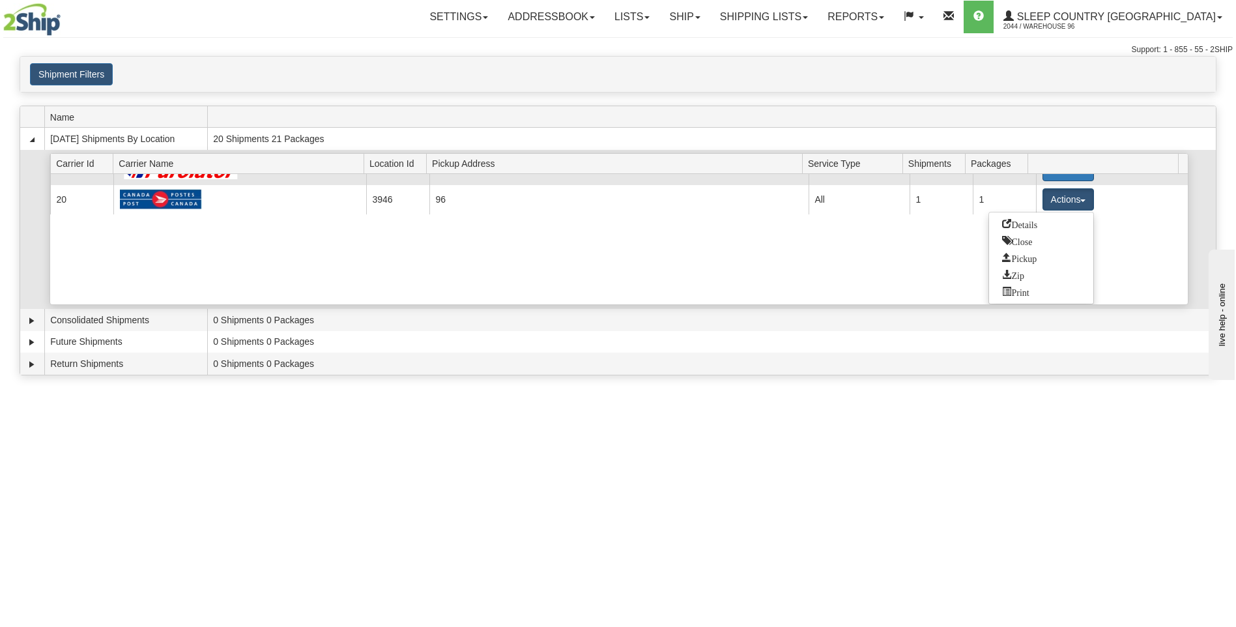
drag, startPoint x: 1042, startPoint y: 222, endPoint x: 1049, endPoint y: 229, distance: 10.6
click at [1045, 224] on link "Details" at bounding box center [1041, 224] width 104 height 17
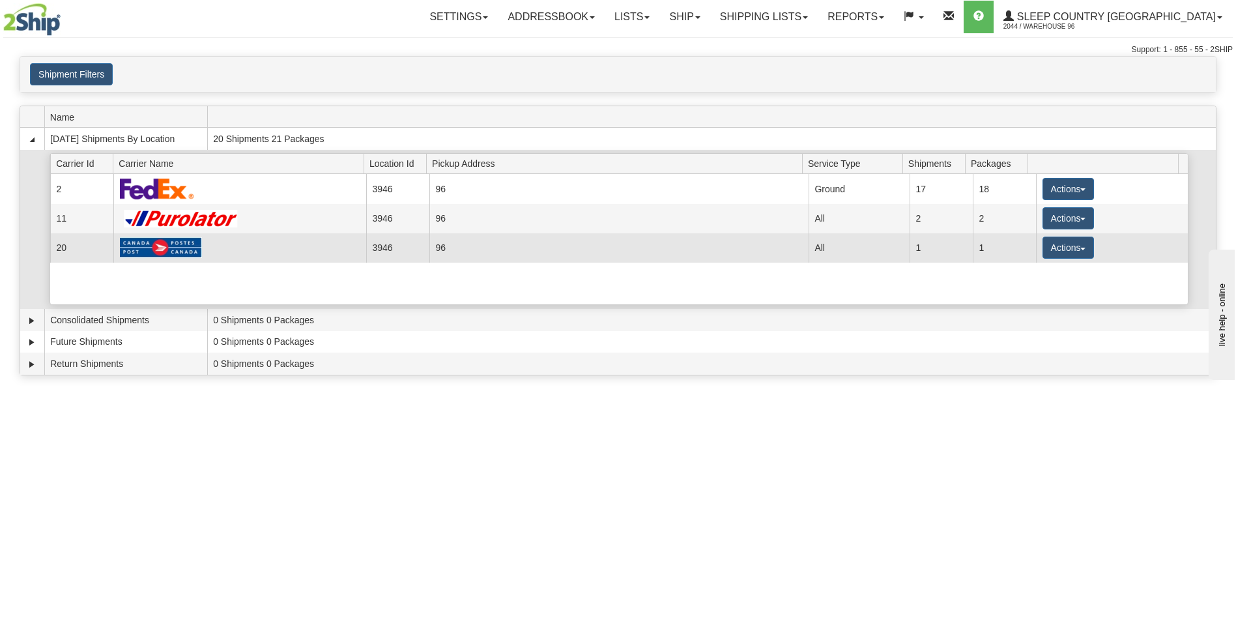
scroll to position [0, 0]
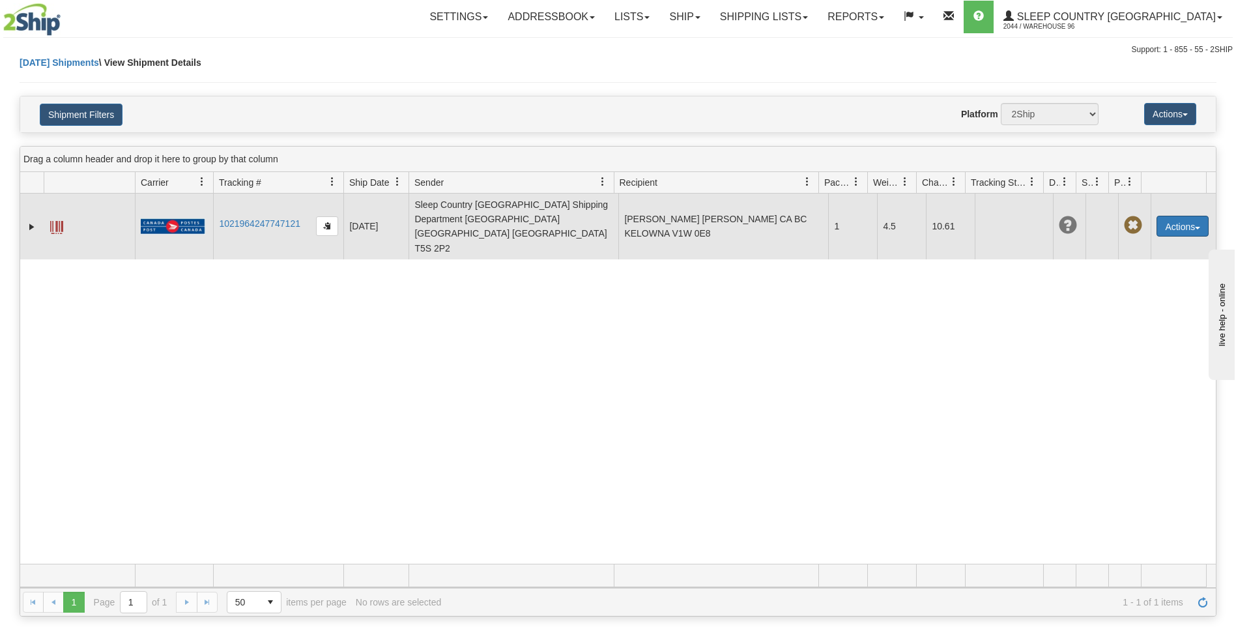
click at [1176, 216] on button "Actions" at bounding box center [1183, 226] width 52 height 21
click at [1161, 293] on link "Delete" at bounding box center [1156, 301] width 104 height 17
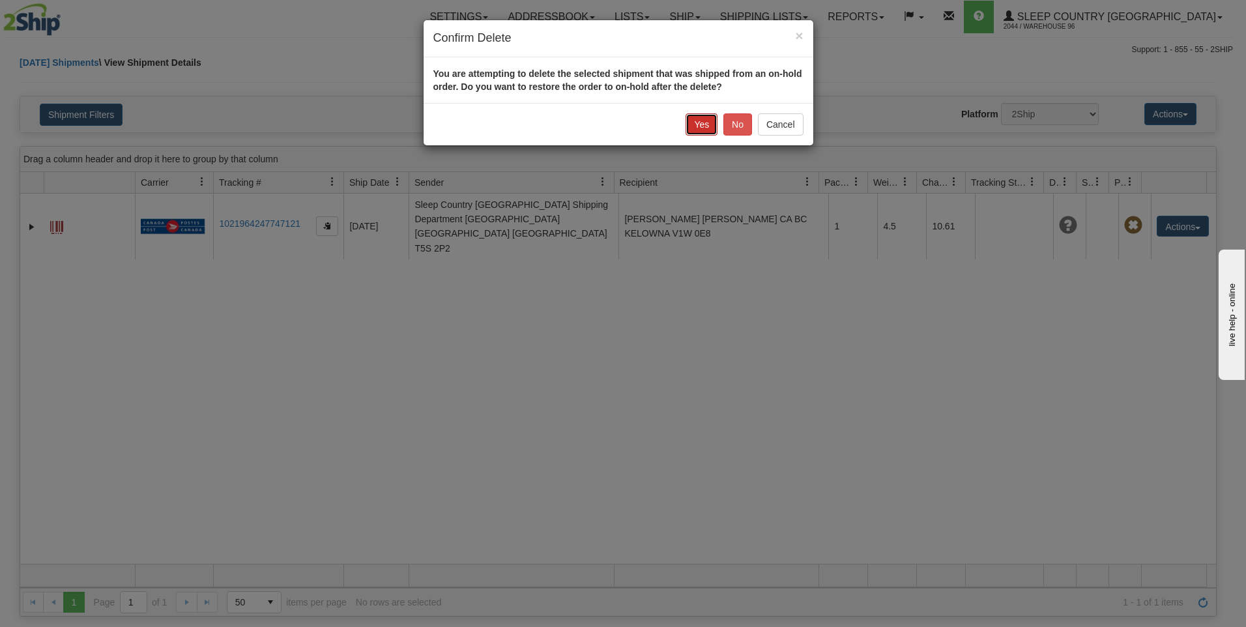
click at [699, 124] on button "Yes" at bounding box center [702, 124] width 32 height 22
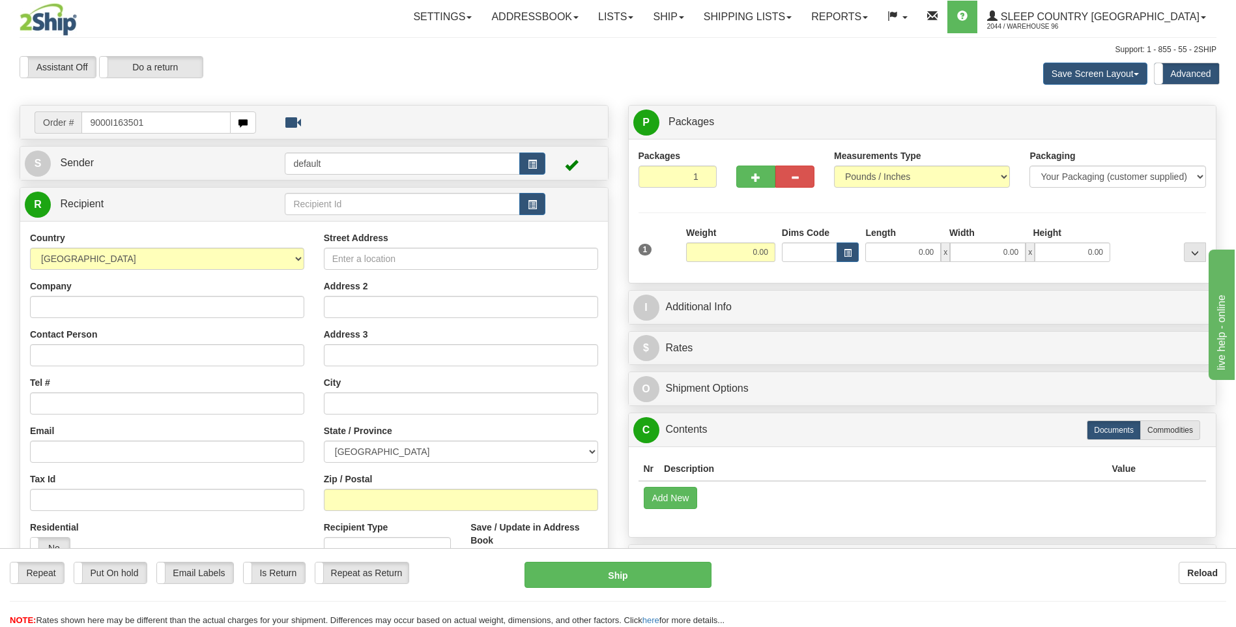
type input "9000I163501"
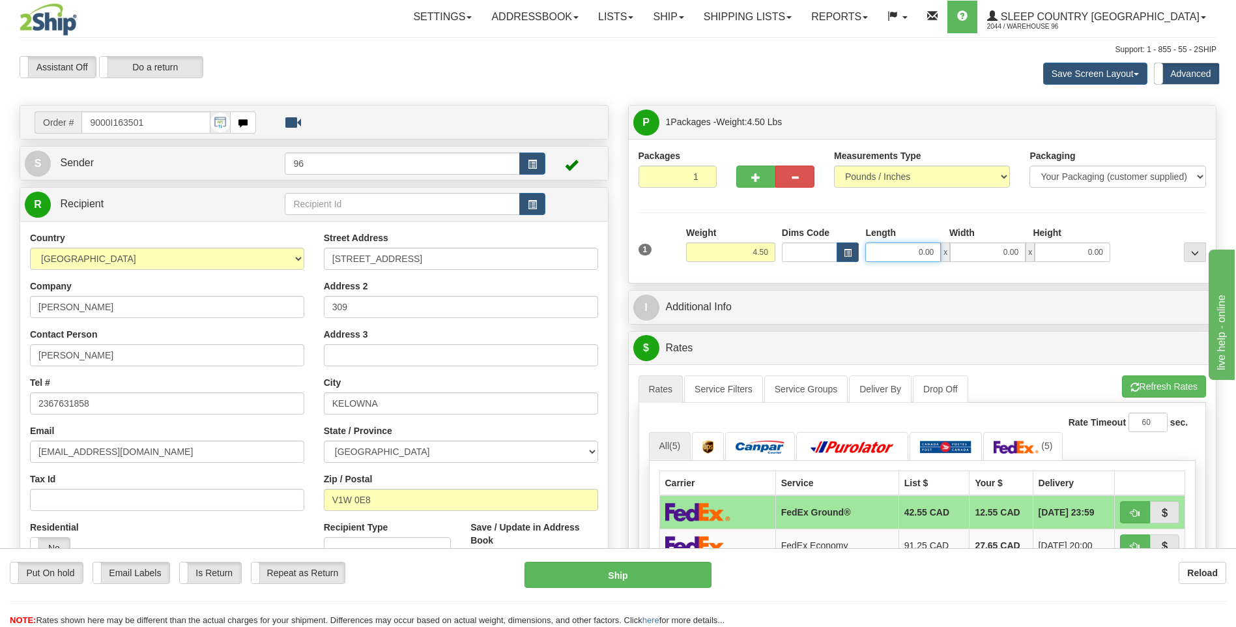
click at [935, 255] on input "0.00" at bounding box center [903, 252] width 76 height 20
type input "12.00"
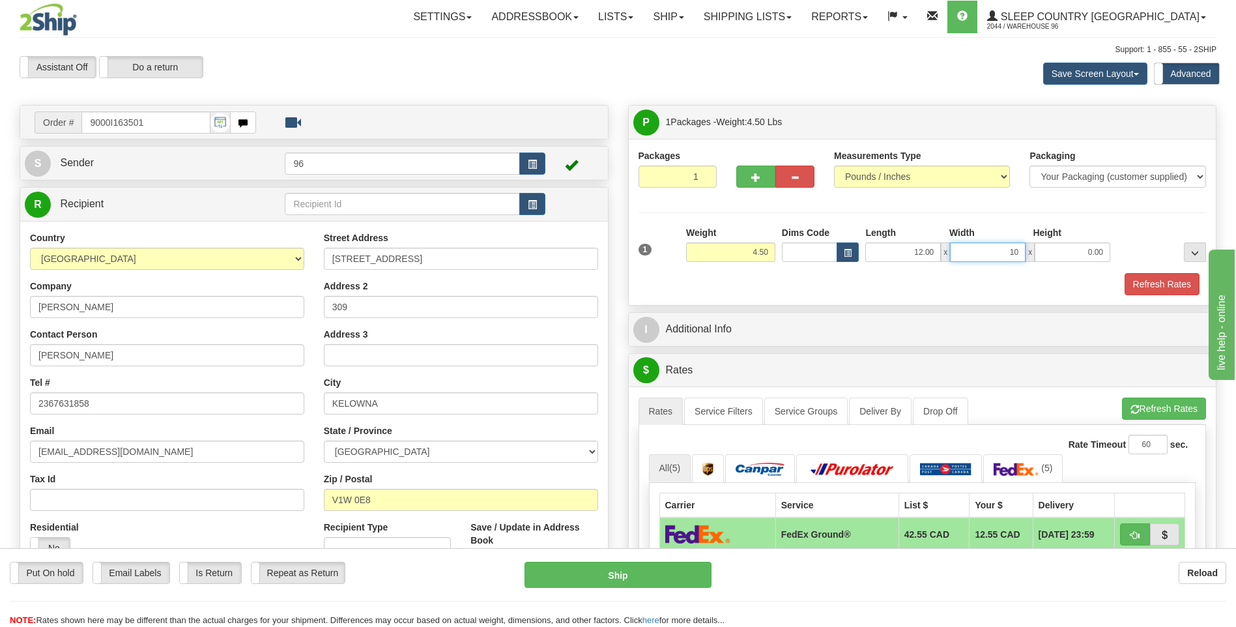
type input "10.00"
type input "5.00"
click at [1166, 283] on button "Refresh Rates" at bounding box center [1162, 284] width 75 height 22
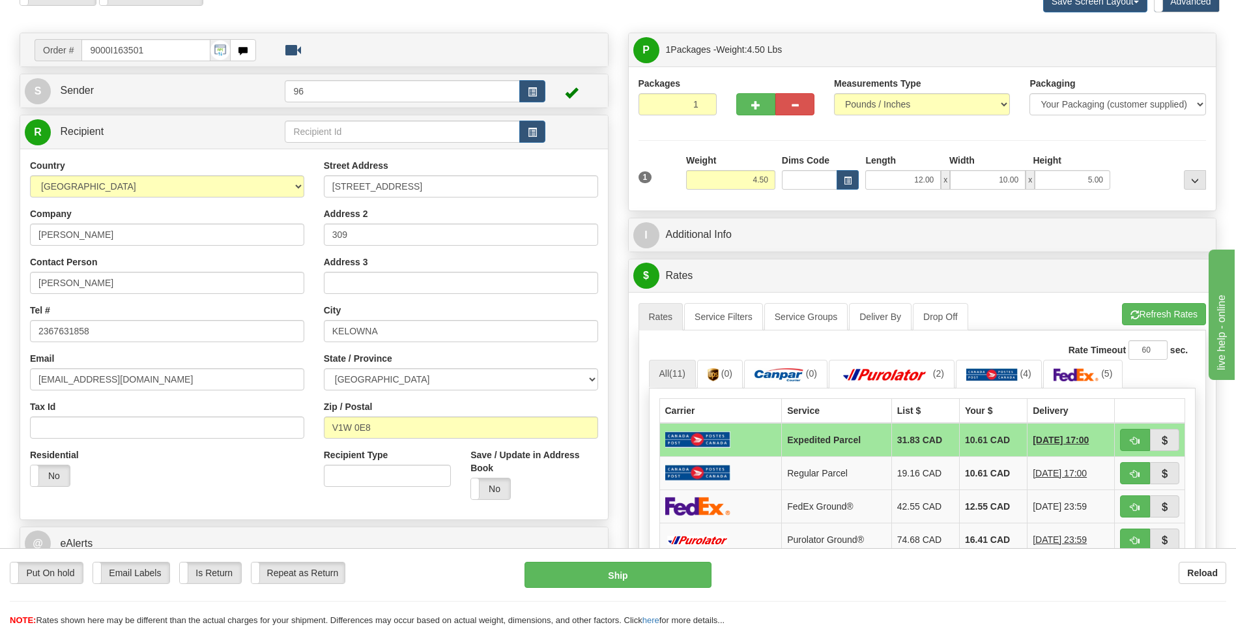
scroll to position [261, 0]
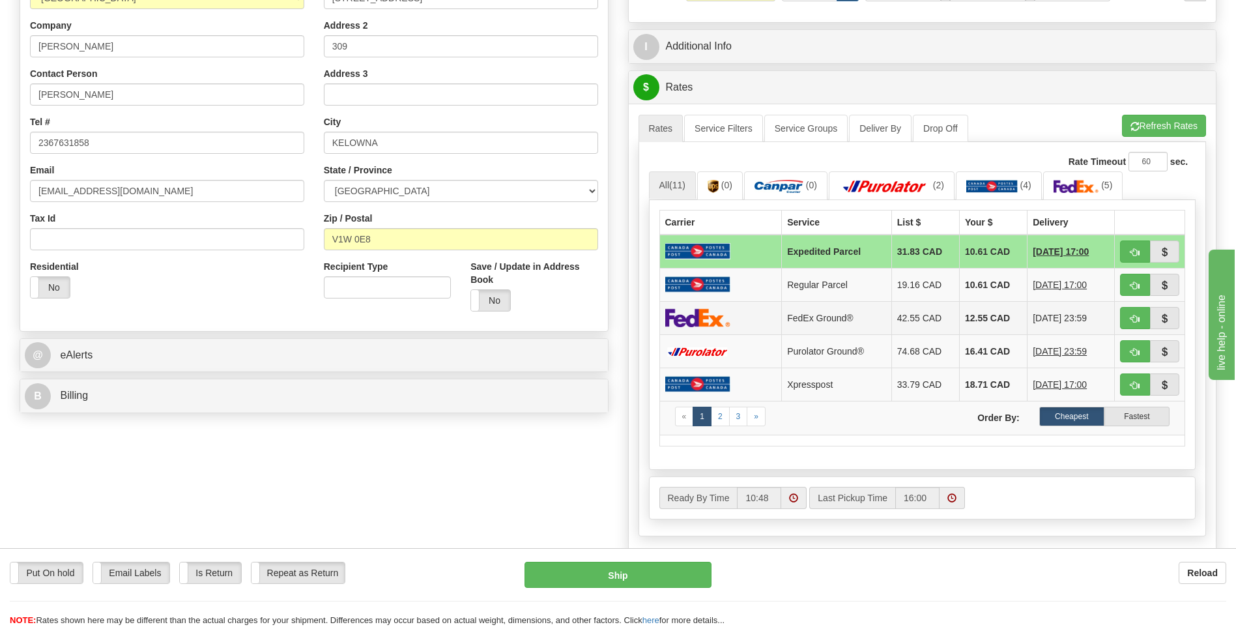
click at [739, 317] on td at bounding box center [720, 317] width 123 height 33
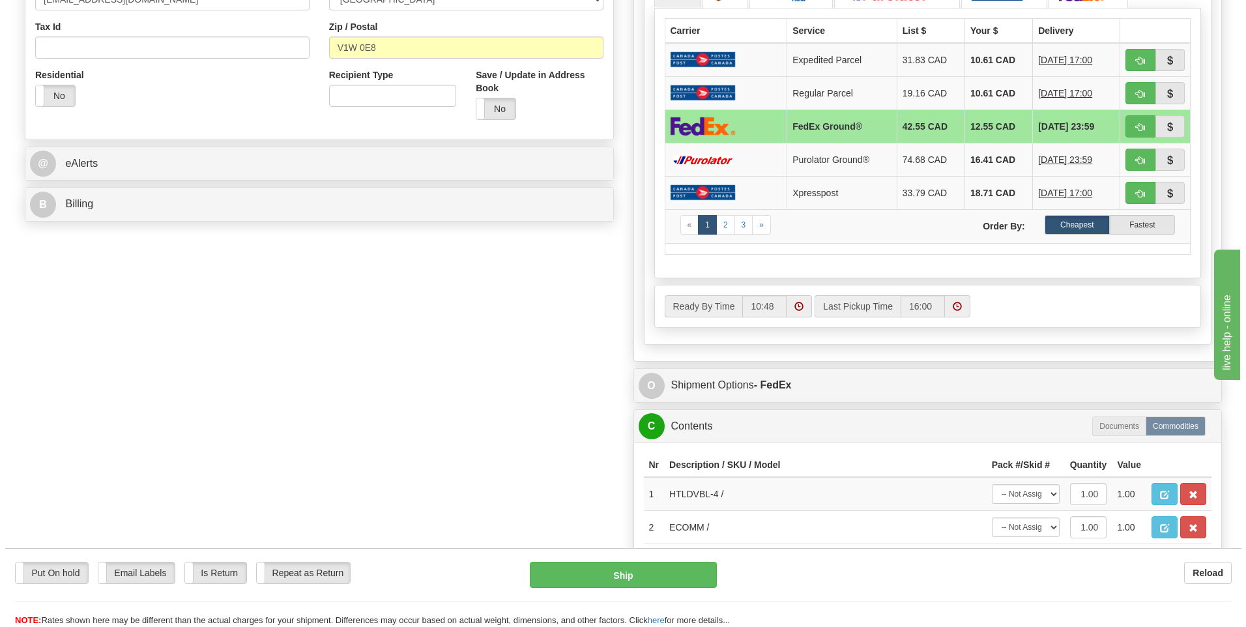
scroll to position [456, 0]
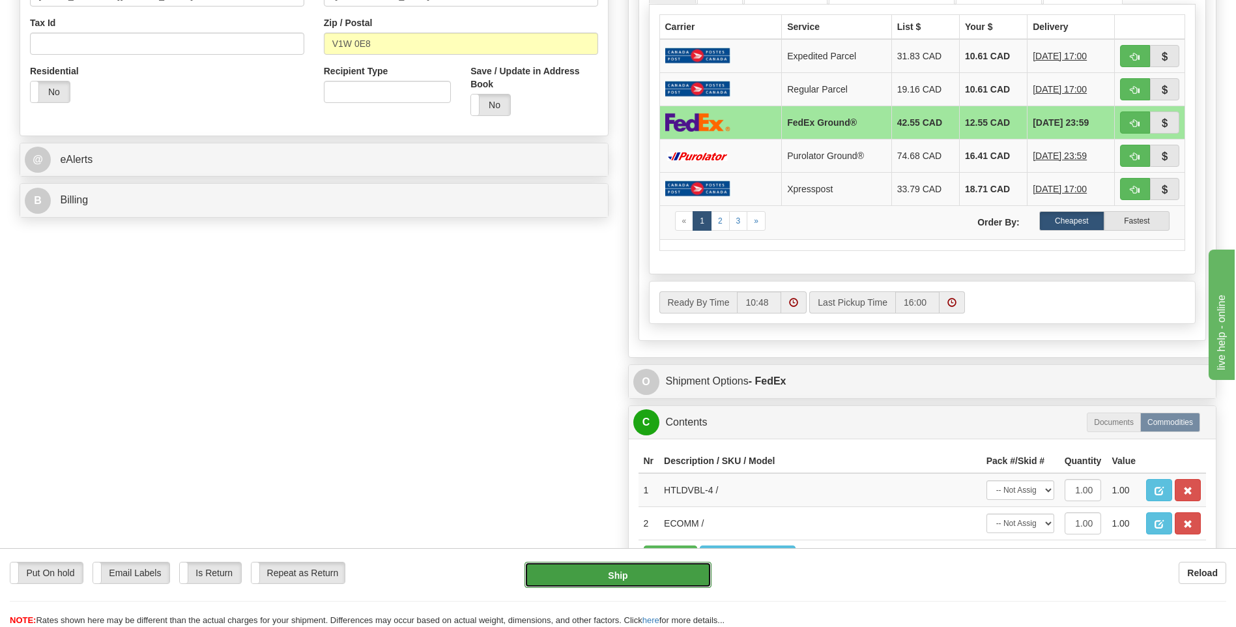
click at [651, 580] on button "Ship" at bounding box center [618, 575] width 186 height 26
type input "92"
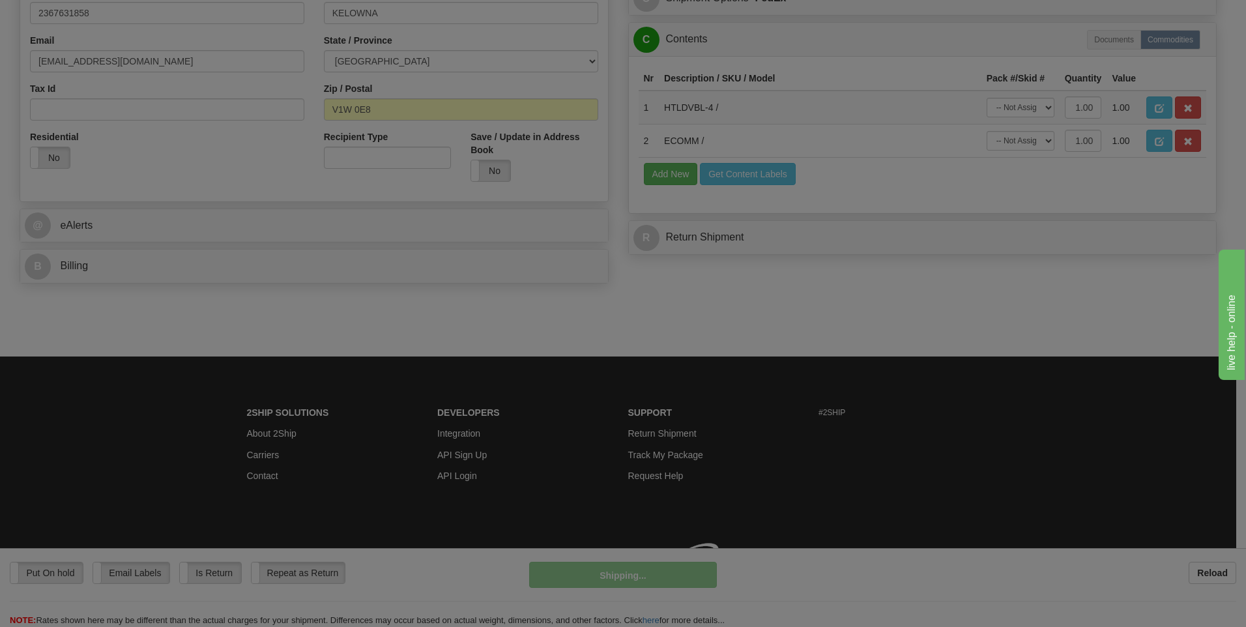
scroll to position [409, 0]
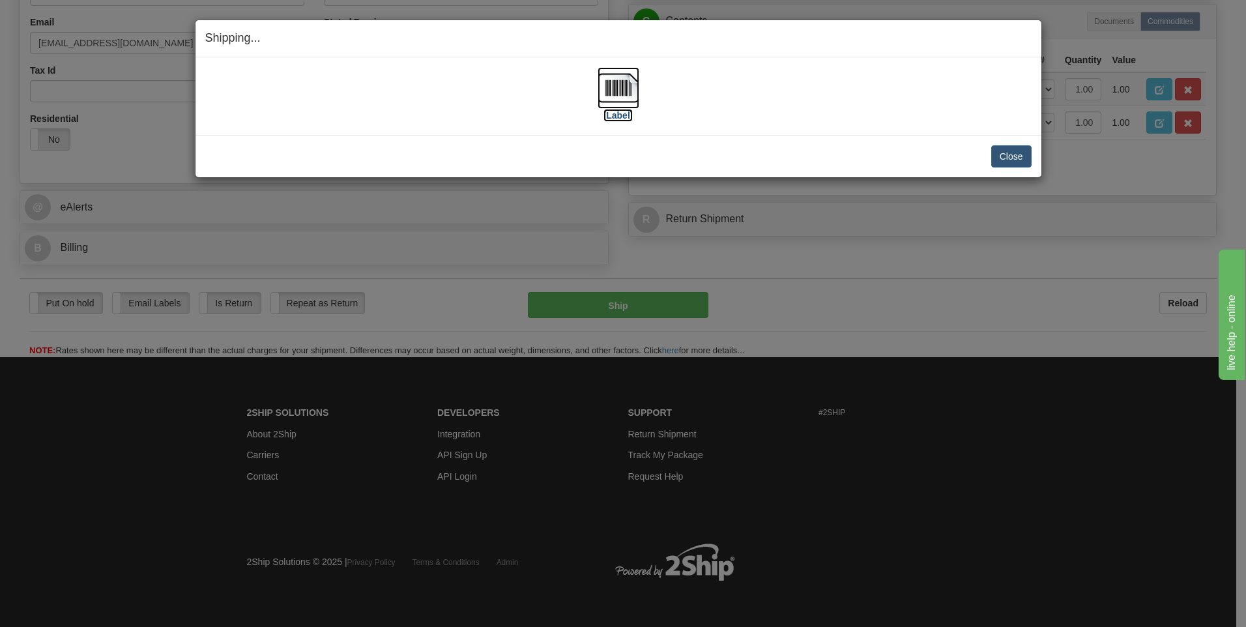
click at [622, 83] on img at bounding box center [619, 88] width 42 height 42
click at [1015, 156] on button "Close" at bounding box center [1011, 156] width 40 height 22
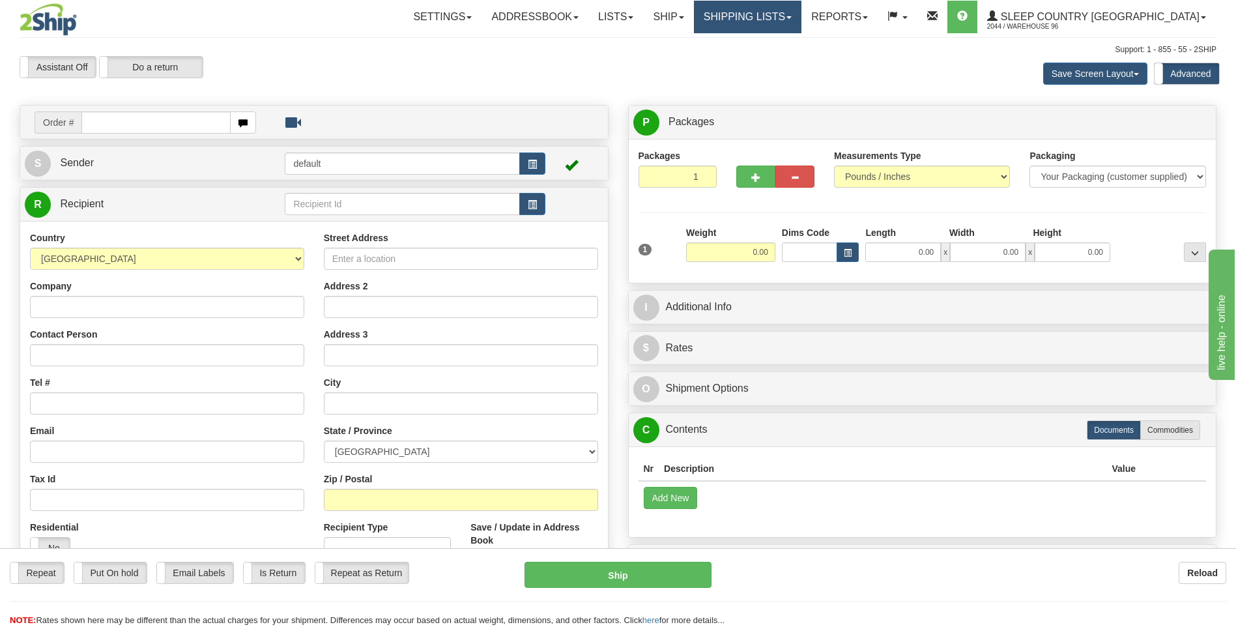
click at [801, 14] on link "Shipping lists" at bounding box center [748, 17] width 108 height 33
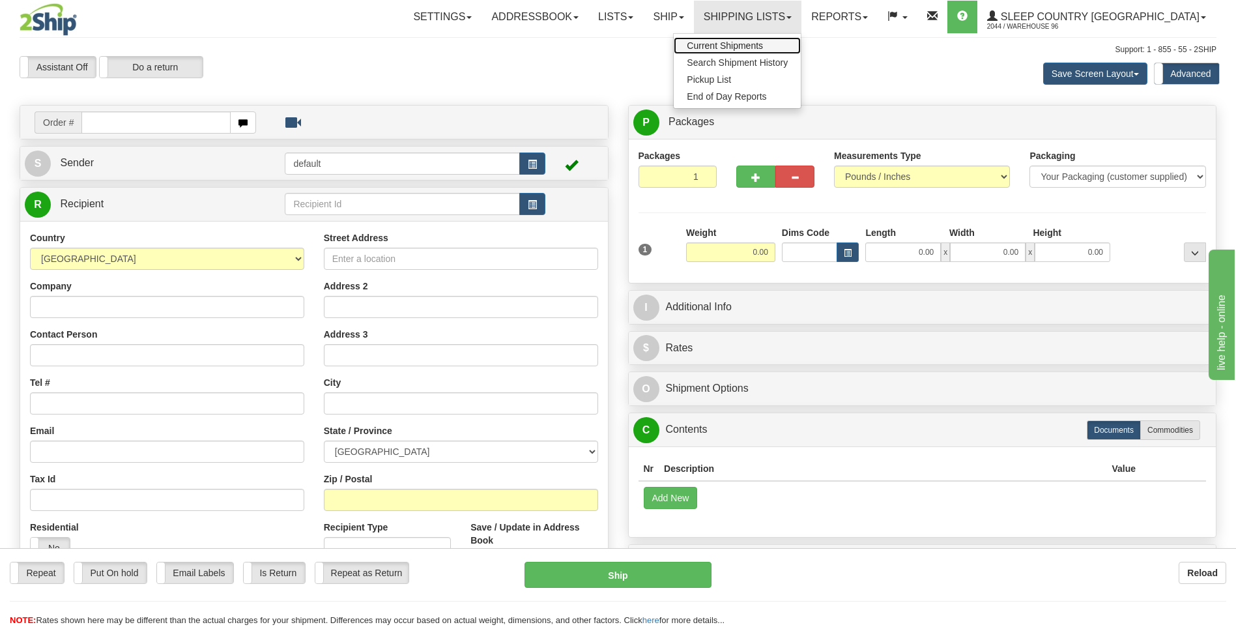
click at [763, 44] on span "Current Shipments" at bounding box center [725, 45] width 76 height 10
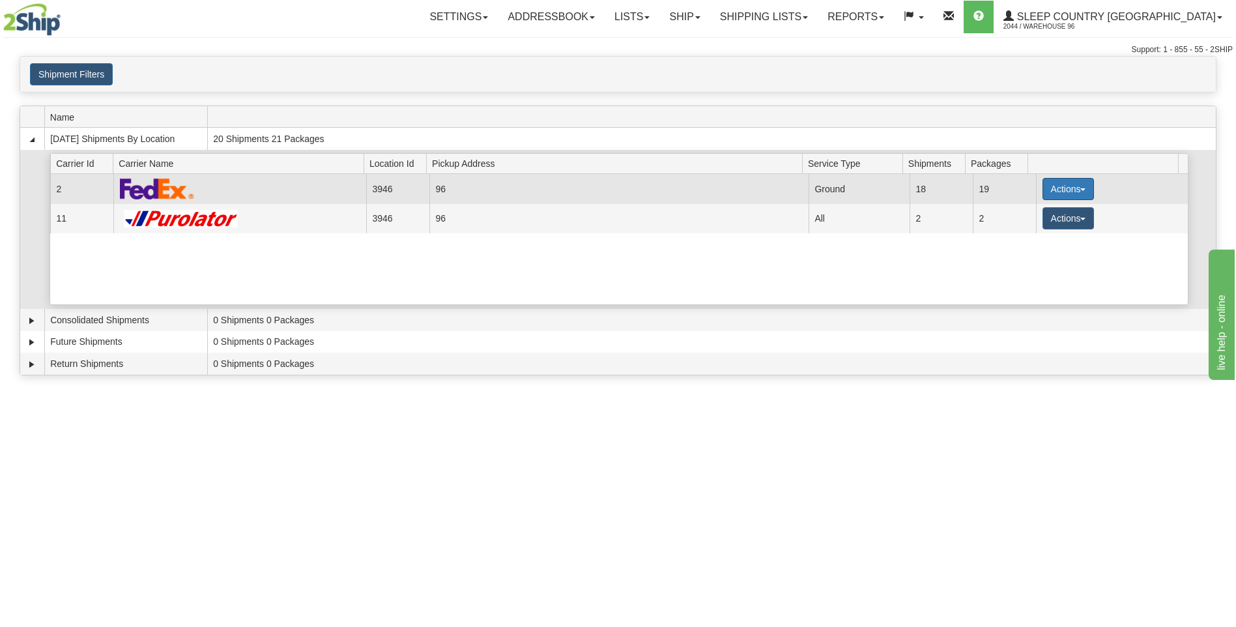
click at [1080, 190] on span "button" at bounding box center [1082, 189] width 5 height 3
click at [1038, 230] on link "Close" at bounding box center [1041, 230] width 104 height 17
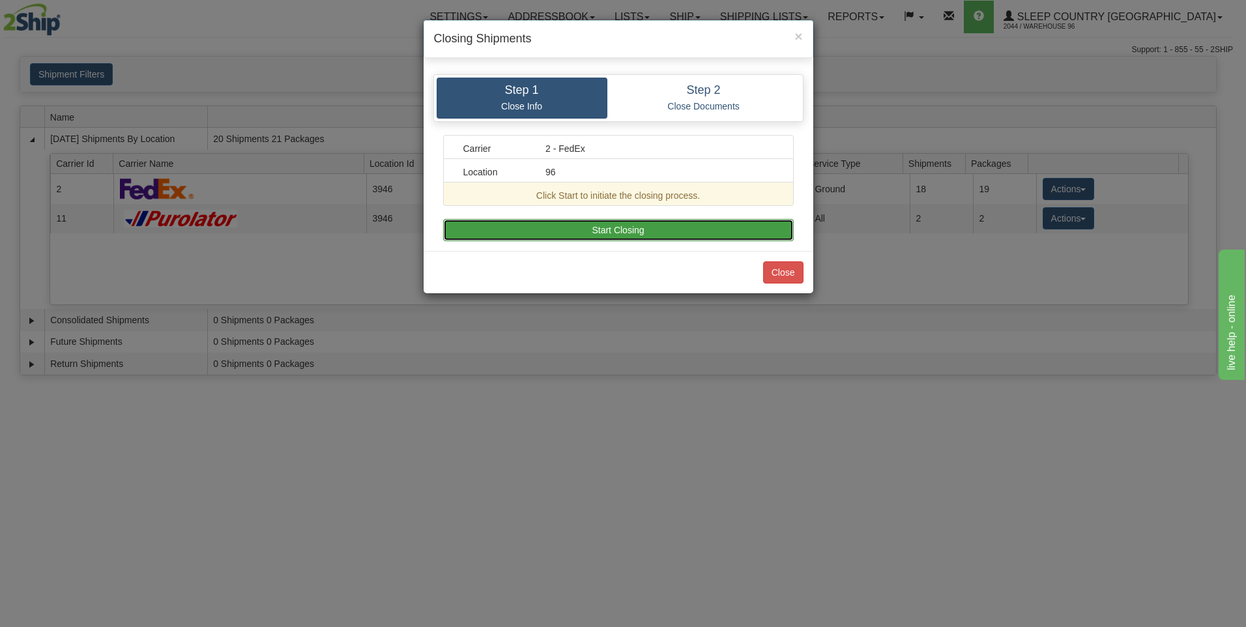
click at [692, 231] on button "Start Closing" at bounding box center [618, 230] width 351 height 22
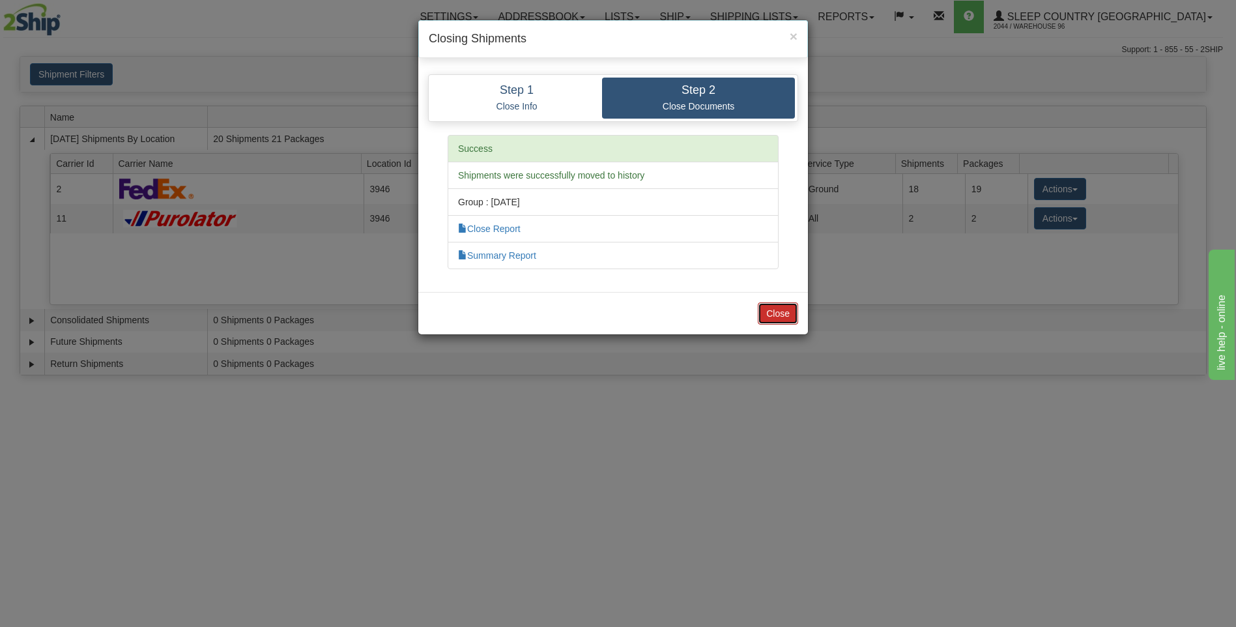
click at [782, 310] on button "Close" at bounding box center [778, 313] width 40 height 22
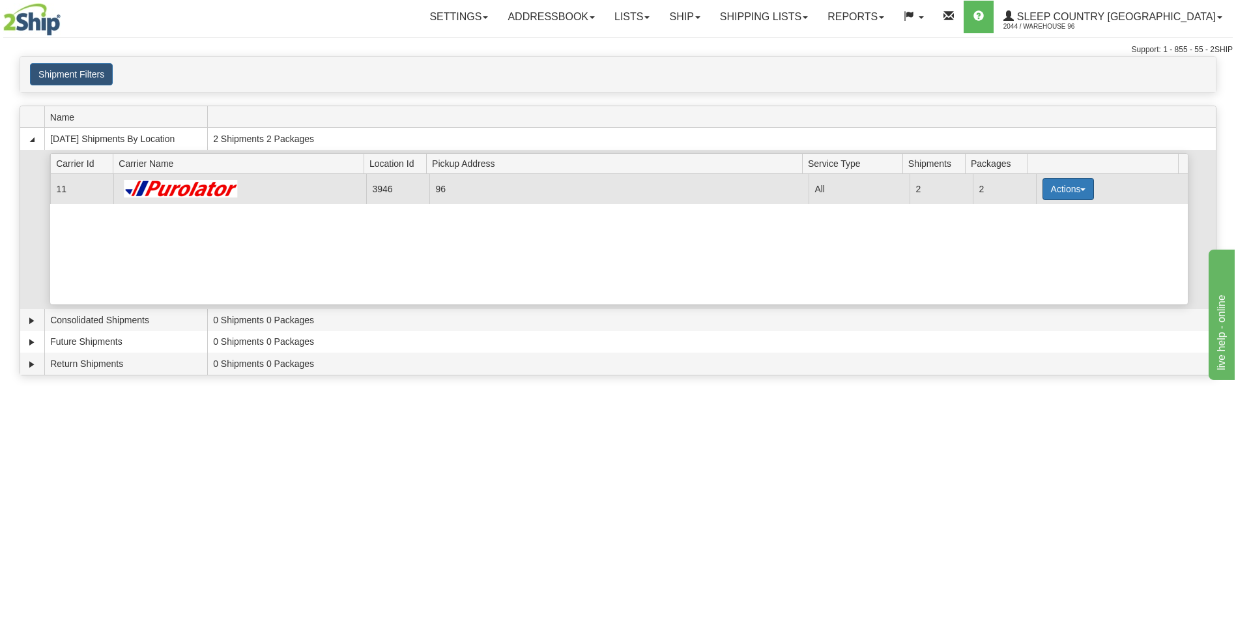
click at [1054, 192] on button "Actions" at bounding box center [1069, 189] width 52 height 22
click at [1028, 248] on span "Pickup" at bounding box center [1019, 246] width 35 height 9
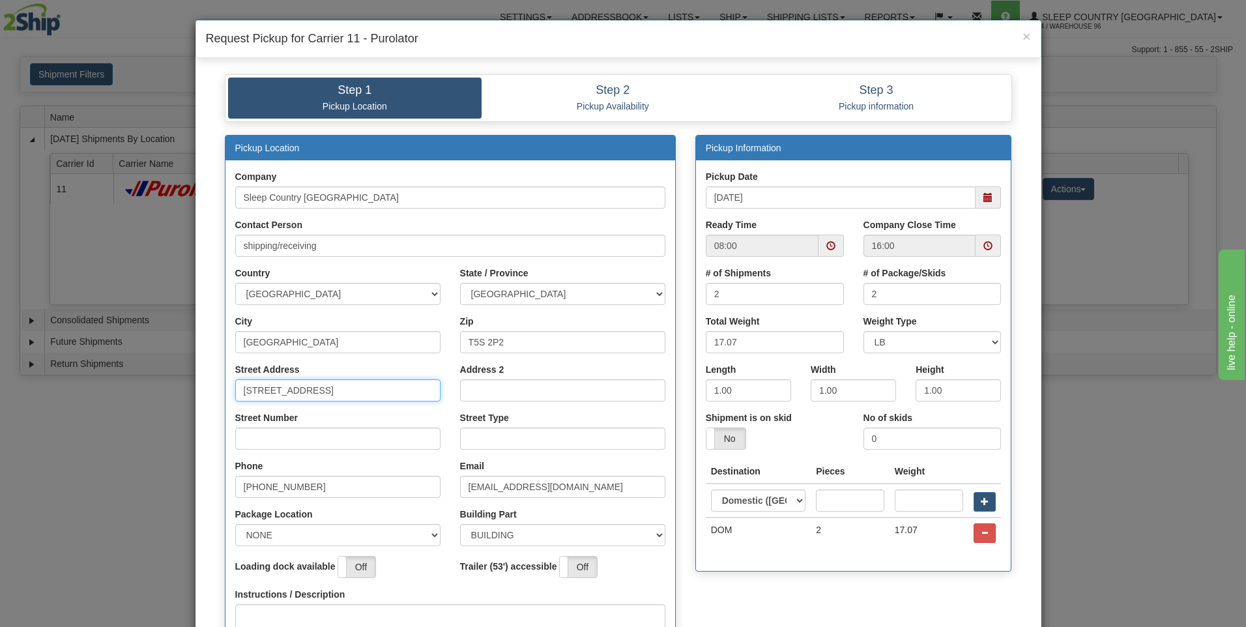
click at [369, 392] on input "[STREET_ADDRESS]" at bounding box center [337, 390] width 205 height 22
type input "18137"
type input "111"
type input "ave"
click at [430, 533] on select "NONE FRONT REAR SIDE" at bounding box center [337, 535] width 205 height 22
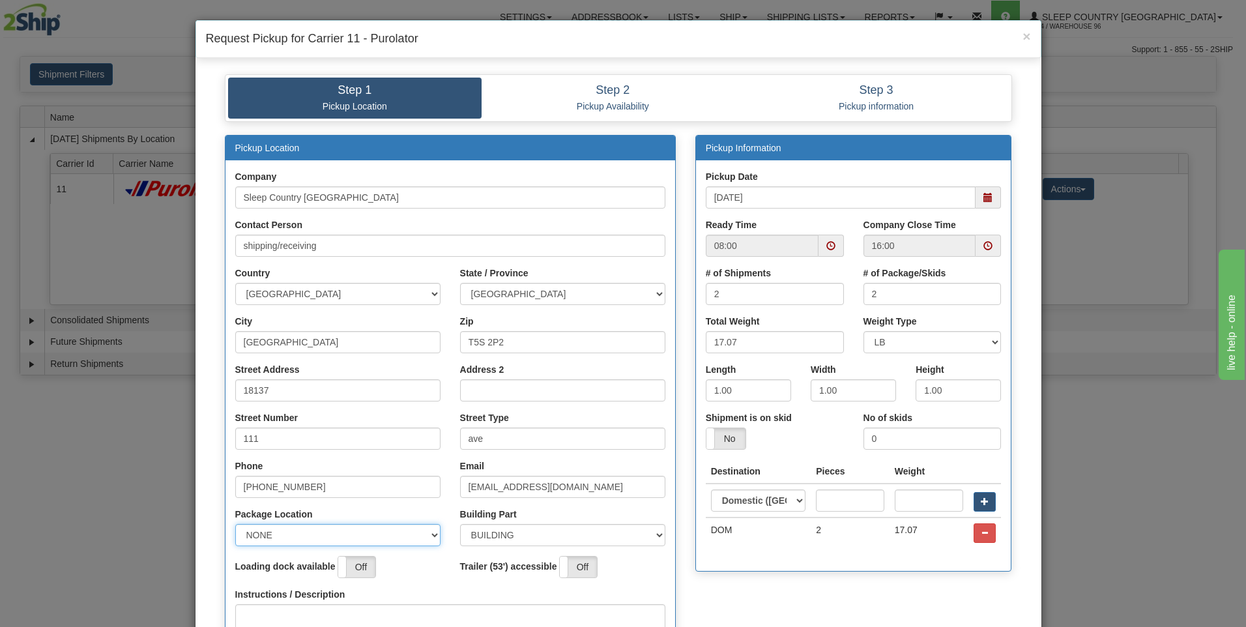
select select "2"
click at [235, 524] on select "NONE FRONT REAR SIDE" at bounding box center [337, 535] width 205 height 22
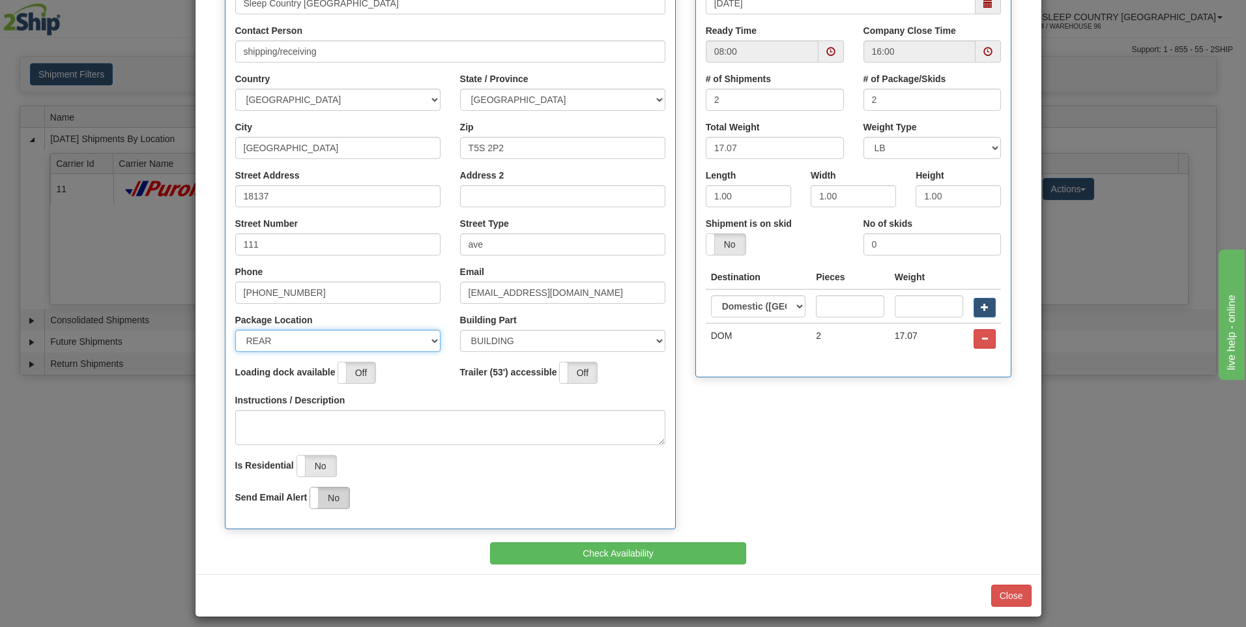
scroll to position [195, 0]
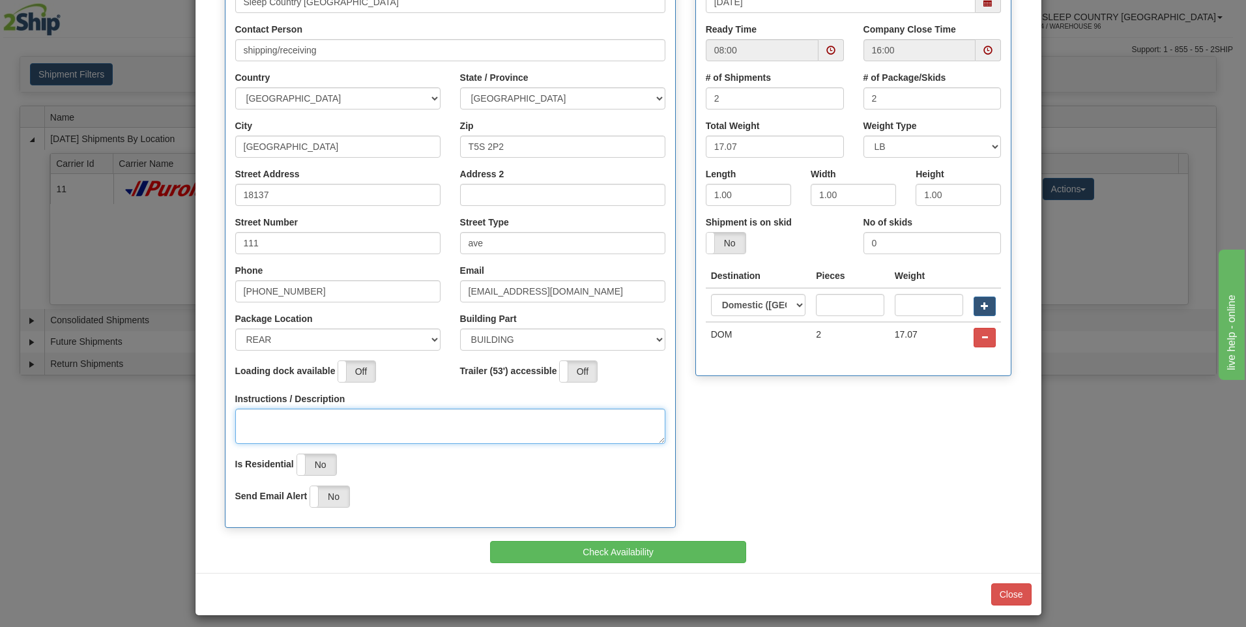
click at [291, 421] on textarea "Instructions / Description" at bounding box center [450, 426] width 430 height 35
click at [826, 48] on span at bounding box center [830, 50] width 9 height 9
type textarea "pick up at rear of building"
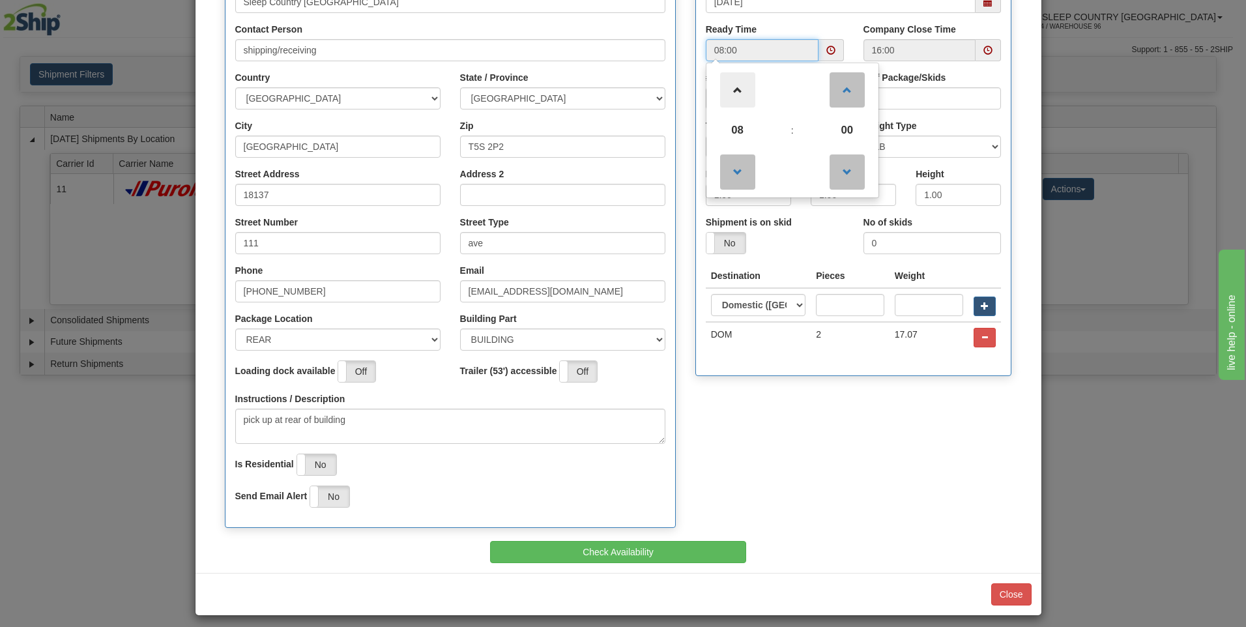
click at [732, 90] on span at bounding box center [737, 89] width 35 height 35
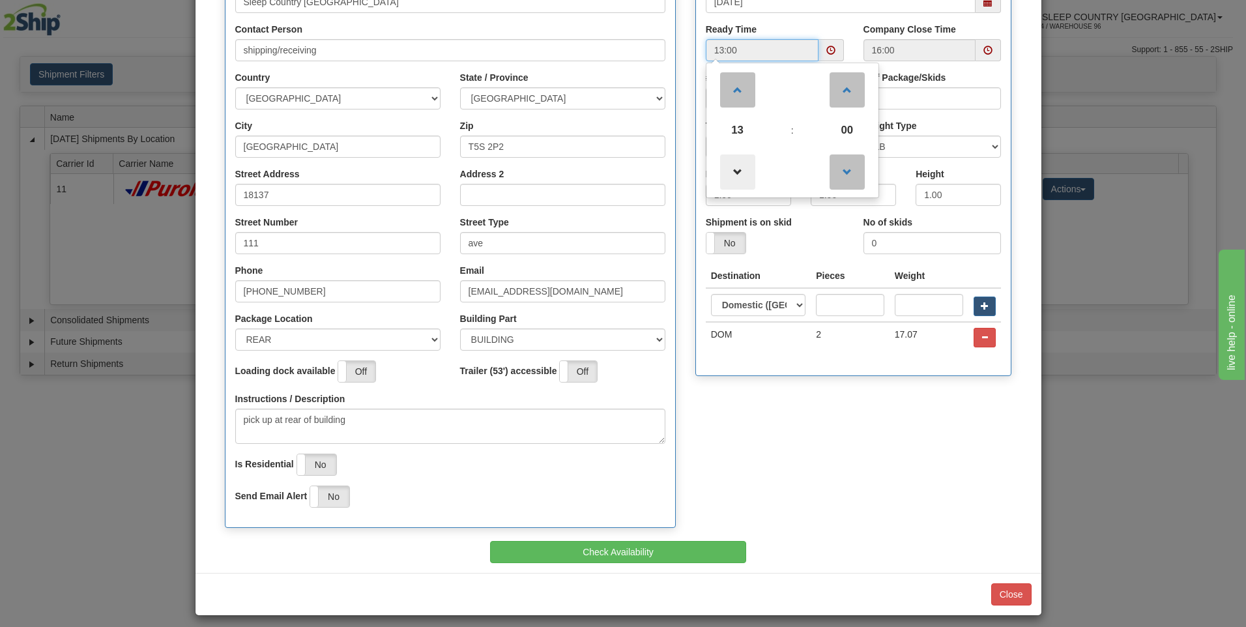
click at [730, 175] on span at bounding box center [737, 171] width 35 height 35
type input "12:00"
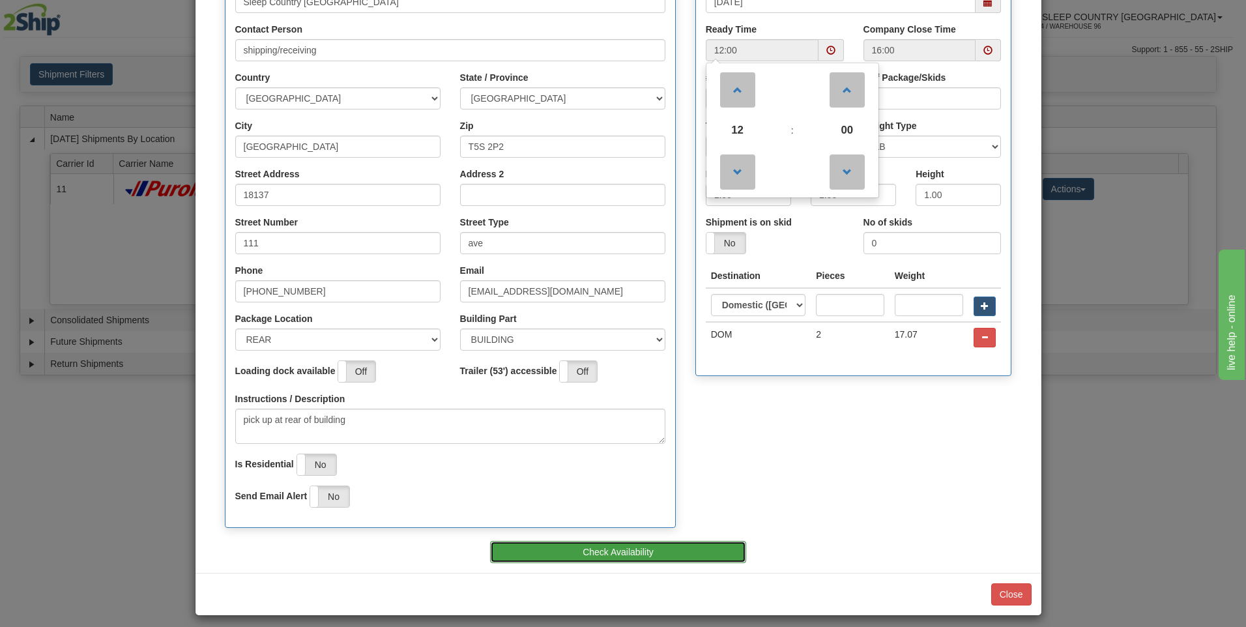
click at [675, 556] on button "Check Availability" at bounding box center [618, 552] width 256 height 22
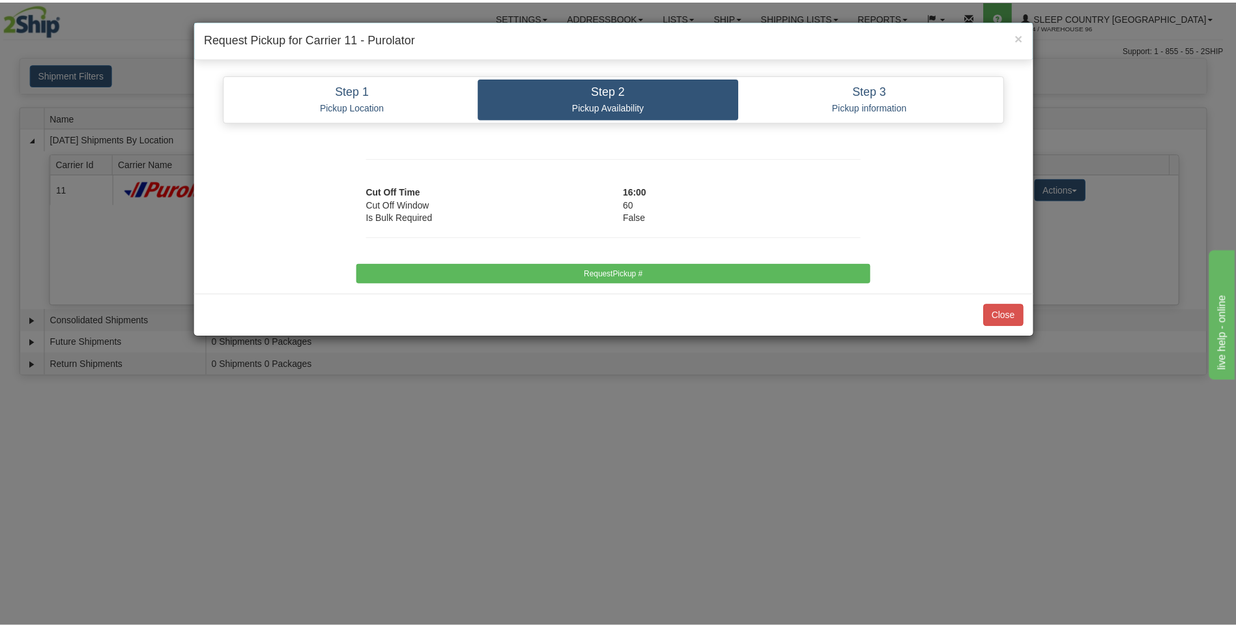
scroll to position [0, 0]
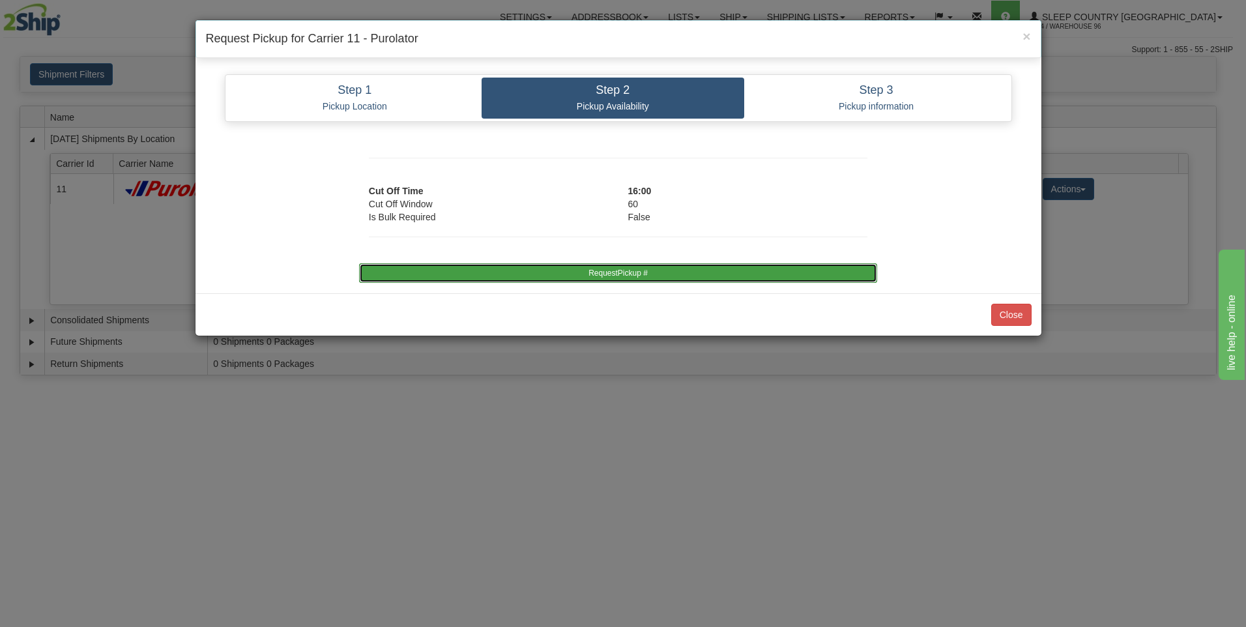
click at [680, 270] on button "RequestPickup #" at bounding box center [618, 273] width 518 height 20
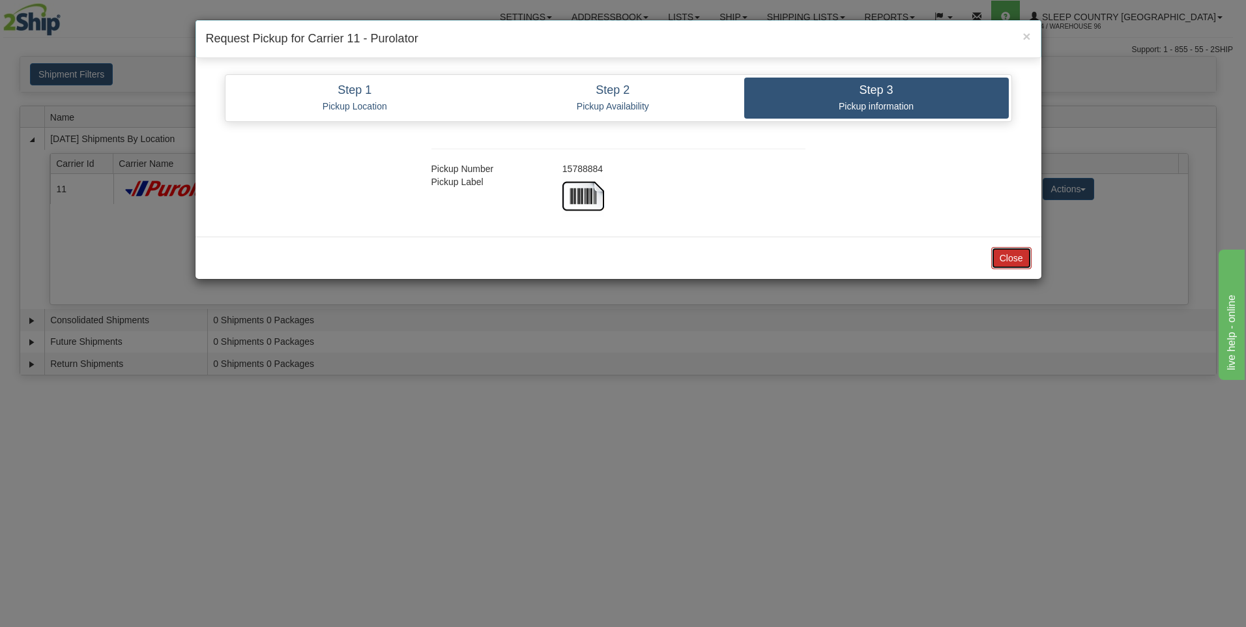
click at [1018, 259] on button "Close" at bounding box center [1011, 258] width 40 height 22
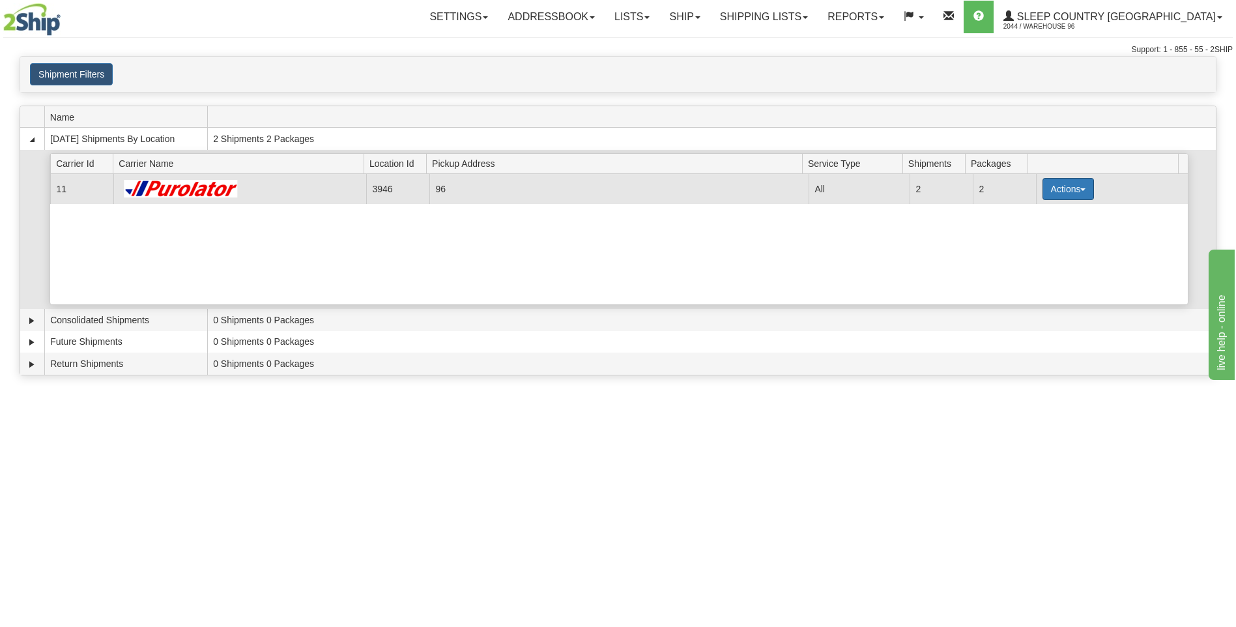
click at [1056, 188] on button "Actions" at bounding box center [1069, 189] width 52 height 22
click at [1037, 232] on link "Close" at bounding box center [1041, 230] width 104 height 17
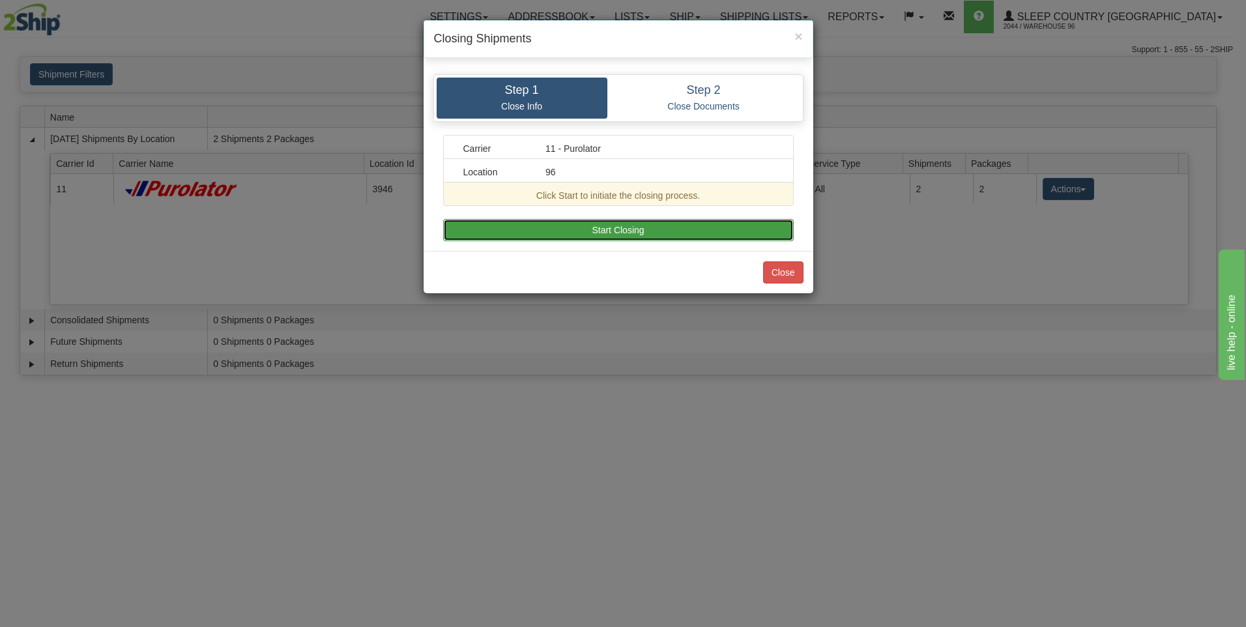
drag, startPoint x: 656, startPoint y: 226, endPoint x: 661, endPoint y: 315, distance: 88.8
click at [656, 228] on button "Start Closing" at bounding box center [618, 230] width 351 height 22
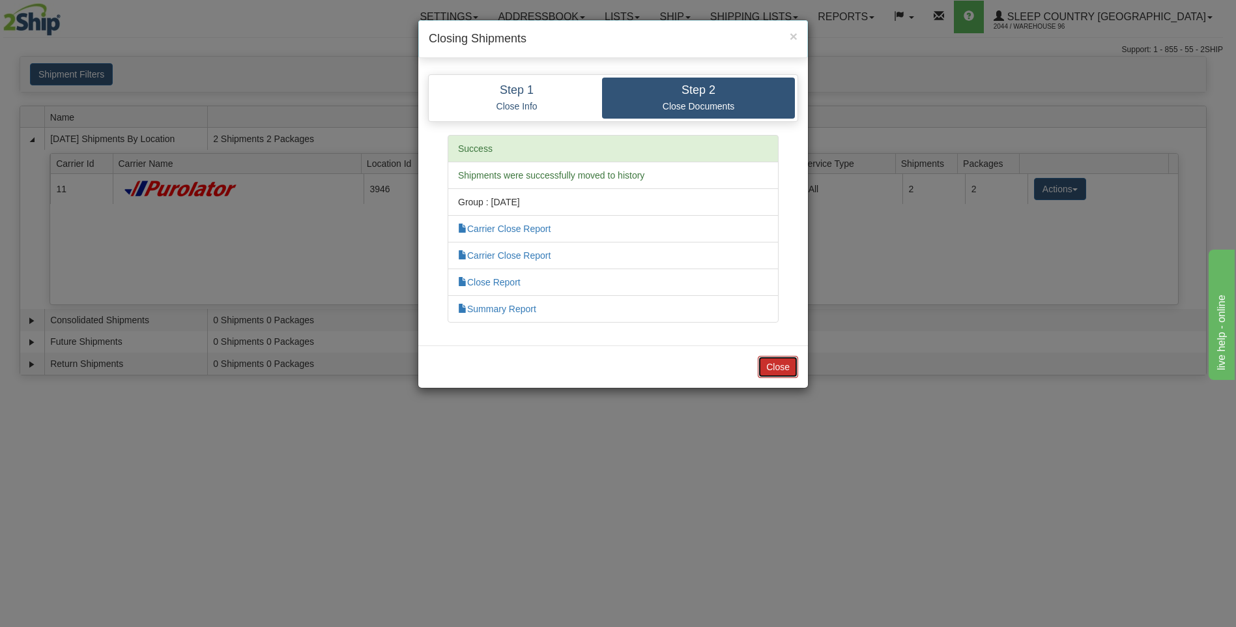
click at [785, 368] on button "Close" at bounding box center [778, 367] width 40 height 22
